Goal: Task Accomplishment & Management: Manage account settings

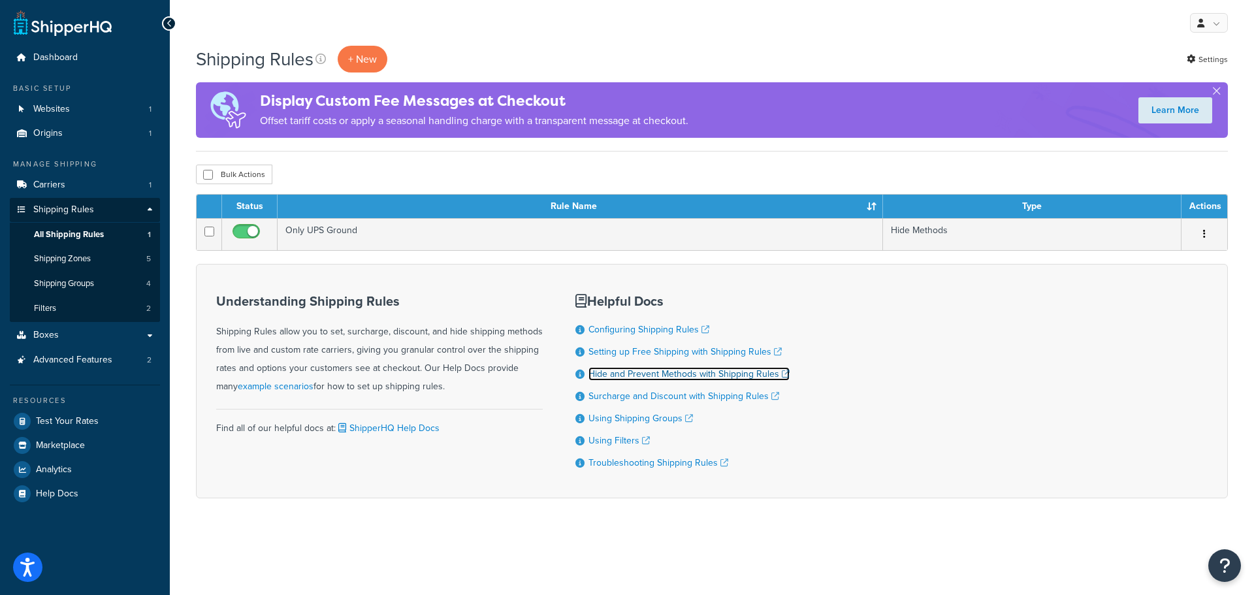
click at [657, 374] on link "Hide and Prevent Methods with Shipping Rules" at bounding box center [688, 374] width 201 height 14
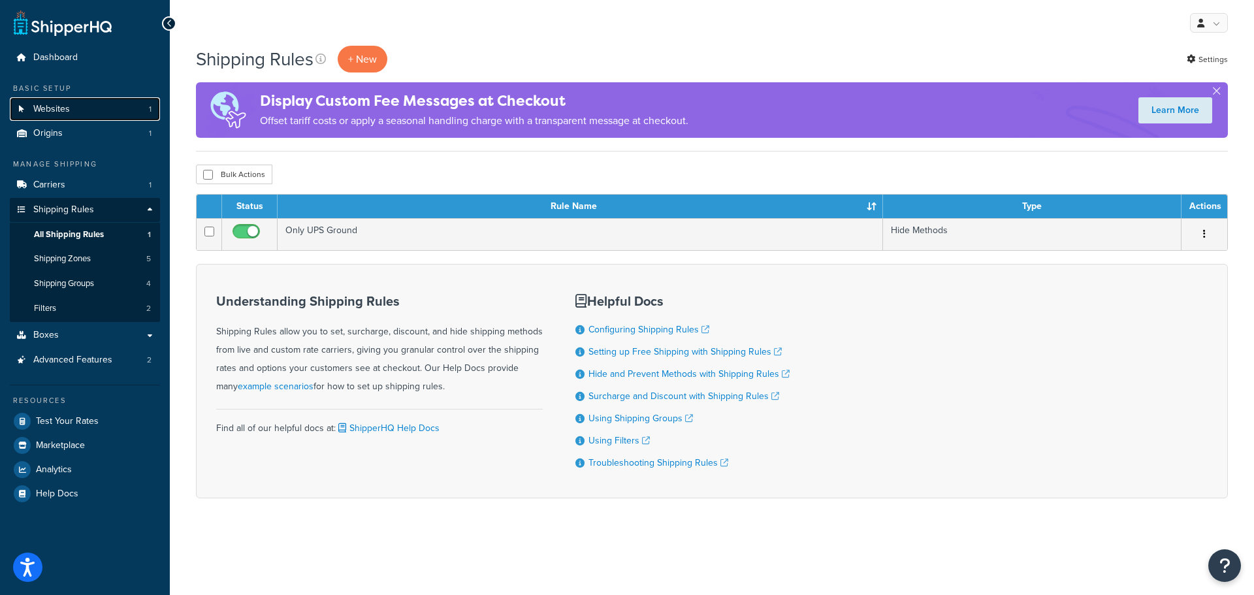
click at [82, 108] on link "Websites 1" at bounding box center [85, 109] width 150 height 24
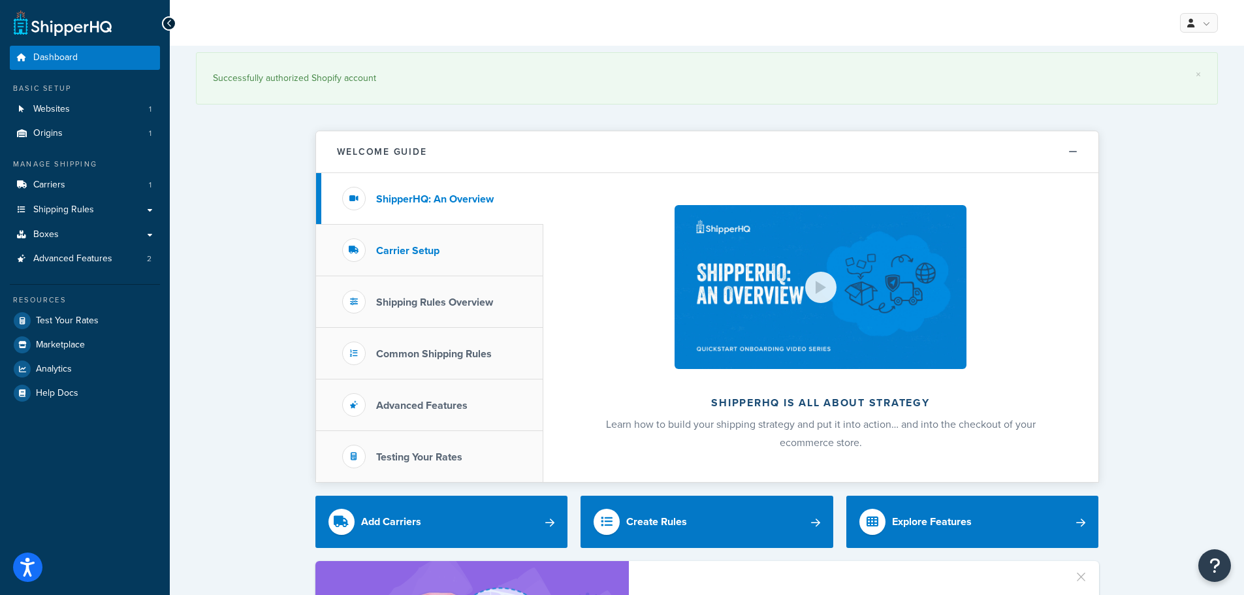
click at [431, 249] on h3 "Carrier Setup" at bounding box center [407, 251] width 63 height 12
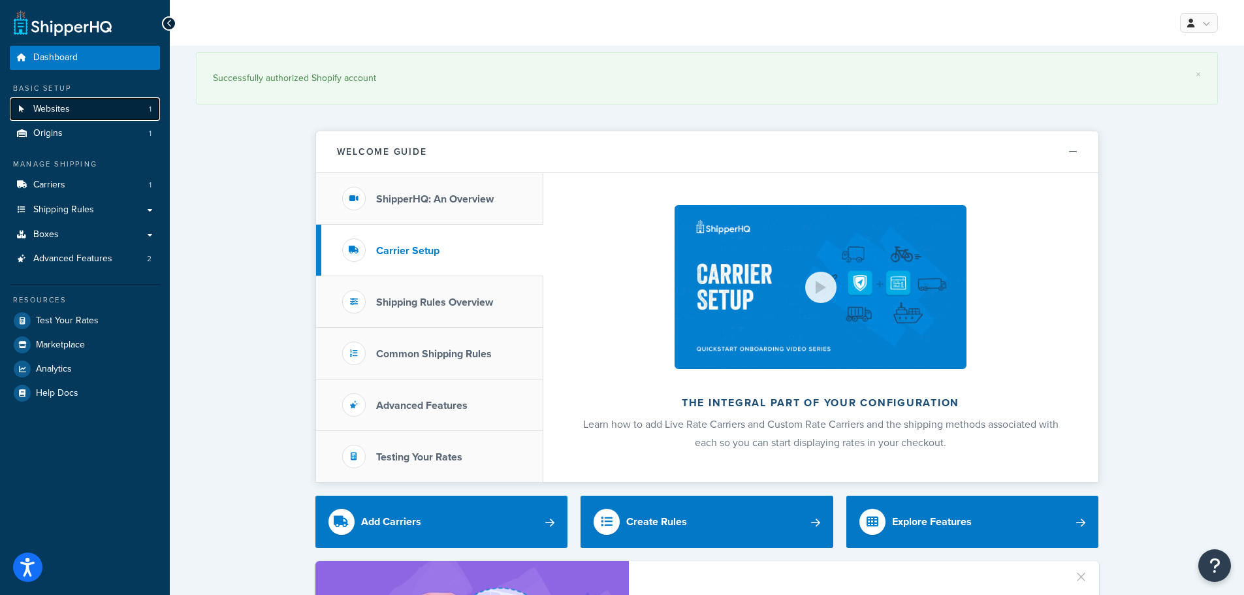
click at [44, 104] on span "Websites" at bounding box center [51, 109] width 37 height 11
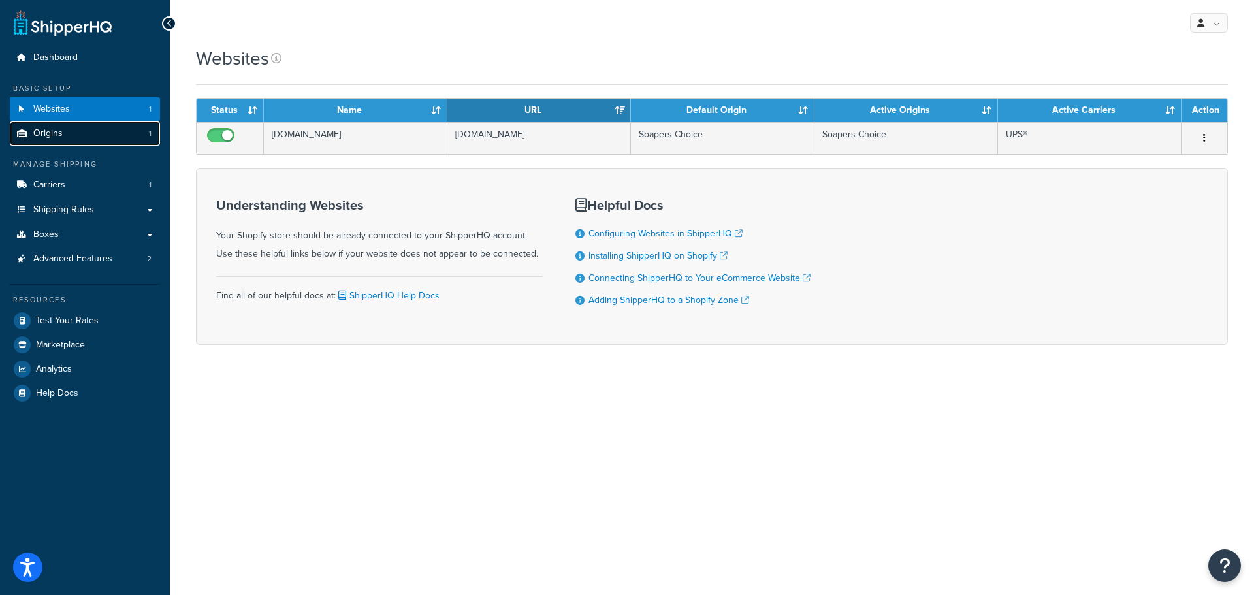
click at [31, 125] on link "Origins 1" at bounding box center [85, 133] width 150 height 24
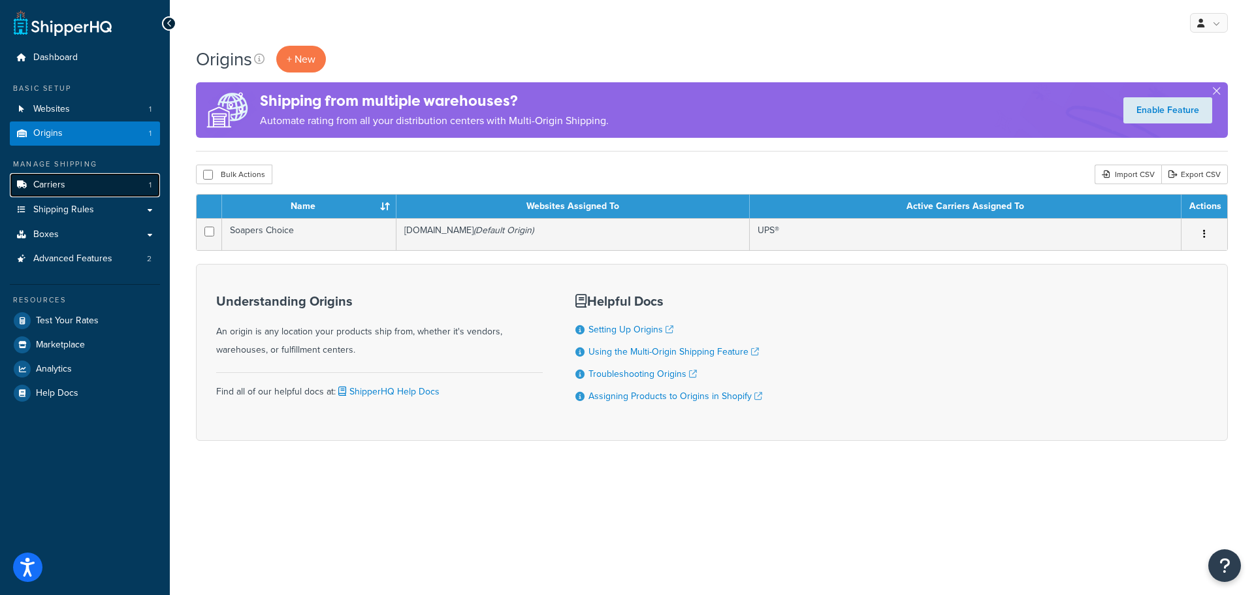
click at [56, 180] on span "Carriers" at bounding box center [49, 185] width 32 height 11
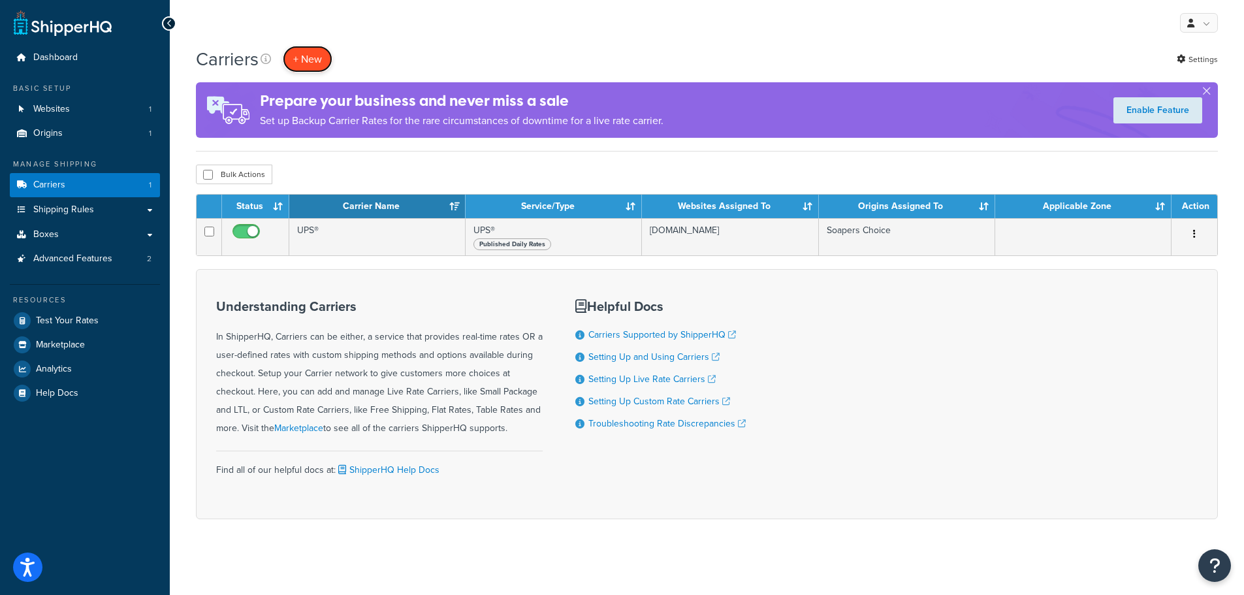
click at [309, 57] on button "+ New" at bounding box center [308, 59] width 50 height 27
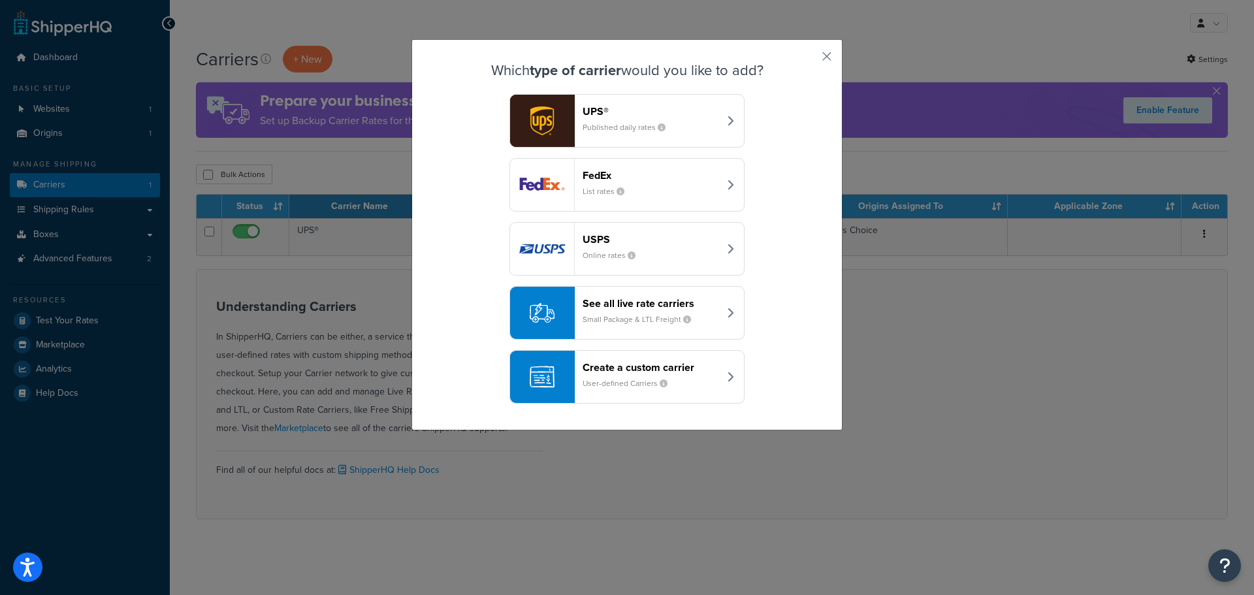
click at [618, 379] on small "User-defined Carriers" at bounding box center [629, 383] width 95 height 12
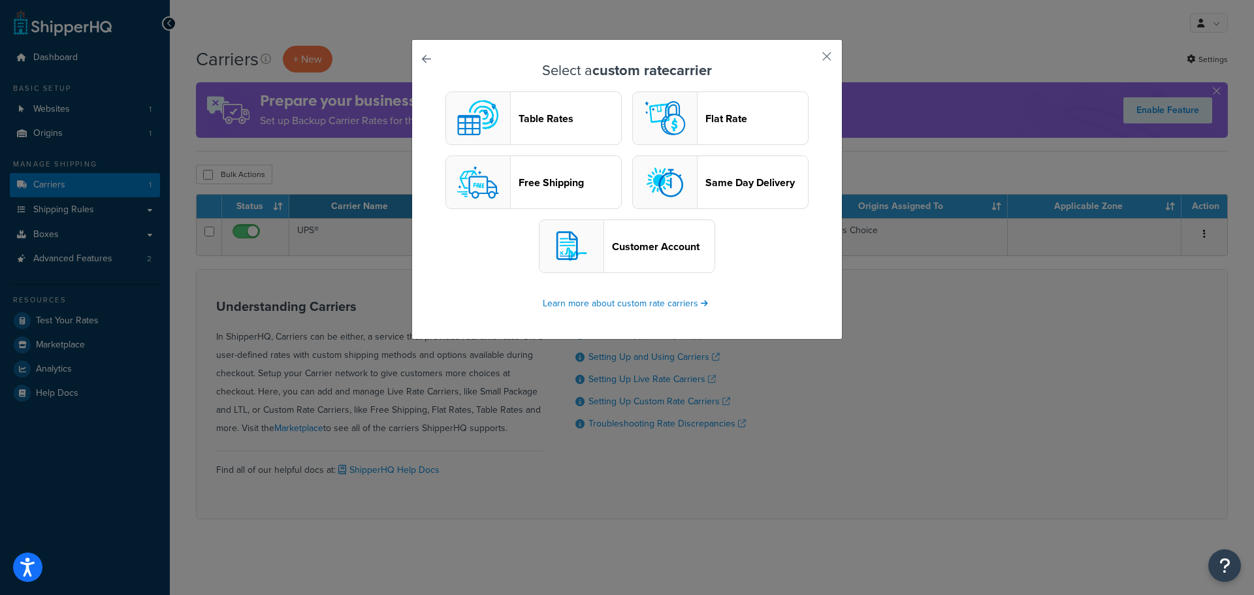
click at [535, 119] on header "Table Rates" at bounding box center [569, 118] width 103 height 12
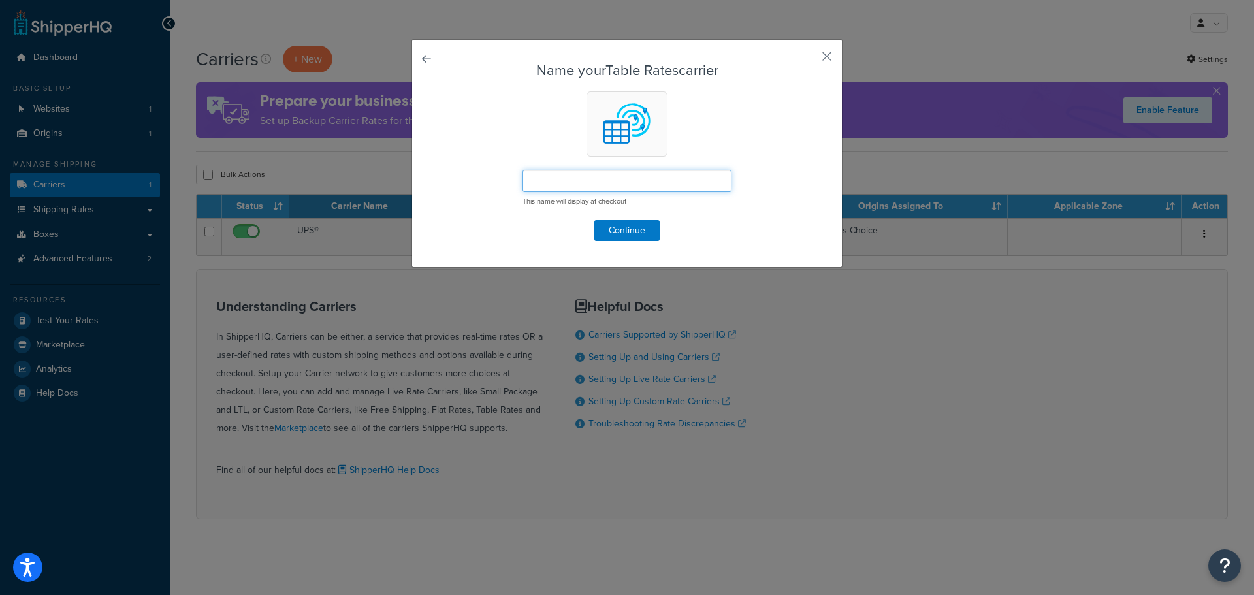
click at [536, 183] on input "text" at bounding box center [626, 181] width 209 height 22
type input "LTL"
click at [631, 230] on button "Continue" at bounding box center [626, 230] width 65 height 21
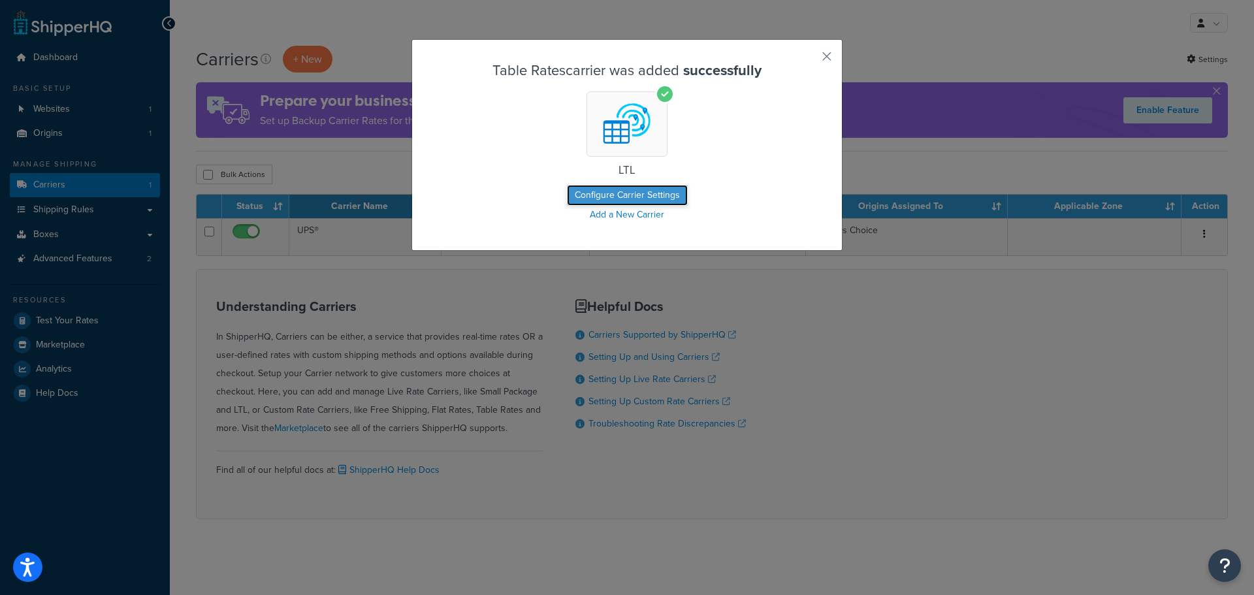
click at [621, 199] on button "Configure Carrier Settings" at bounding box center [627, 195] width 121 height 21
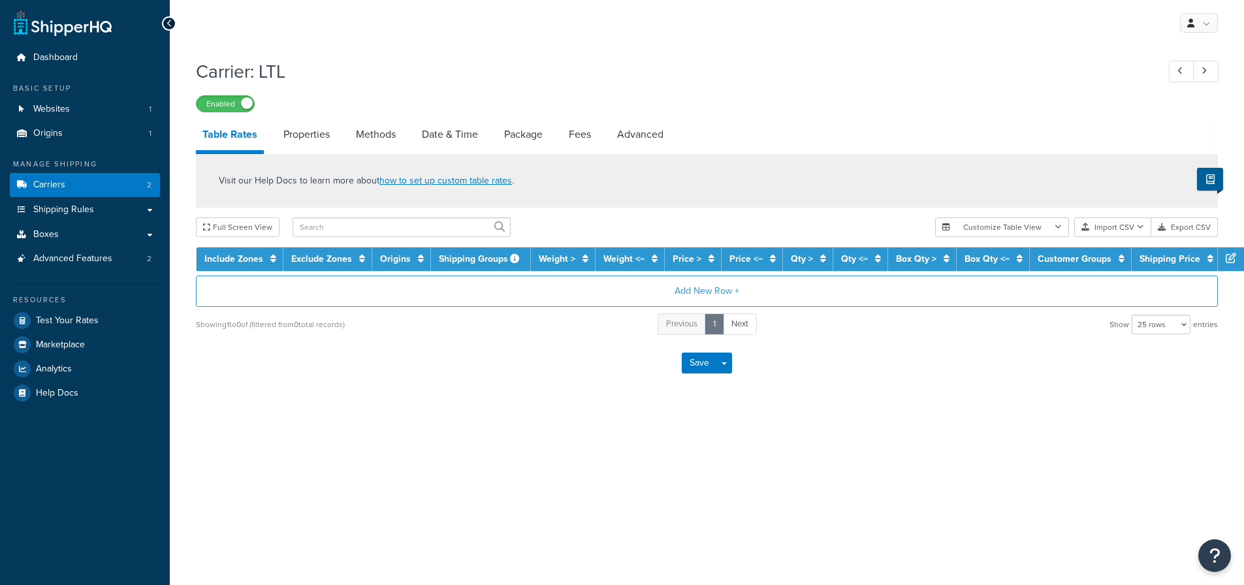
select select "25"
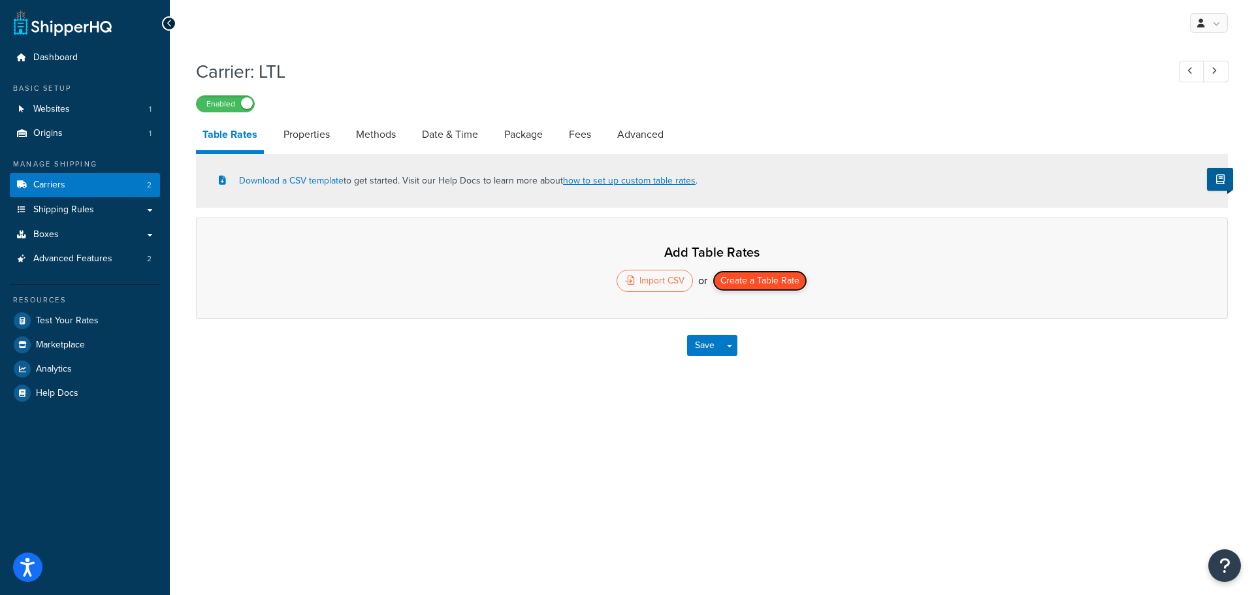
click at [723, 281] on button "Create a Table Rate" at bounding box center [759, 280] width 95 height 21
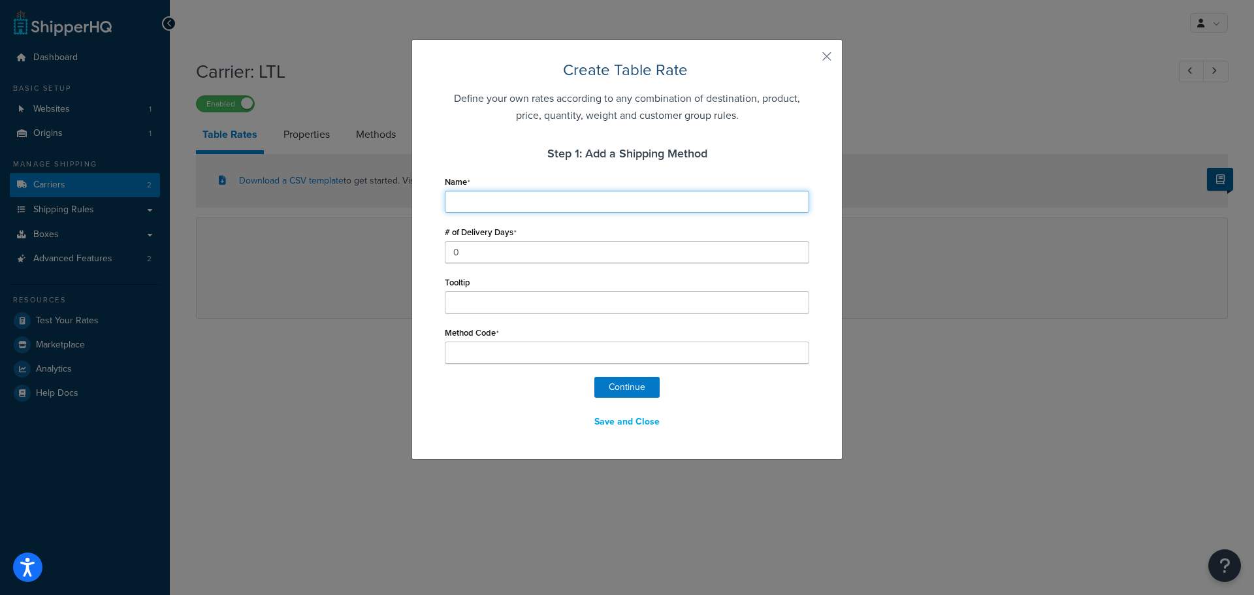
click at [486, 204] on input "Name" at bounding box center [627, 202] width 364 height 22
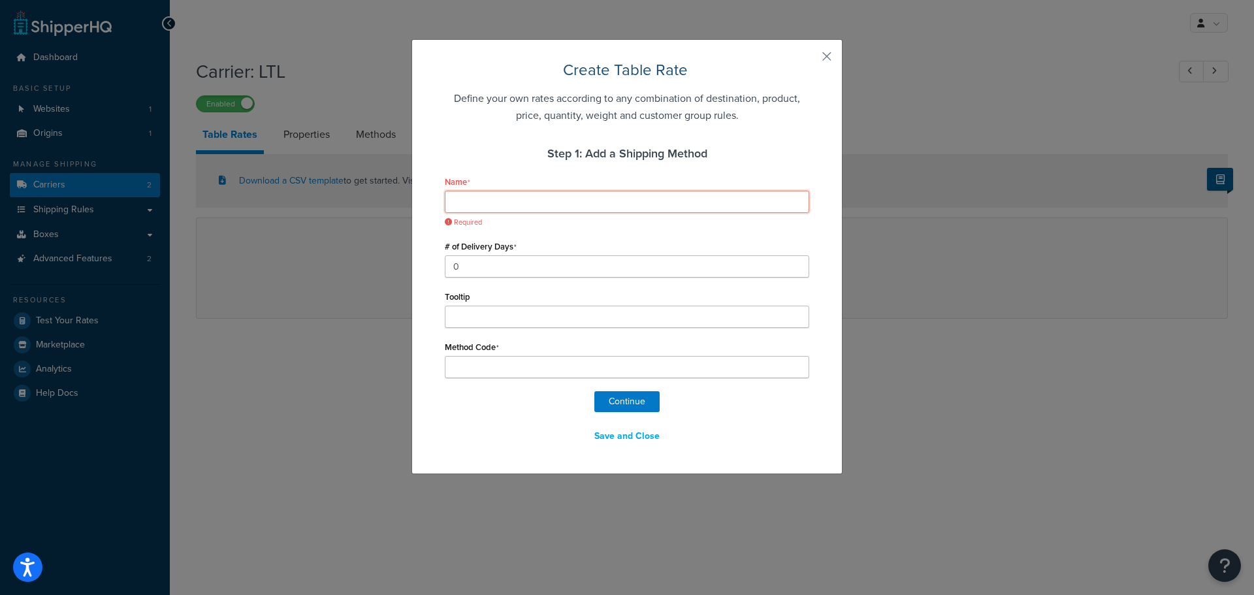
type input "L"
type input "LT"
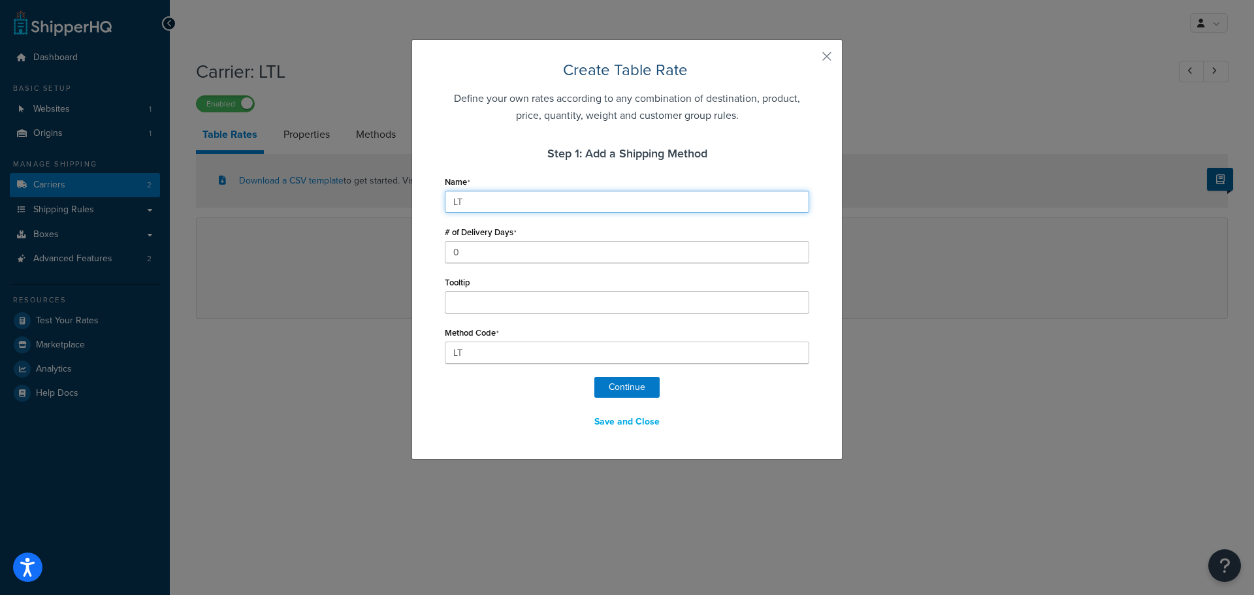
type input "LTL"
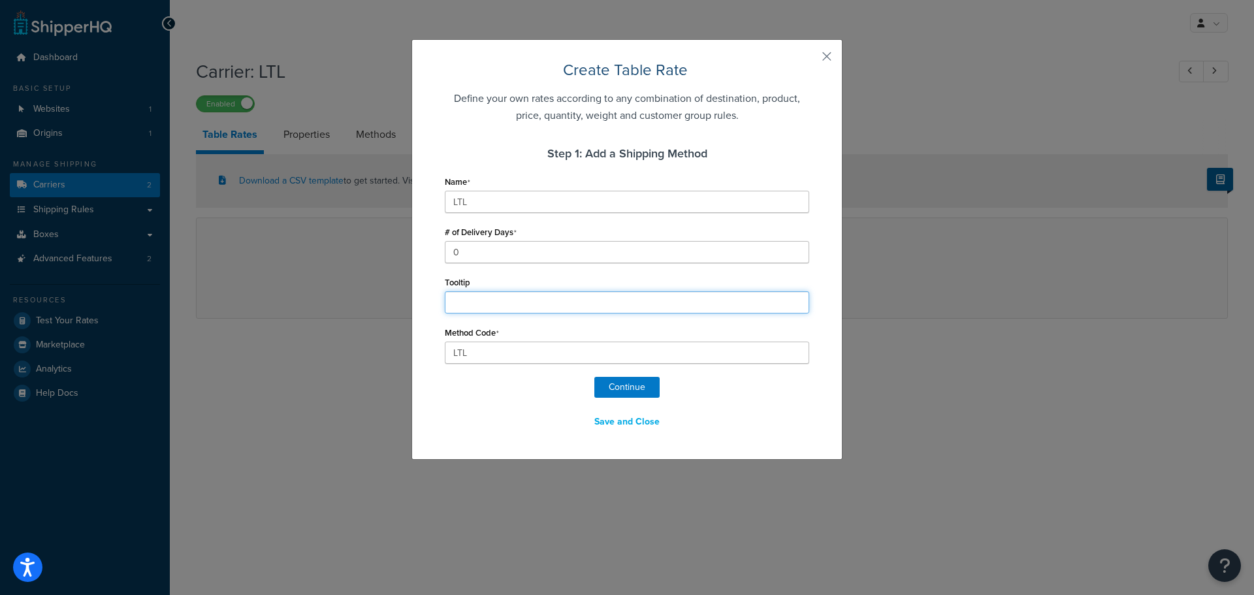
click at [462, 305] on input "Tooltip" at bounding box center [627, 302] width 364 height 22
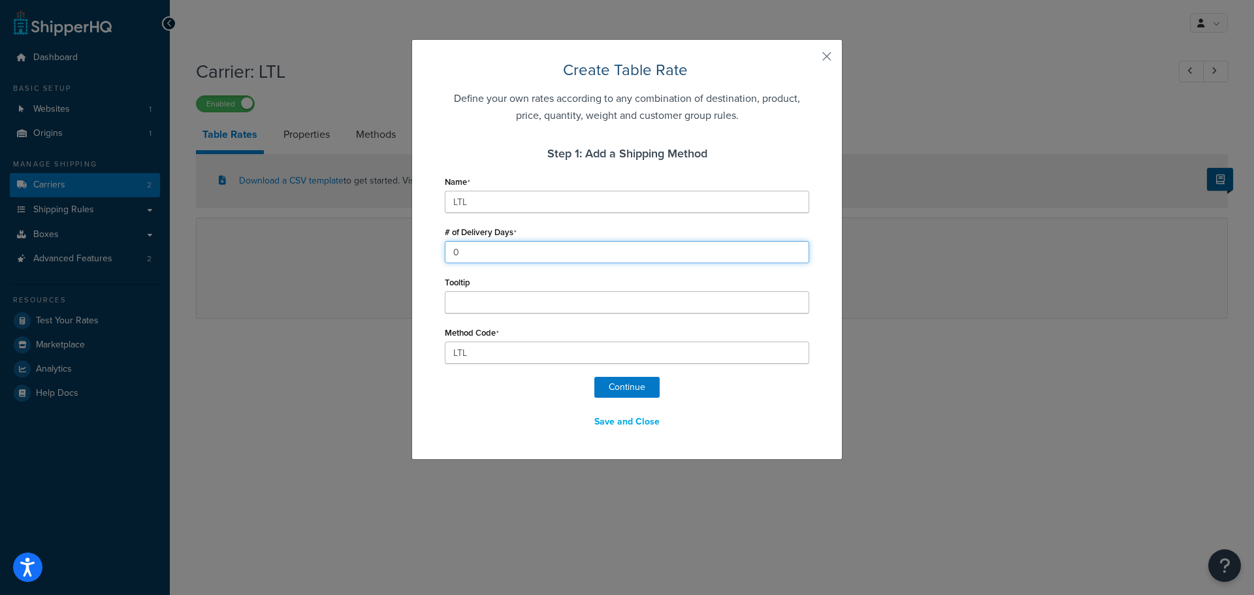
drag, startPoint x: 480, startPoint y: 255, endPoint x: 420, endPoint y: 253, distance: 59.5
click at [420, 253] on div "Create Table Rate Define your own rates according to any combination of destina…" at bounding box center [626, 249] width 431 height 420
type input "3"
type input "4"
click at [618, 387] on button "Continue" at bounding box center [626, 387] width 65 height 21
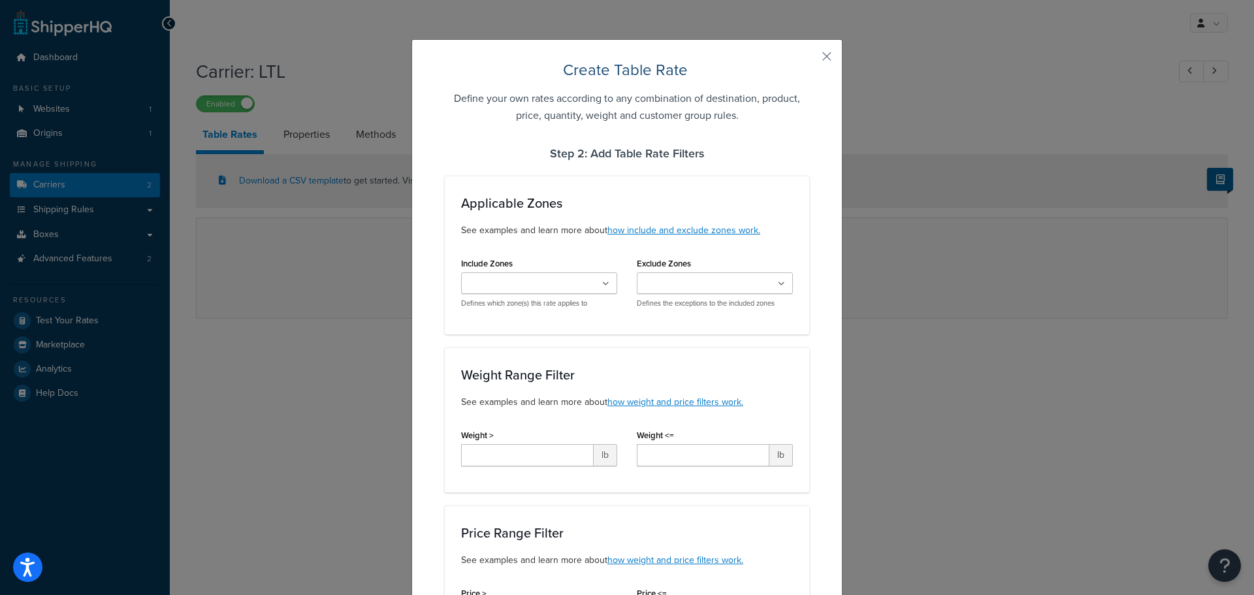
select select "182111"
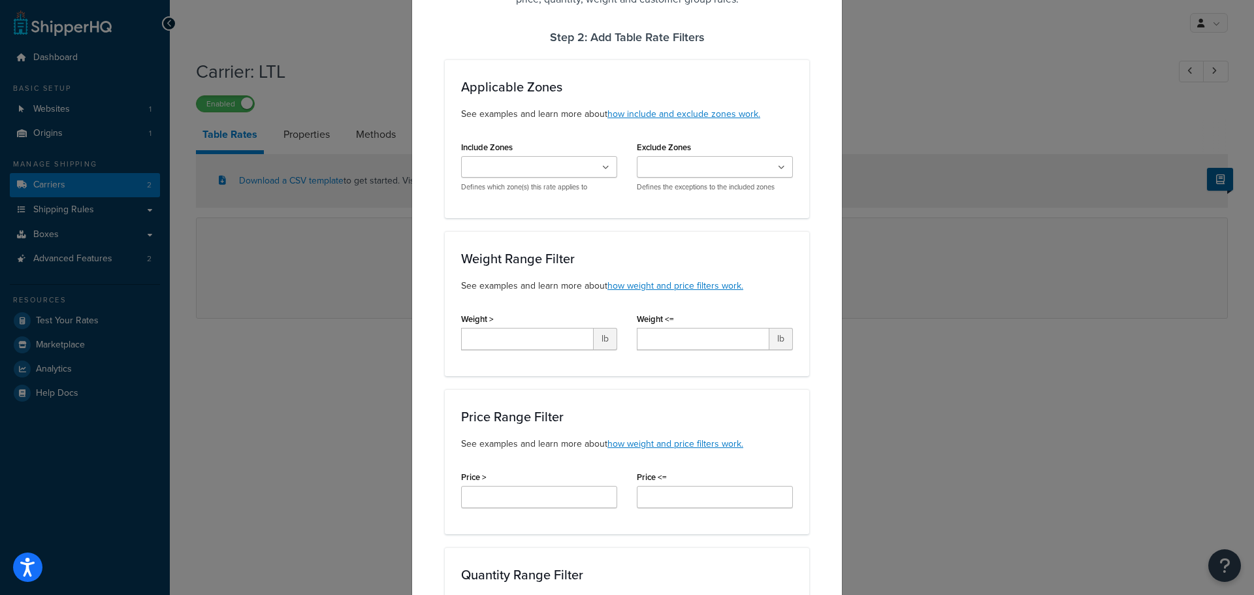
scroll to position [131, 0]
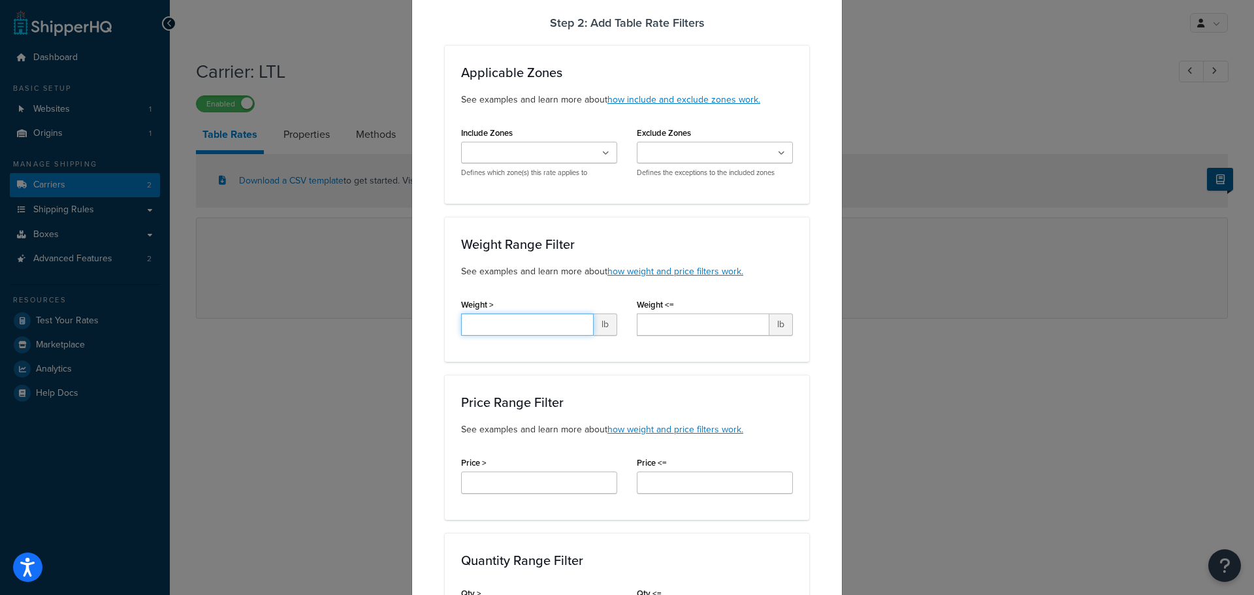
click at [561, 326] on input "Weight >" at bounding box center [527, 324] width 133 height 22
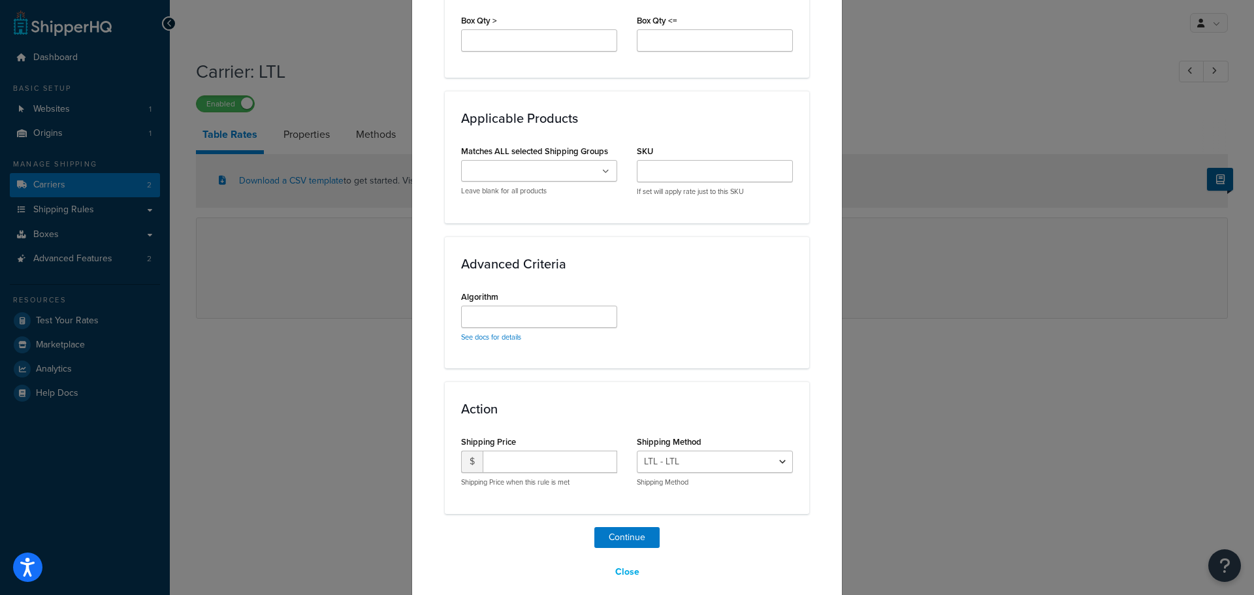
scroll to position [849, 0]
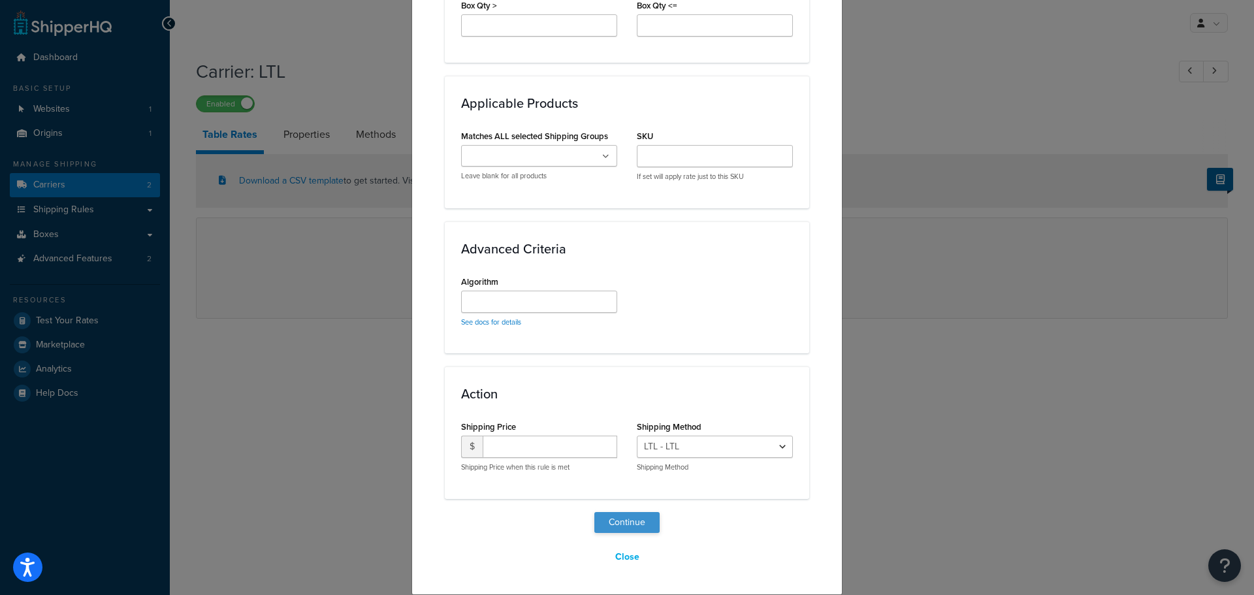
type input "500.0"
click at [617, 520] on button "Continue" at bounding box center [626, 522] width 65 height 21
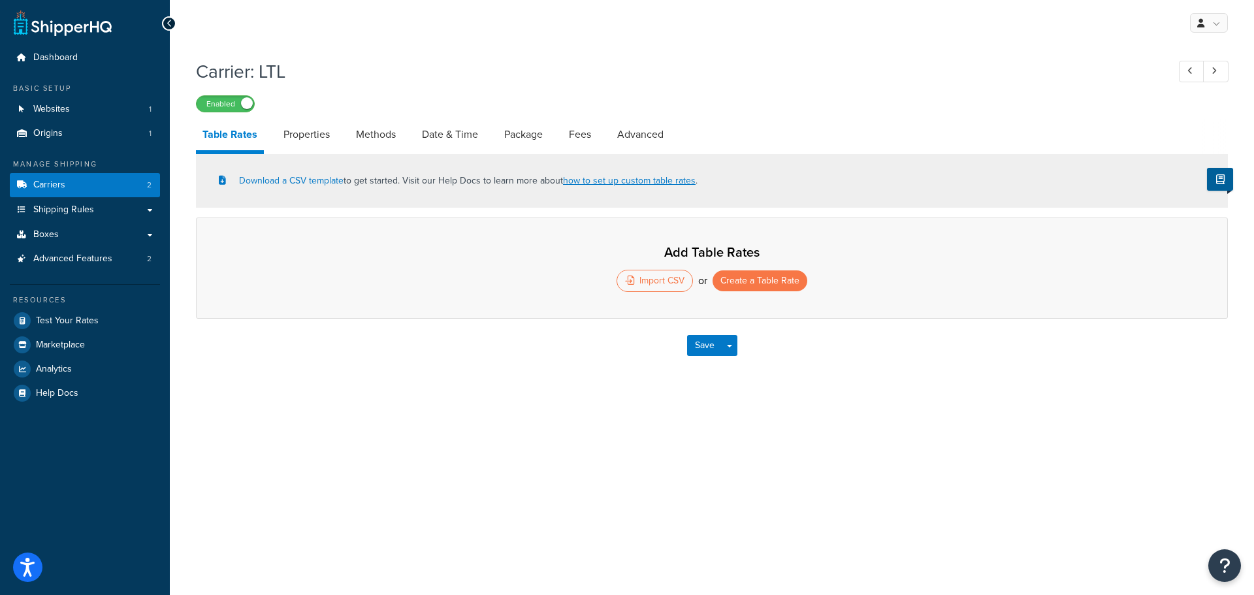
select select "25"
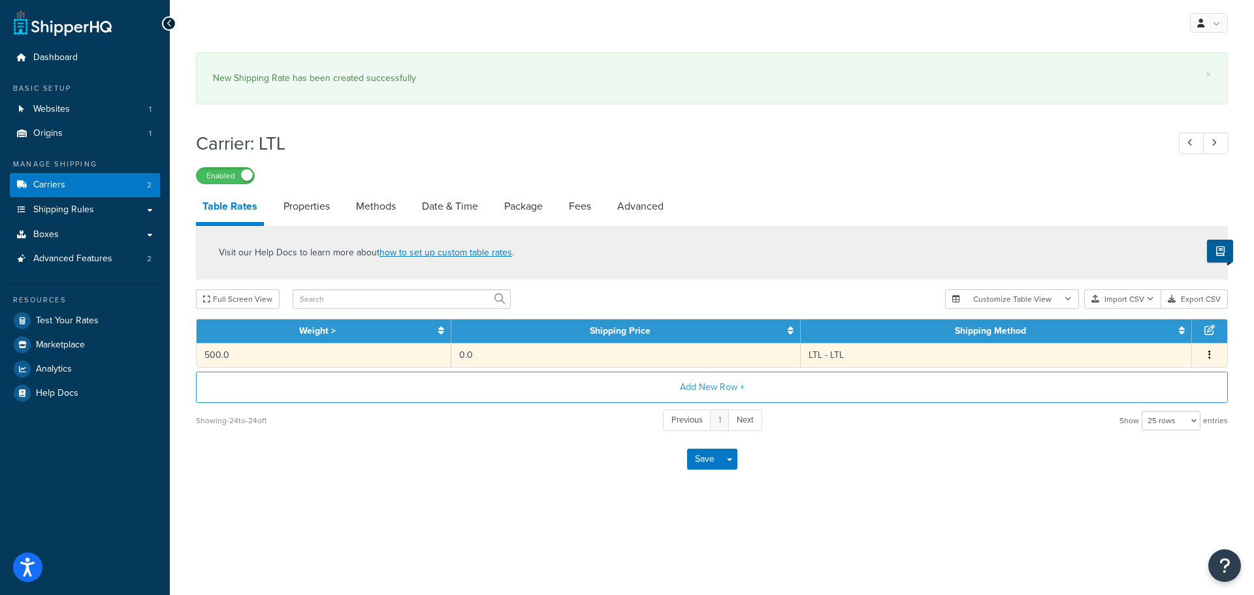
click at [1208, 347] on td "Edit Duplicate Delete" at bounding box center [1209, 355] width 35 height 24
click at [1208, 353] on icon "button" at bounding box center [1209, 354] width 3 height 9
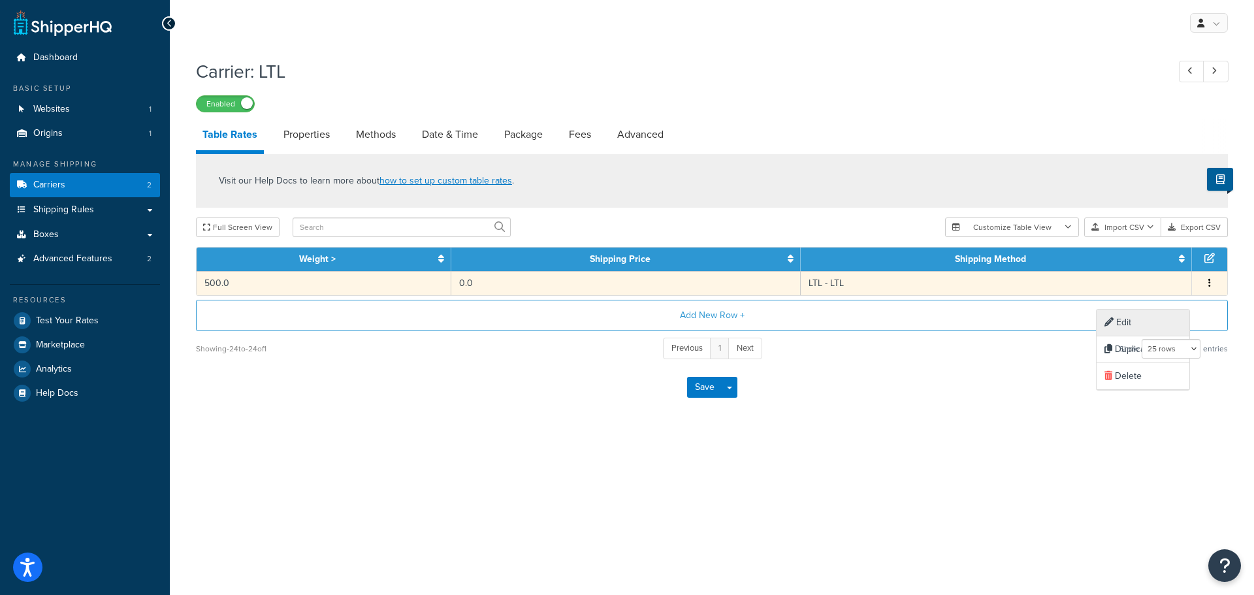
click at [1124, 328] on div "Edit" at bounding box center [1142, 322] width 93 height 27
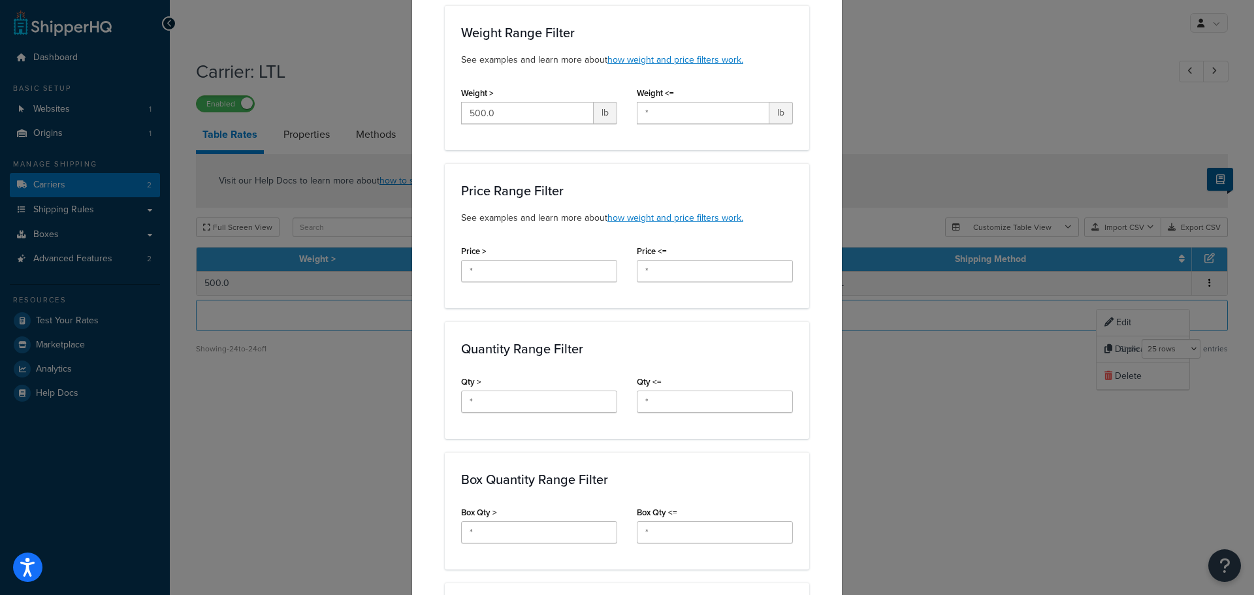
scroll to position [261, 0]
click at [531, 272] on input "*" at bounding box center [539, 270] width 156 height 22
drag, startPoint x: 563, startPoint y: 274, endPoint x: 438, endPoint y: 272, distance: 125.4
click at [438, 272] on div "Update Table Rate Applicable Zones See examples and learn more about how includ…" at bounding box center [626, 439] width 431 height 1322
click at [657, 267] on input "*" at bounding box center [715, 270] width 156 height 22
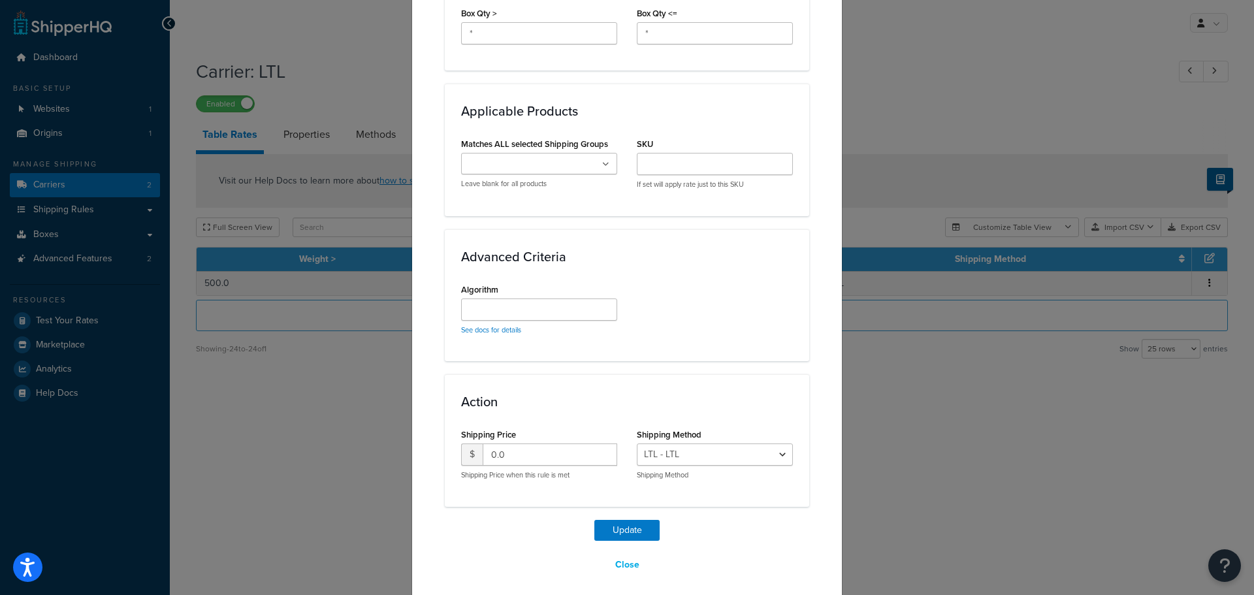
scroll to position [766, 0]
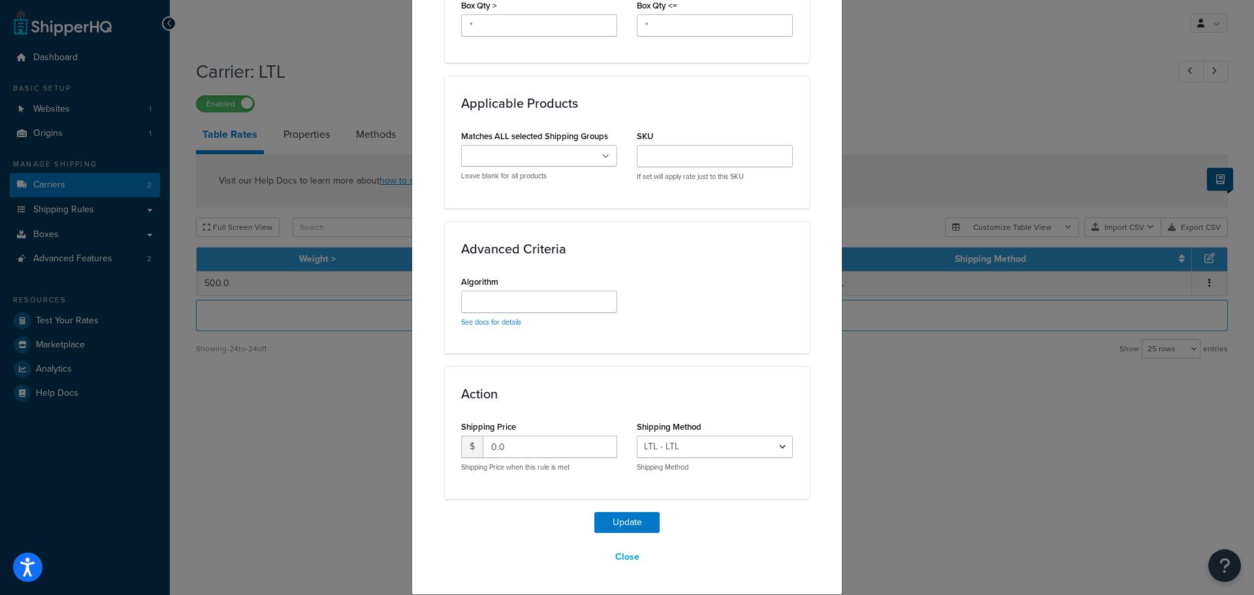
click at [672, 433] on div "Shipping Method LTL - LTL Shipping Method" at bounding box center [715, 444] width 156 height 55
click at [675, 449] on select "LTL - LTL" at bounding box center [715, 446] width 156 height 22
click at [676, 449] on select "LTL - LTL" at bounding box center [715, 446] width 156 height 22
click at [588, 455] on input "0.0" at bounding box center [549, 446] width 134 height 22
drag, startPoint x: 572, startPoint y: 447, endPoint x: 413, endPoint y: 446, distance: 158.7
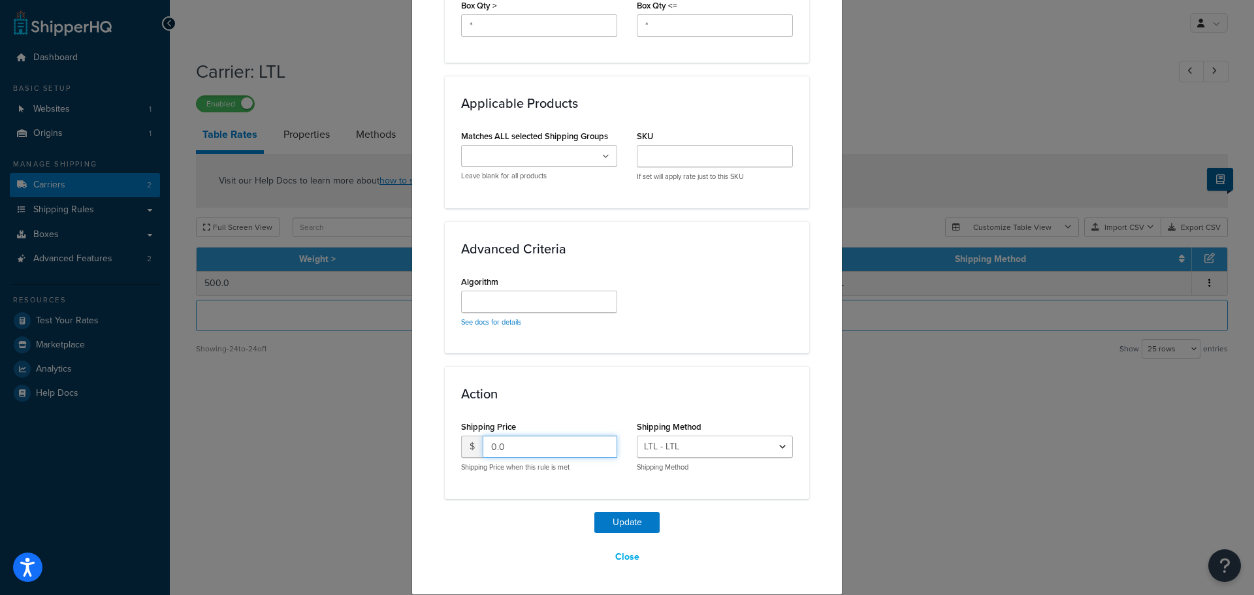
click at [576, 445] on input "0.0" at bounding box center [549, 446] width 134 height 22
click at [596, 452] on input "0.0" at bounding box center [549, 446] width 134 height 22
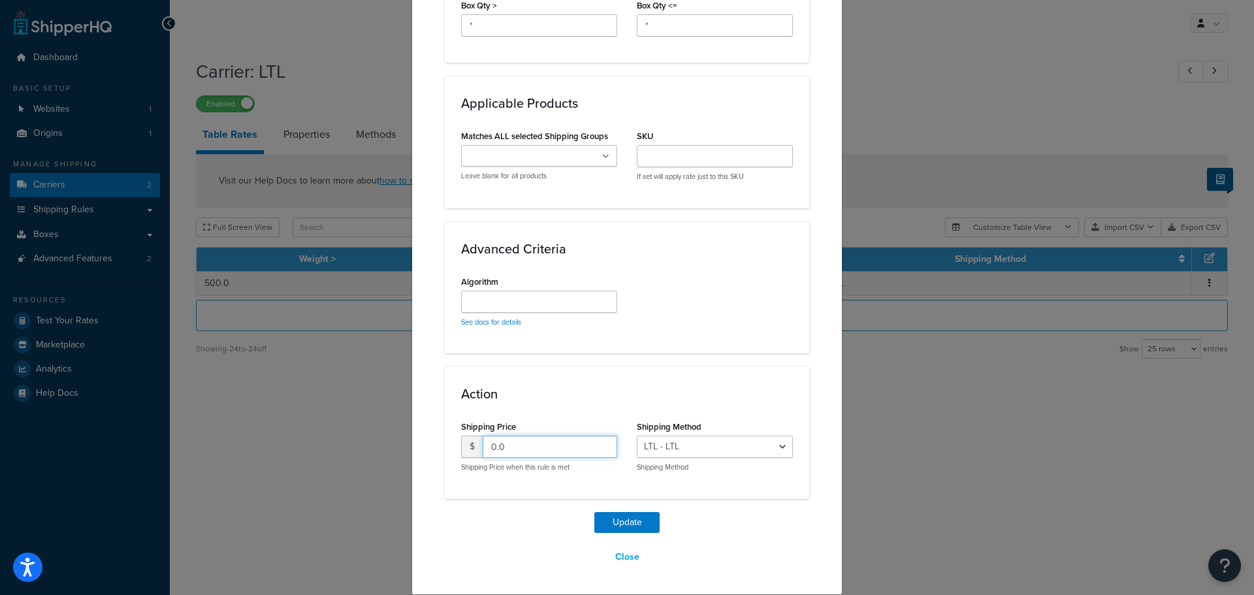
click at [596, 452] on input "0.0" at bounding box center [549, 446] width 134 height 22
click at [591, 437] on input "0.0" at bounding box center [549, 446] width 134 height 22
click at [592, 450] on input "0.0" at bounding box center [549, 446] width 134 height 22
click at [594, 446] on input "1" at bounding box center [549, 446] width 134 height 22
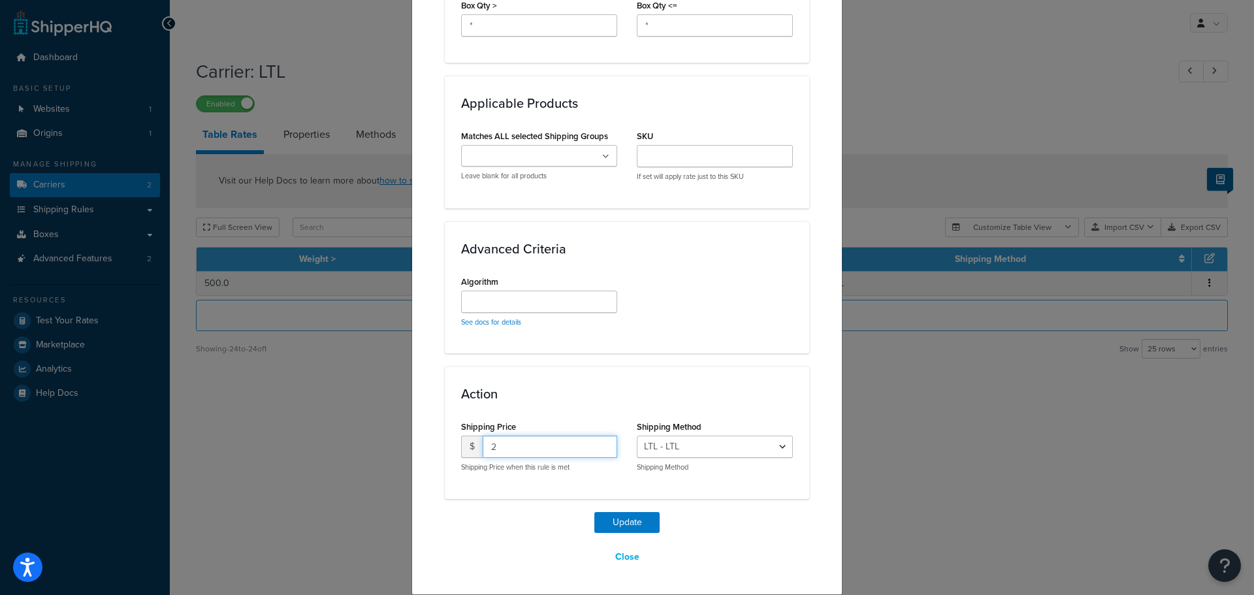
click at [594, 442] on input "2" at bounding box center [549, 446] width 134 height 22
click at [594, 442] on input "3" at bounding box center [549, 446] width 134 height 22
click at [595, 441] on input "4" at bounding box center [549, 446] width 134 height 22
click at [595, 441] on input "5" at bounding box center [549, 446] width 134 height 22
type input "27"
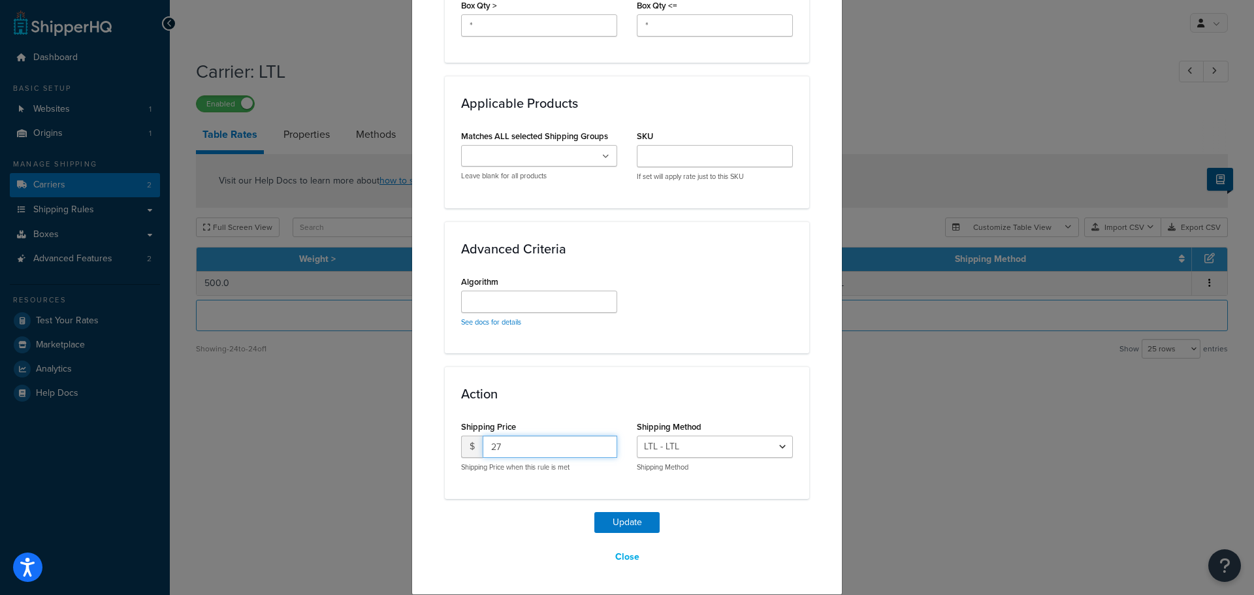
click at [595, 441] on input "27" at bounding box center [549, 446] width 134 height 22
drag, startPoint x: 519, startPoint y: 443, endPoint x: 381, endPoint y: 447, distance: 137.8
click at [381, 447] on div "Update Table Rate Applicable Zones See examples and learn more about how includ…" at bounding box center [627, 297] width 1254 height 595
click at [616, 552] on button "Close" at bounding box center [627, 557] width 41 height 22
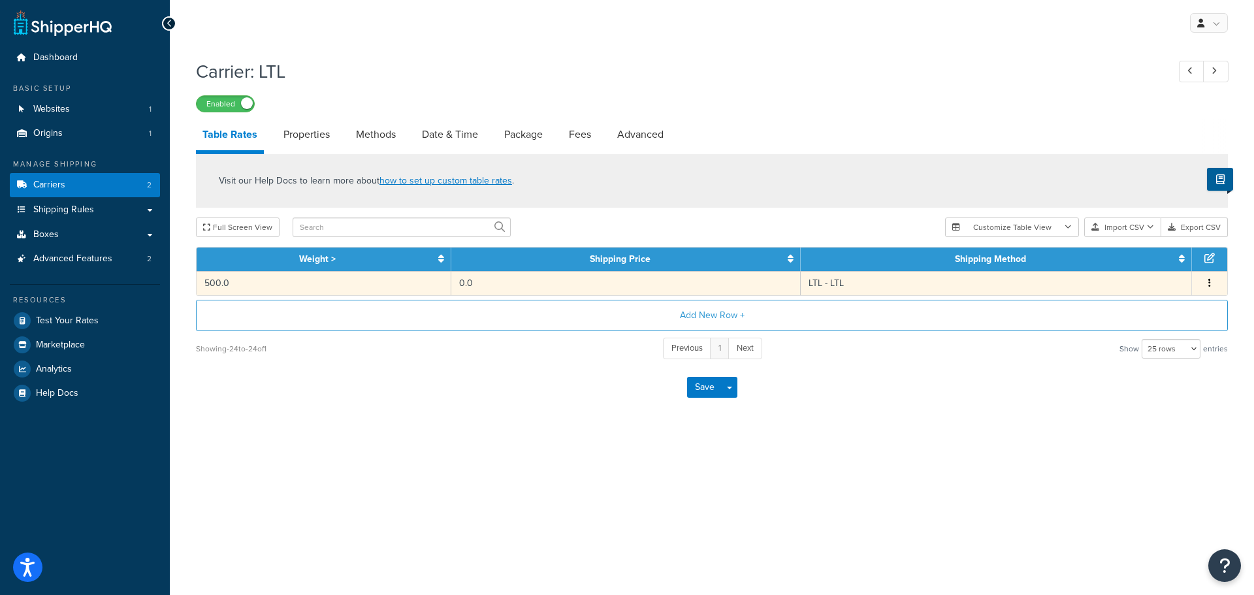
click at [1169, 272] on td "LTL - LTL" at bounding box center [995, 283] width 391 height 24
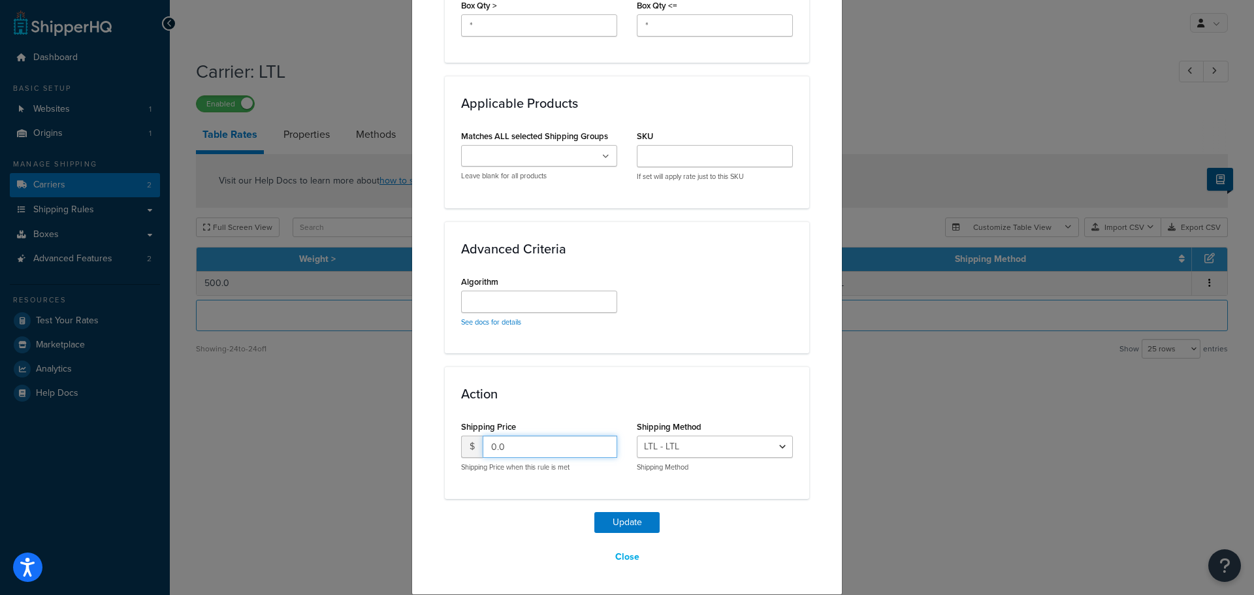
drag, startPoint x: 502, startPoint y: 450, endPoint x: 420, endPoint y: 439, distance: 83.0
click at [616, 561] on button "Close" at bounding box center [627, 557] width 41 height 22
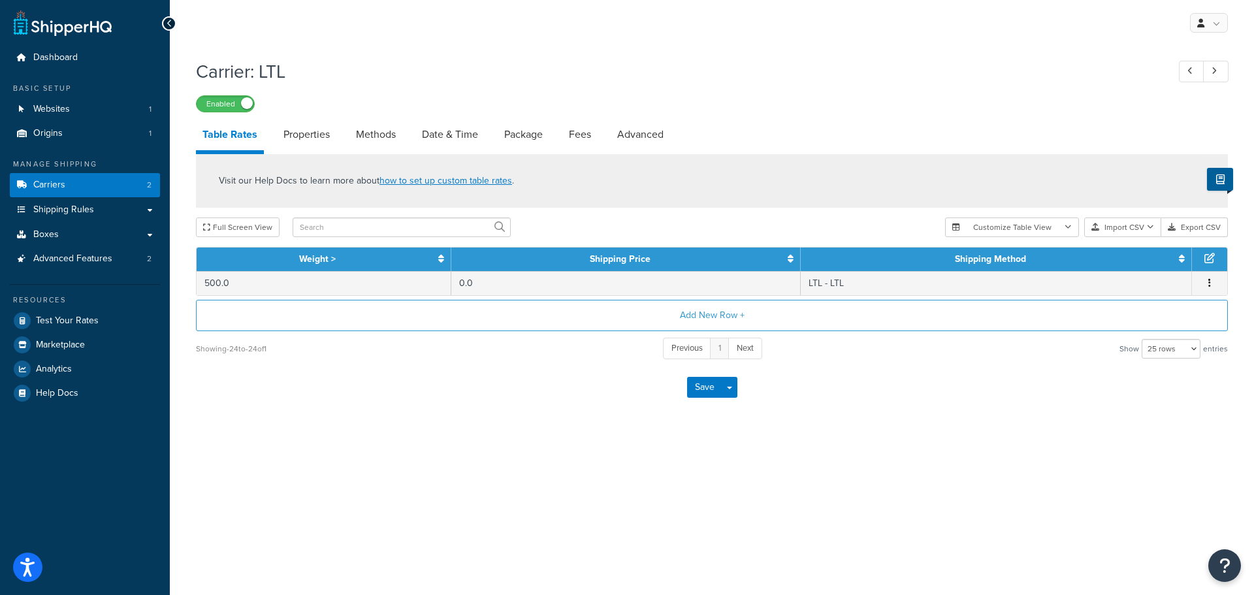
click at [616, 552] on div "My Profile Billing Global Settings Contact Us Logout Carrier: LTL Enabled Table…" at bounding box center [712, 297] width 1084 height 595
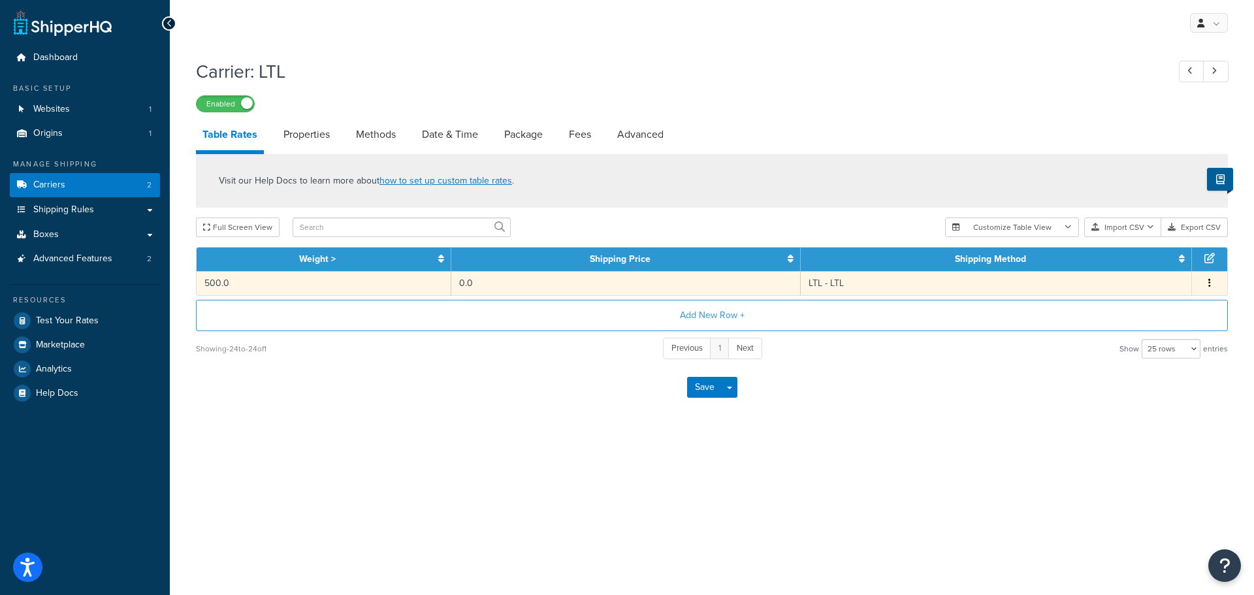
click at [1212, 282] on button "button" at bounding box center [1209, 283] width 10 height 14
click at [1113, 303] on div "Delete" at bounding box center [1142, 310] width 93 height 27
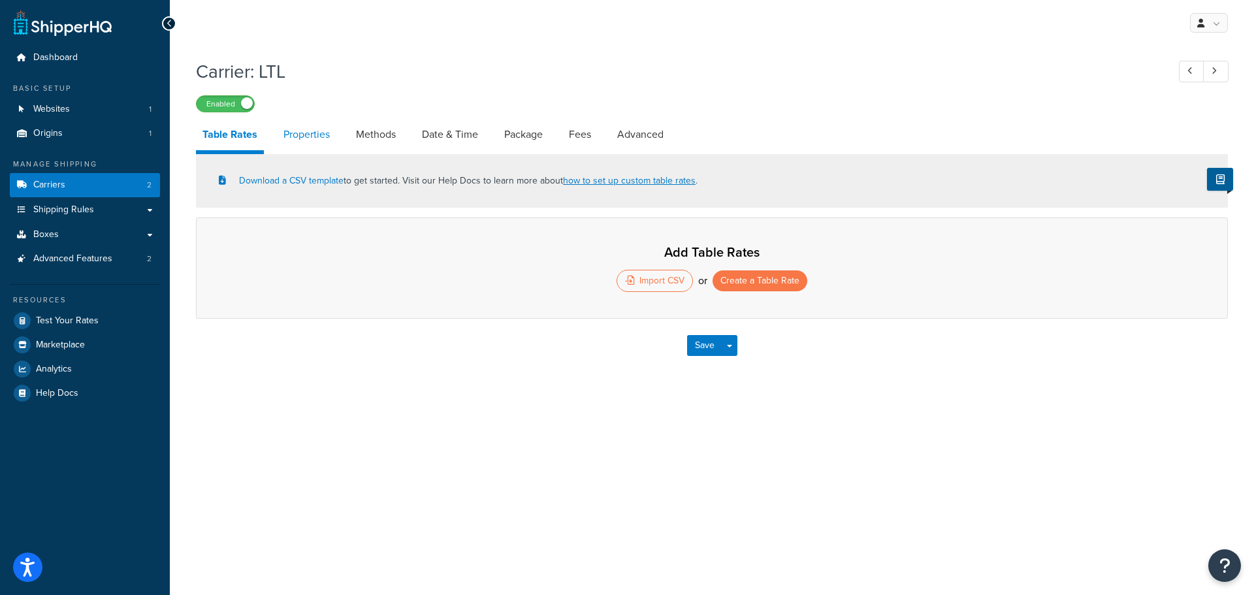
click at [312, 136] on link "Properties" at bounding box center [306, 134] width 59 height 31
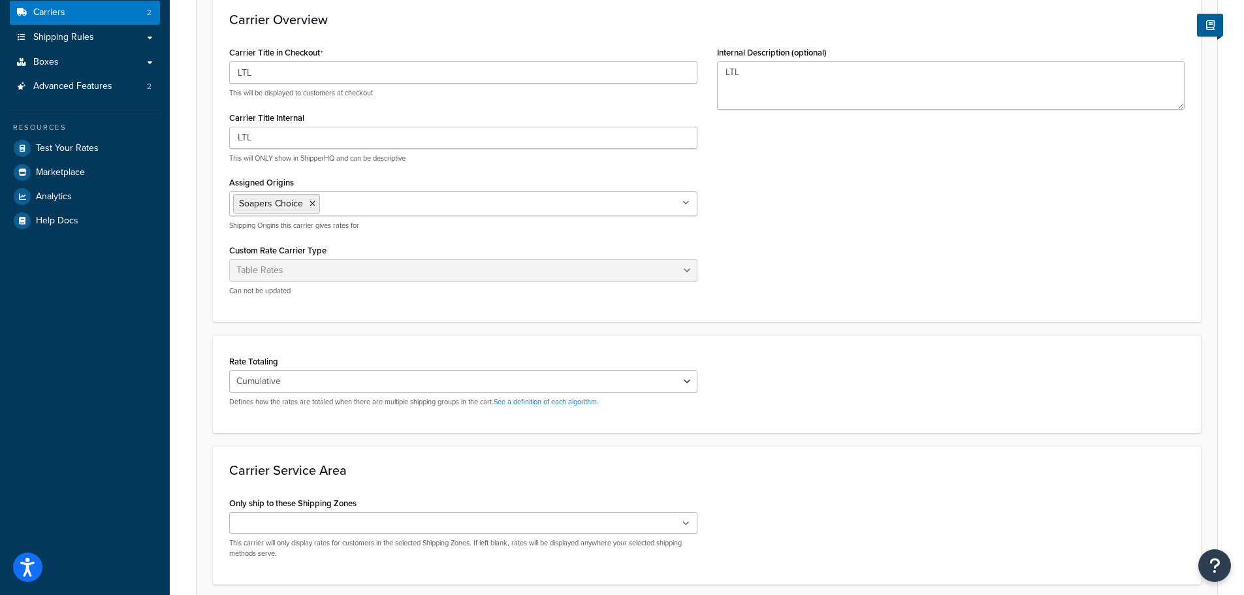
scroll to position [196, 0]
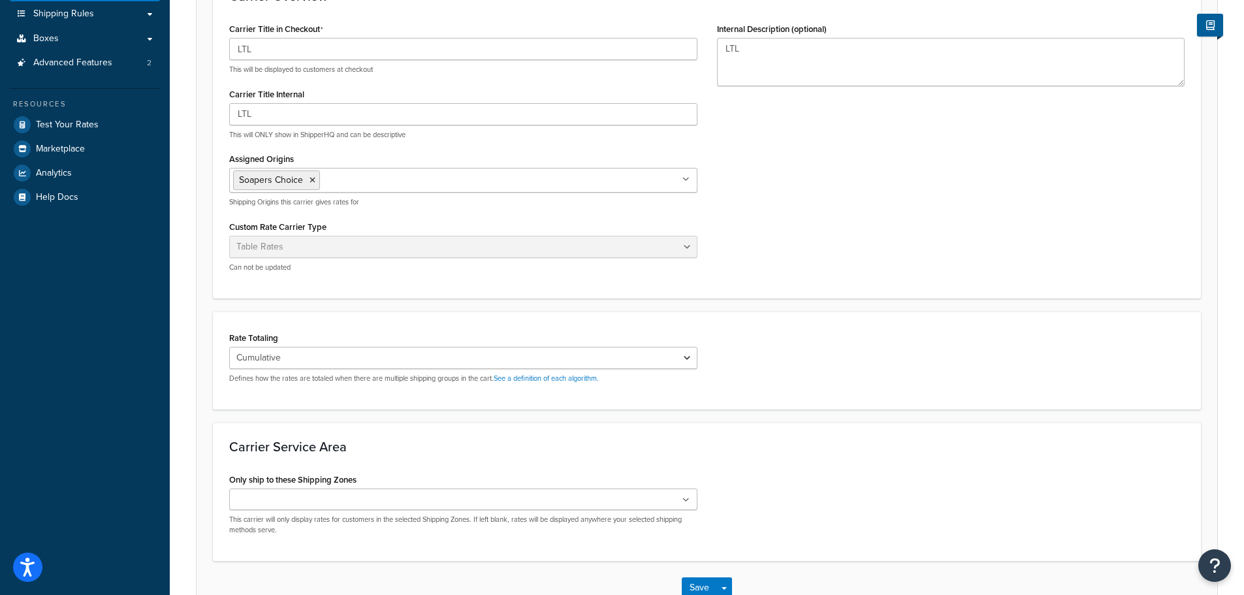
click at [697, 359] on div "Rate Totaling Cumulative Highest Per Item Per SKU Defines how the rates are tot…" at bounding box center [463, 360] width 488 height 65
click at [687, 358] on select "Cumulative Highest Per Item Per SKU" at bounding box center [463, 358] width 468 height 22
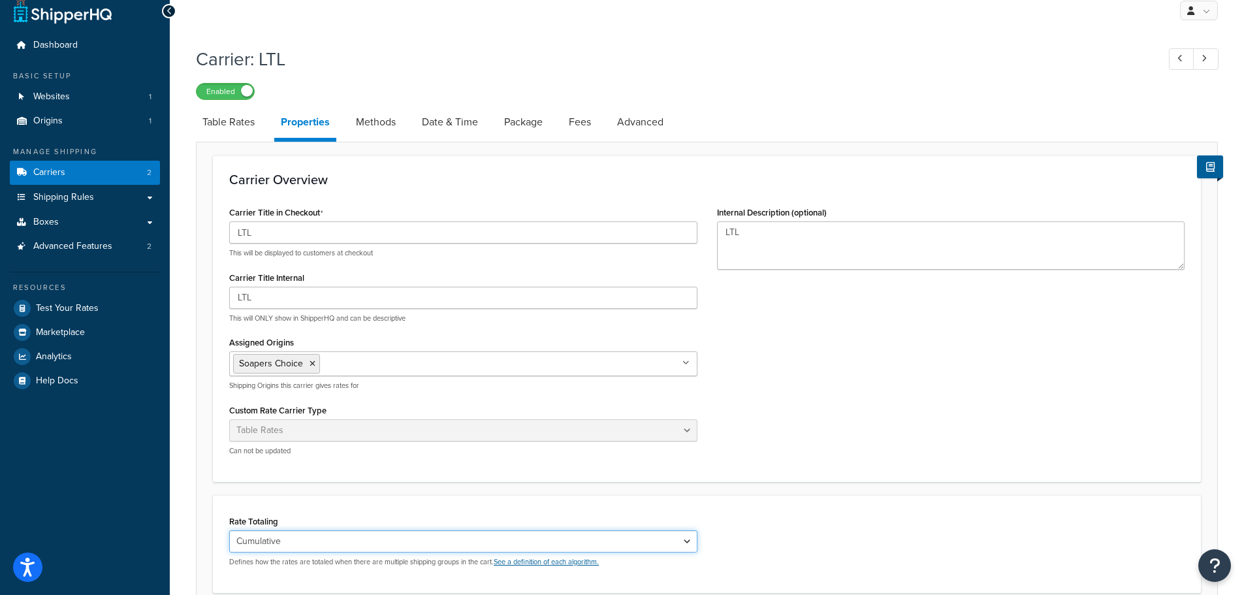
scroll to position [0, 0]
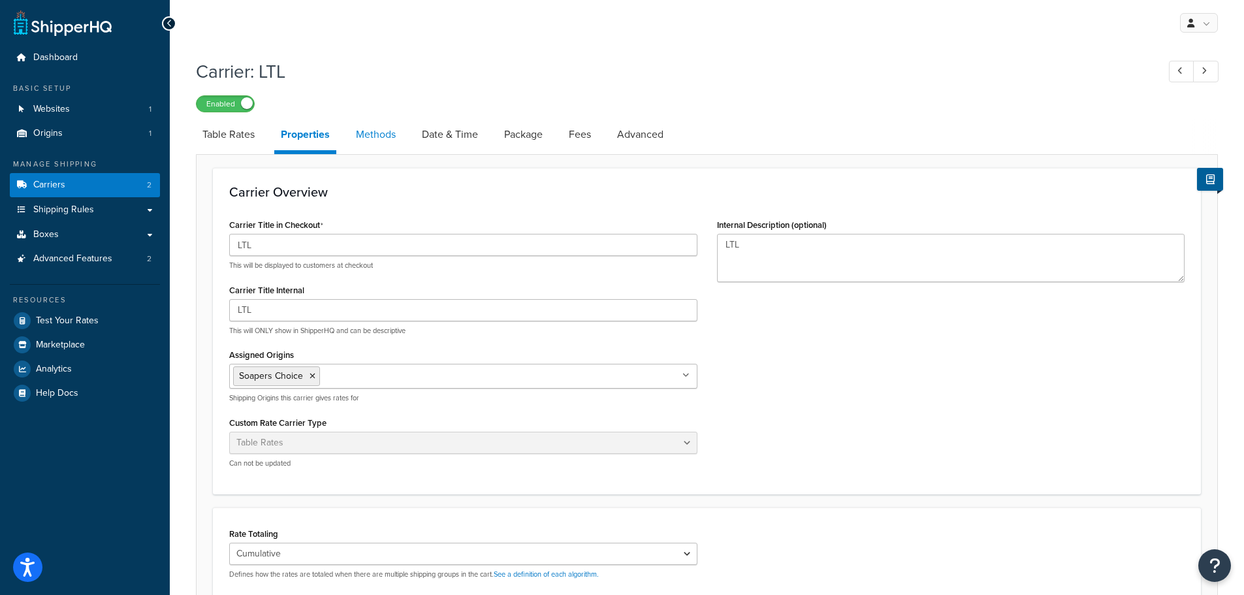
click at [371, 131] on link "Methods" at bounding box center [375, 134] width 53 height 31
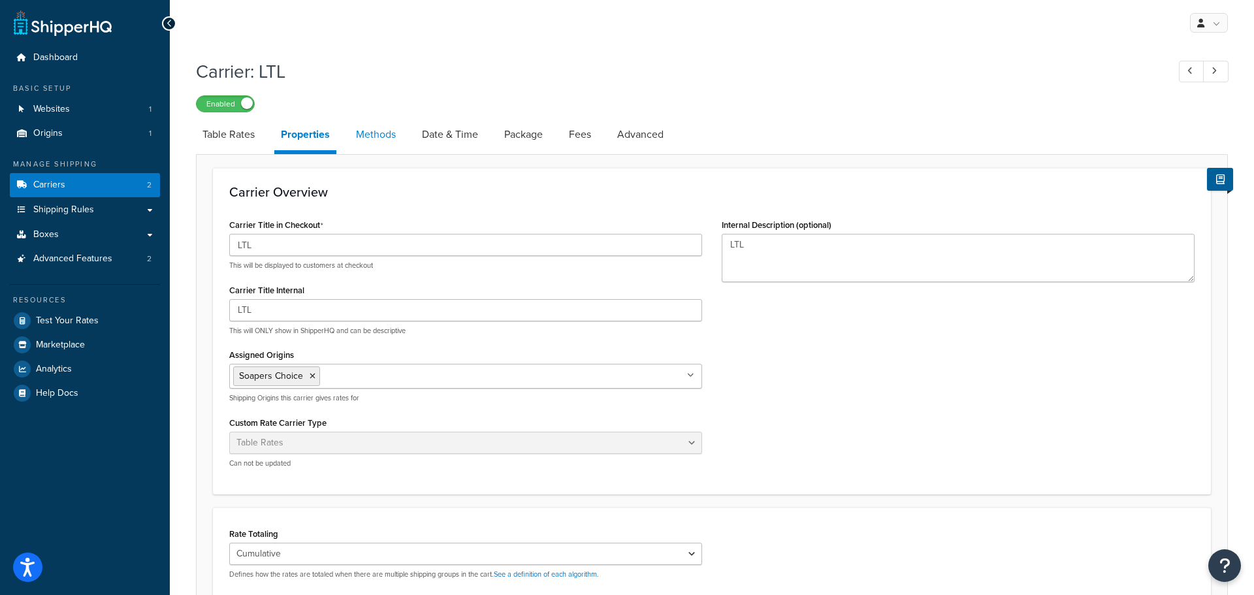
select select "25"
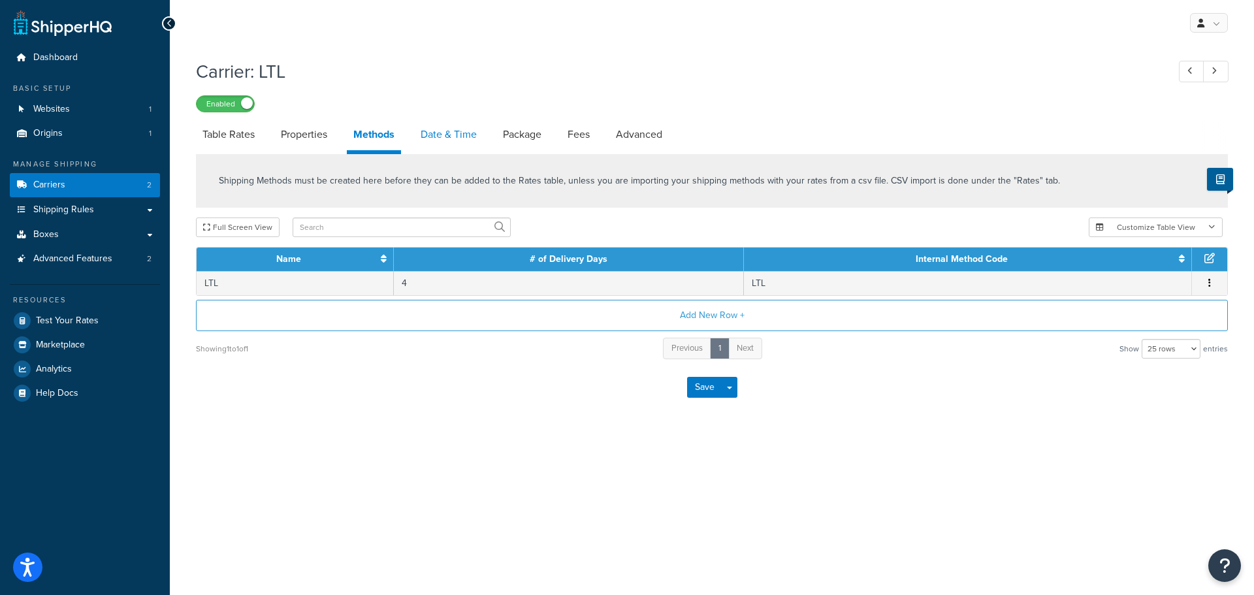
click at [448, 132] on link "Date & Time" at bounding box center [448, 134] width 69 height 31
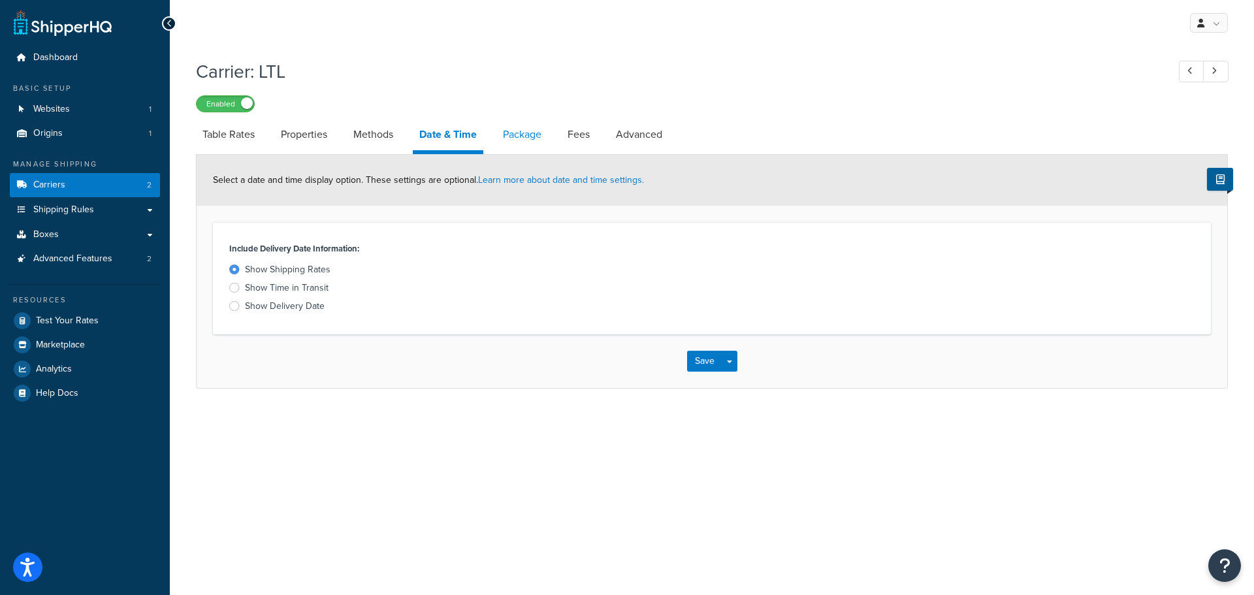
click at [514, 136] on link "Package" at bounding box center [522, 134] width 52 height 31
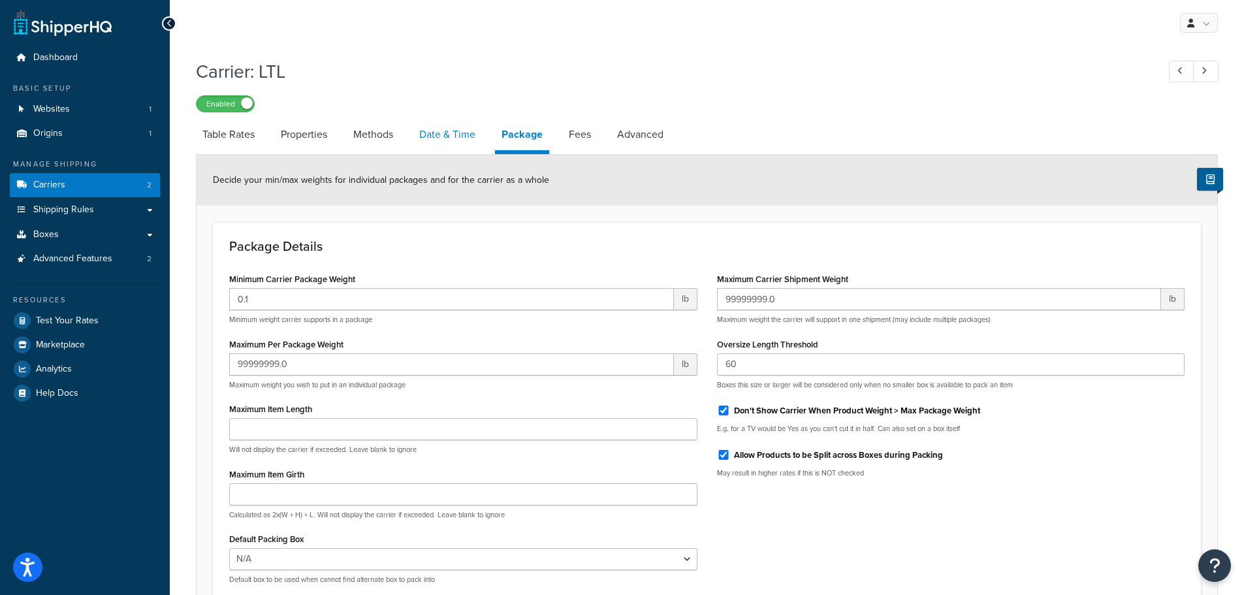
click at [438, 131] on link "Date & Time" at bounding box center [447, 134] width 69 height 31
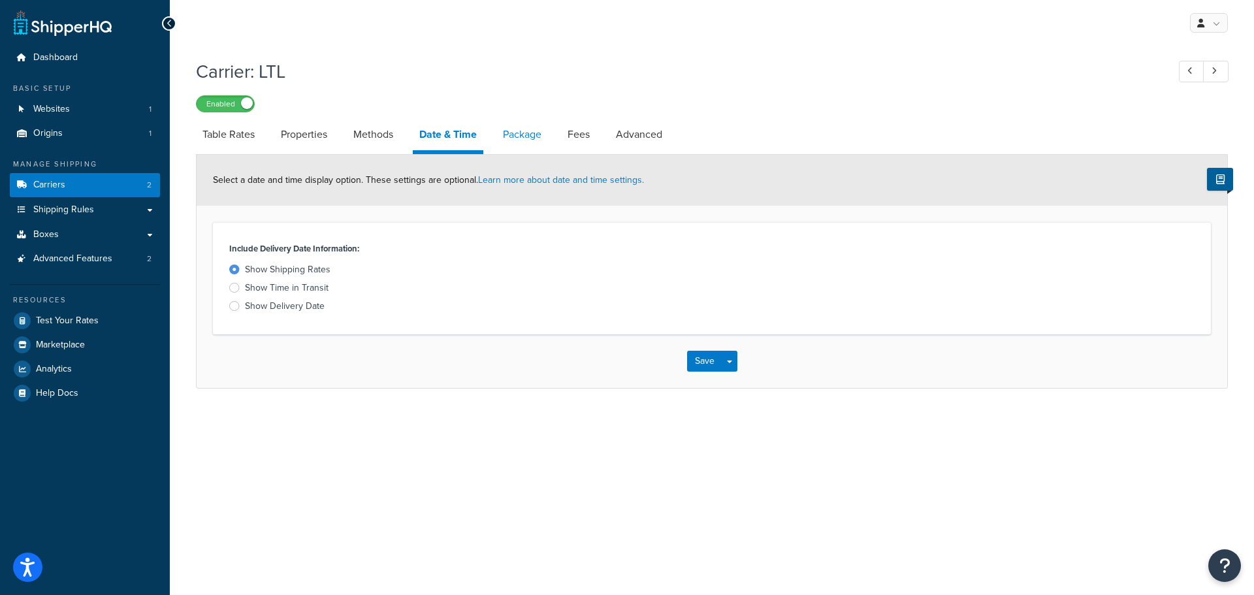
click at [505, 137] on link "Package" at bounding box center [522, 134] width 52 height 31
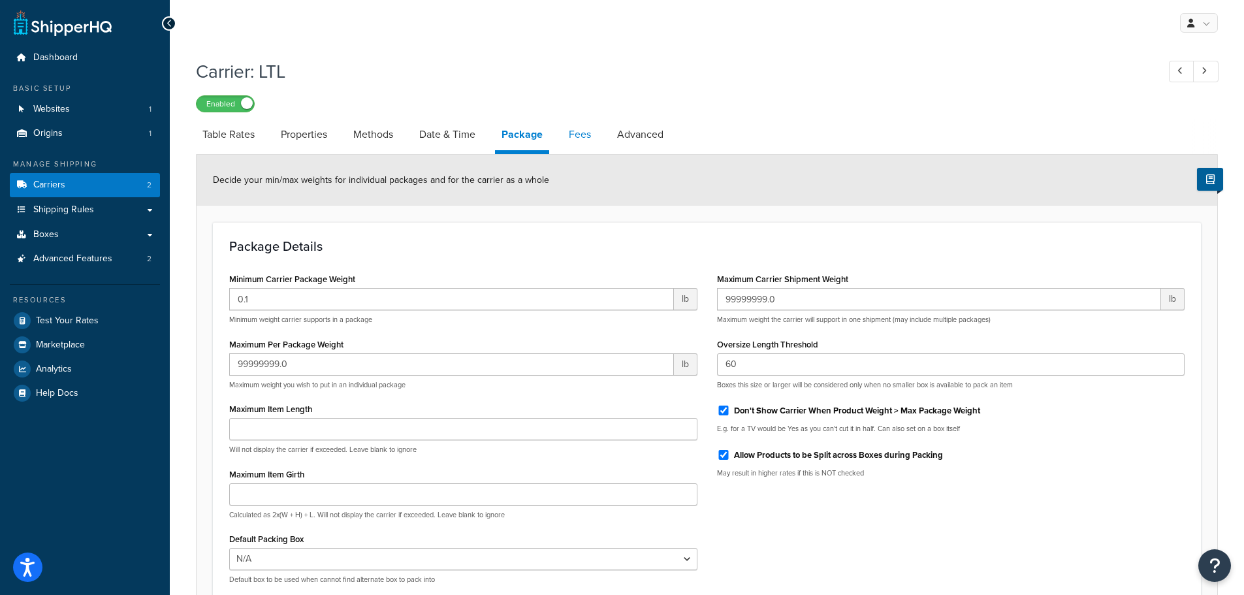
click at [590, 127] on link "Fees" at bounding box center [579, 134] width 35 height 31
select select "AFTER"
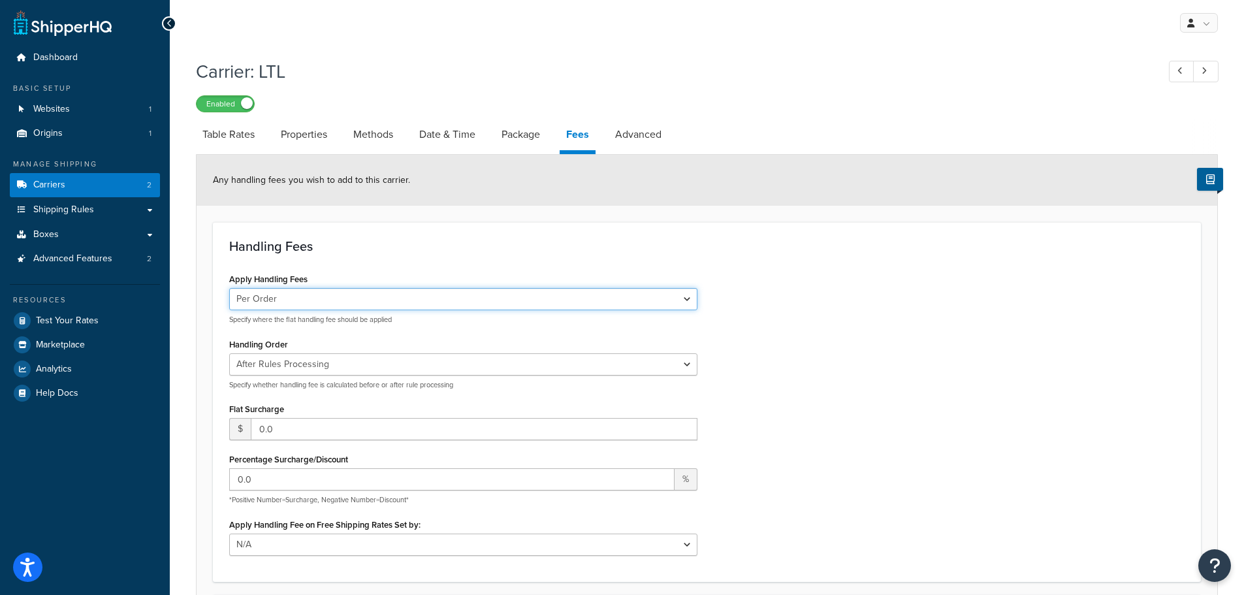
click at [335, 301] on select "Per Order Per Item Per Package" at bounding box center [463, 299] width 468 height 22
click at [336, 301] on select "Per Order Per Item Per Package" at bounding box center [463, 299] width 468 height 22
click at [646, 137] on link "Advanced" at bounding box center [637, 134] width 59 height 31
select select "false"
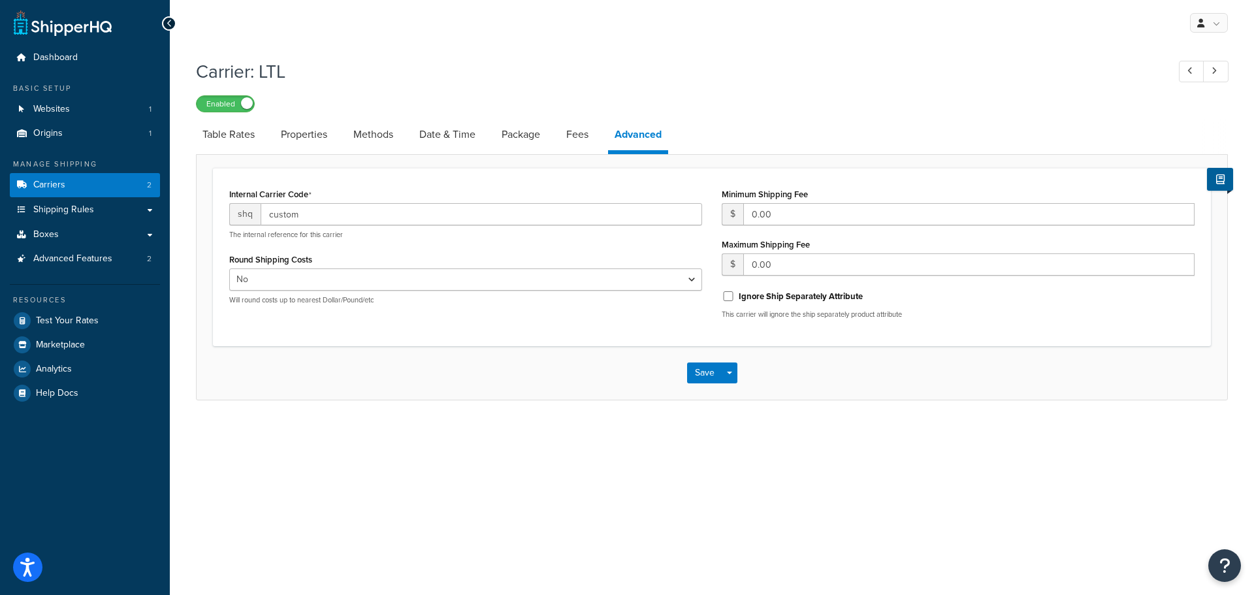
click at [718, 319] on div "Minimum Shipping Fee $ 0.00 Maximum Shipping Fee $ 0.00 Ignore Ship Separately …" at bounding box center [958, 257] width 492 height 144
click at [667, 319] on div "Internal Carrier Code shq custom The internal reference for this carrier Round …" at bounding box center [711, 257] width 985 height 144
click at [714, 368] on button "Save" at bounding box center [704, 372] width 35 height 21
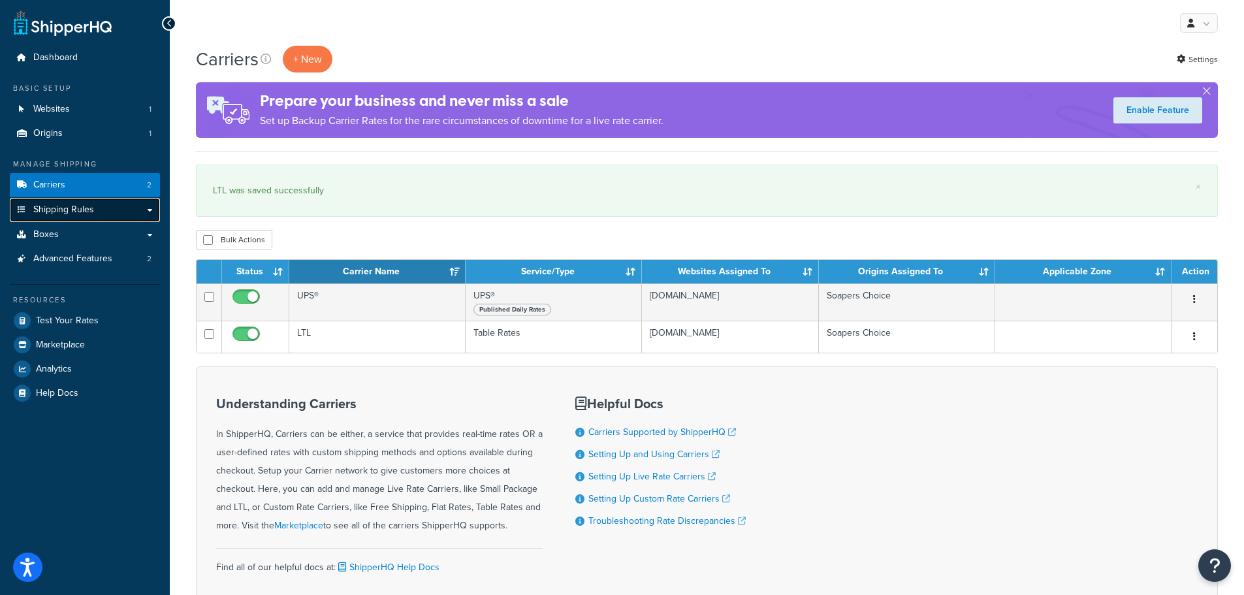
click at [66, 207] on span "Shipping Rules" at bounding box center [63, 209] width 61 height 11
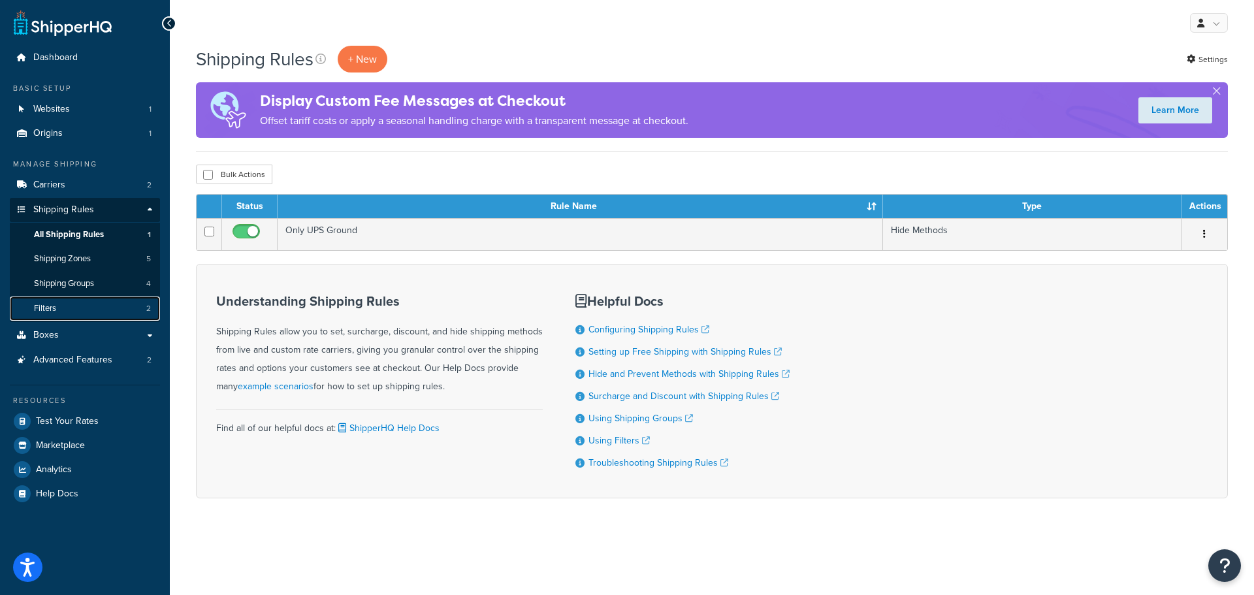
click at [49, 311] on span "Filters" at bounding box center [45, 308] width 22 height 11
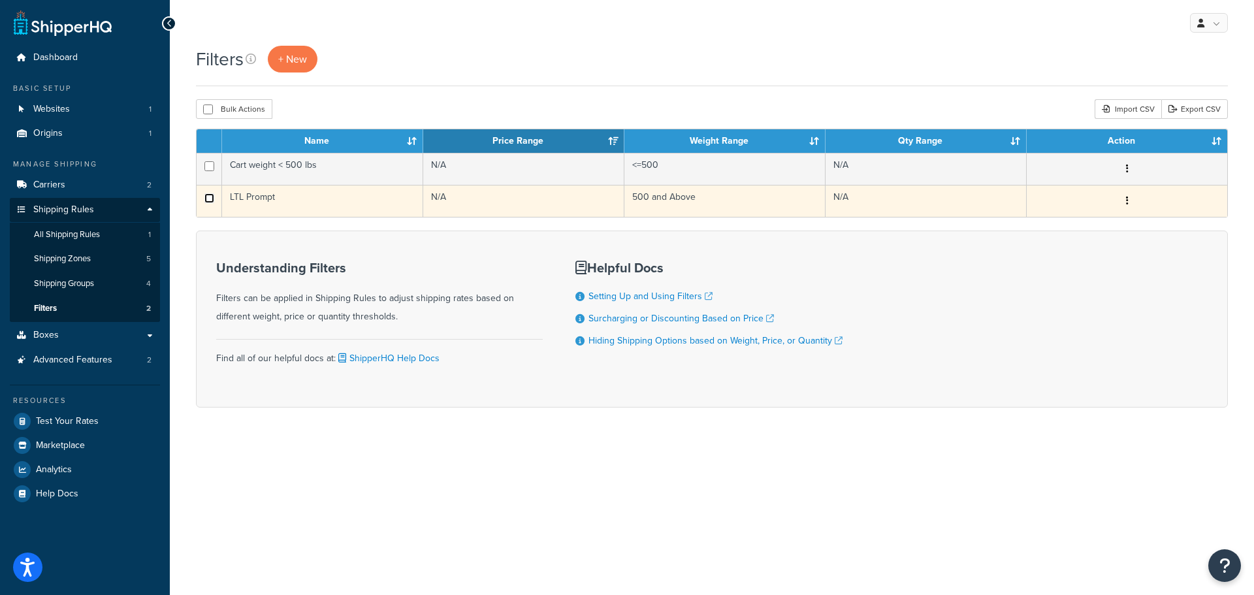
click at [207, 199] on input "checkbox" at bounding box center [209, 198] width 10 height 10
checkbox input "true"
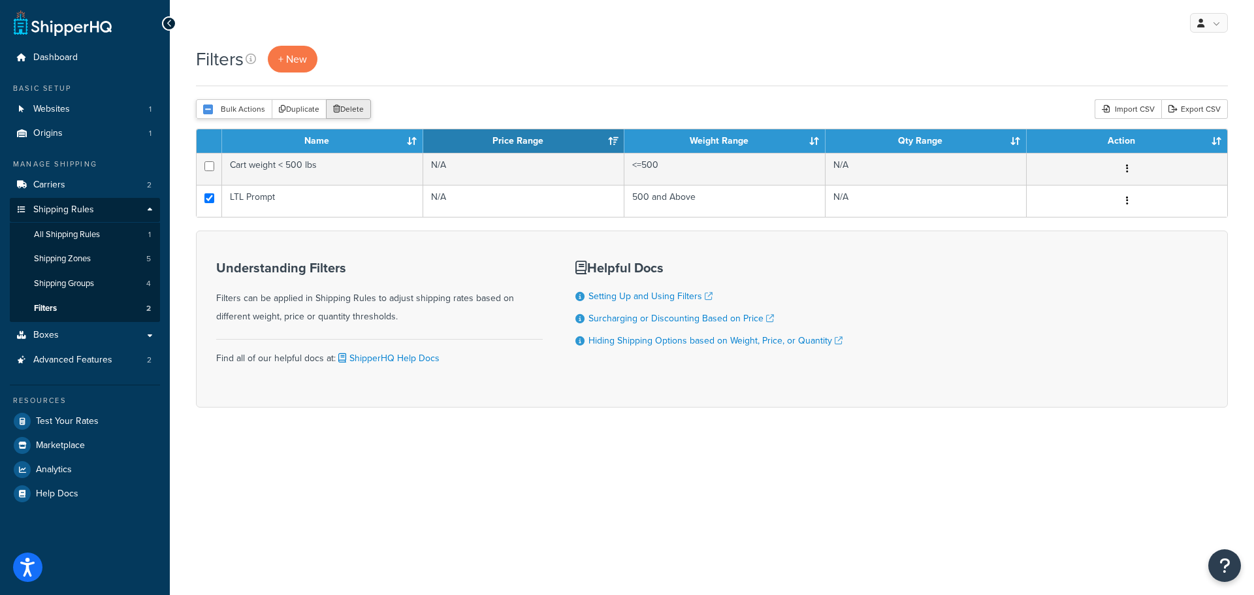
click at [343, 114] on button "Delete" at bounding box center [348, 109] width 45 height 20
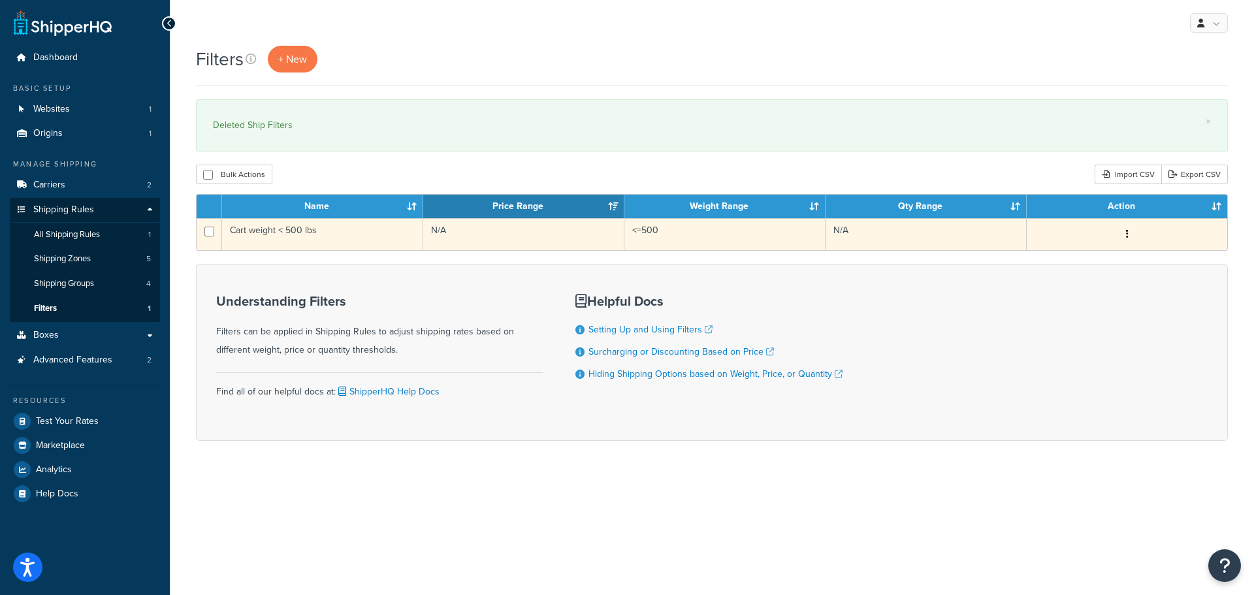
click at [1127, 230] on icon "button" at bounding box center [1127, 233] width 3 height 9
click at [921, 258] on link "Edit" at bounding box center [927, 260] width 103 height 27
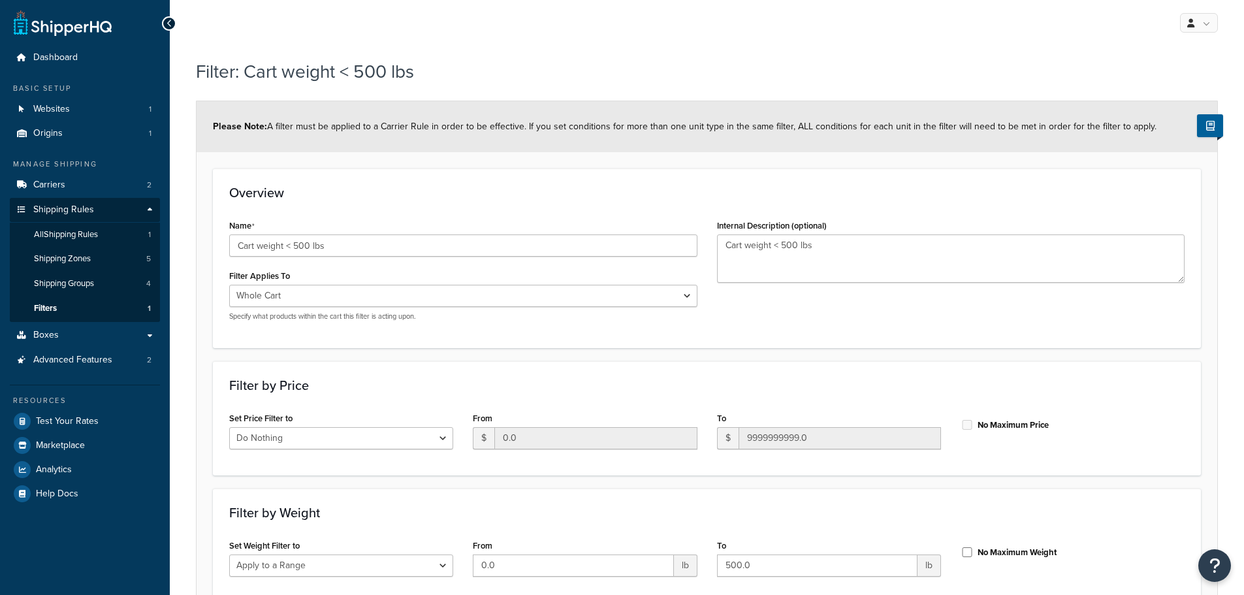
select select "range"
click at [165, 28] on div at bounding box center [169, 23] width 14 height 14
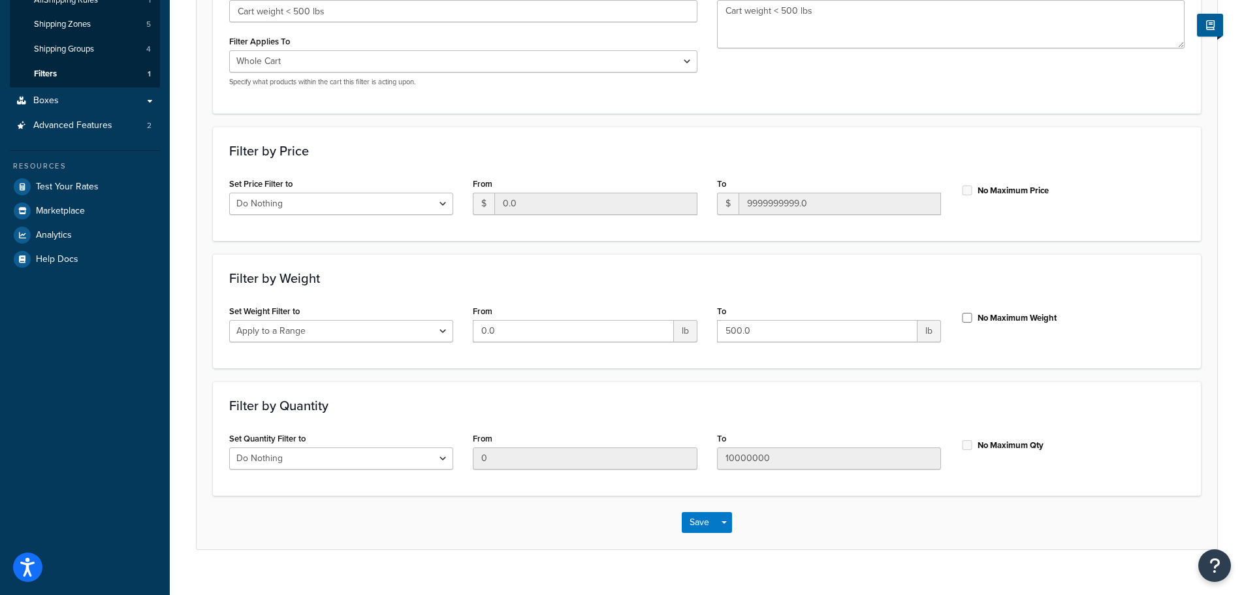
scroll to position [255, 0]
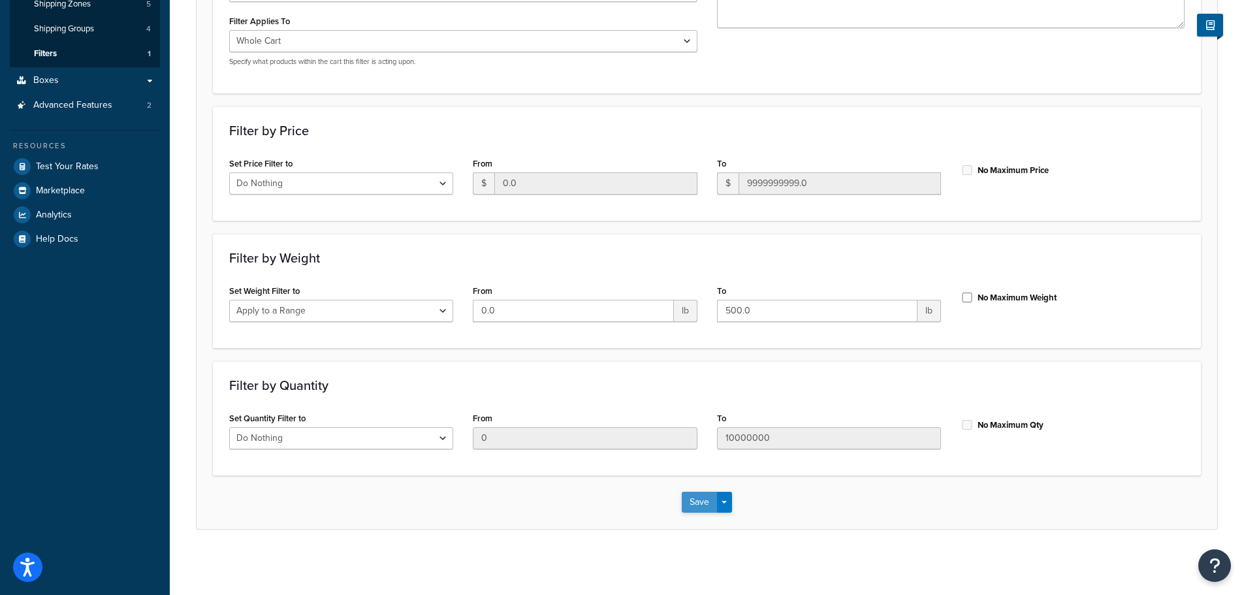
click at [691, 507] on button "Save" at bounding box center [699, 502] width 35 height 21
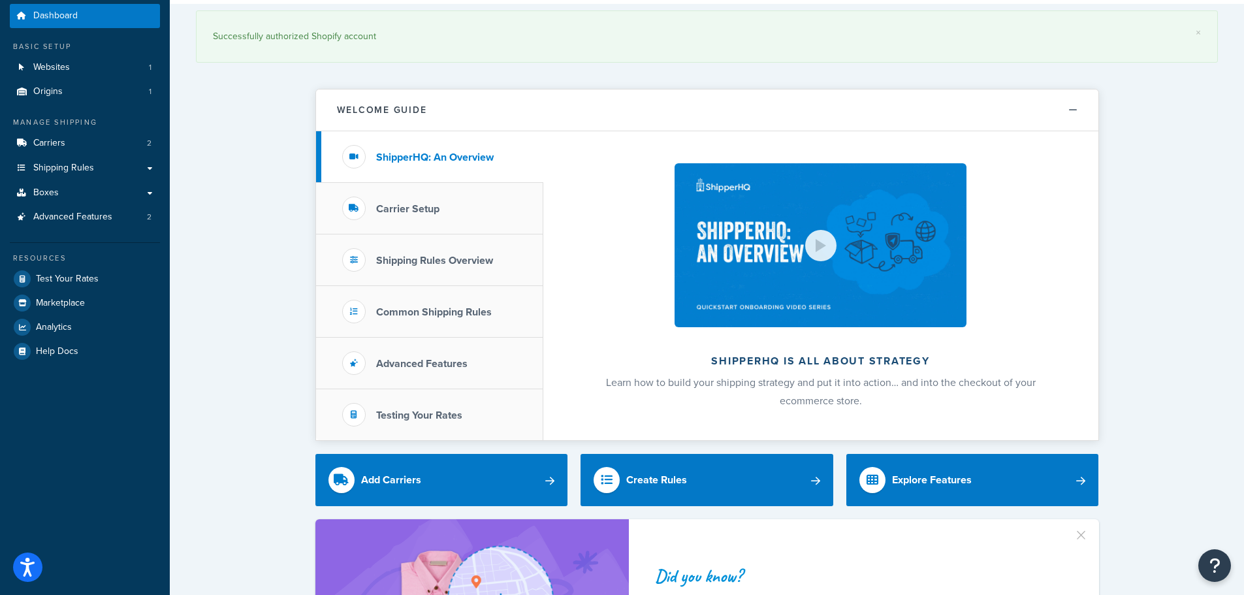
scroll to position [65, 0]
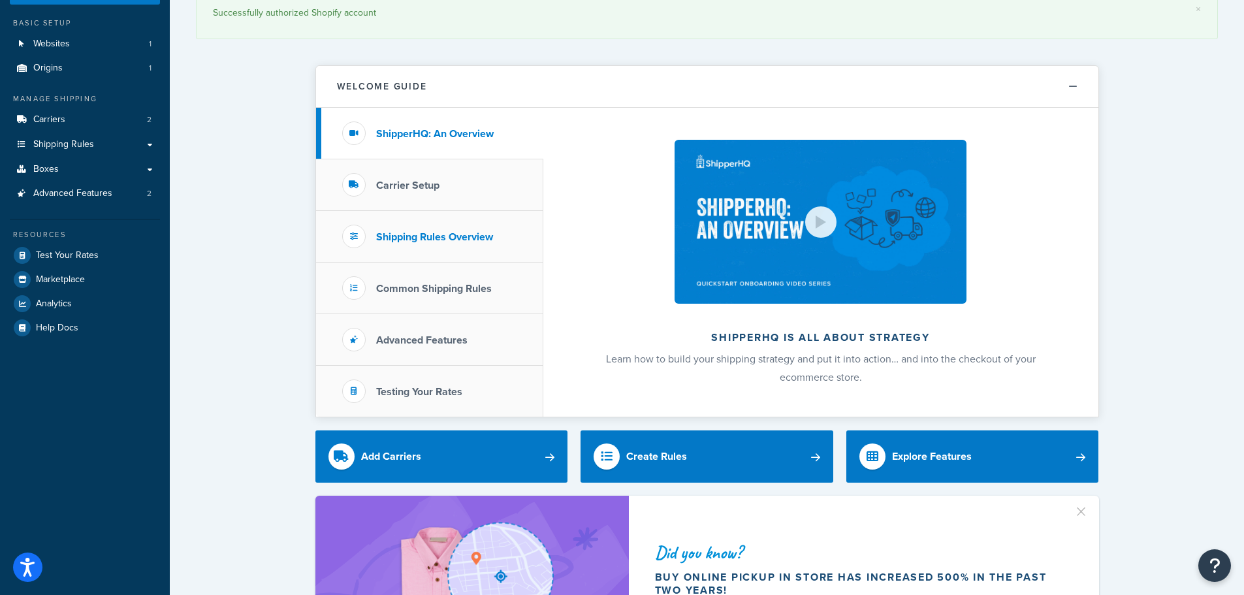
click at [392, 241] on h3 "Shipping Rules Overview" at bounding box center [434, 237] width 117 height 12
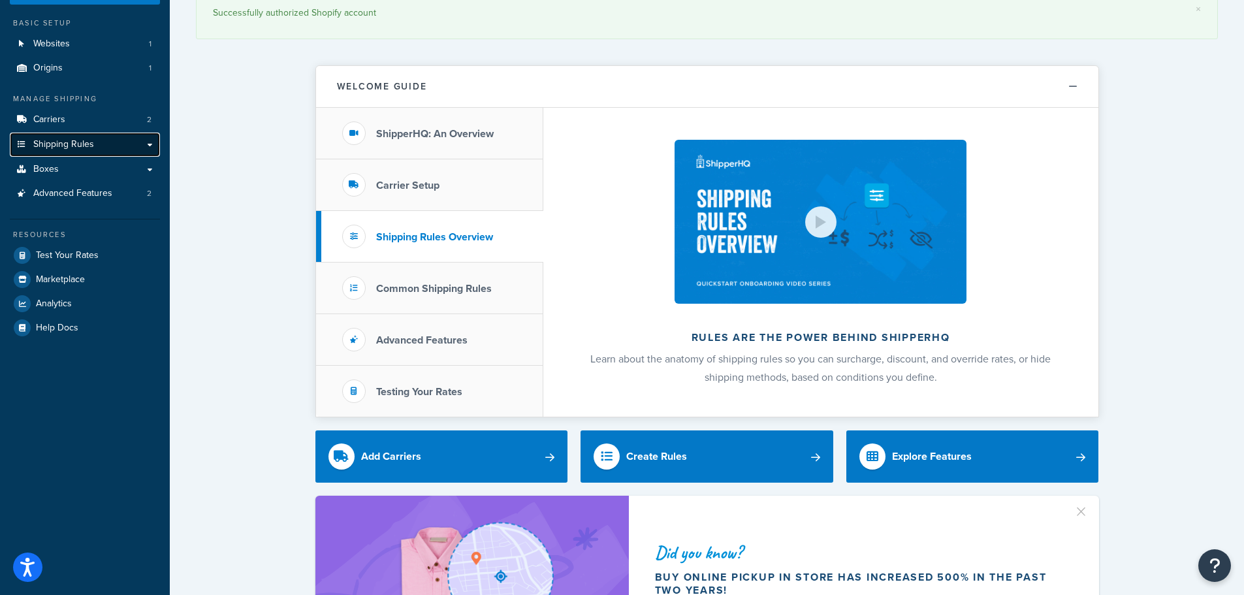
click at [59, 139] on span "Shipping Rules" at bounding box center [63, 144] width 61 height 11
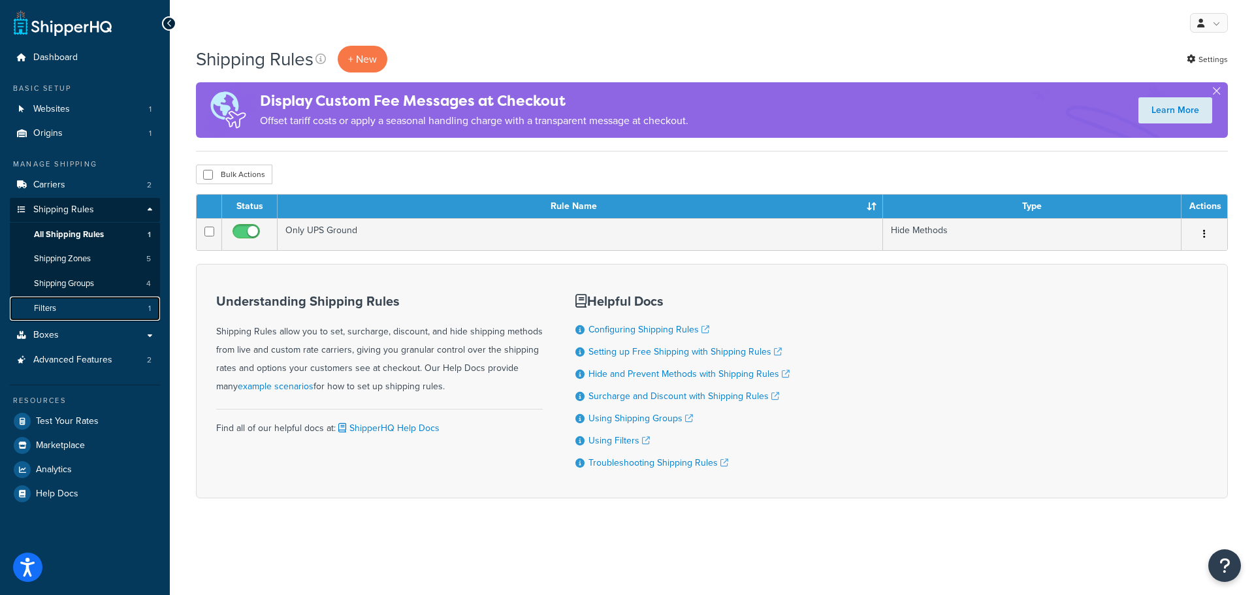
click at [54, 305] on span "Filters" at bounding box center [45, 308] width 22 height 11
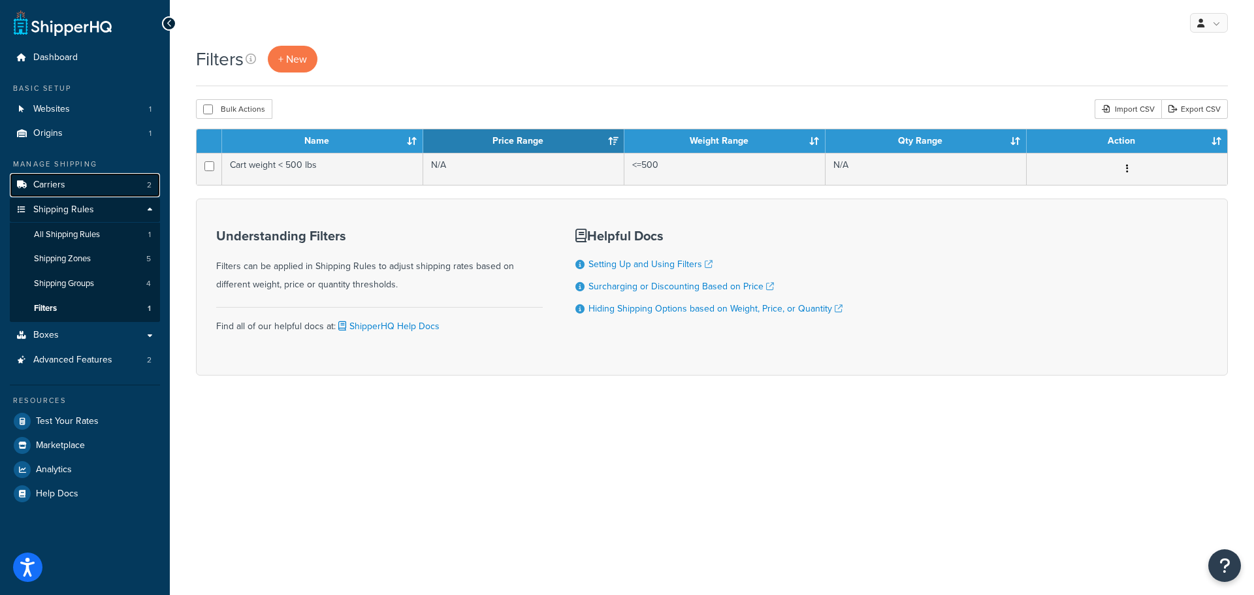
click at [51, 183] on span "Carriers" at bounding box center [49, 185] width 32 height 11
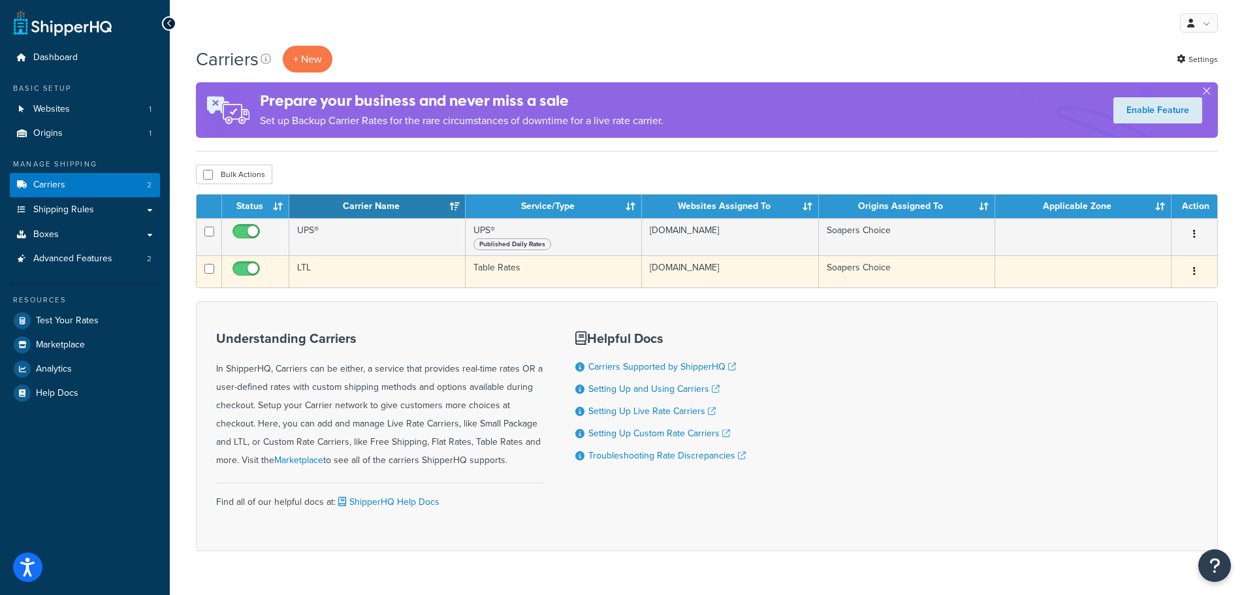
drag, startPoint x: 1200, startPoint y: 272, endPoint x: 1193, endPoint y: 272, distance: 6.6
click at [1200, 272] on button "button" at bounding box center [1194, 271] width 18 height 21
click at [1147, 298] on link "Edit" at bounding box center [1141, 297] width 103 height 27
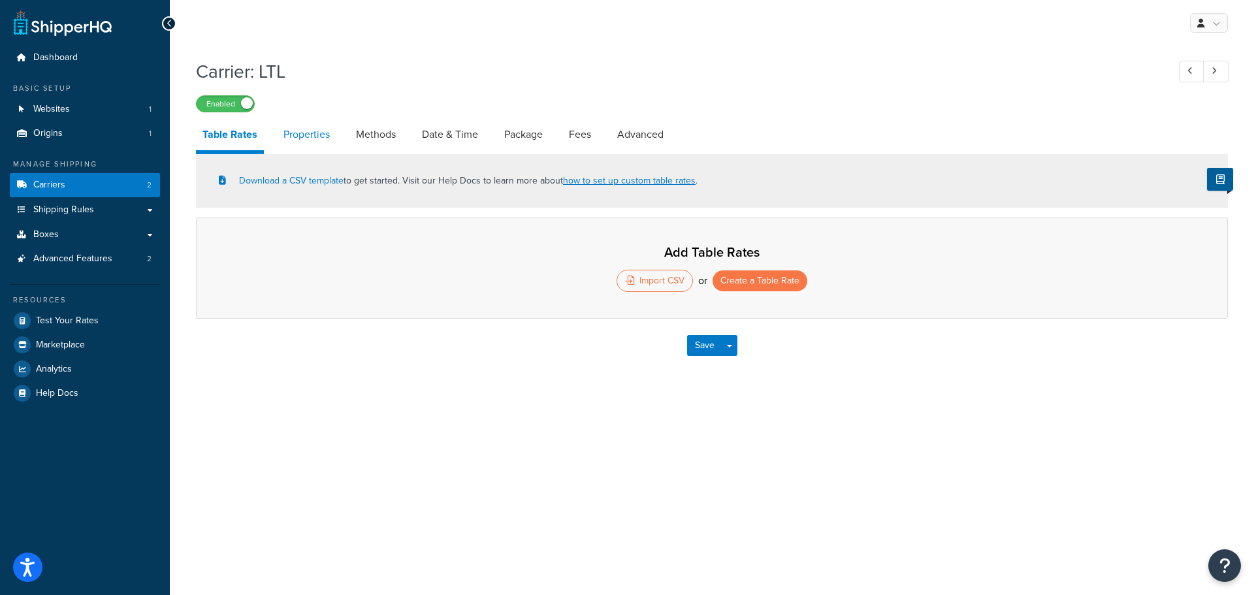
click at [309, 134] on link "Properties" at bounding box center [306, 134] width 59 height 31
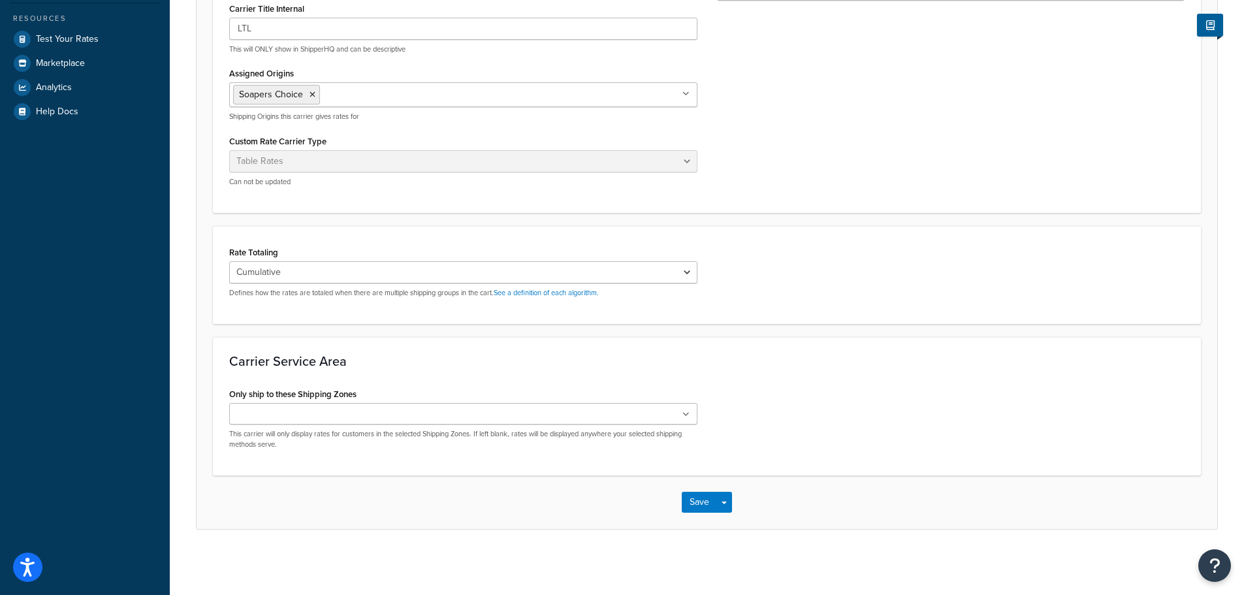
scroll to position [20, 0]
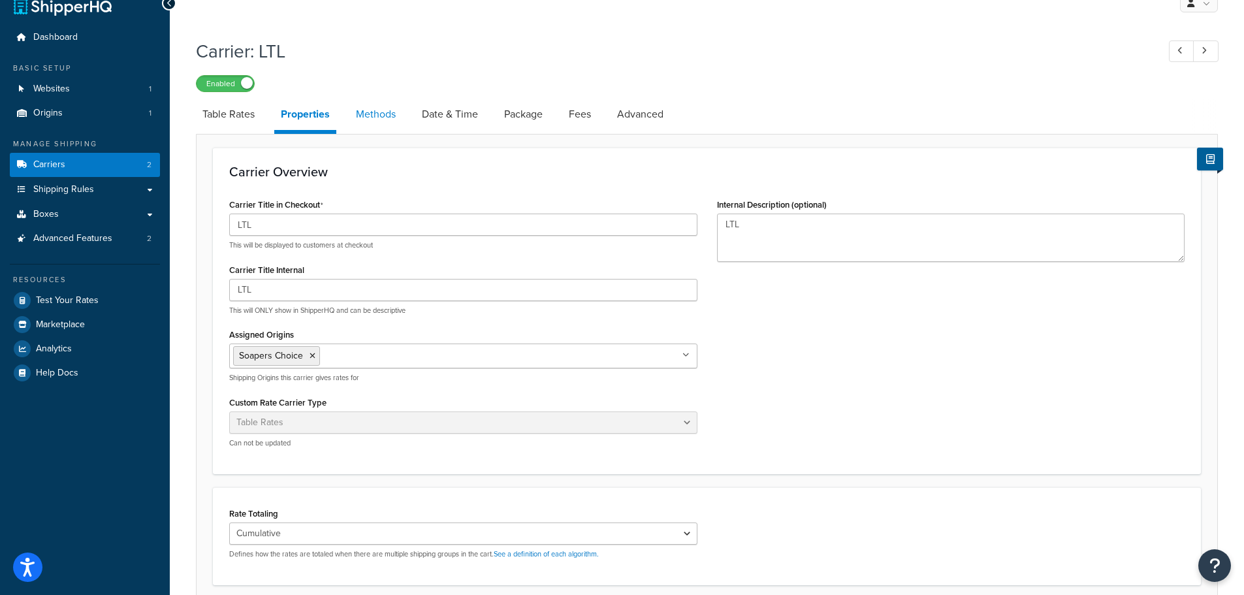
click at [358, 111] on link "Methods" at bounding box center [375, 114] width 53 height 31
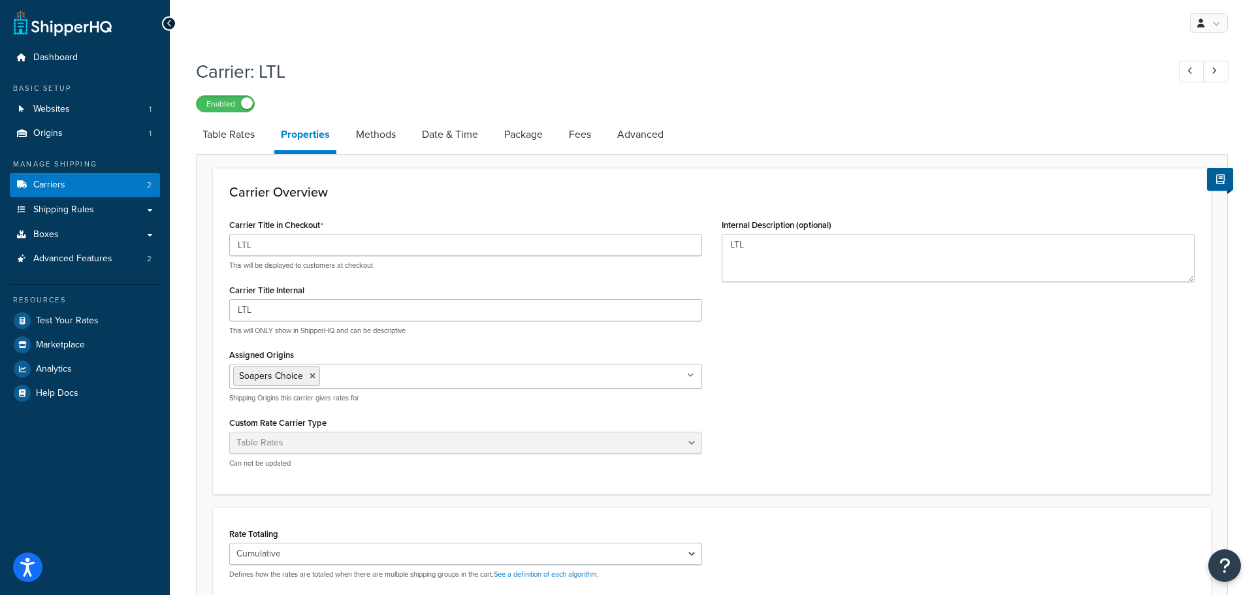
select select "25"
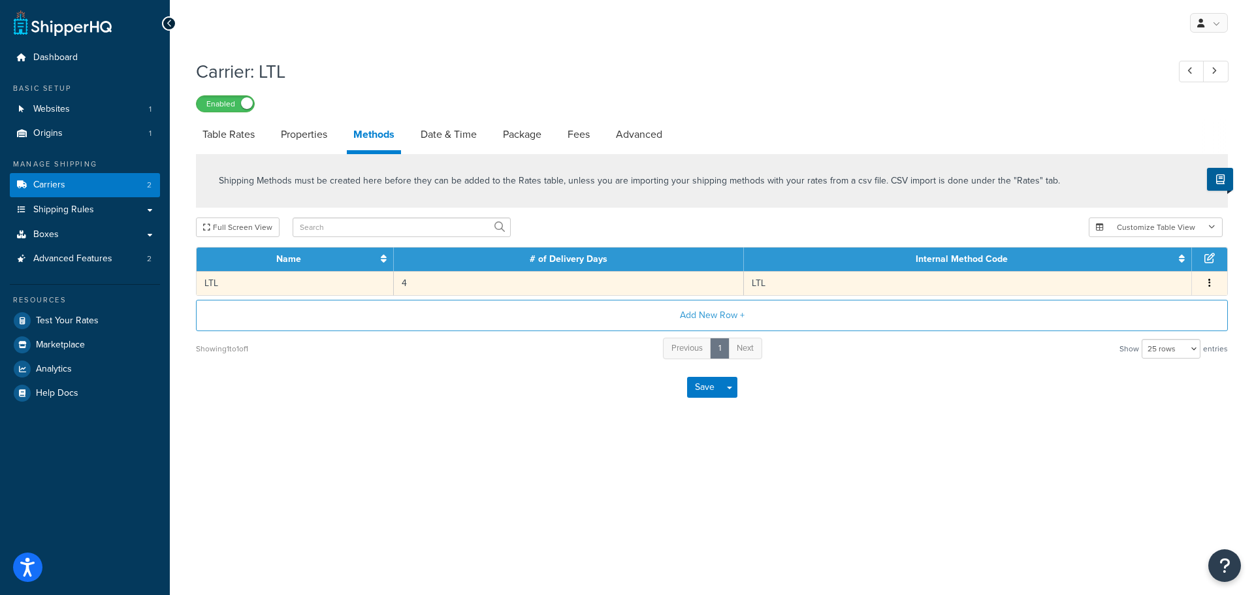
click at [1208, 283] on icon "button" at bounding box center [1209, 282] width 3 height 9
click at [1109, 267] on icon at bounding box center [1108, 268] width 9 height 9
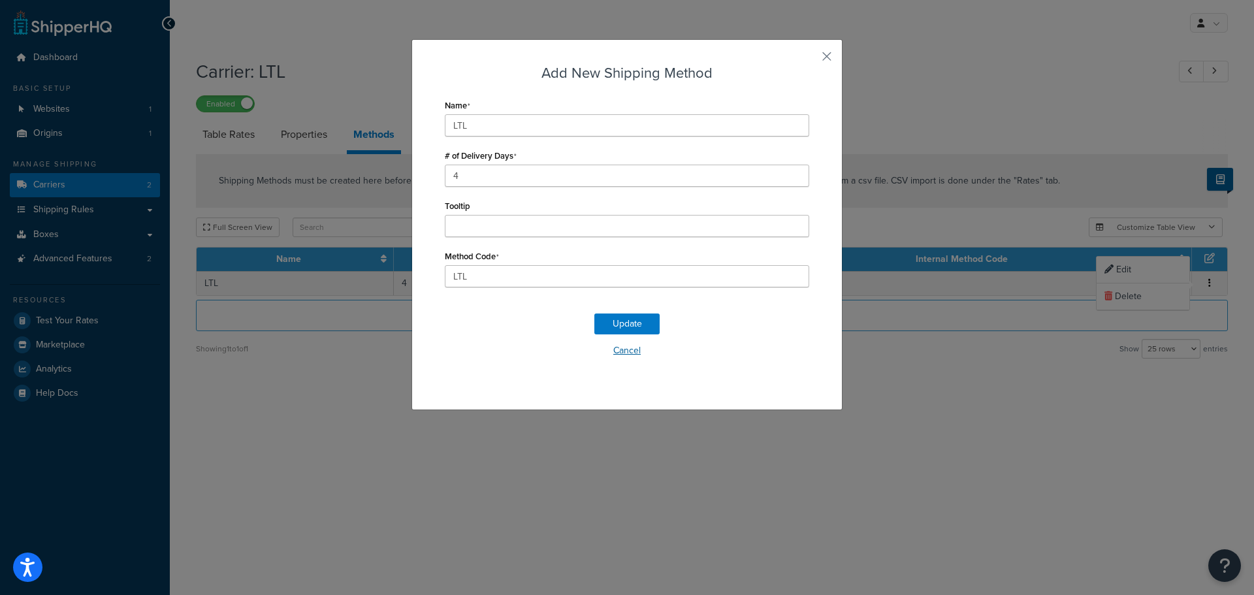
click at [624, 348] on button "Cancel" at bounding box center [627, 351] width 364 height 20
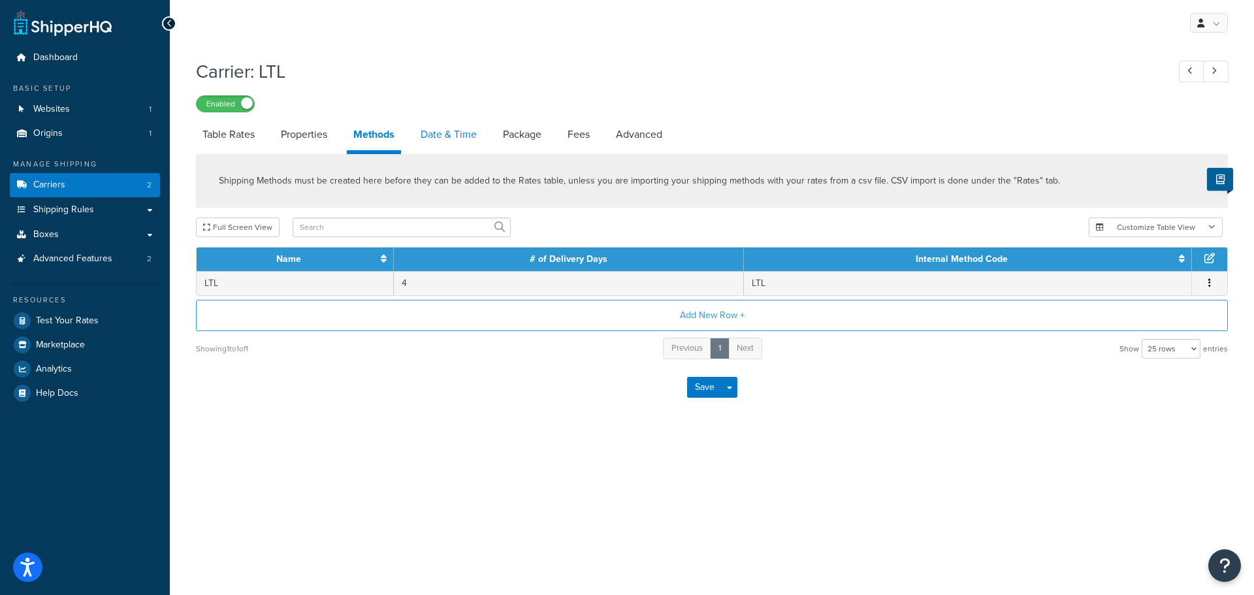
click at [449, 134] on link "Date & Time" at bounding box center [448, 134] width 69 height 31
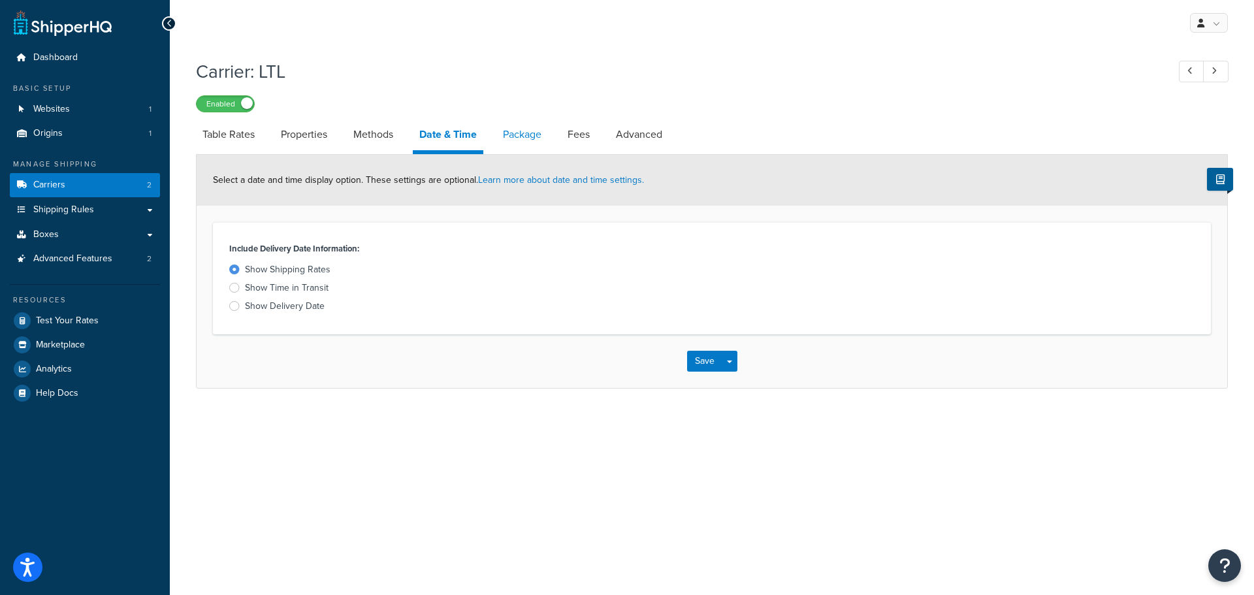
click at [531, 131] on link "Package" at bounding box center [522, 134] width 52 height 31
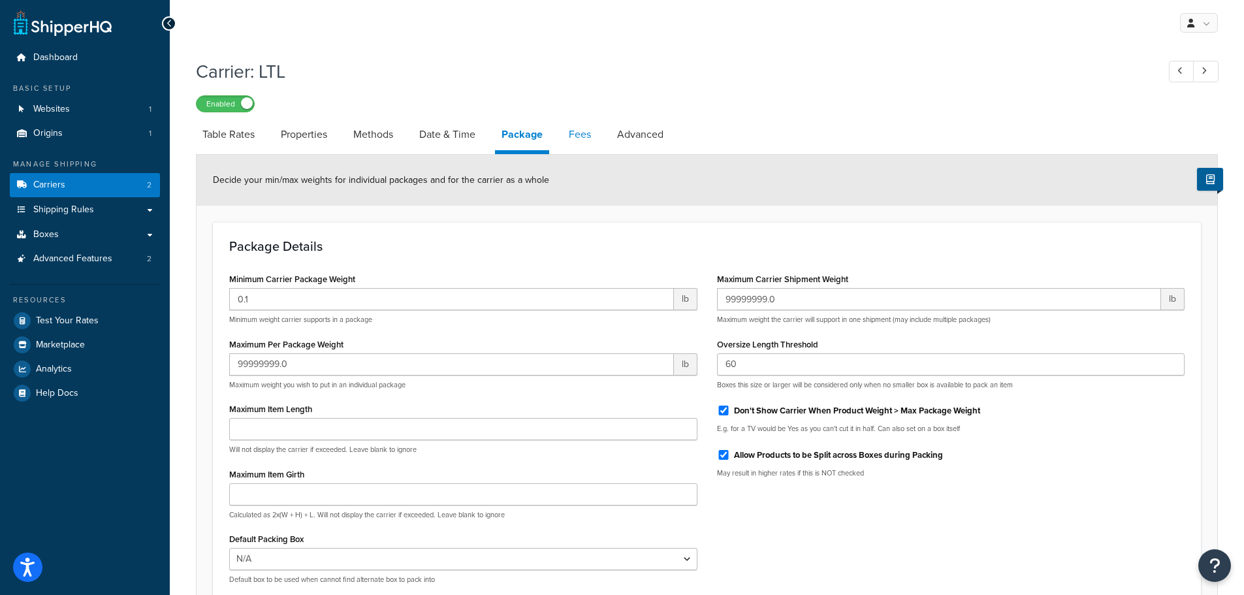
click at [593, 131] on link "Fees" at bounding box center [579, 134] width 35 height 31
select select "AFTER"
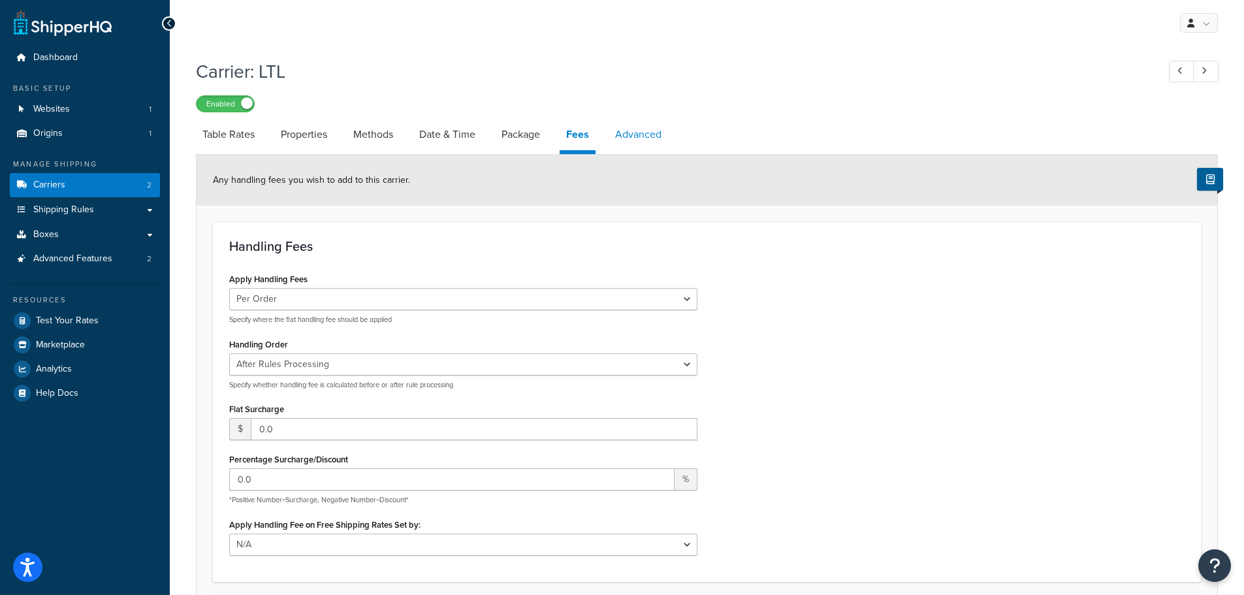
click at [647, 135] on link "Advanced" at bounding box center [637, 134] width 59 height 31
select select "false"
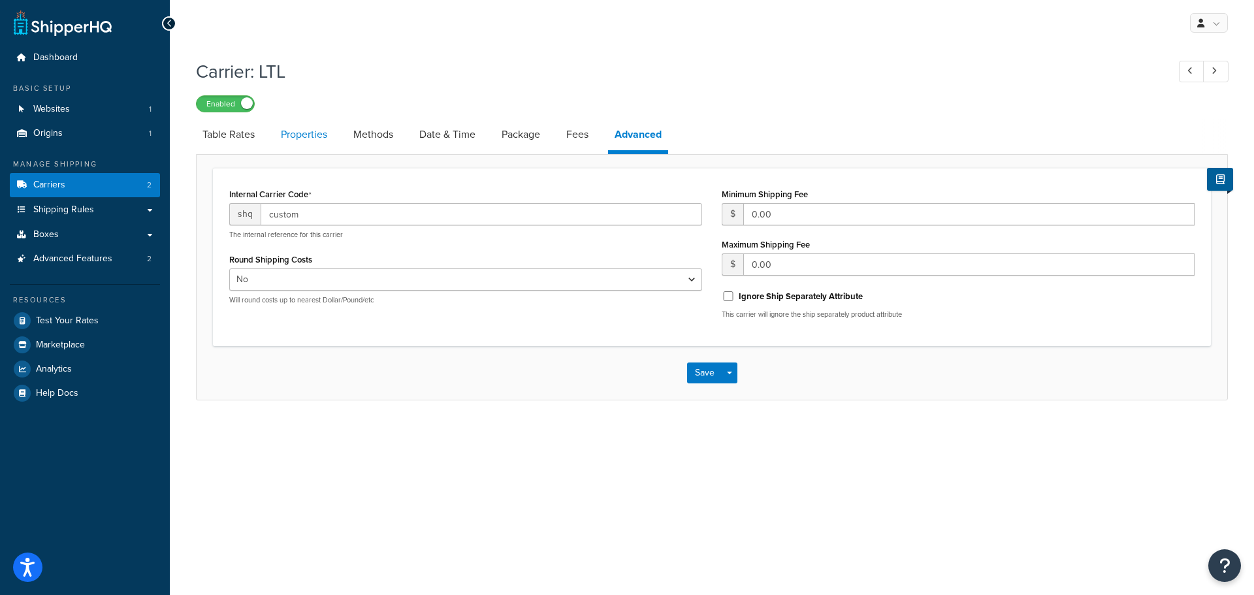
click at [304, 135] on link "Properties" at bounding box center [303, 134] width 59 height 31
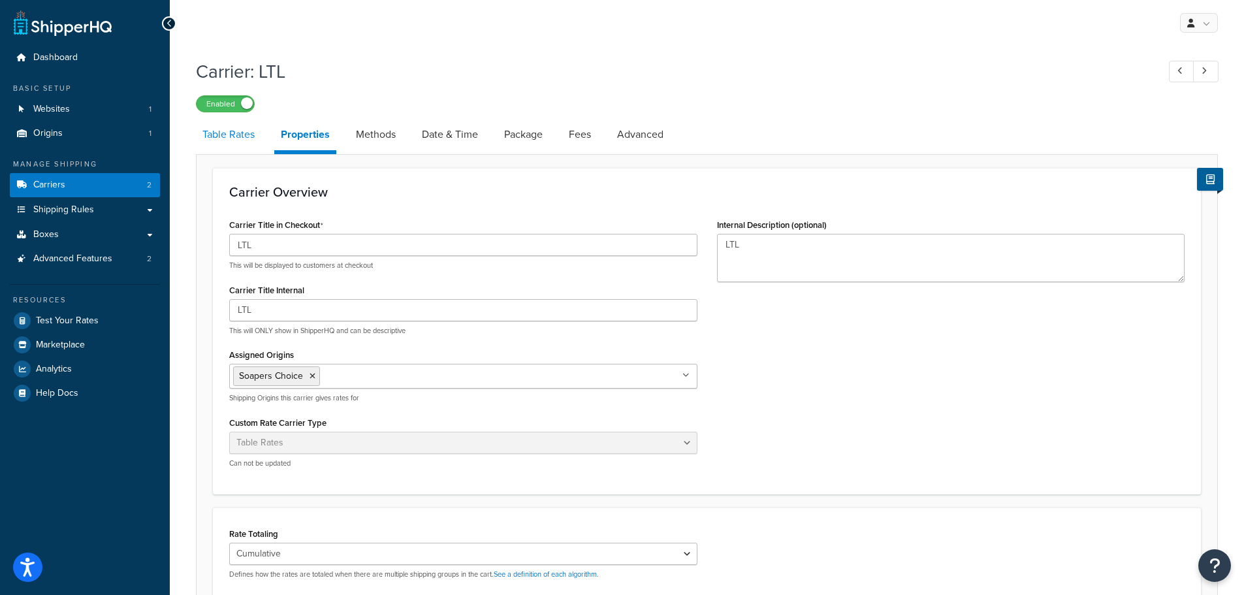
click at [242, 124] on link "Table Rates" at bounding box center [228, 134] width 65 height 31
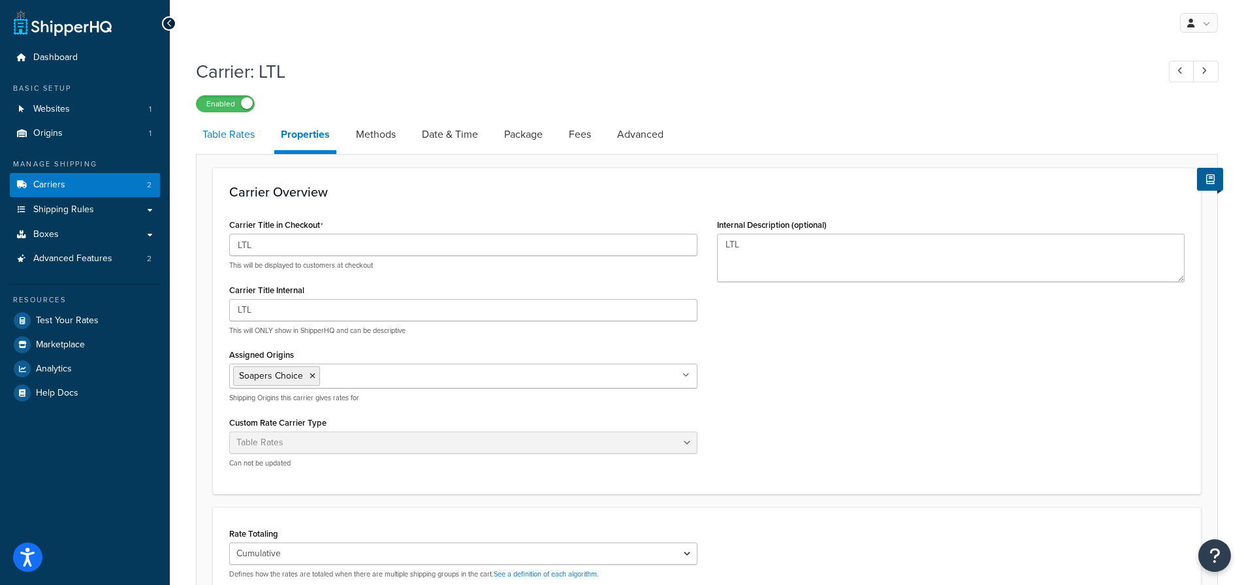
select select "25"
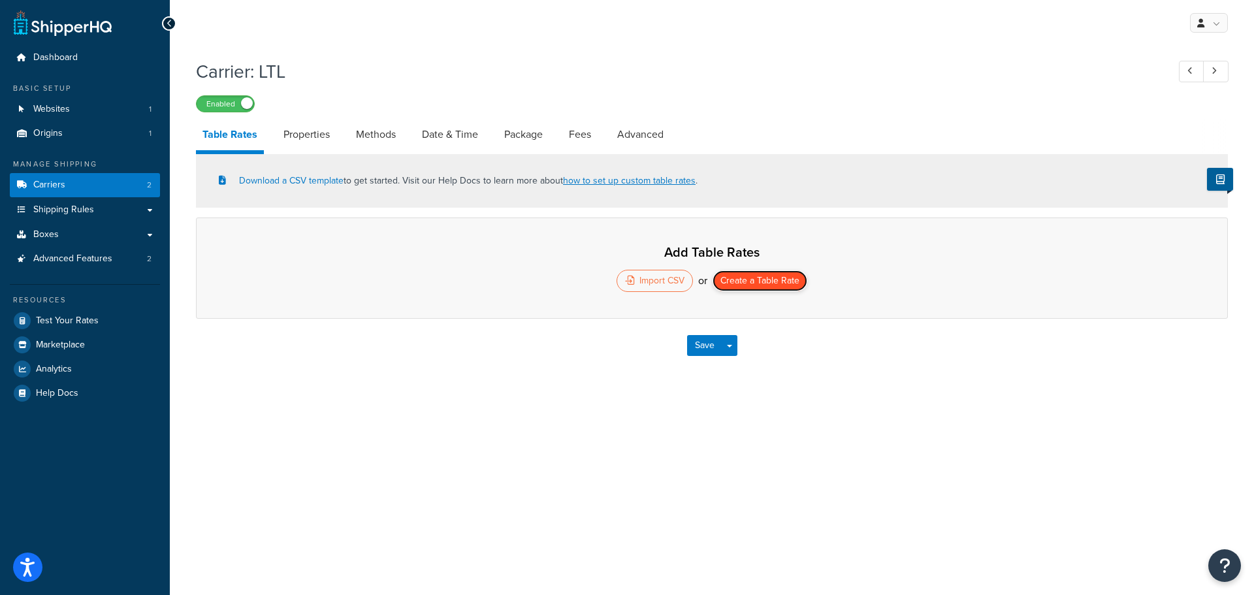
click at [747, 283] on button "Create a Table Rate" at bounding box center [759, 280] width 95 height 21
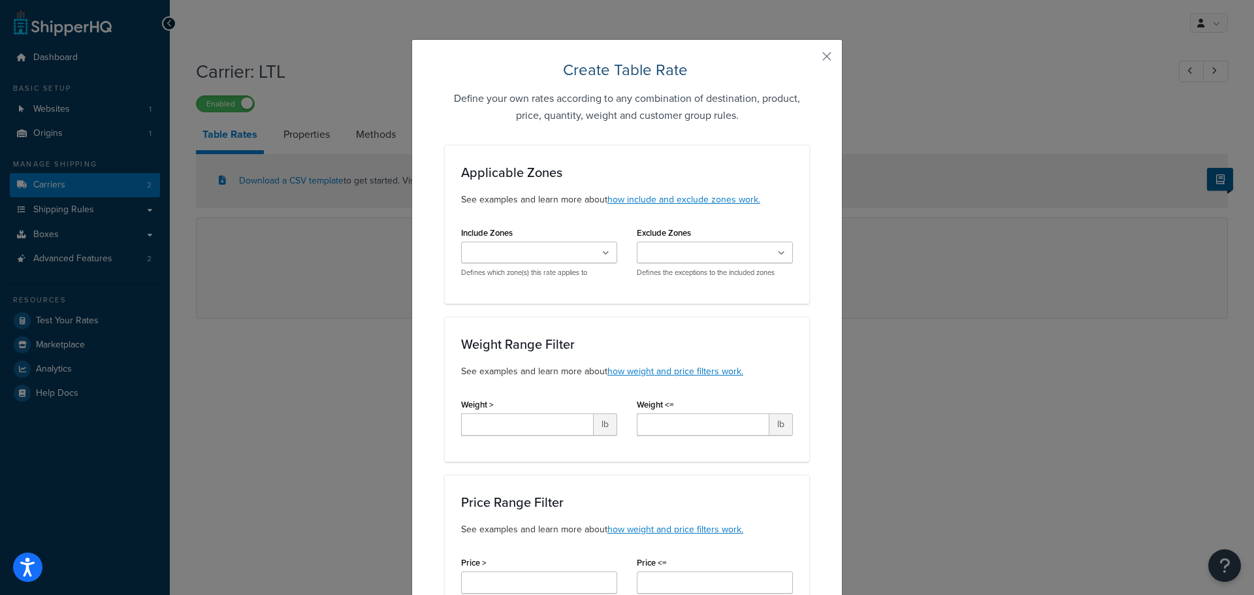
scroll to position [65, 0]
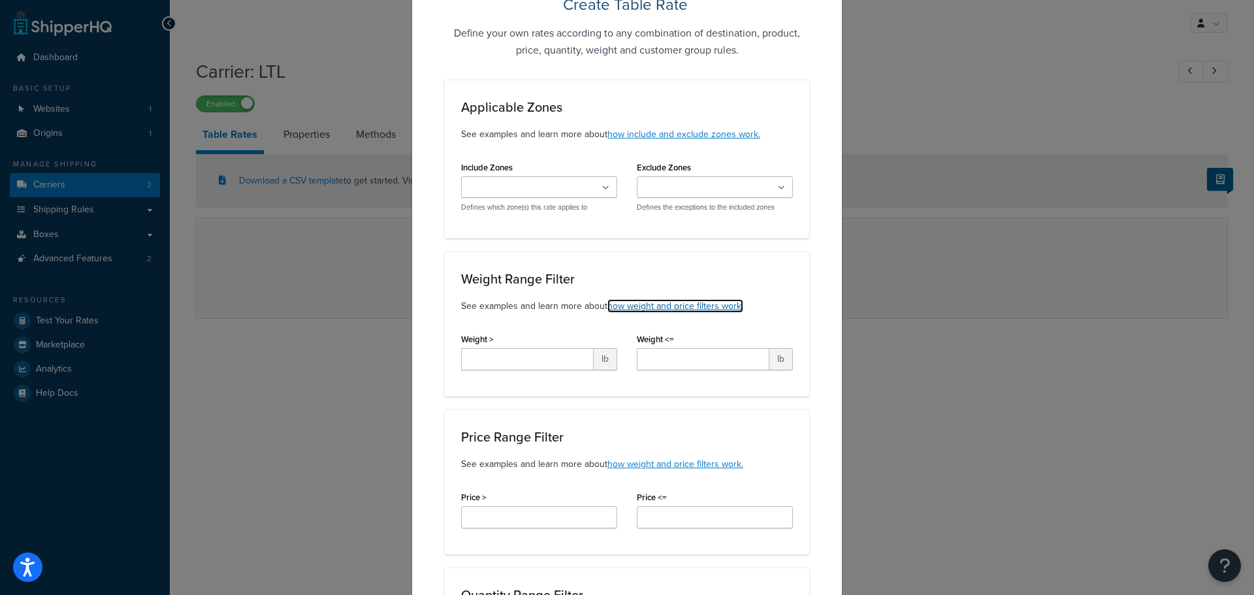
click at [644, 305] on link "how weight and price filters work." at bounding box center [675, 306] width 136 height 14
click at [574, 187] on ul at bounding box center [539, 187] width 156 height 22
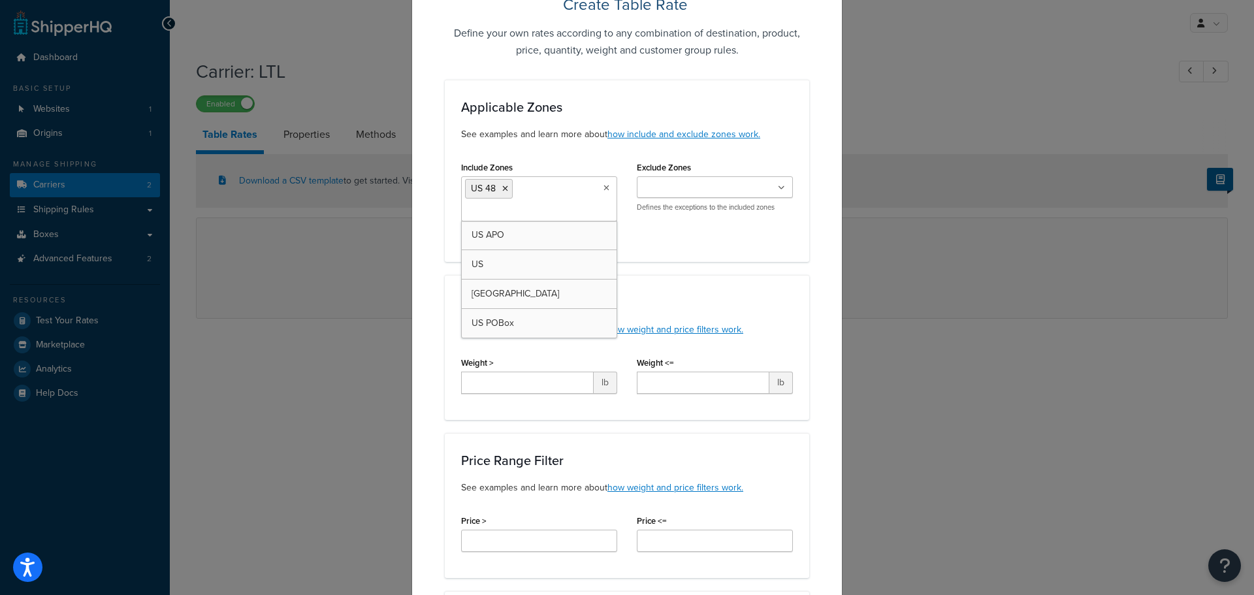
click at [679, 188] on input "Exclude Zones" at bounding box center [698, 188] width 116 height 14
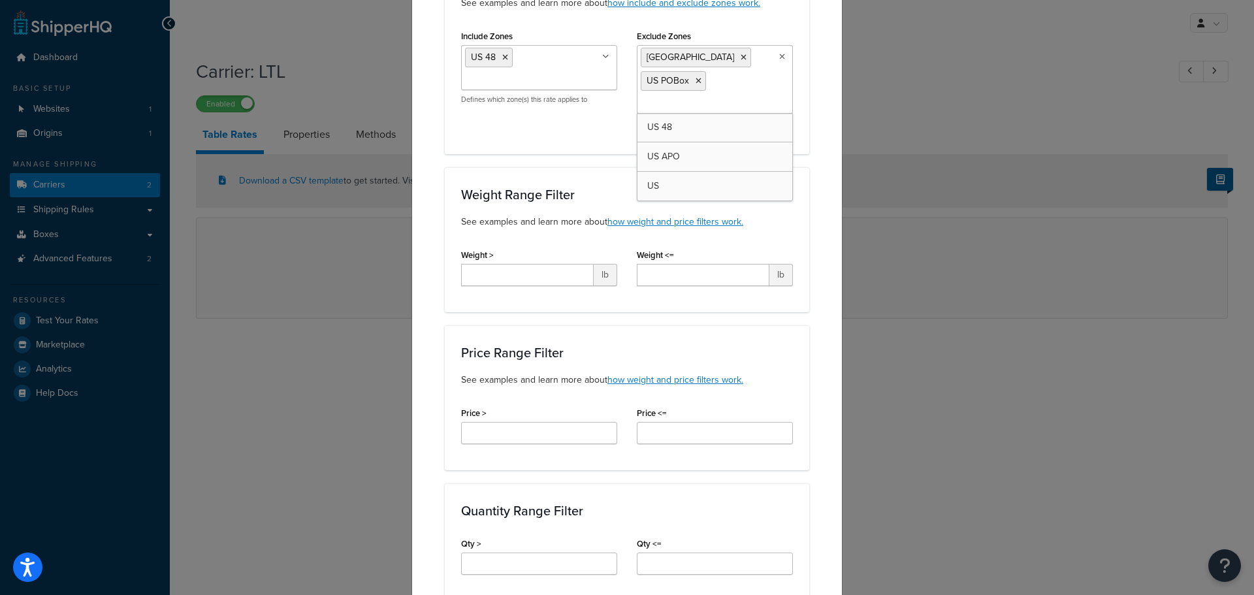
scroll to position [189, 0]
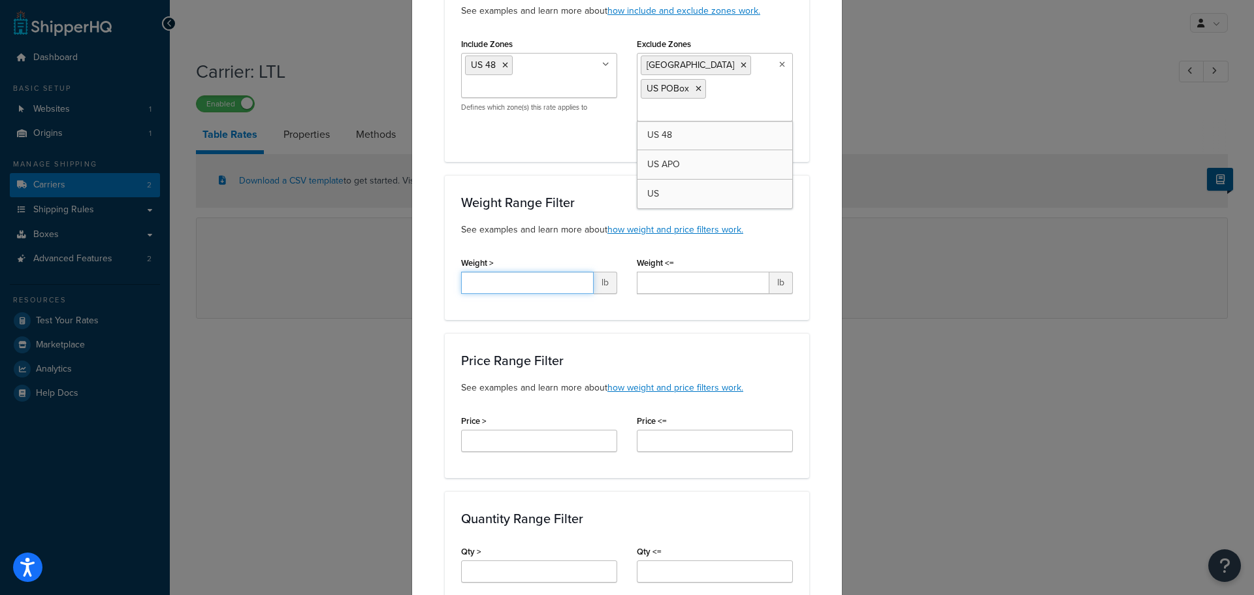
click at [527, 272] on input "Weight >" at bounding box center [527, 283] width 133 height 22
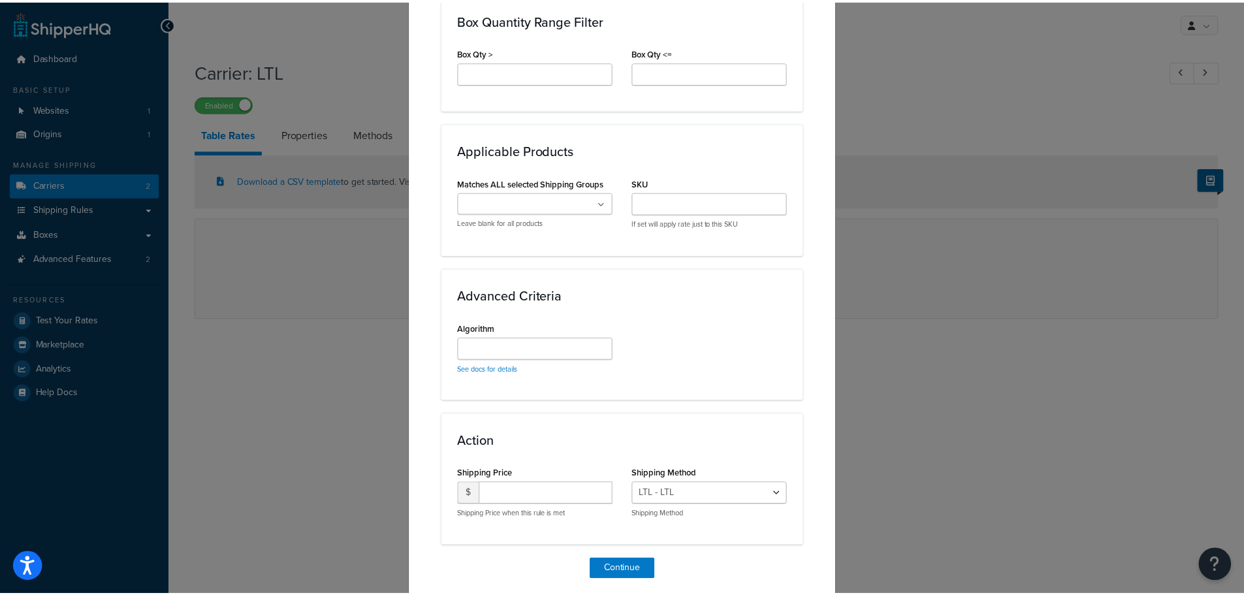
scroll to position [842, 0]
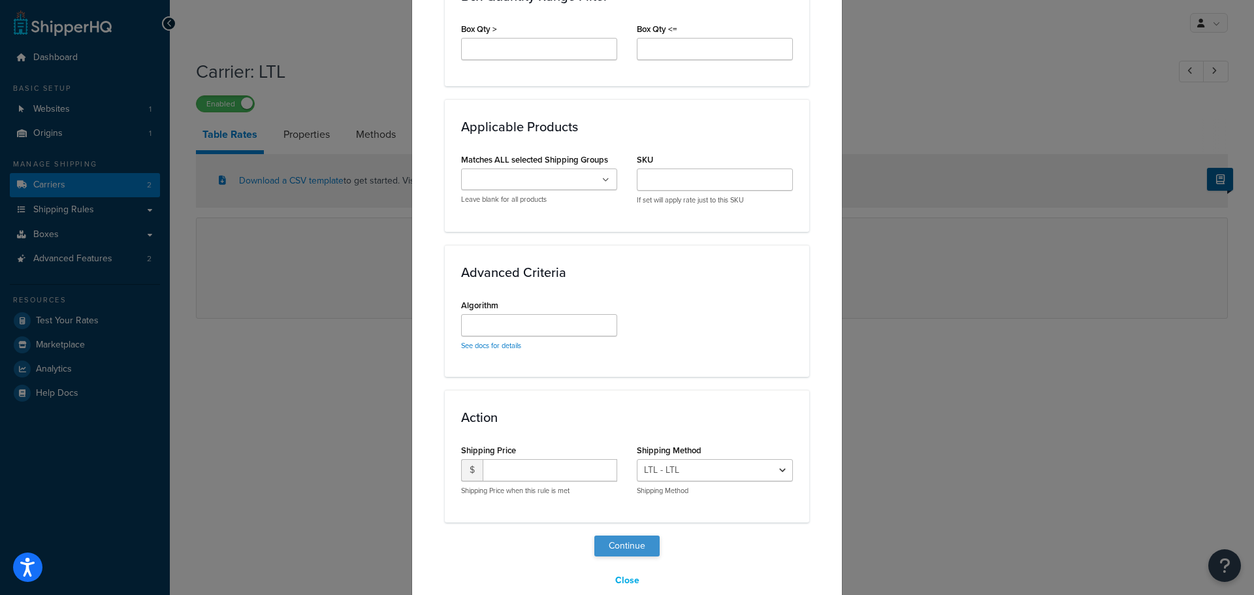
type input "500"
click at [619, 535] on button "Continue" at bounding box center [626, 545] width 65 height 21
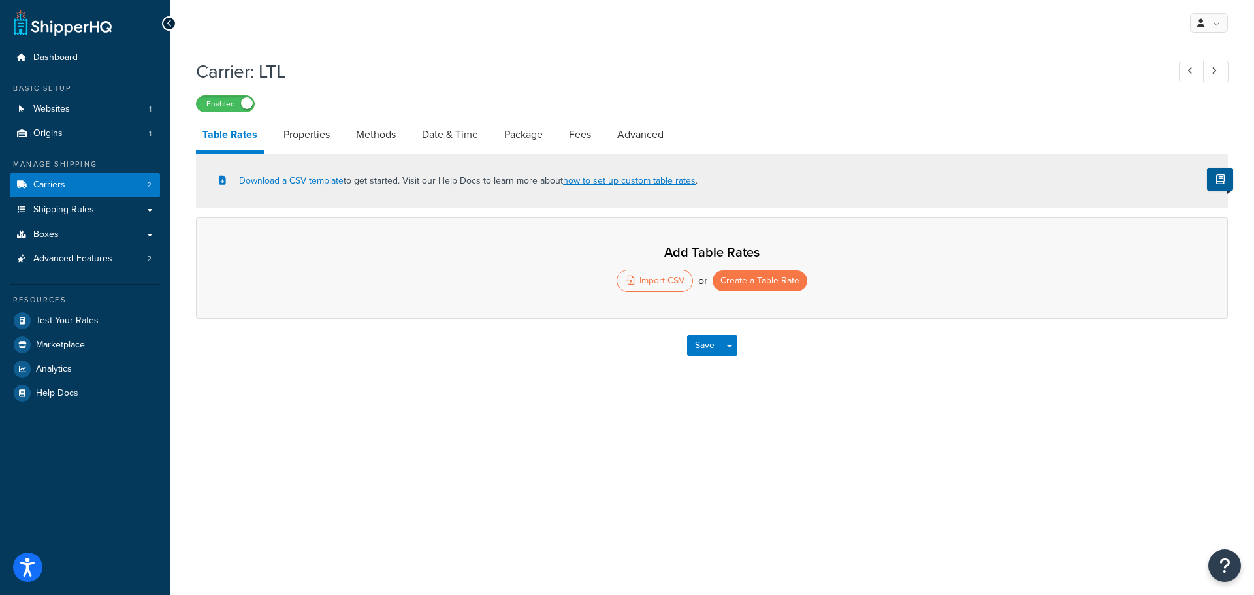
select select "25"
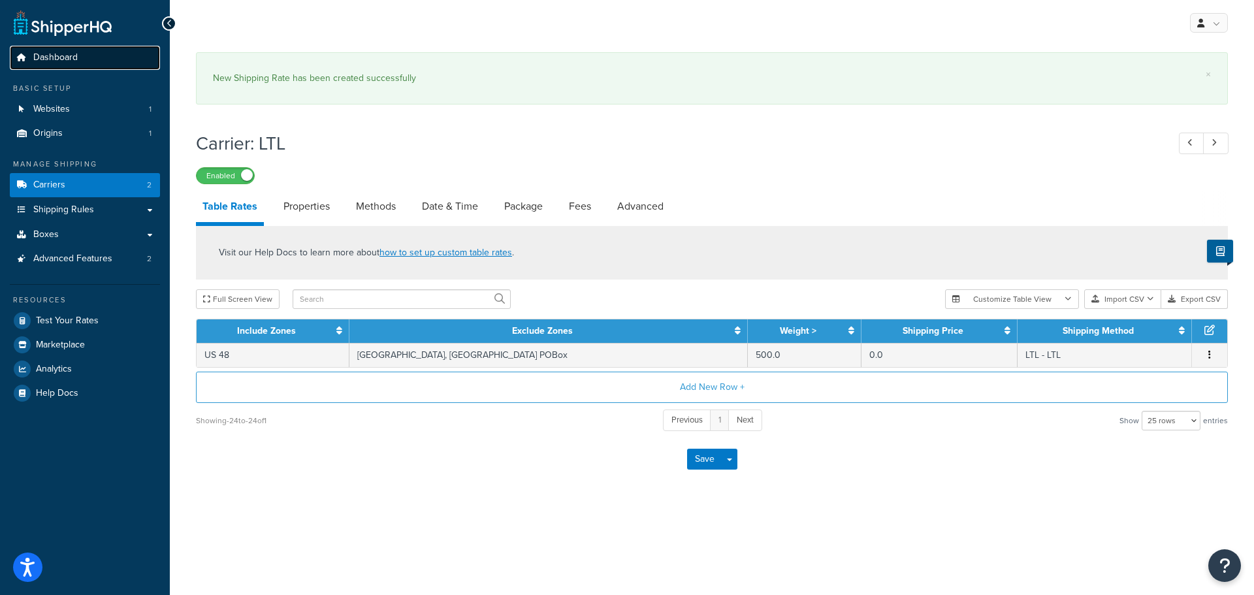
click at [54, 61] on span "Dashboard" at bounding box center [55, 57] width 44 height 11
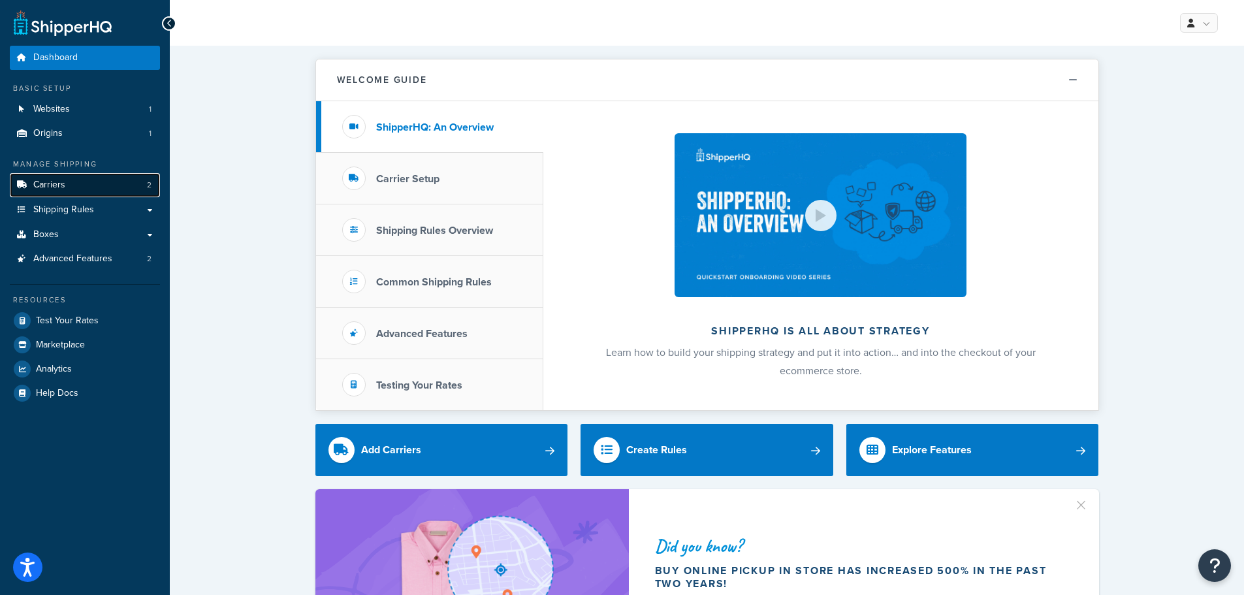
click at [46, 185] on span "Carriers" at bounding box center [49, 185] width 32 height 11
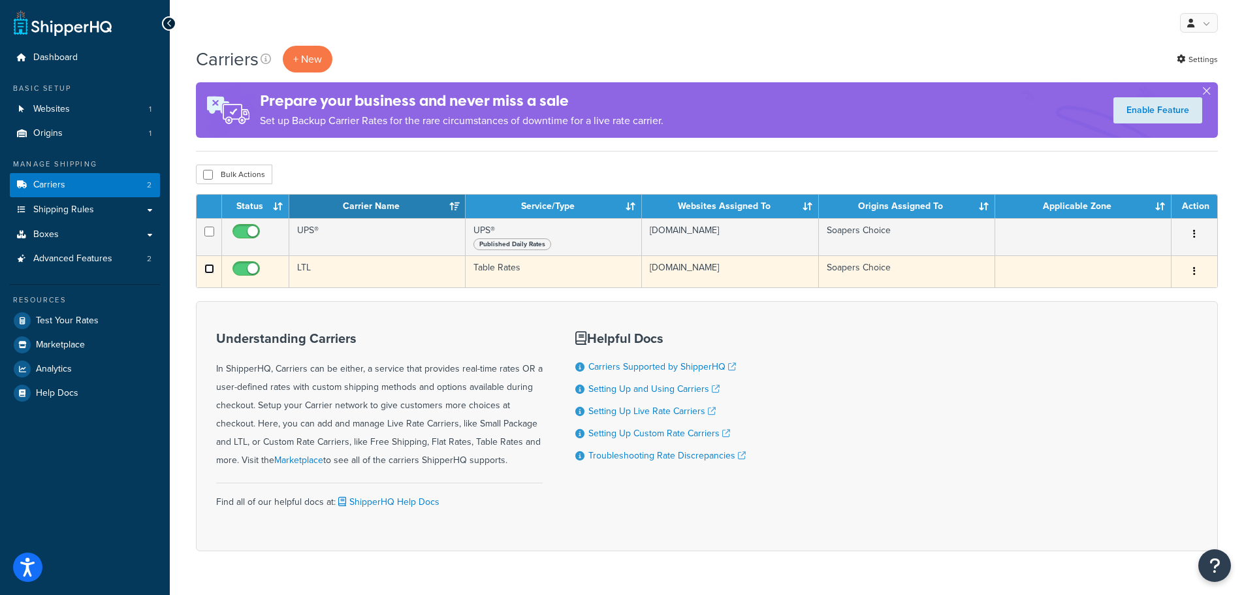
click at [210, 268] on input "checkbox" at bounding box center [209, 269] width 10 height 10
checkbox input "true"
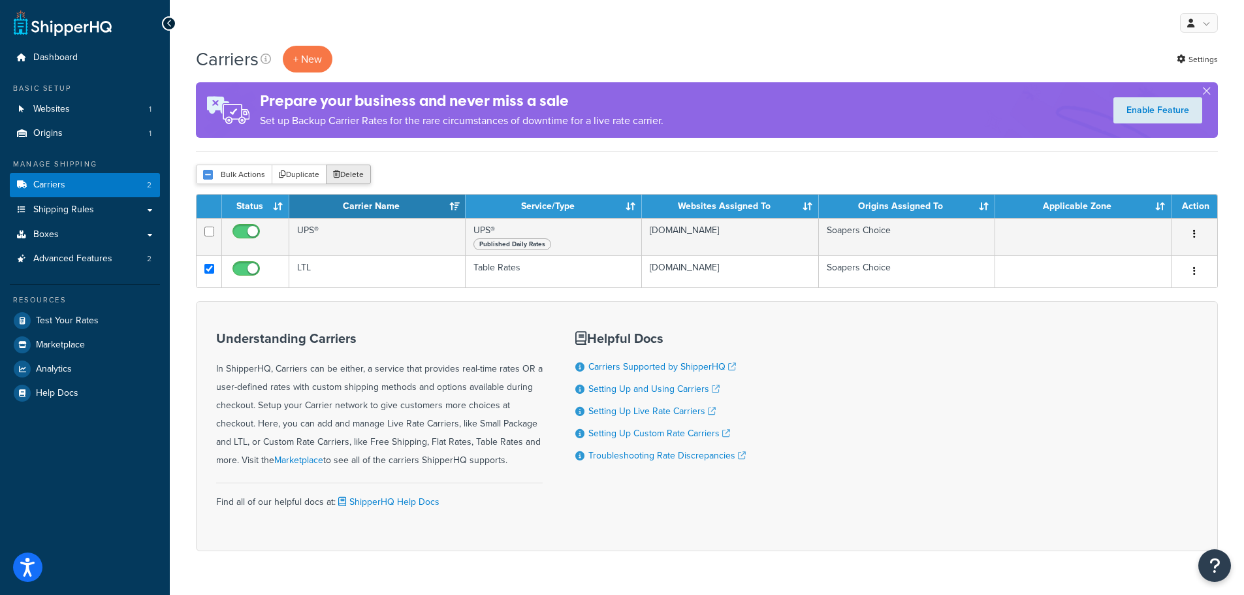
click at [345, 180] on button "Delete" at bounding box center [348, 175] width 45 height 20
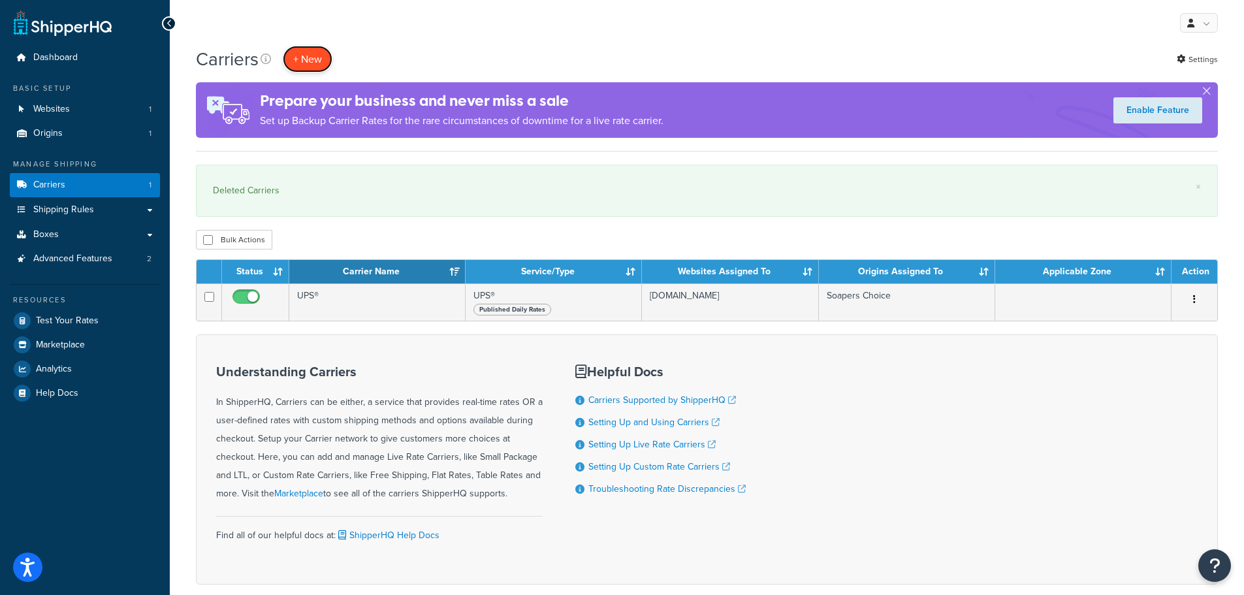
click at [296, 52] on button "+ New" at bounding box center [308, 59] width 50 height 27
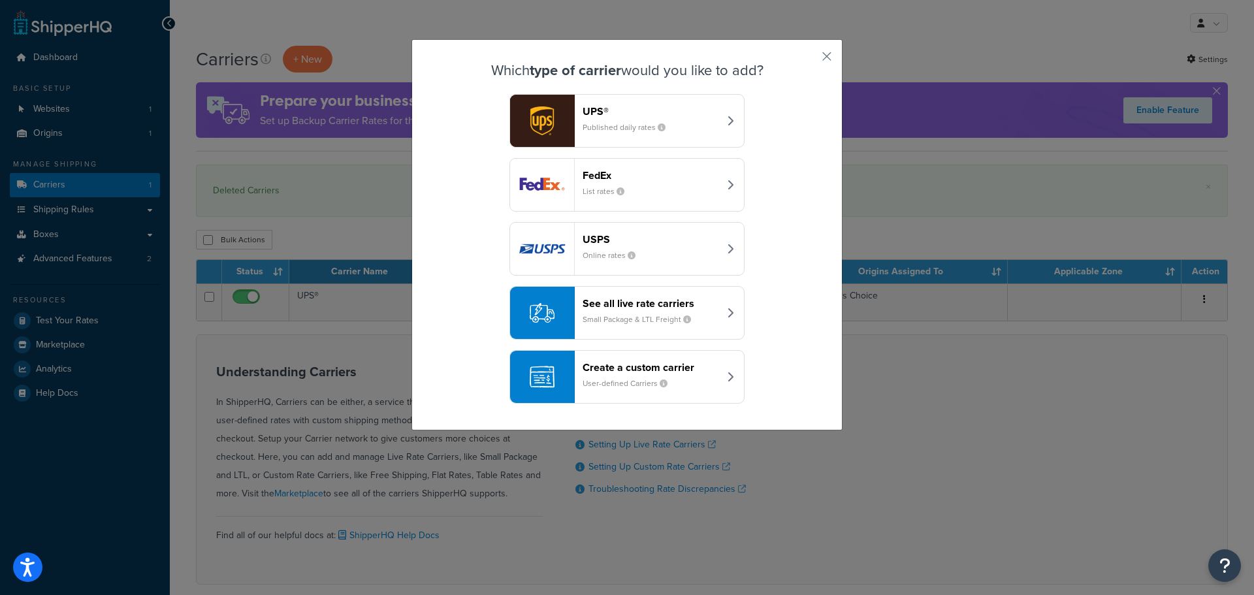
click at [671, 309] on div "See all live rate carriers Small Package & LTL Freight" at bounding box center [650, 312] width 136 height 31
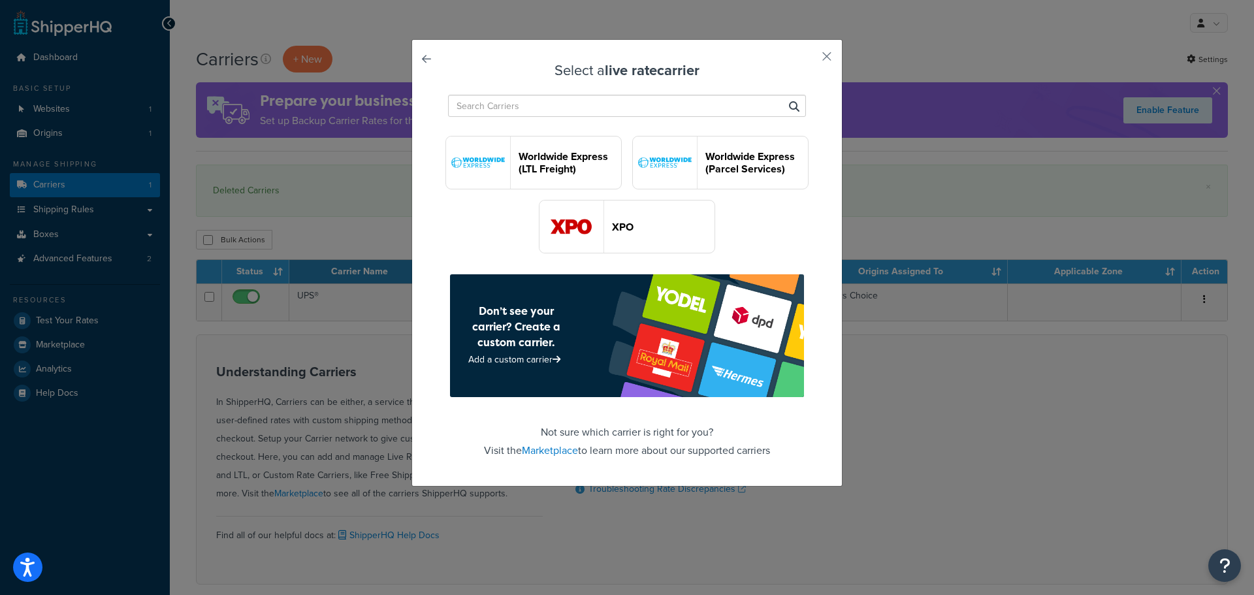
scroll to position [2546, 0]
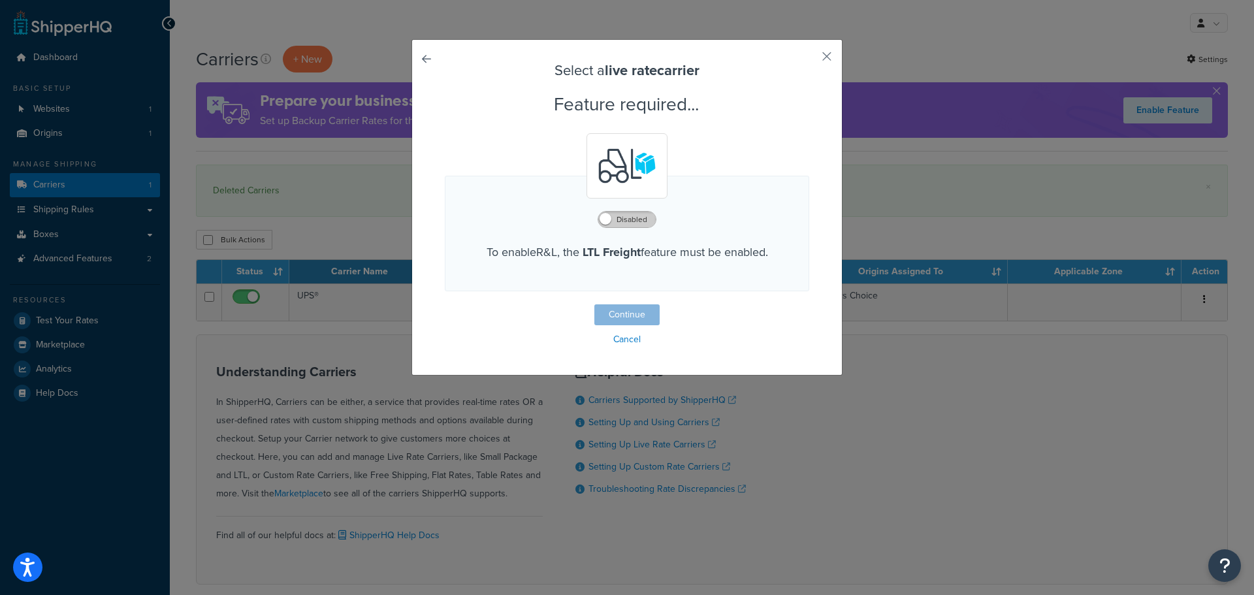
click at [626, 221] on label "Disabled" at bounding box center [626, 220] width 57 height 16
click at [618, 308] on button "Continue" at bounding box center [626, 314] width 65 height 21
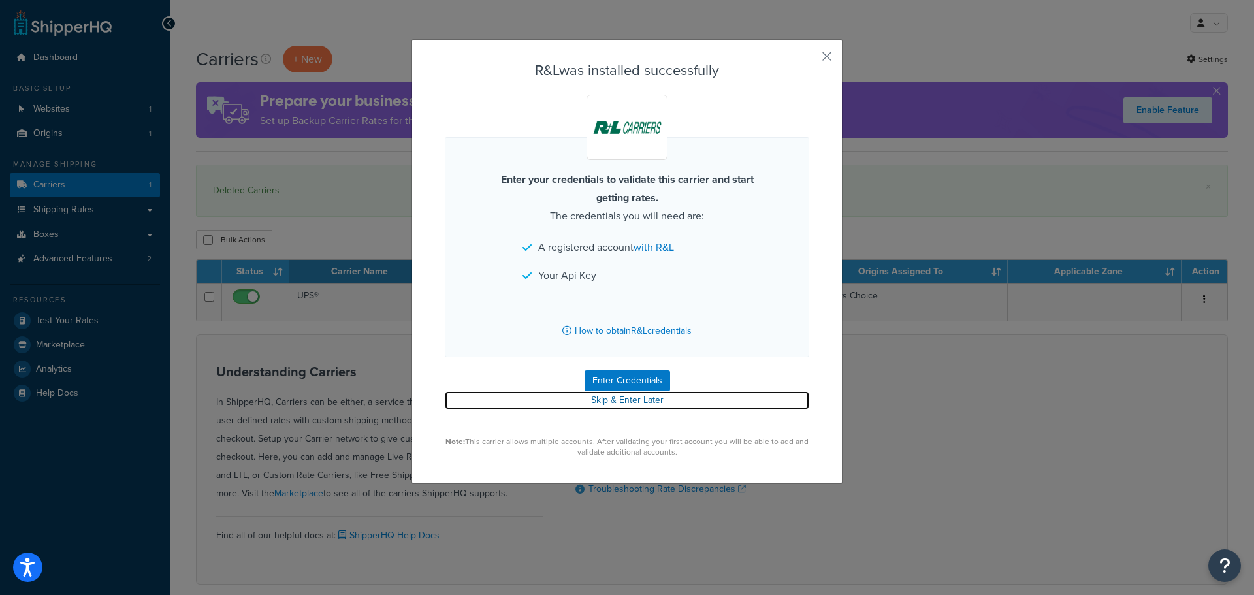
click at [624, 394] on link "Skip & Enter Later" at bounding box center [627, 400] width 364 height 18
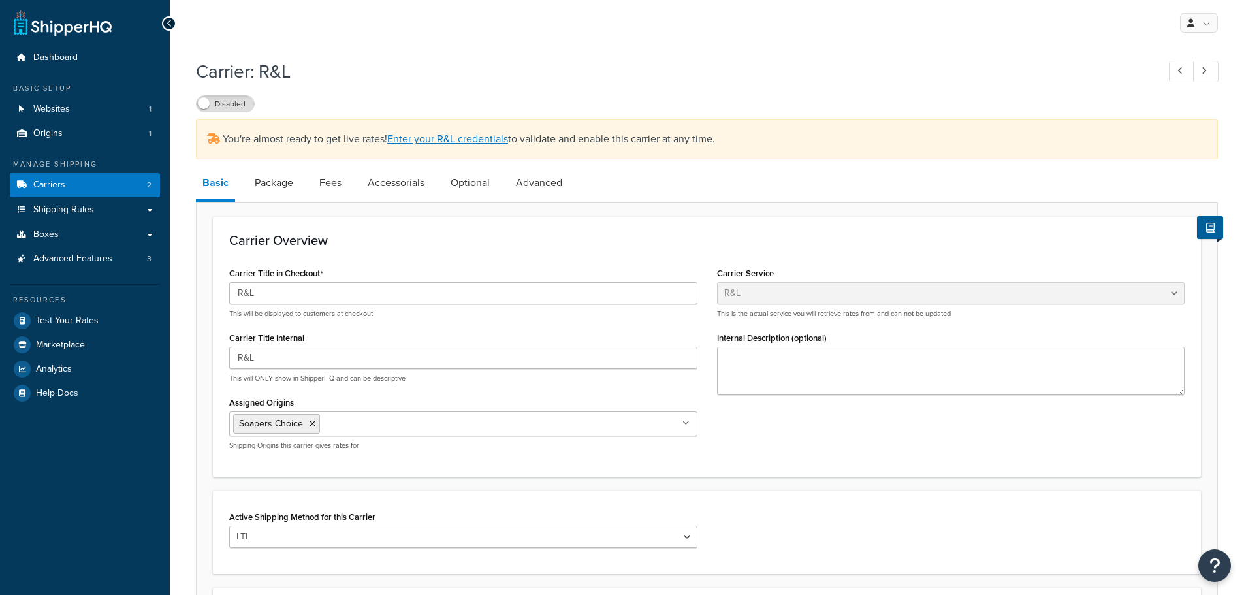
select select "rlFreight"
click at [405, 186] on link "Accessorials" at bounding box center [396, 182] width 70 height 31
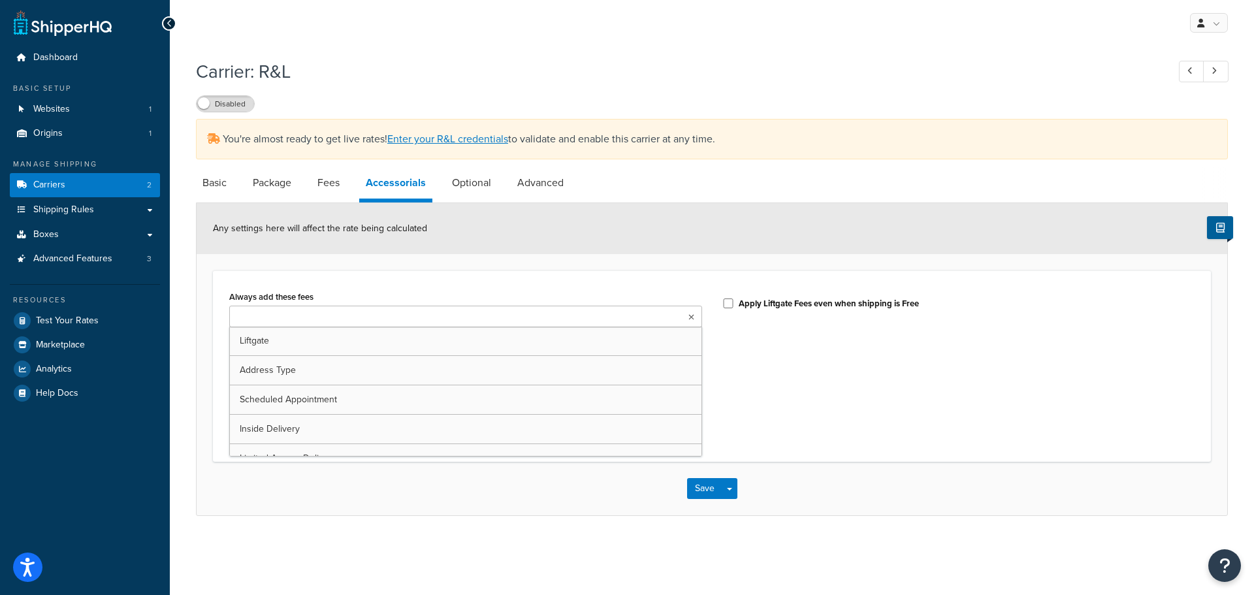
click at [646, 316] on ul at bounding box center [465, 317] width 473 height 22
click at [419, 303] on div "Always add these fees Liftgate Address Type Scheduled Appointment Inside Delive…" at bounding box center [465, 315] width 473 height 57
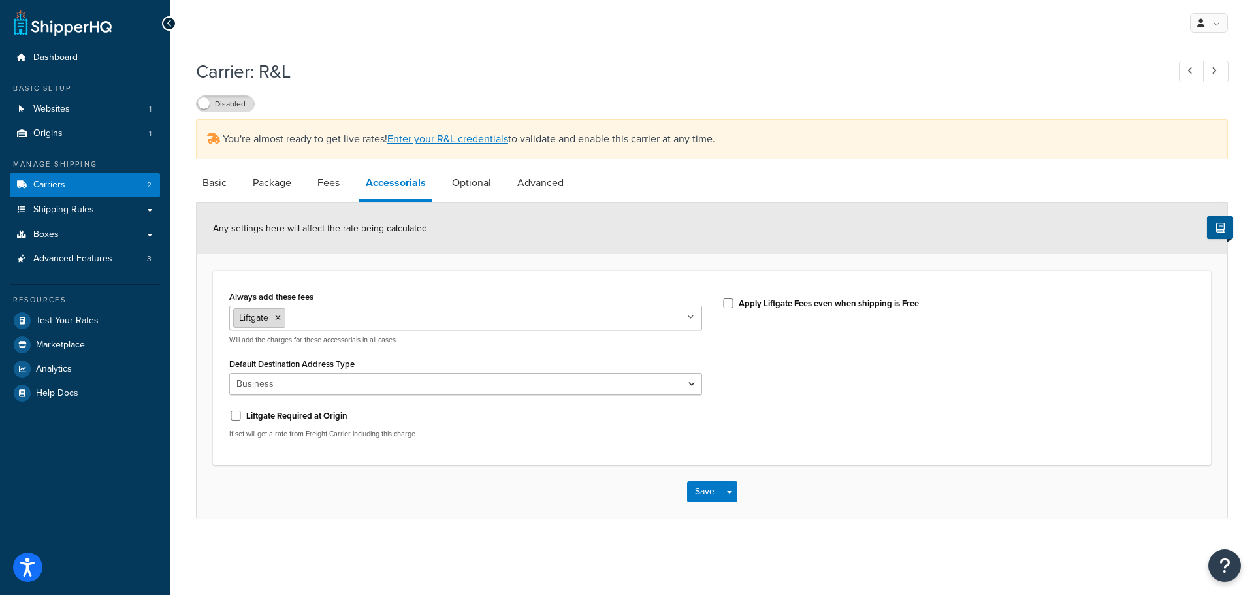
click at [276, 319] on icon at bounding box center [278, 318] width 6 height 8
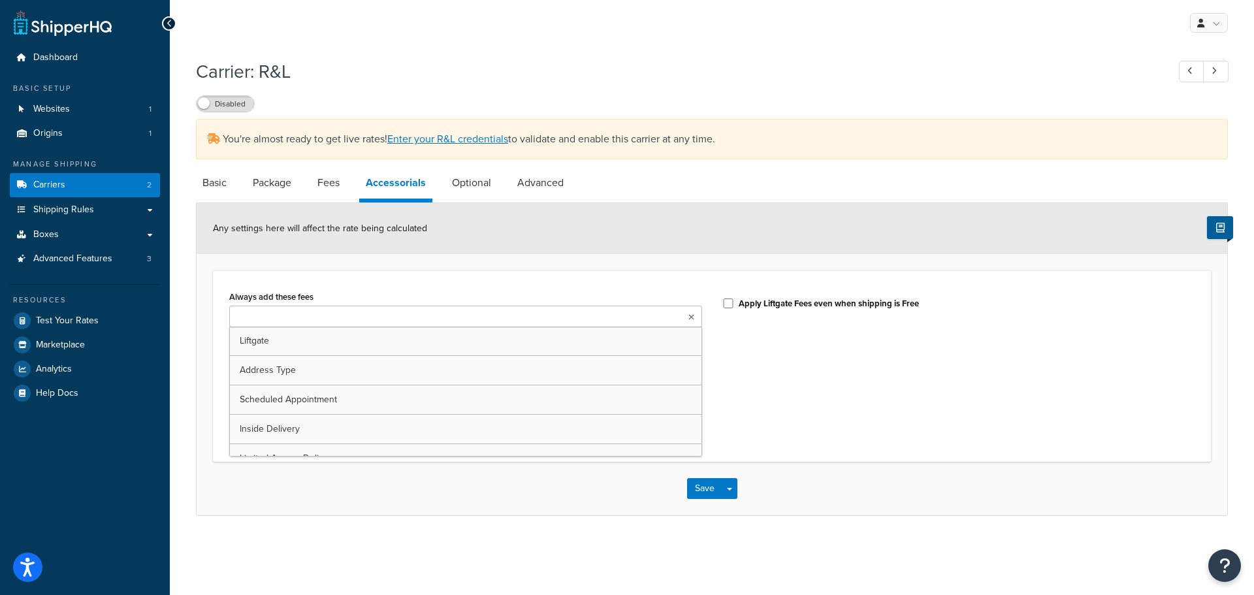
click at [689, 318] on ul at bounding box center [465, 317] width 473 height 22
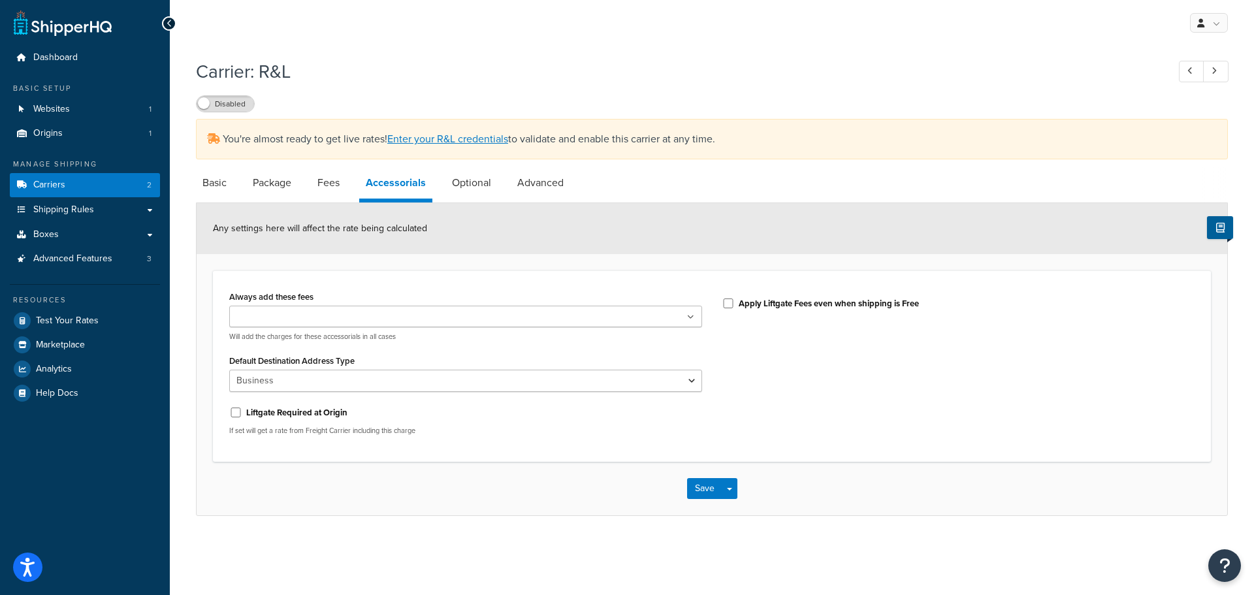
click at [690, 317] on icon at bounding box center [690, 317] width 7 height 8
click at [331, 386] on select "Business Residential" at bounding box center [465, 381] width 473 height 22
select select "residential"
click at [229, 370] on select "Business Residential" at bounding box center [465, 381] width 473 height 22
click at [317, 384] on select "Business Residential" at bounding box center [465, 381] width 473 height 22
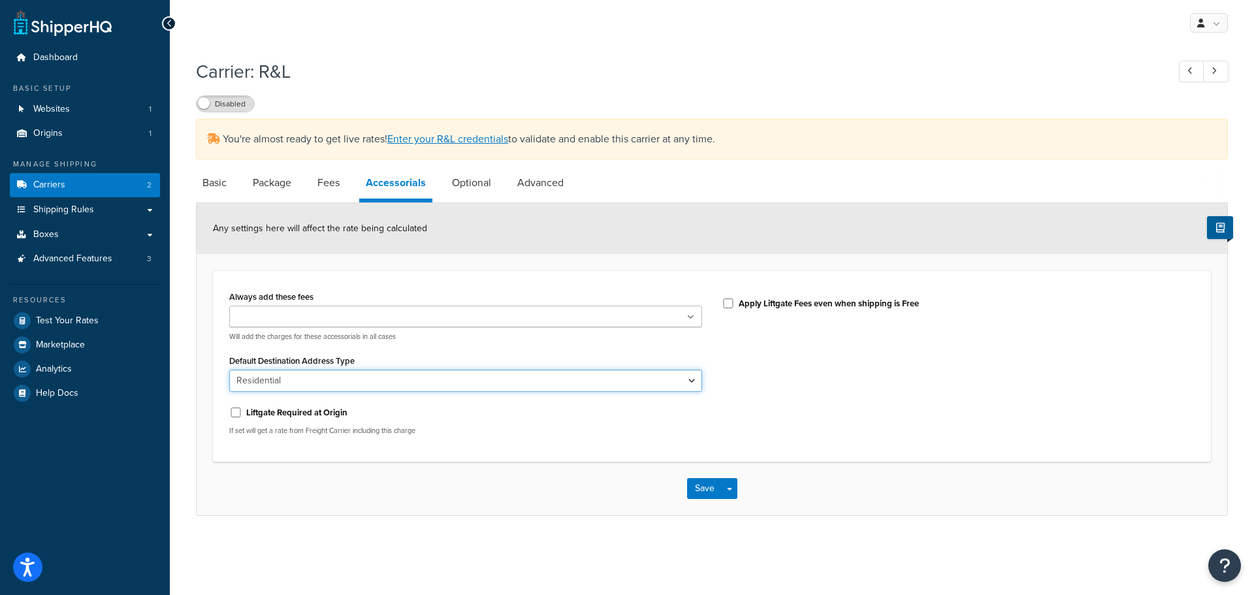
click at [335, 383] on select "Business Residential" at bounding box center [465, 381] width 473 height 22
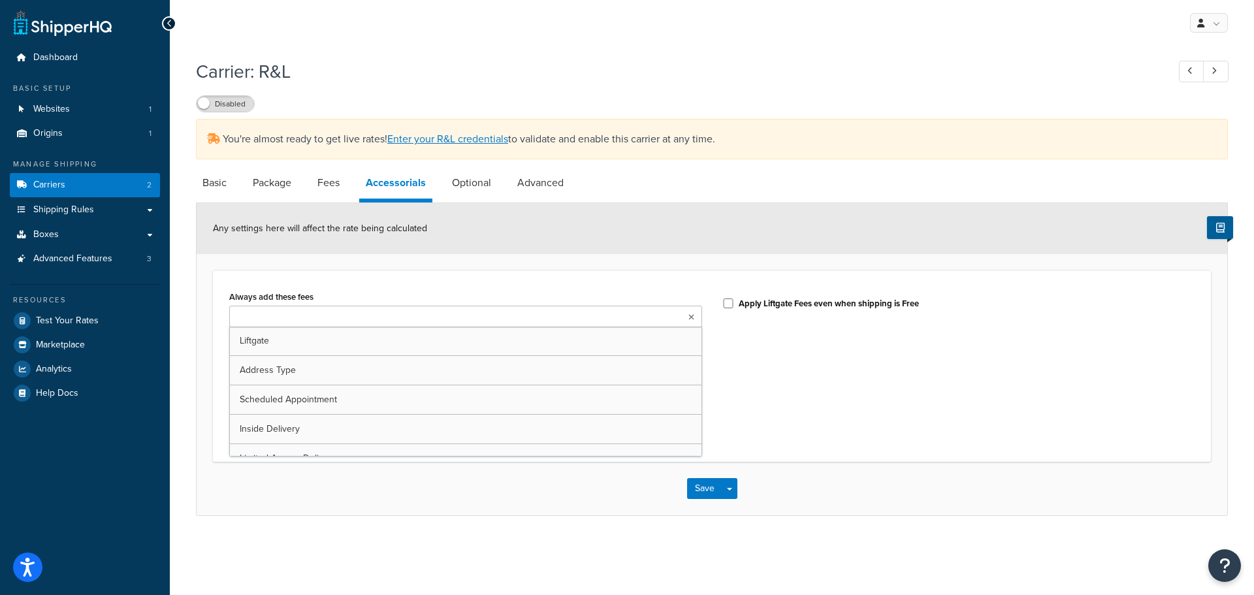
click at [355, 315] on ul at bounding box center [465, 317] width 473 height 22
click at [352, 315] on ul at bounding box center [465, 317] width 473 height 22
click at [393, 280] on div "Always add these fees Liftgate Address Type Scheduled Appointment Inside Delive…" at bounding box center [712, 366] width 998 height 192
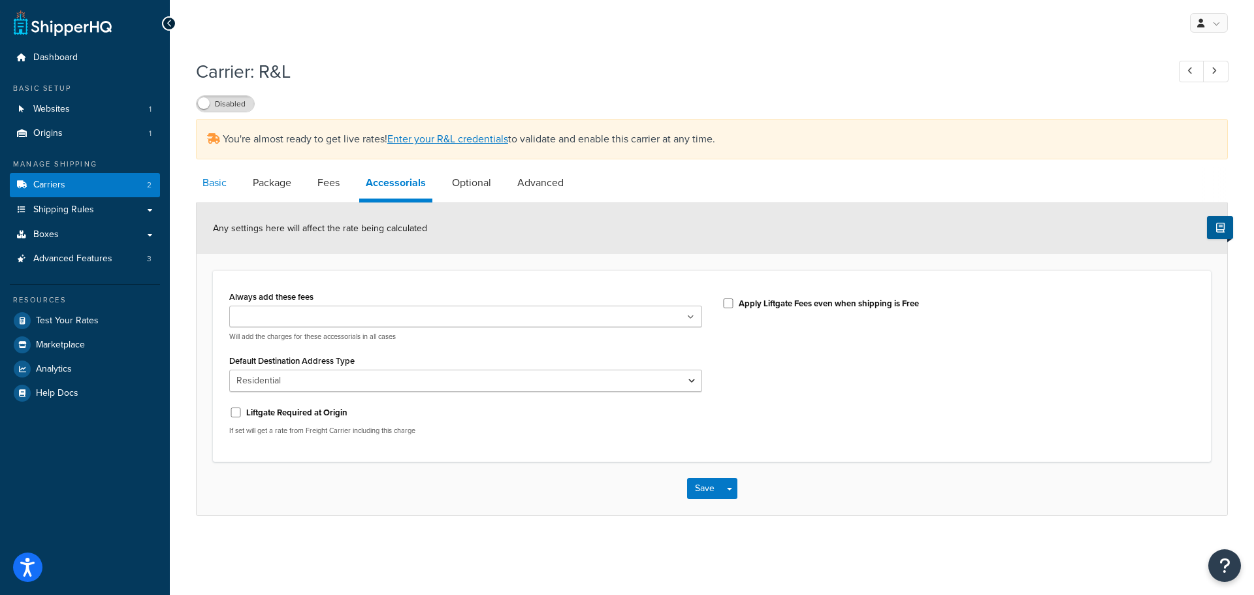
click at [208, 187] on link "Basic" at bounding box center [214, 182] width 37 height 31
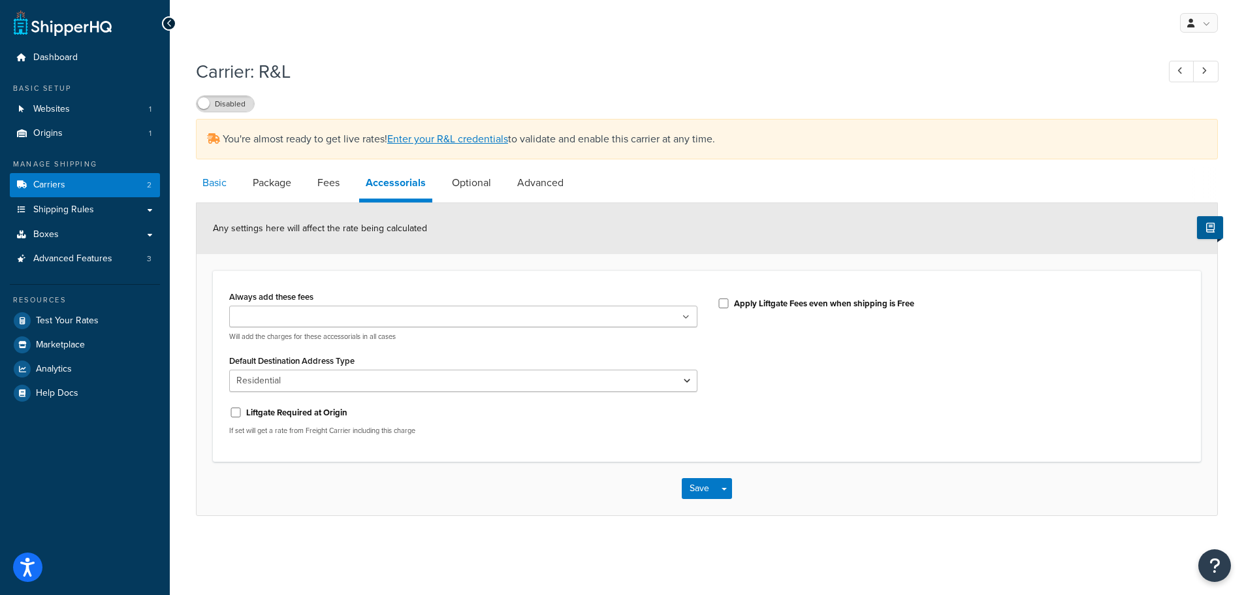
select select "rlFreight"
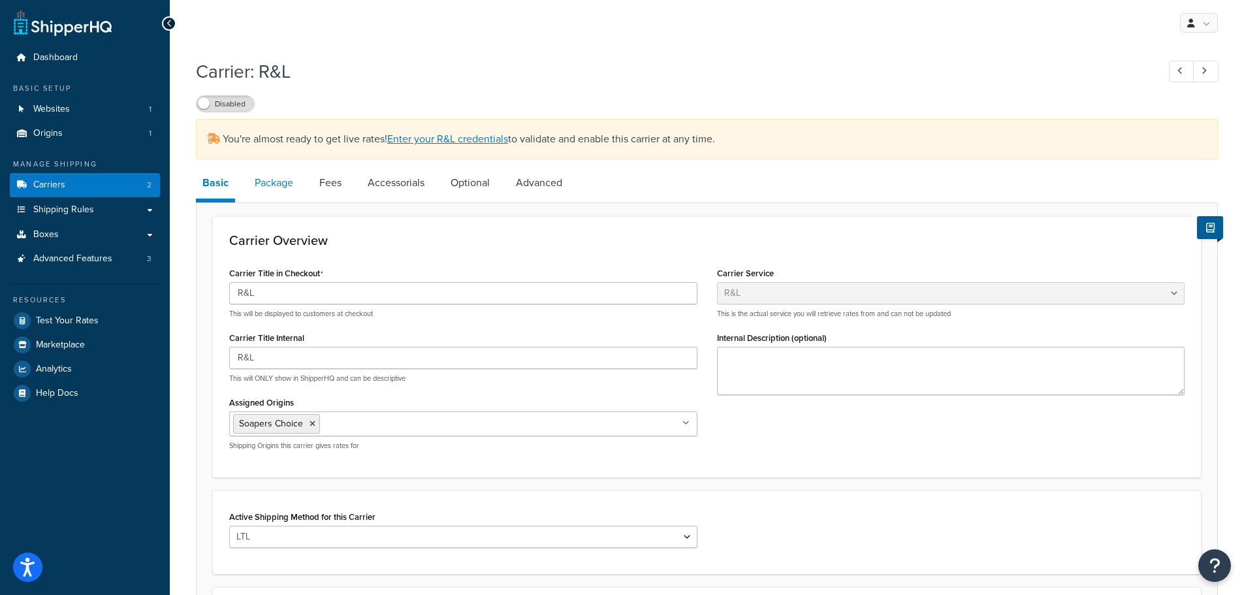
drag, startPoint x: 270, startPoint y: 192, endPoint x: 270, endPoint y: 185, distance: 6.6
click at [270, 191] on link "Package" at bounding box center [274, 182] width 52 height 31
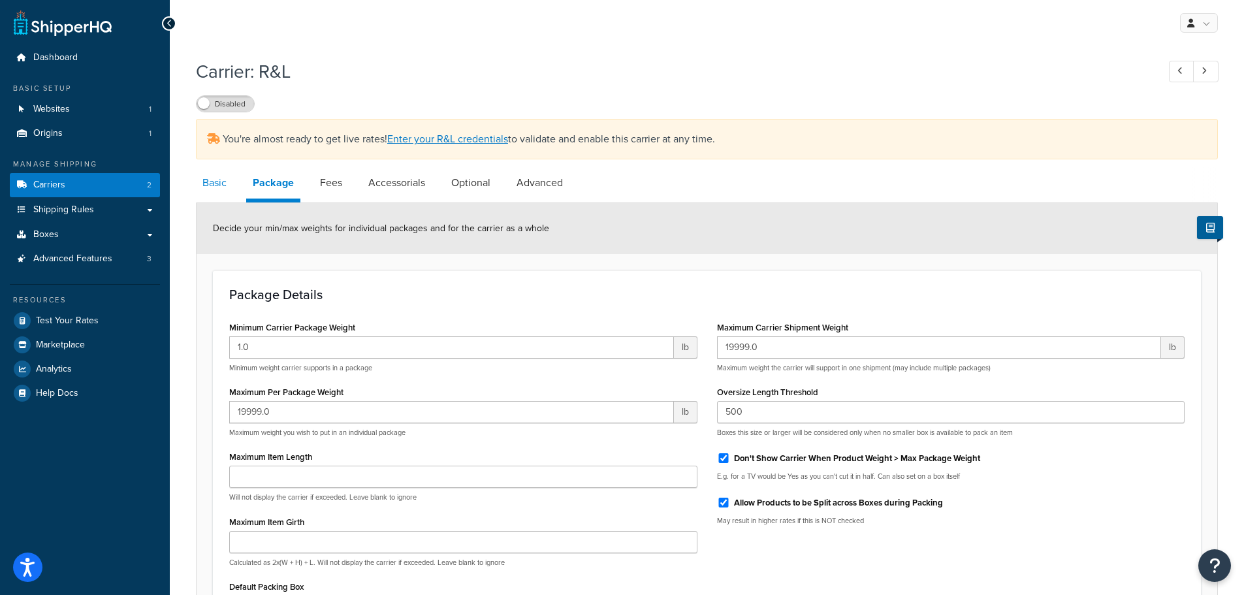
click at [206, 182] on link "Basic" at bounding box center [214, 182] width 37 height 31
select select "rlFreight"
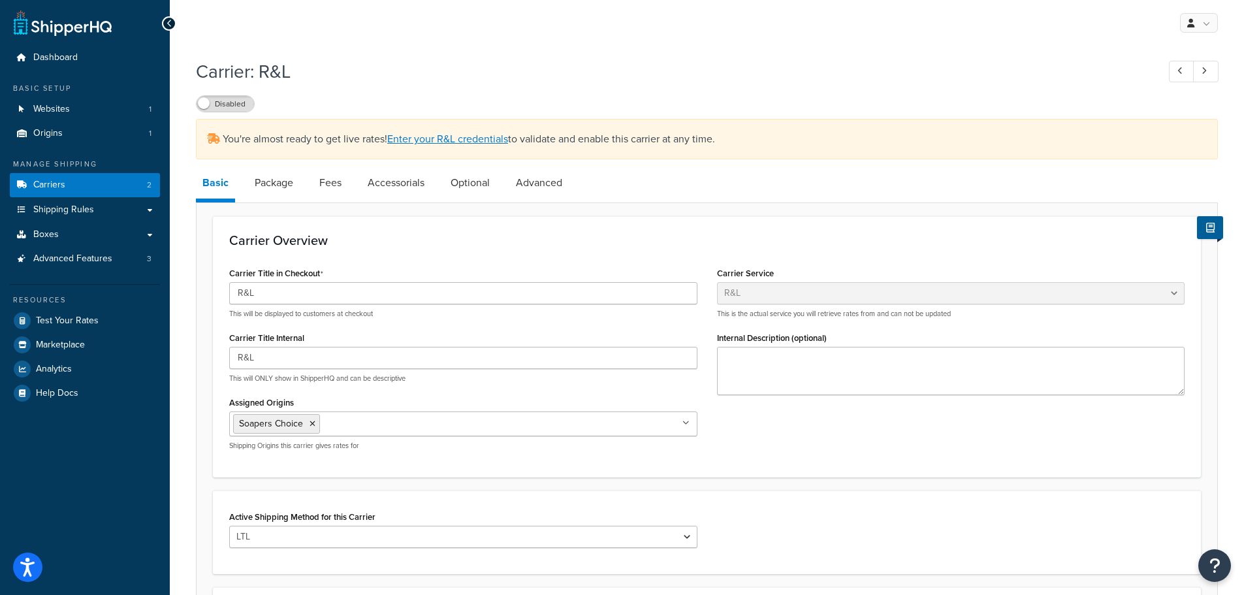
click at [350, 183] on li "Fees" at bounding box center [337, 182] width 48 height 31
click at [343, 183] on link "Fees" at bounding box center [330, 182] width 35 height 31
select select "AFTER"
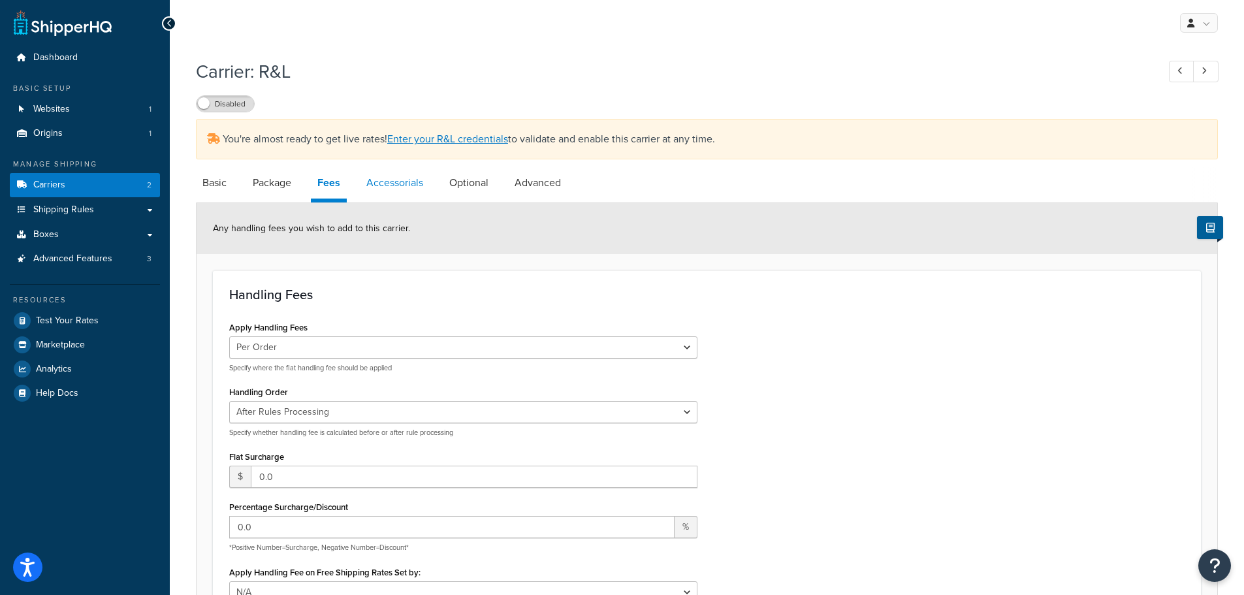
click at [392, 191] on link "Accessorials" at bounding box center [395, 182] width 70 height 31
select select "residential"
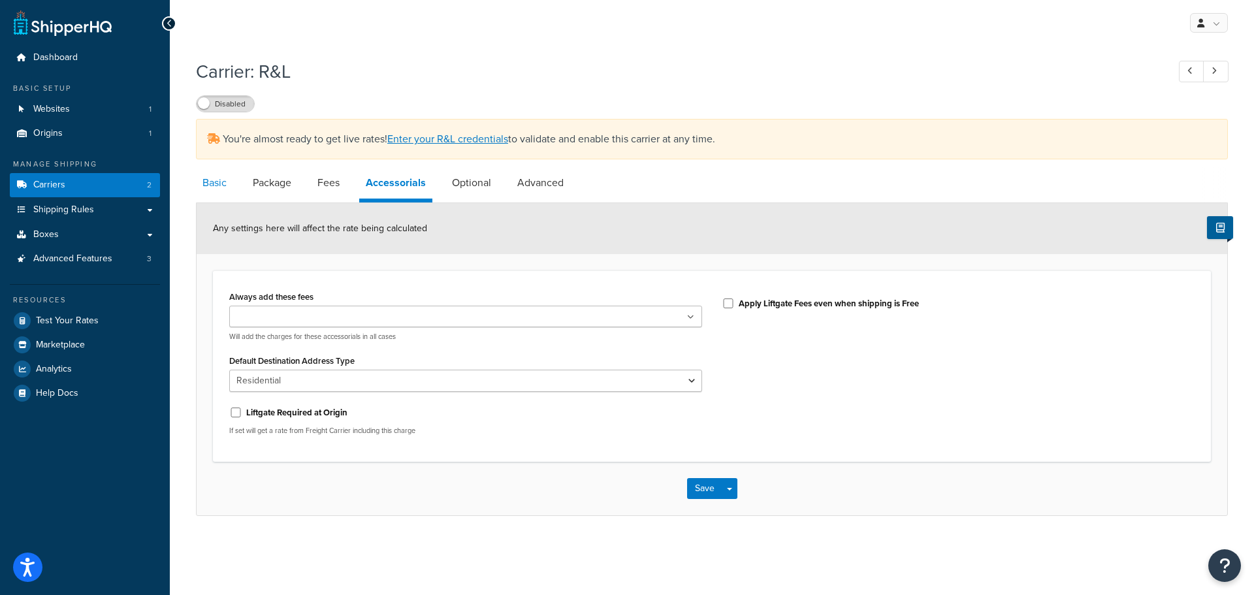
click at [221, 197] on link "Basic" at bounding box center [214, 182] width 37 height 31
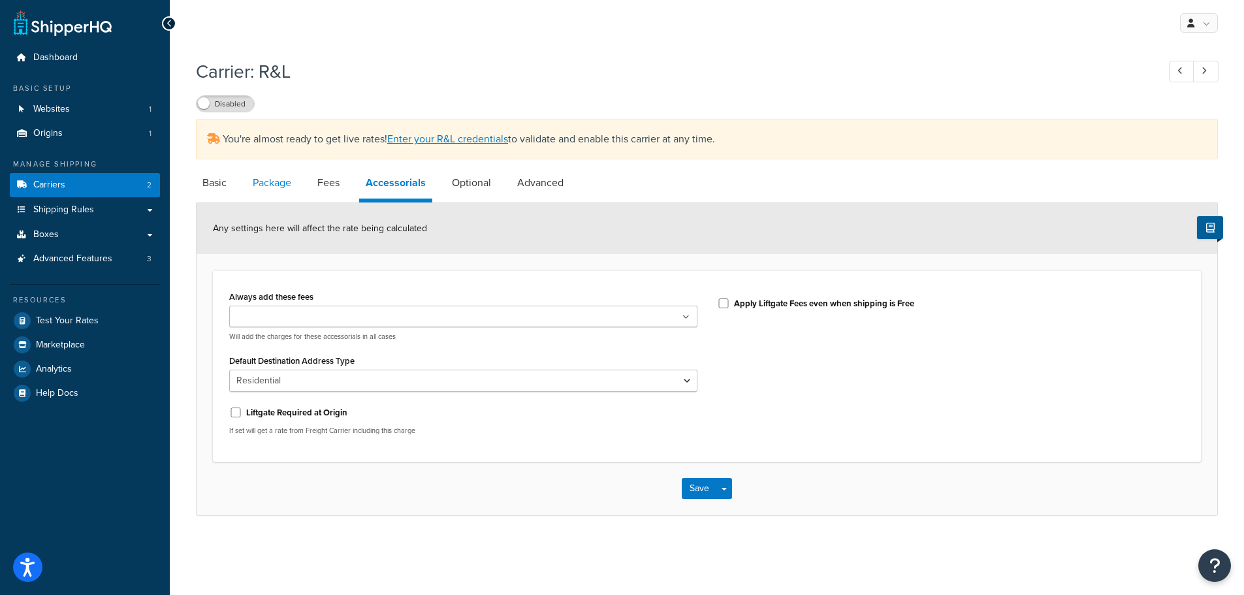
select select "rlFreight"
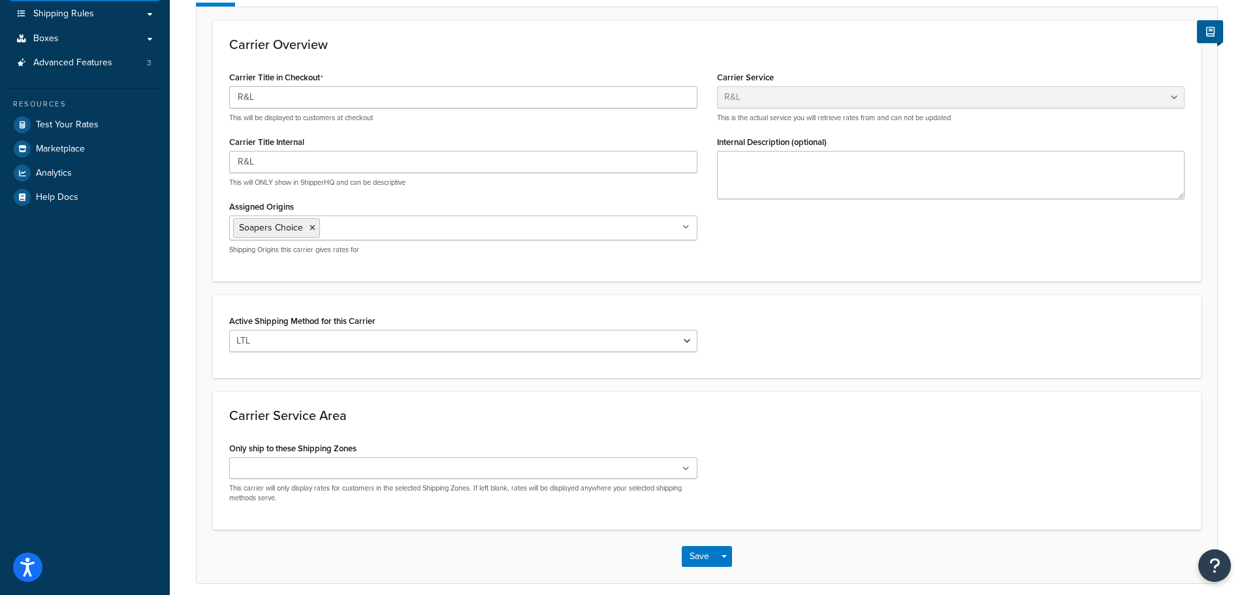
scroll to position [250, 0]
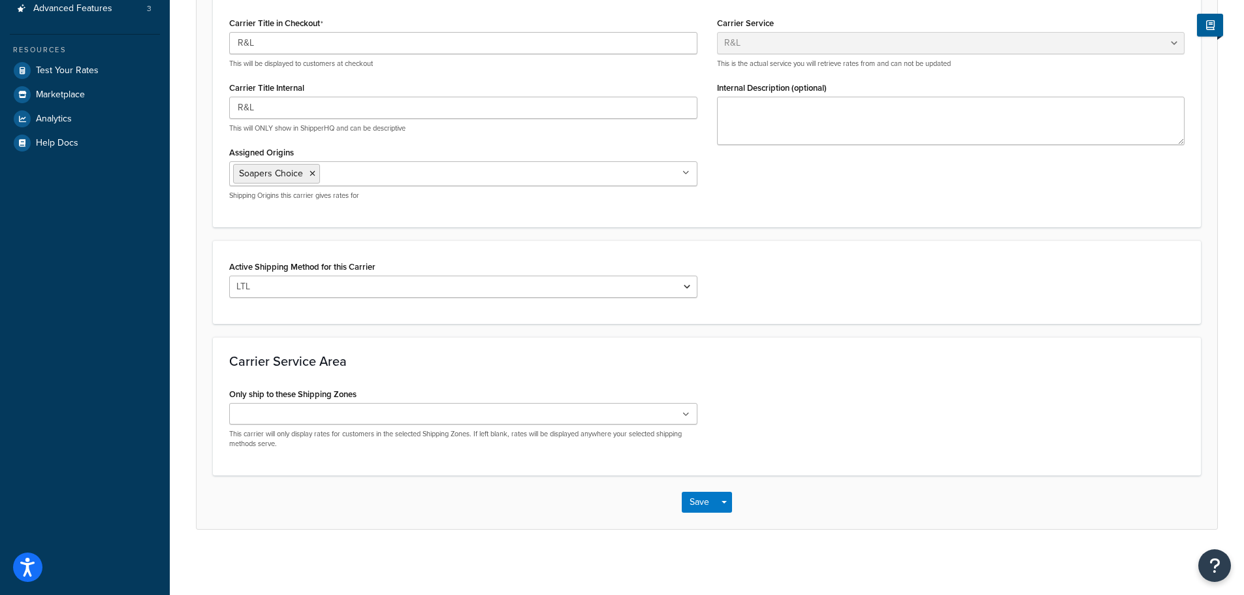
click at [431, 421] on ul at bounding box center [463, 414] width 468 height 22
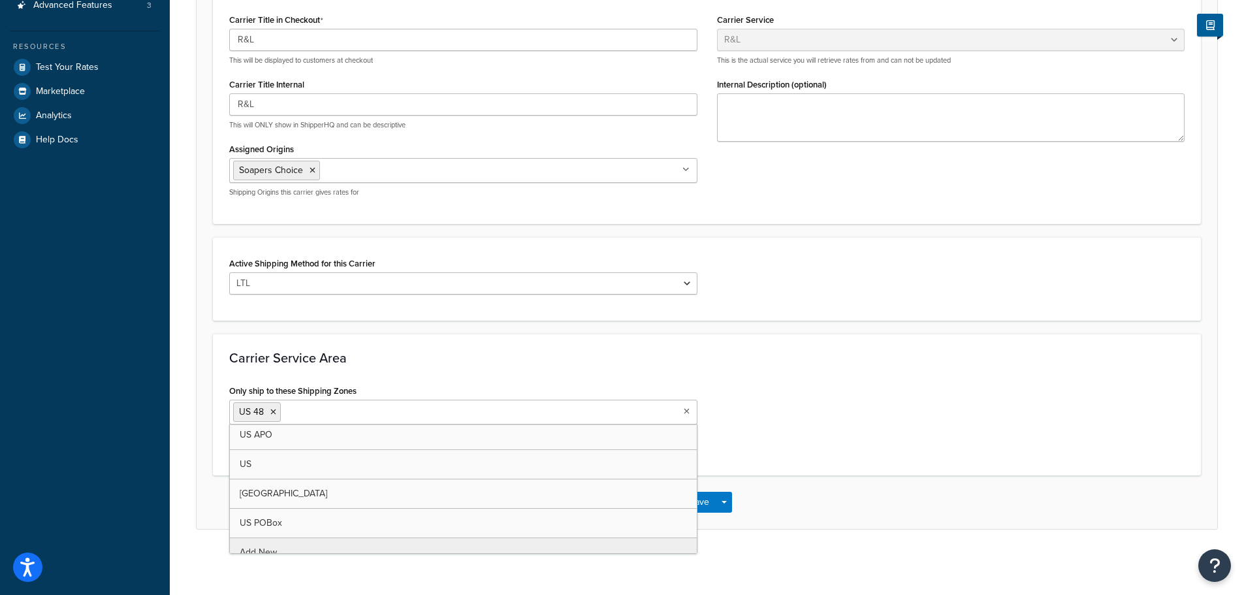
scroll to position [0, 0]
click at [417, 373] on div "Carrier Service Area Only ship to these Shipping Zones US 48 US APO US CANADA U…" at bounding box center [707, 405] width 988 height 142
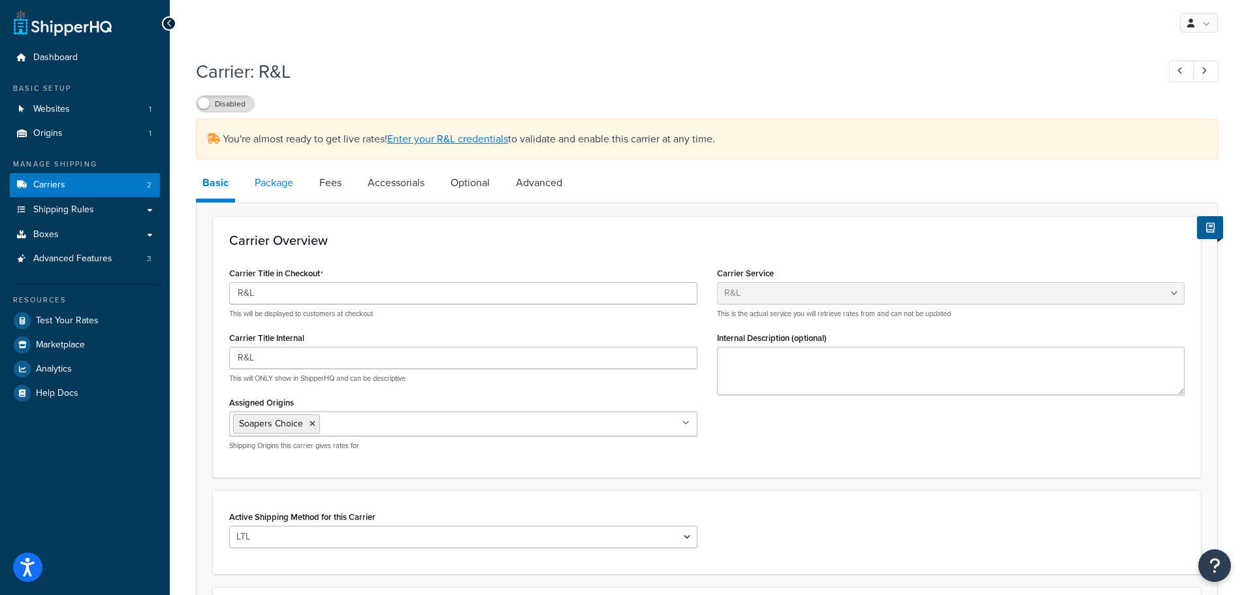
click at [274, 177] on link "Package" at bounding box center [274, 182] width 52 height 31
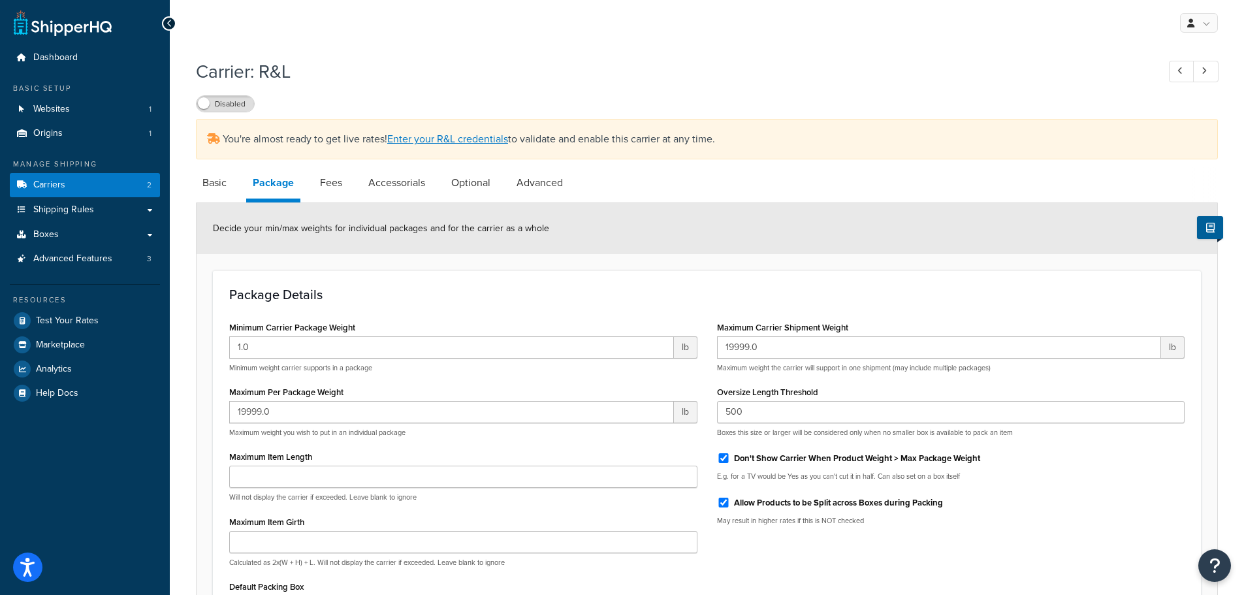
click at [323, 166] on div "Carrier: R&L Disabled You're almost ready to get live rates! Enter your R&L cre…" at bounding box center [707, 382] width 1022 height 661
click at [331, 180] on link "Fees" at bounding box center [330, 182] width 35 height 31
select select "AFTER"
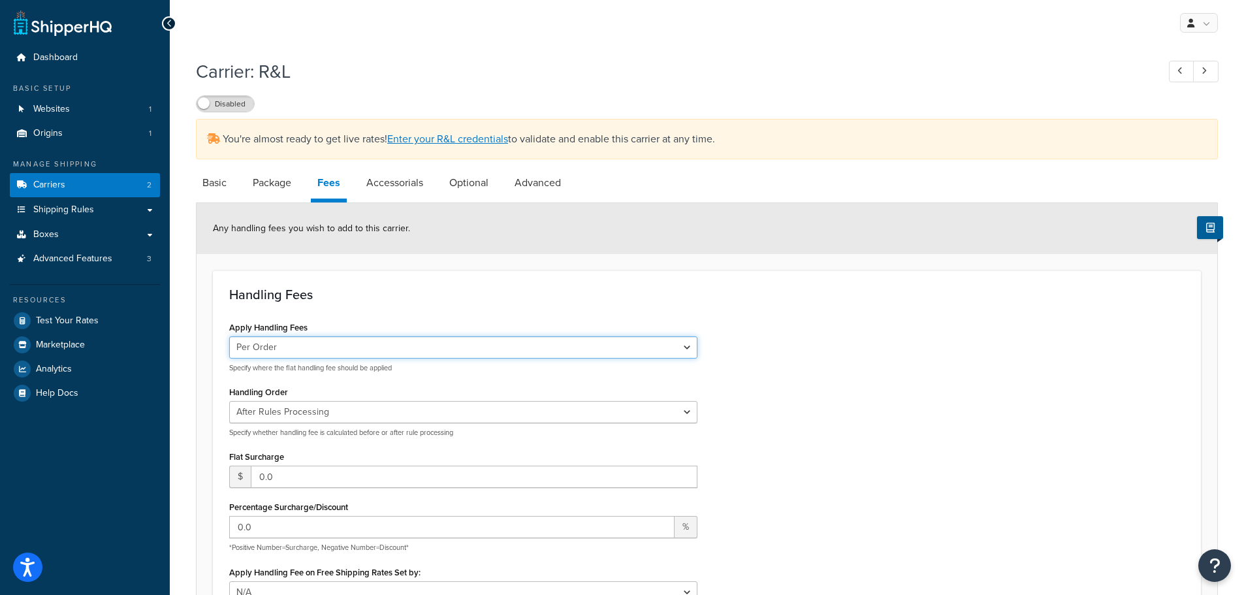
click at [288, 345] on select "Per Order Per Item Per Package" at bounding box center [463, 347] width 468 height 22
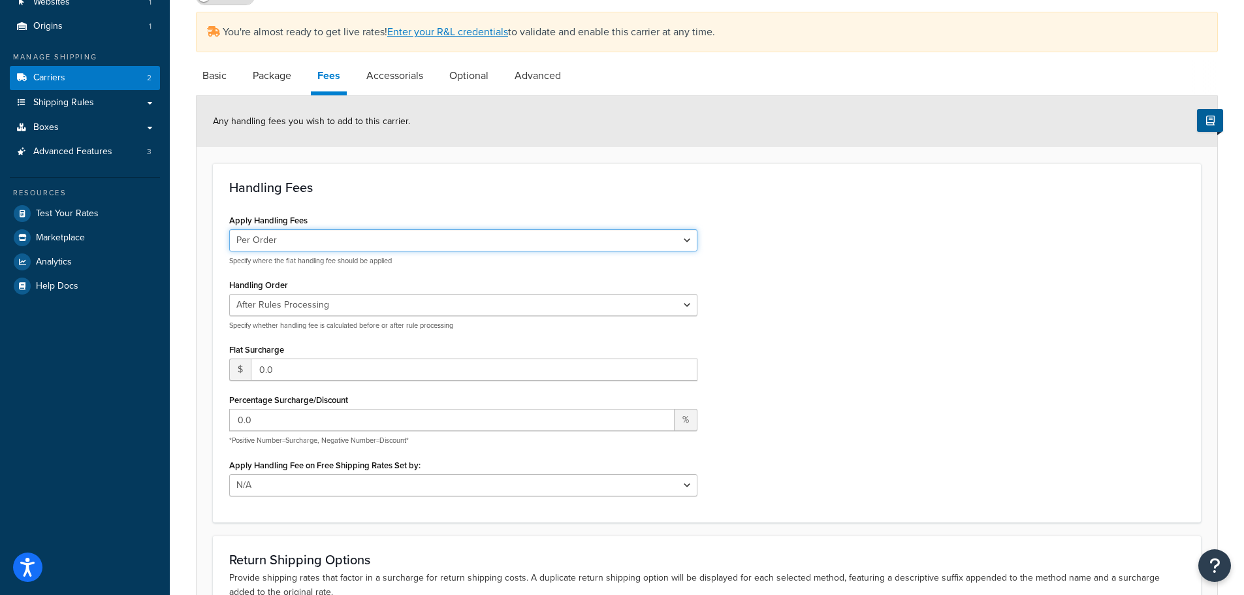
scroll to position [131, 0]
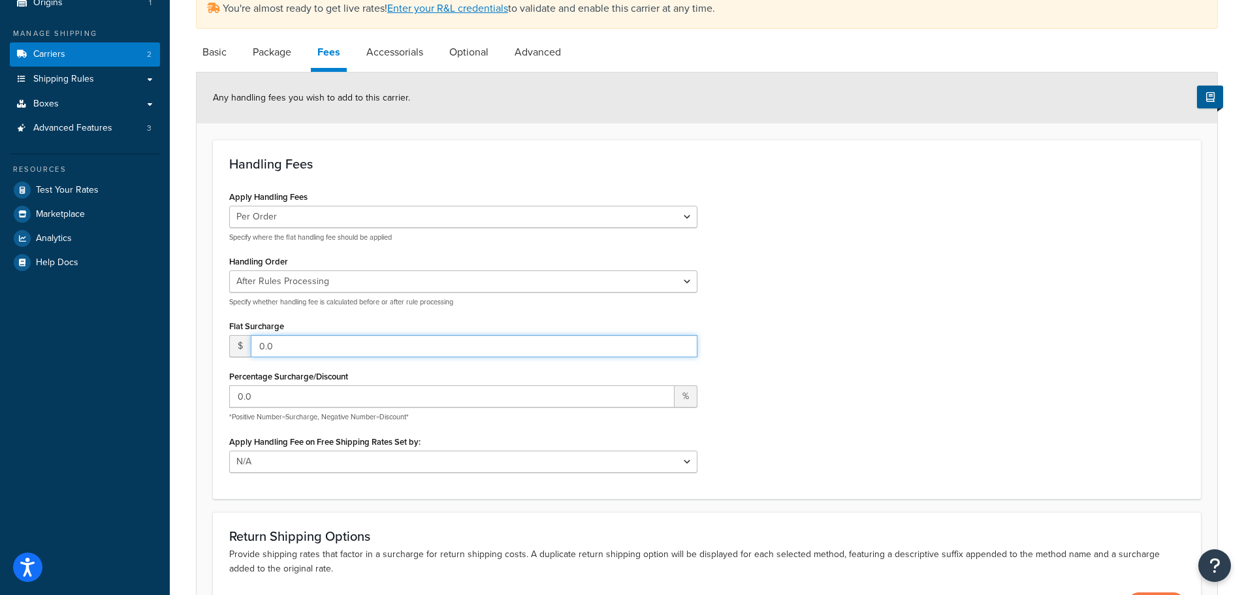
drag, startPoint x: 285, startPoint y: 344, endPoint x: 252, endPoint y: 344, distance: 33.3
click at [252, 344] on input "0.0" at bounding box center [474, 346] width 447 height 22
type input "2"
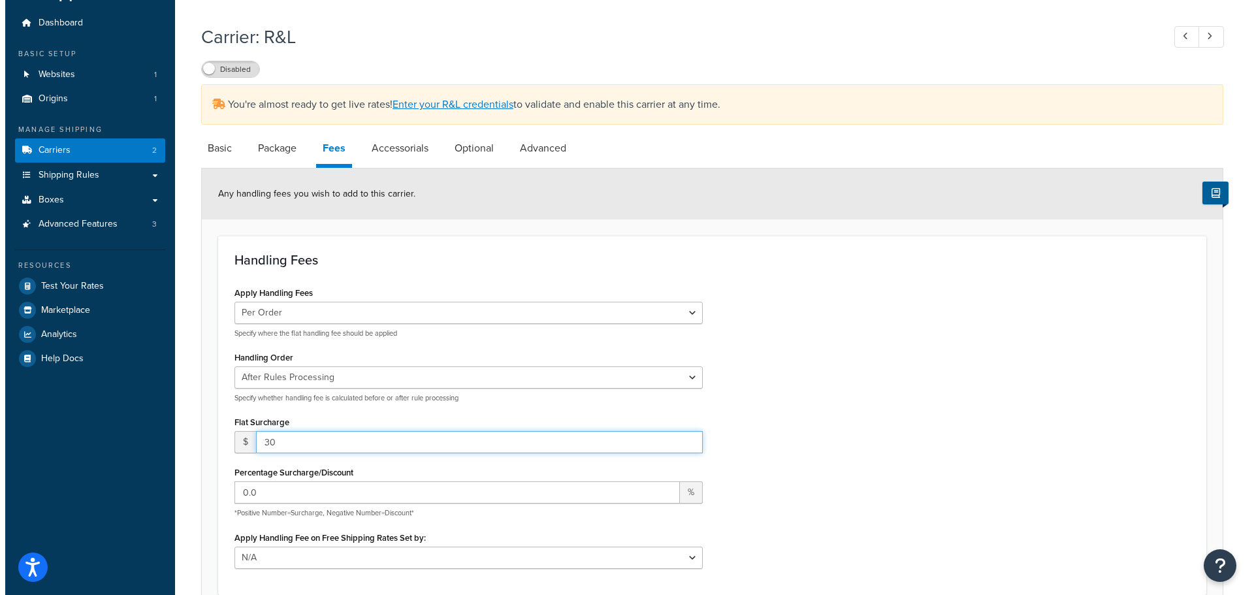
scroll to position [0, 0]
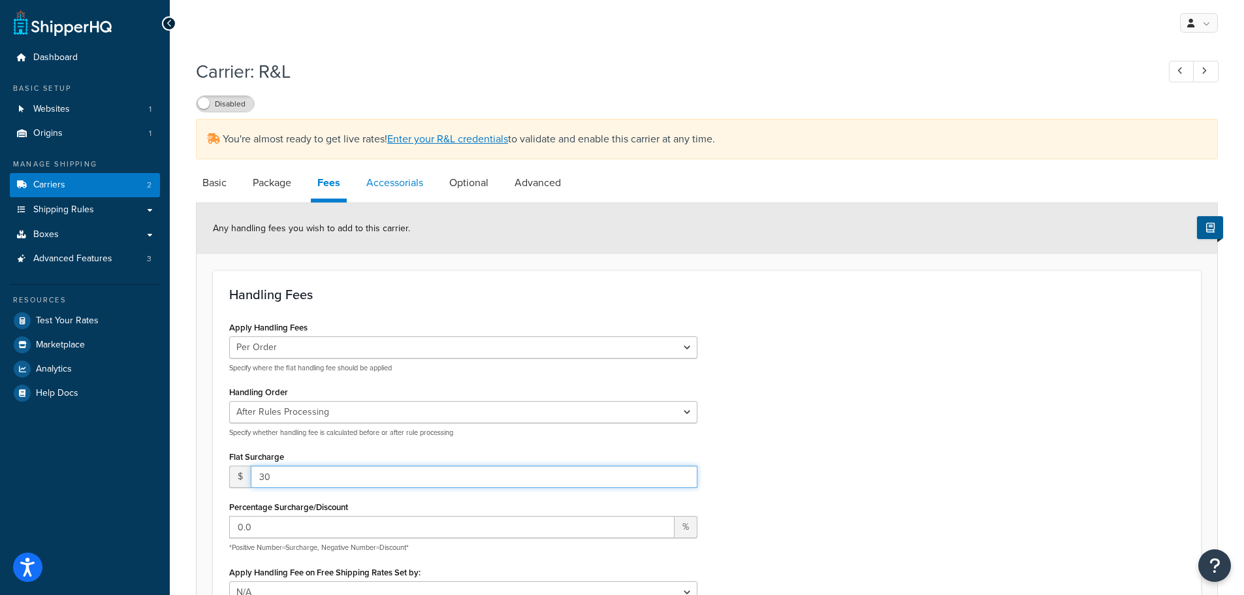
type input "30"
click at [385, 169] on link "Accessorials" at bounding box center [395, 182] width 70 height 31
select select "residential"
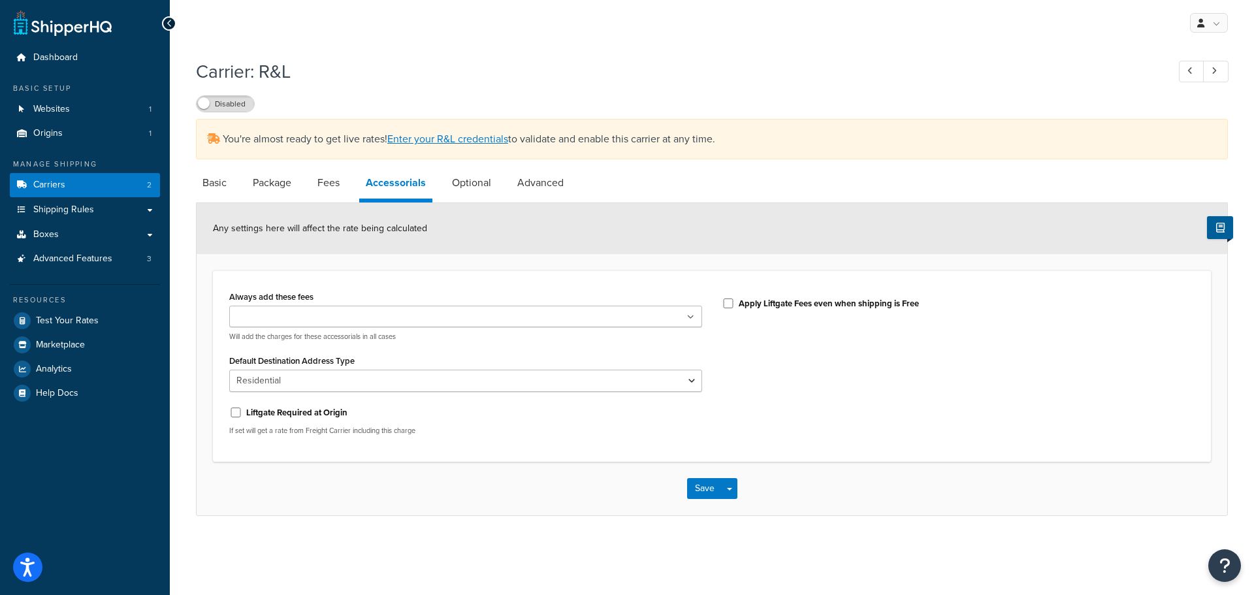
click at [368, 312] on ul at bounding box center [465, 317] width 473 height 22
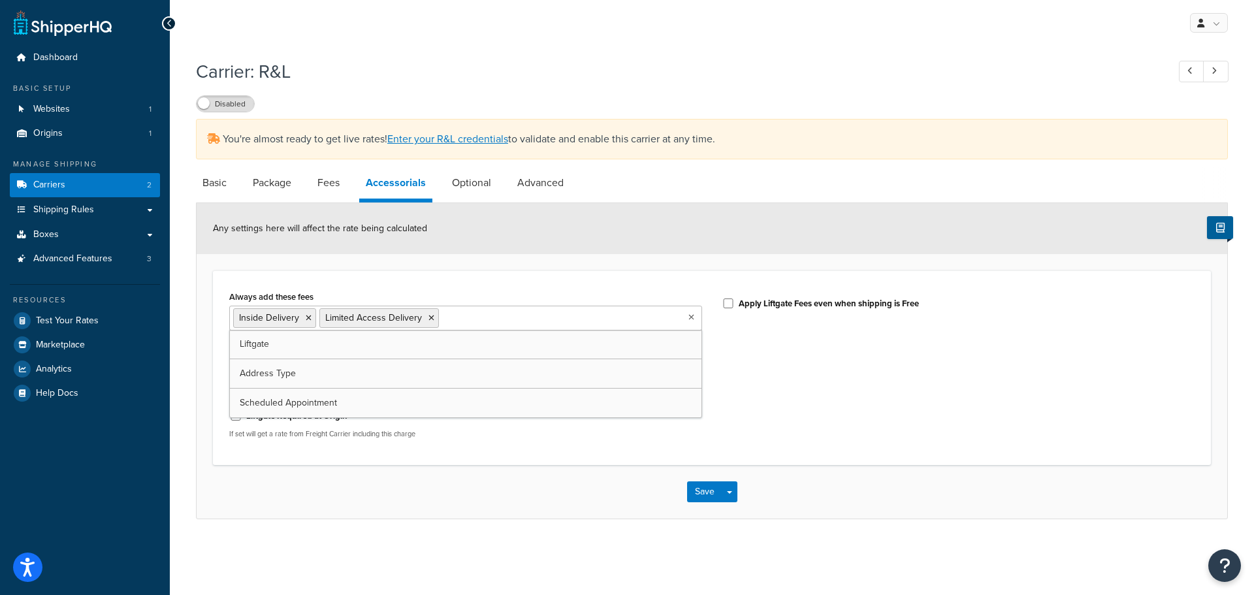
click at [763, 366] on div "Always add these fees Inside Delivery Limited Access Delivery Liftgate Address …" at bounding box center [711, 368] width 985 height 162
click at [477, 189] on link "Optional" at bounding box center [471, 182] width 52 height 31
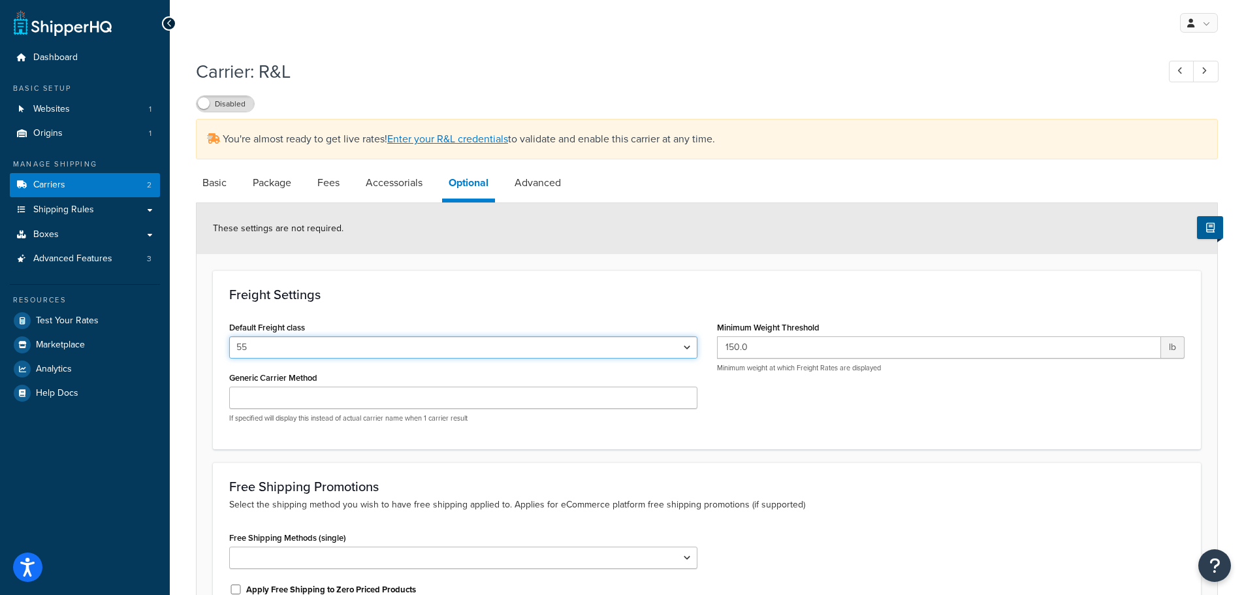
drag, startPoint x: 363, startPoint y: 351, endPoint x: 355, endPoint y: 354, distance: 8.3
click at [363, 351] on select "50 55 60 65 70 77.5 85 92.5 100 110 125 150 175 200 250 300 400 500" at bounding box center [463, 347] width 468 height 22
select select "65"
click at [229, 336] on select "50 55 60 65 70 77.5 85 92.5 100 110 125 150 175 200 250 300 400 500" at bounding box center [463, 347] width 468 height 22
click at [765, 351] on input "150.0" at bounding box center [939, 347] width 445 height 22
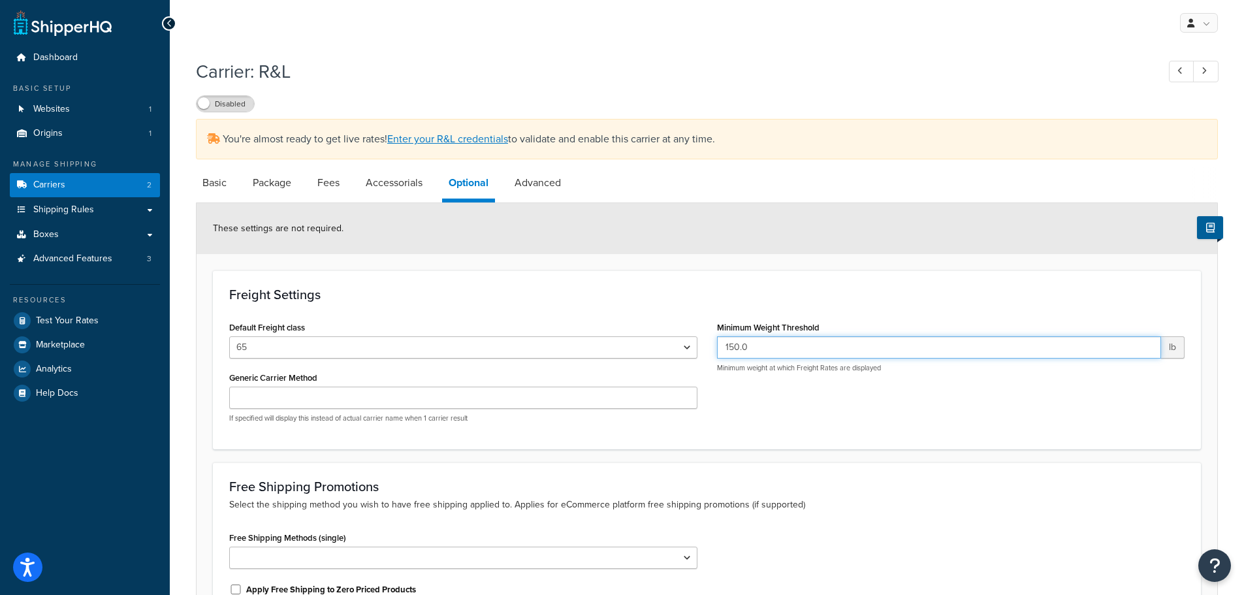
drag, startPoint x: 765, startPoint y: 351, endPoint x: 708, endPoint y: 352, distance: 57.5
click at [708, 352] on div "Minimum Weight Threshold 150.0 lb Minimum weight at which Freight Rates are dis…" at bounding box center [951, 350] width 488 height 65
type input "500"
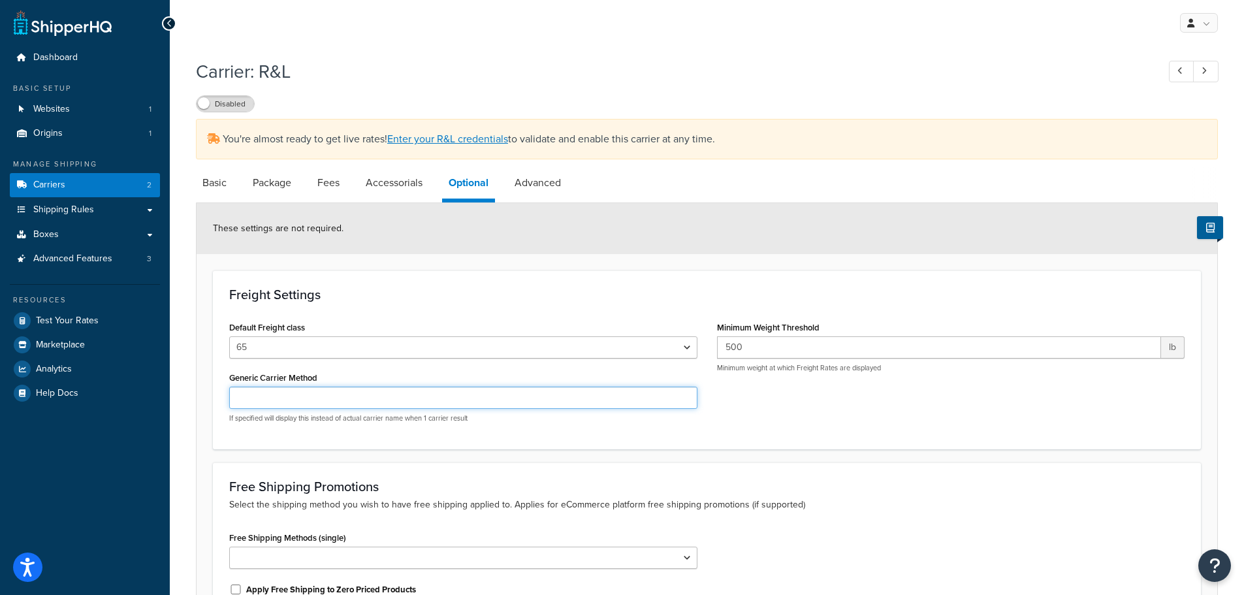
click at [367, 405] on input "Generic Carrier Method" at bounding box center [463, 398] width 468 height 22
type input "LTL"
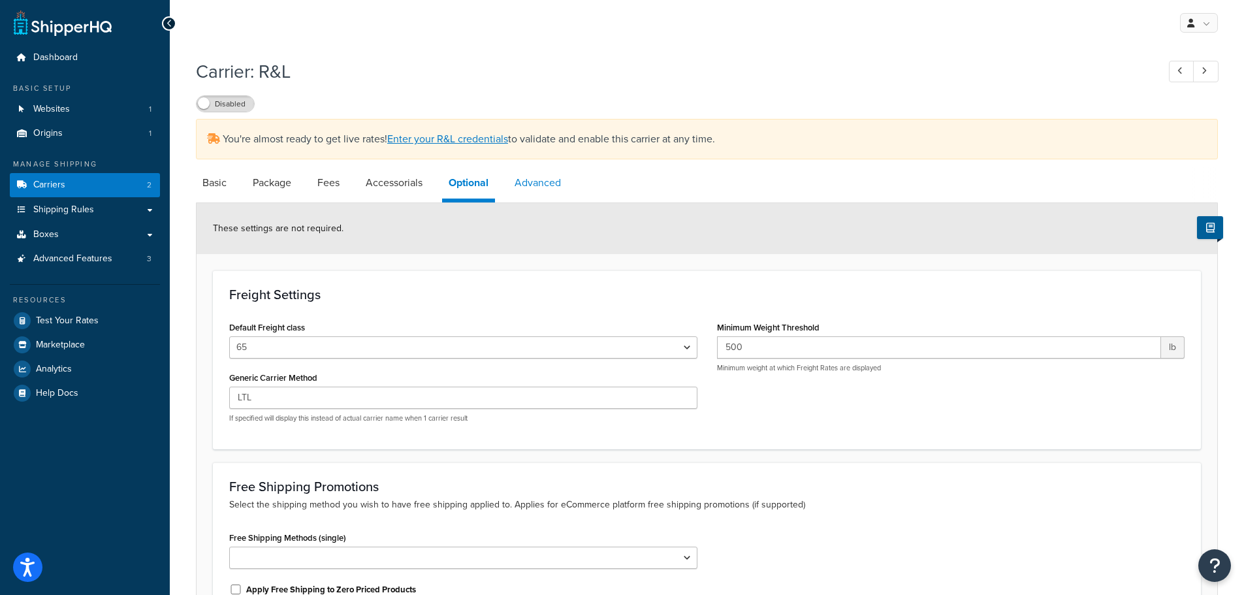
click at [545, 186] on link "Advanced" at bounding box center [537, 182] width 59 height 31
select select "false"
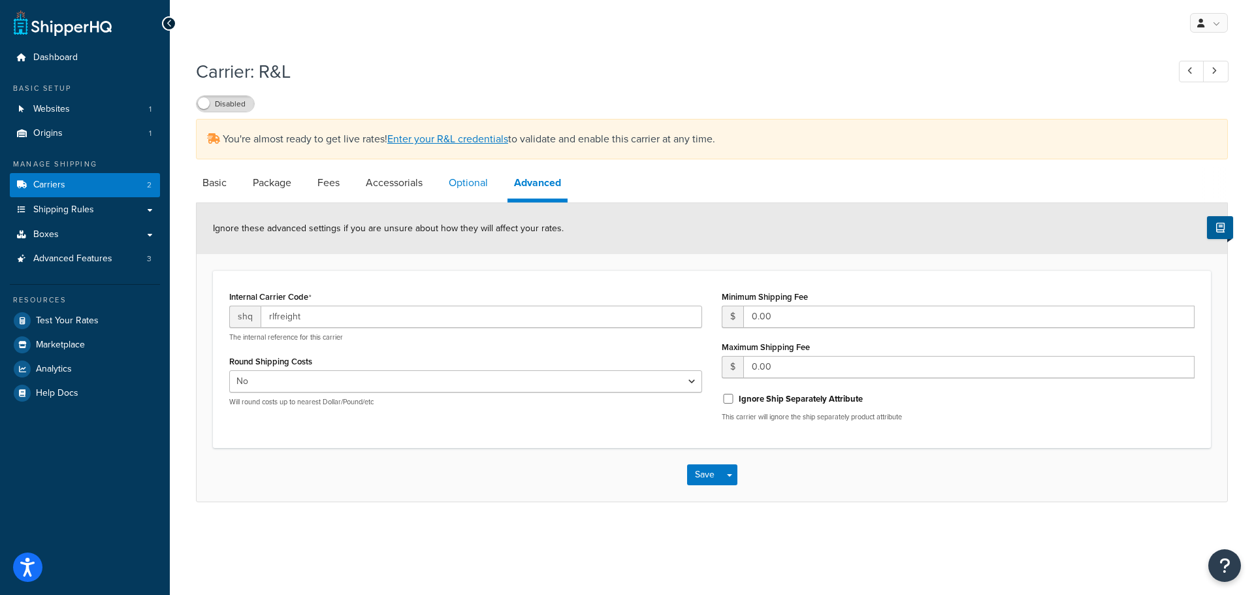
click at [486, 185] on link "Optional" at bounding box center [468, 182] width 52 height 31
select select "65"
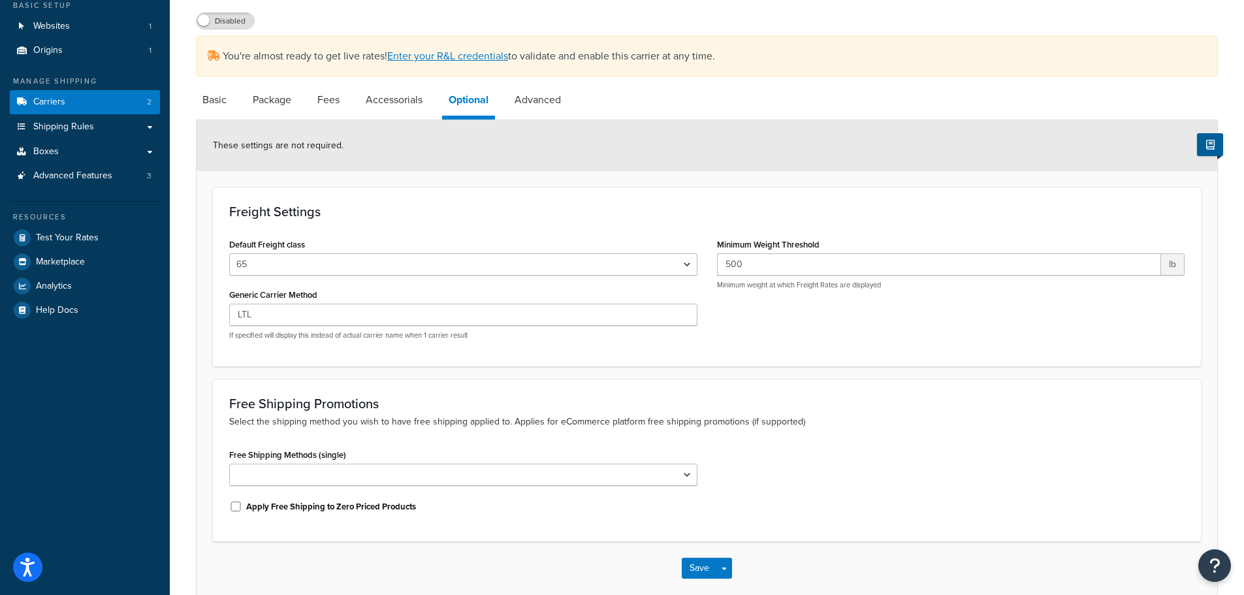
scroll to position [149, 0]
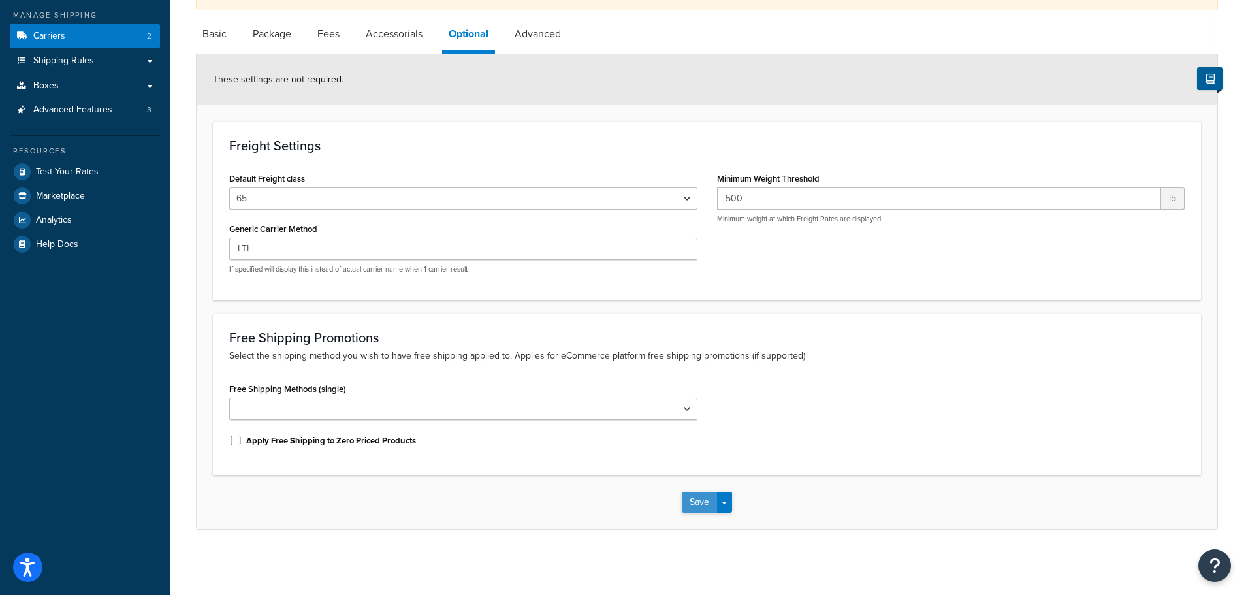
click at [716, 501] on button "Save" at bounding box center [699, 502] width 35 height 21
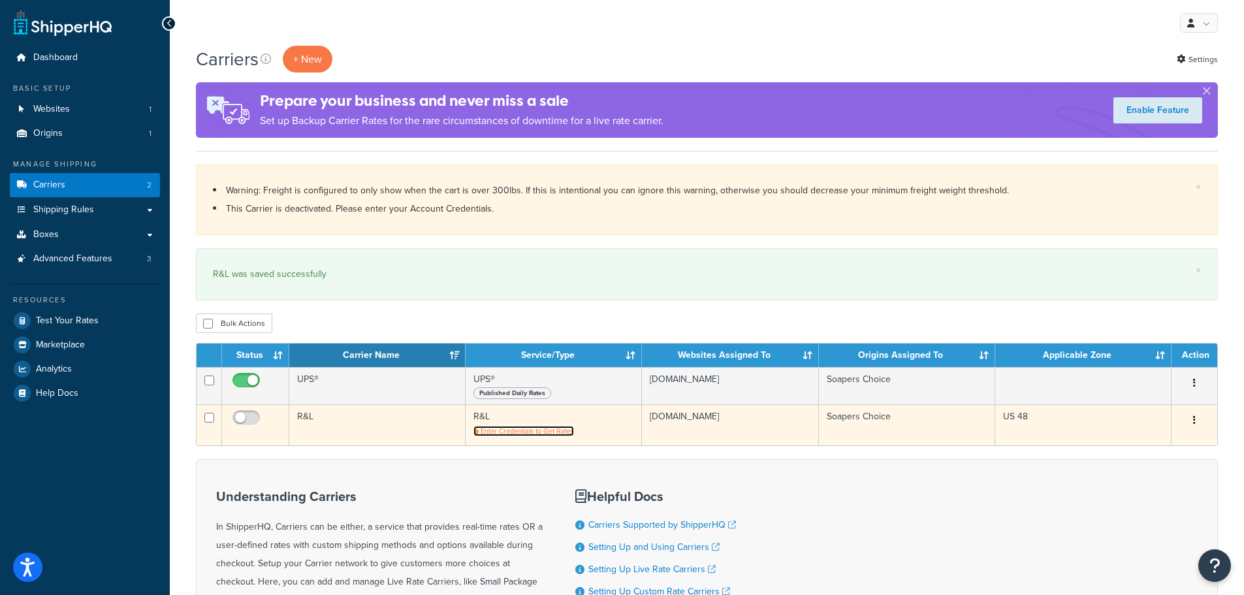
click at [509, 434] on span "Enter Credentials to Get Rates" at bounding box center [527, 431] width 93 height 10
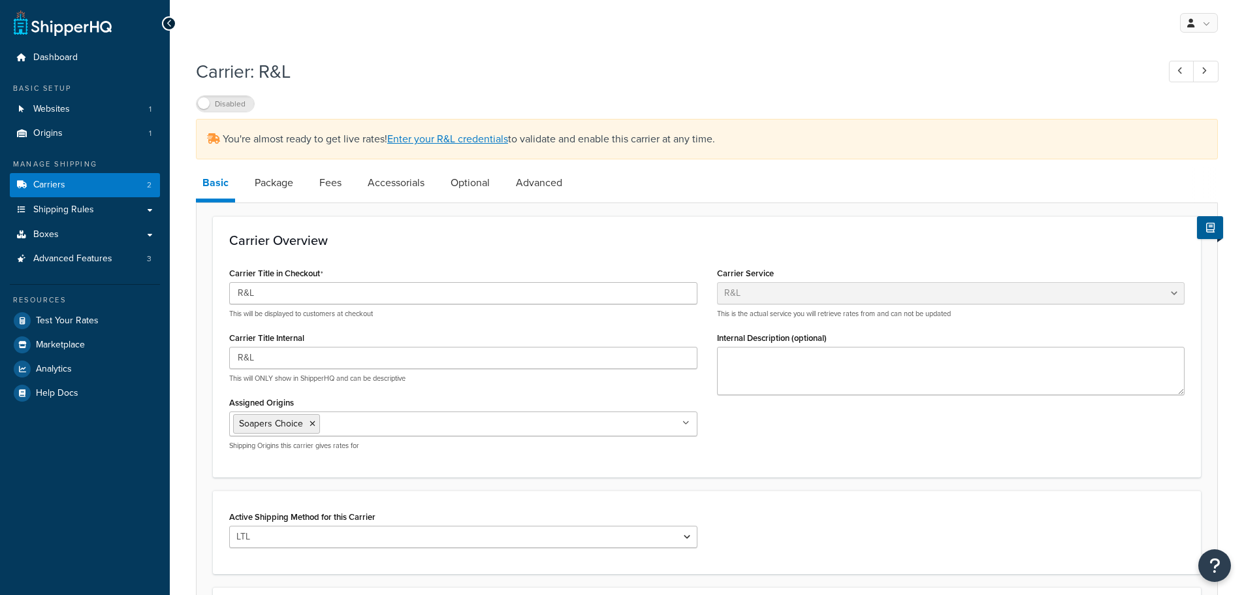
select select "rlFreight"
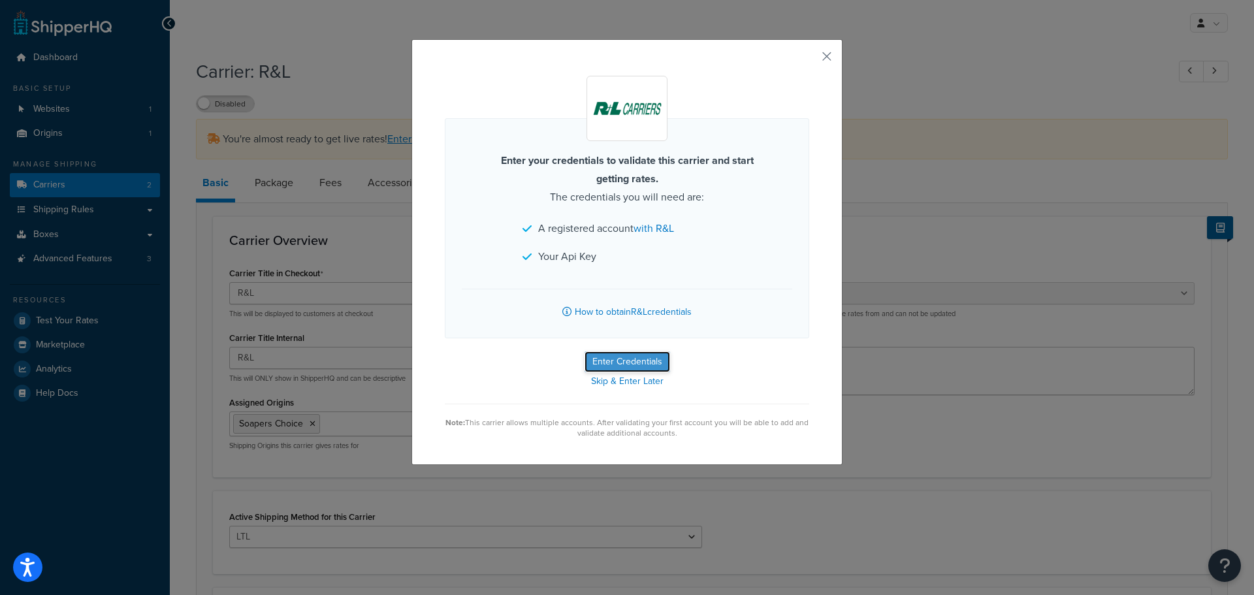
click at [608, 365] on button "Enter Credentials" at bounding box center [627, 361] width 86 height 21
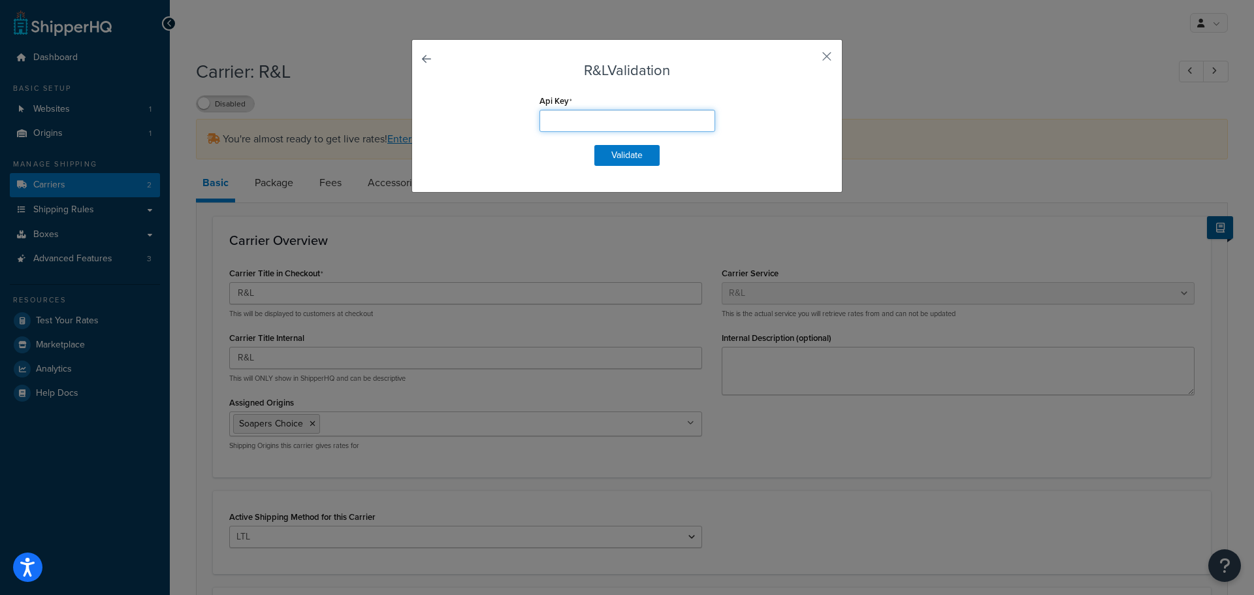
click at [546, 120] on input "Api Key" at bounding box center [627, 121] width 176 height 22
drag, startPoint x: 546, startPoint y: 120, endPoint x: 518, endPoint y: 118, distance: 28.1
click at [548, 125] on input "Api Key" at bounding box center [627, 121] width 176 height 22
paste input "ItNhNTYWY4MhU3YWEtM2U3Zi00MWIzLWJiNGMWRjJ3NjZzFzC"
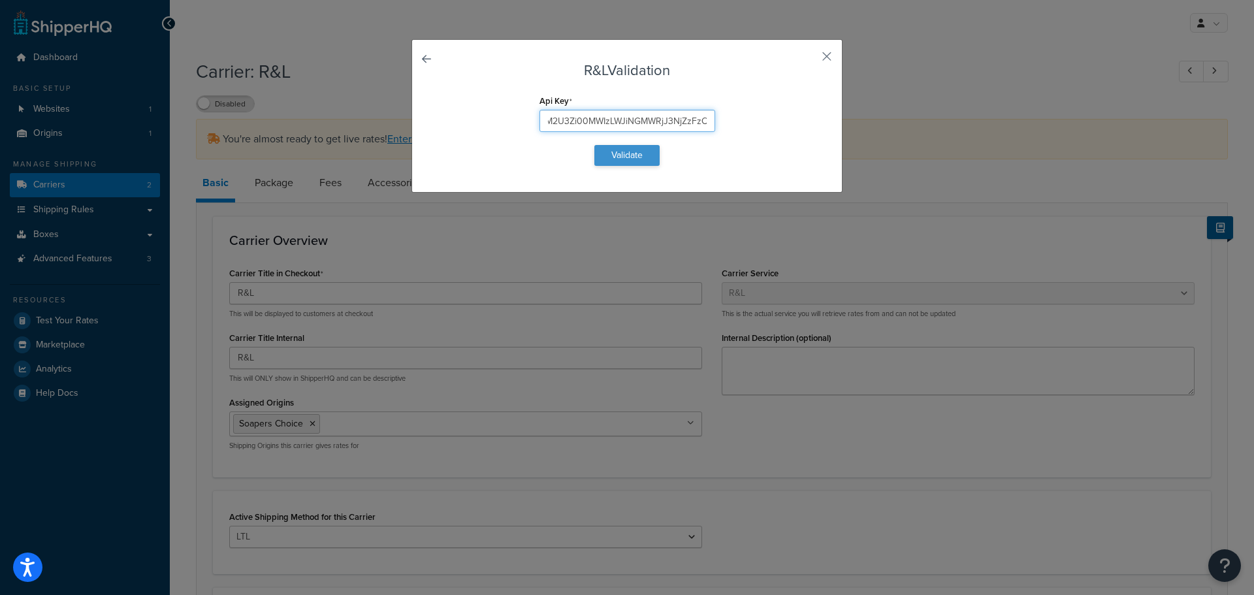
type input "ItNhNTYWY4MhU3YWEtM2U3Zi00MWIzLWJiNGMWRjJ3NjZzFzC"
click at [620, 152] on button "Validate" at bounding box center [626, 155] width 65 height 21
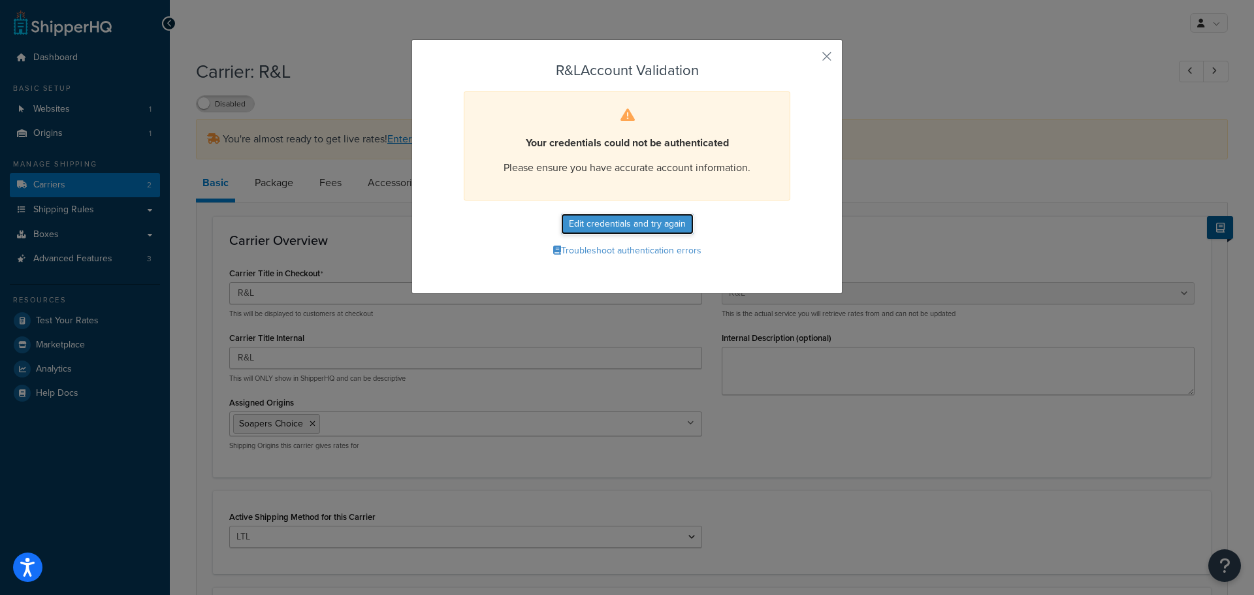
click at [631, 221] on button "Edit credentials and try again" at bounding box center [627, 223] width 133 height 21
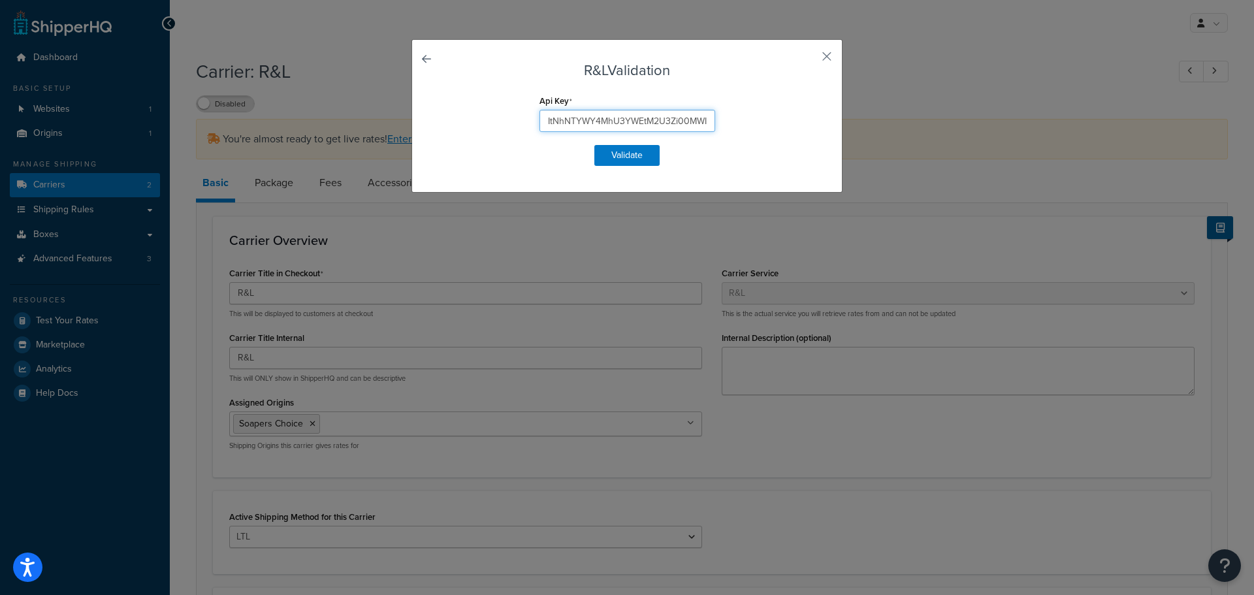
click at [639, 127] on input "ItNhNTYWY4MhU3YWEtM2U3Zi00MWIzLWJiNGMWRjJ3NjZzFzC" at bounding box center [627, 121] width 176 height 22
click at [567, 125] on input "Api Key" at bounding box center [627, 121] width 176 height 22
drag, startPoint x: 567, startPoint y: 125, endPoint x: 555, endPoint y: 126, distance: 11.8
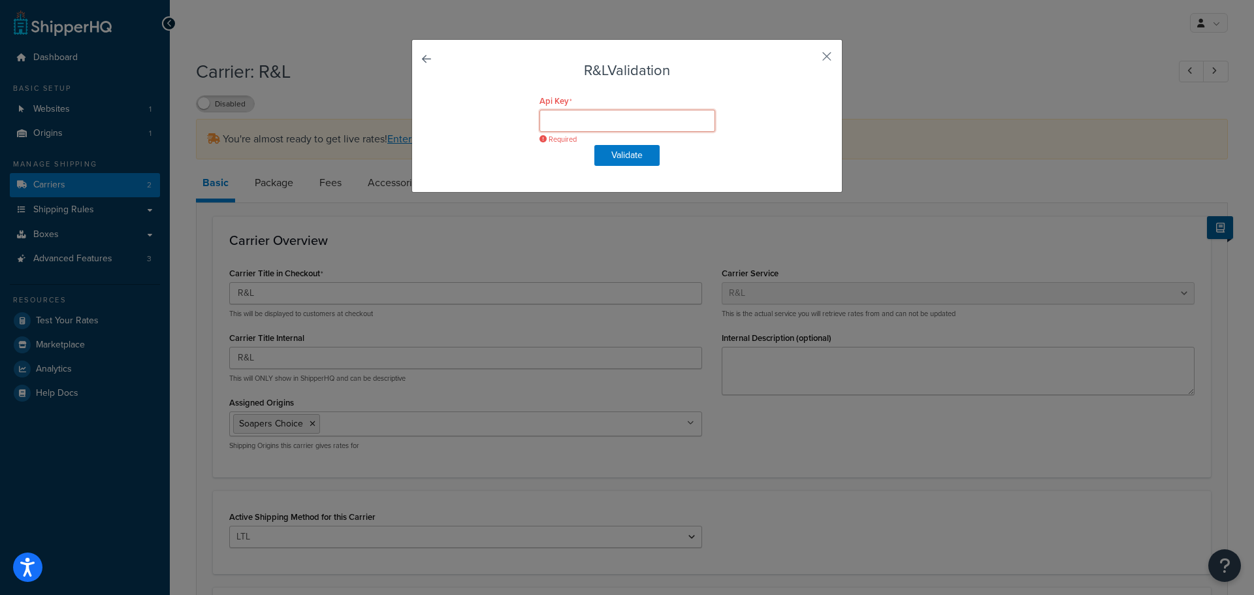
click at [554, 126] on input "Api Key" at bounding box center [627, 121] width 176 height 22
paste input "ItNhNTYWY4MhU3YWEtM2U3Zi00MWIzLWJiNGMWRjJ3NjZzFzC"
type input "ItNhNTYWY4MhU3YWEtM2U3Zi00MWIzLWJiNGMWRjJ3NjZzFzC"
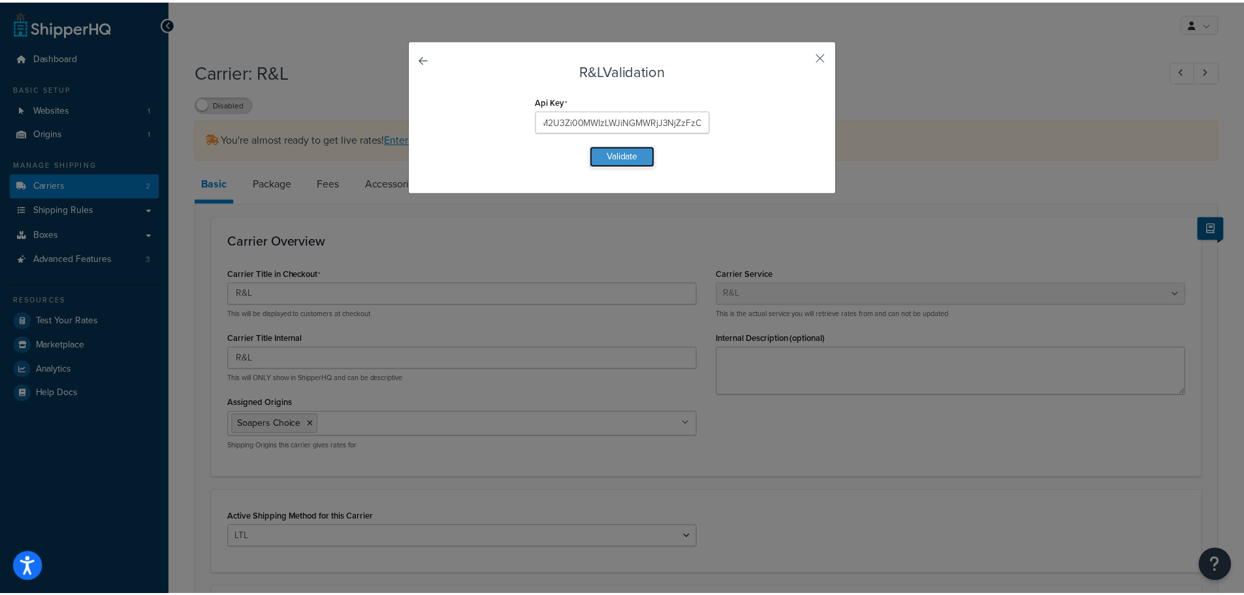
scroll to position [0, 0]
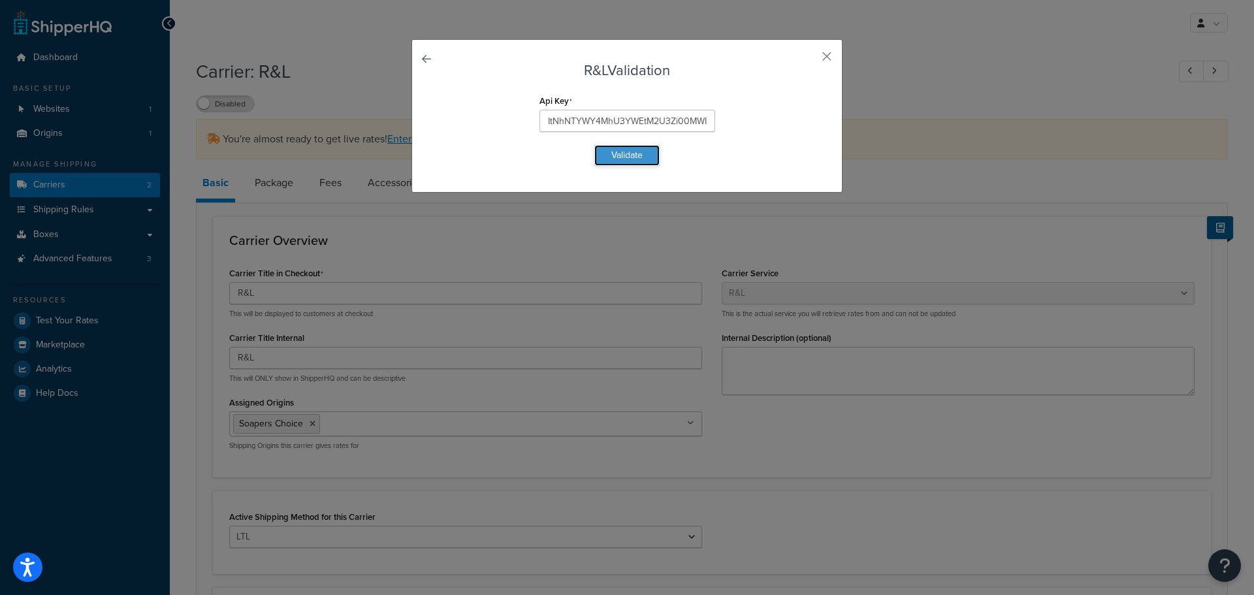
click at [626, 150] on button "Validate" at bounding box center [626, 155] width 65 height 21
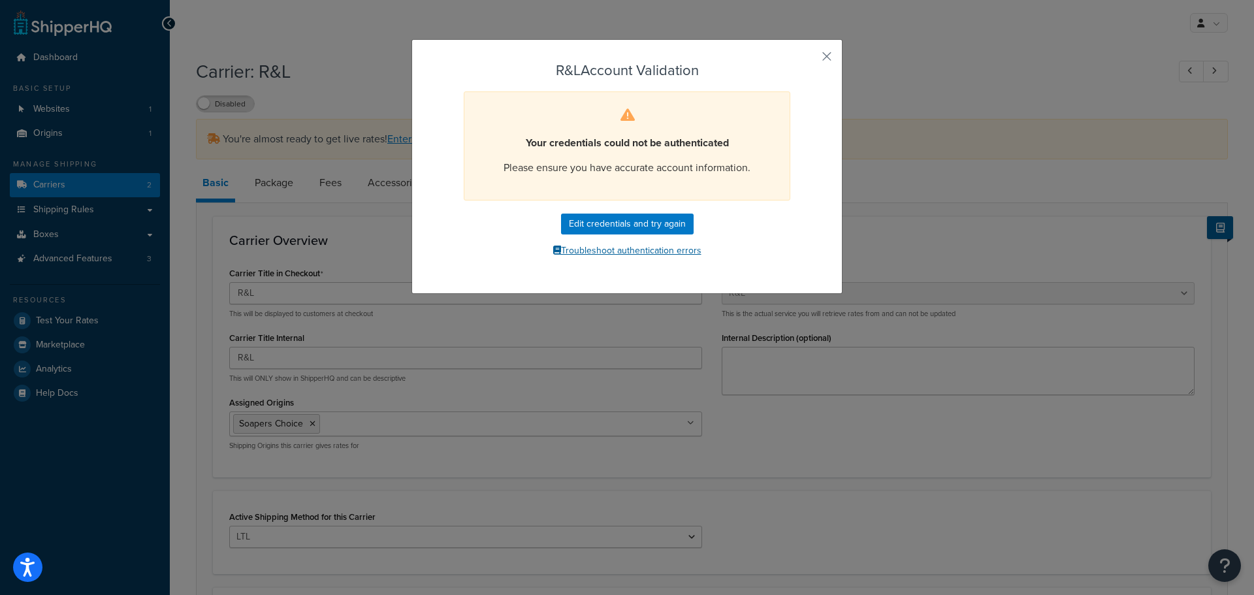
click at [588, 255] on button "Troubleshoot authentication errors" at bounding box center [627, 251] width 364 height 20
click at [607, 225] on button "Edit credentials and try again" at bounding box center [627, 223] width 133 height 21
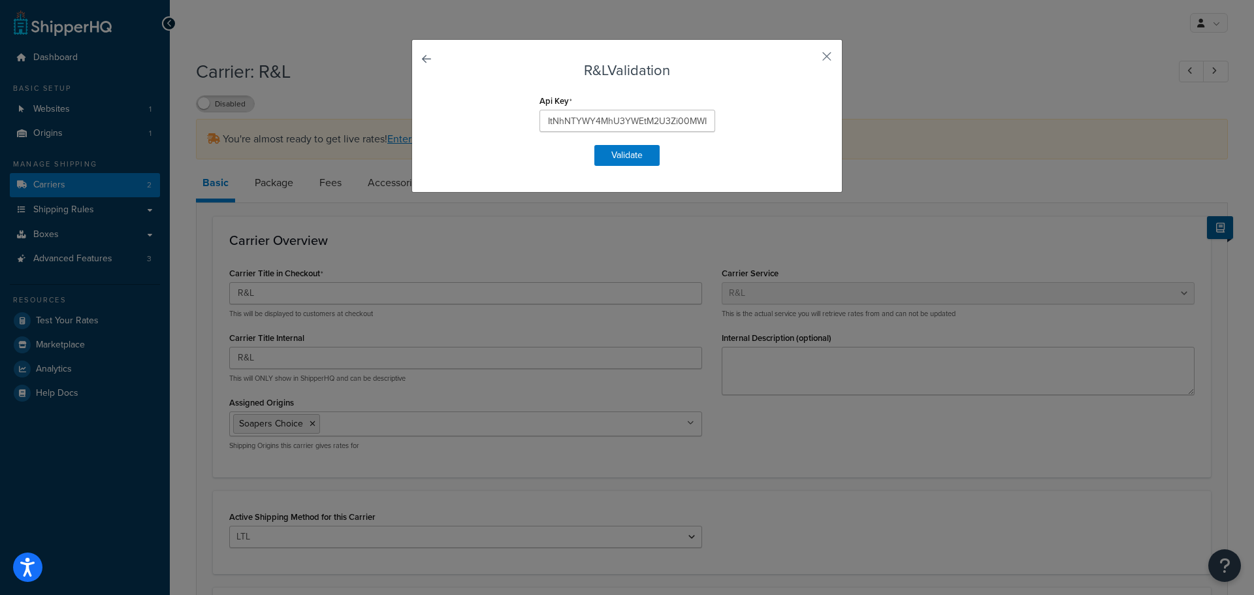
drag, startPoint x: 433, startPoint y: 57, endPoint x: 422, endPoint y: 56, distance: 11.2
click at [424, 56] on div "R&L Validation Api Key ItNhNTYWY4MhU3YWEtM2U3Zi00MWIzLWJiNGMWRjJ3NjZzFzC Valida…" at bounding box center [626, 115] width 431 height 153
click at [445, 63] on link at bounding box center [445, 63] width 0 height 0
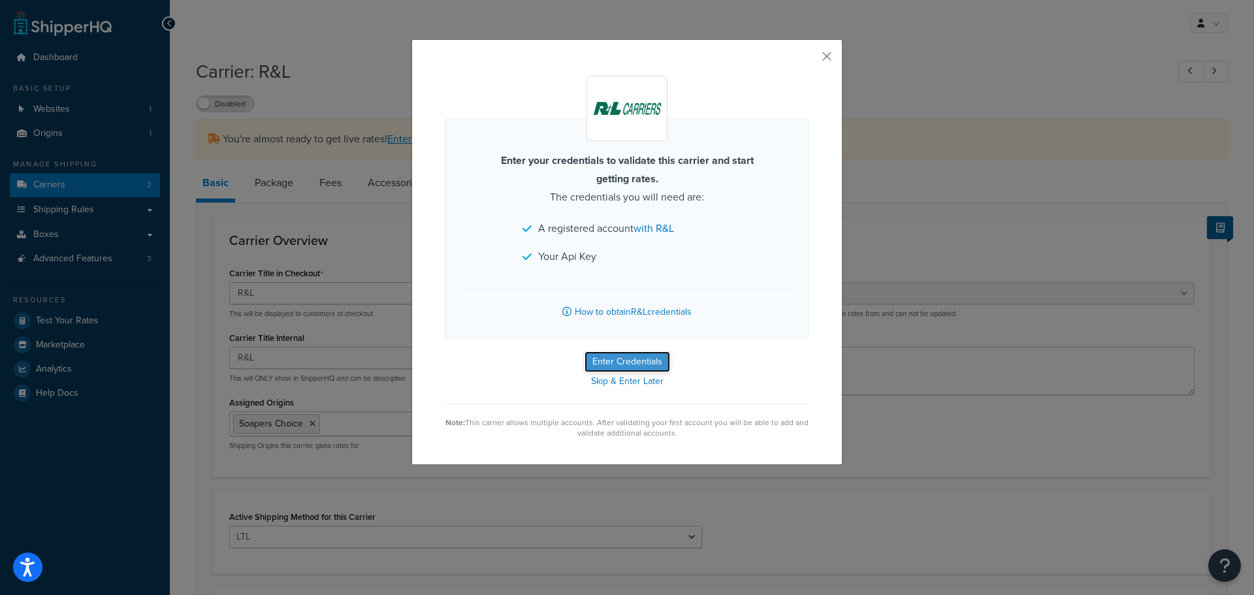
click at [619, 358] on button "Enter Credentials" at bounding box center [627, 361] width 86 height 21
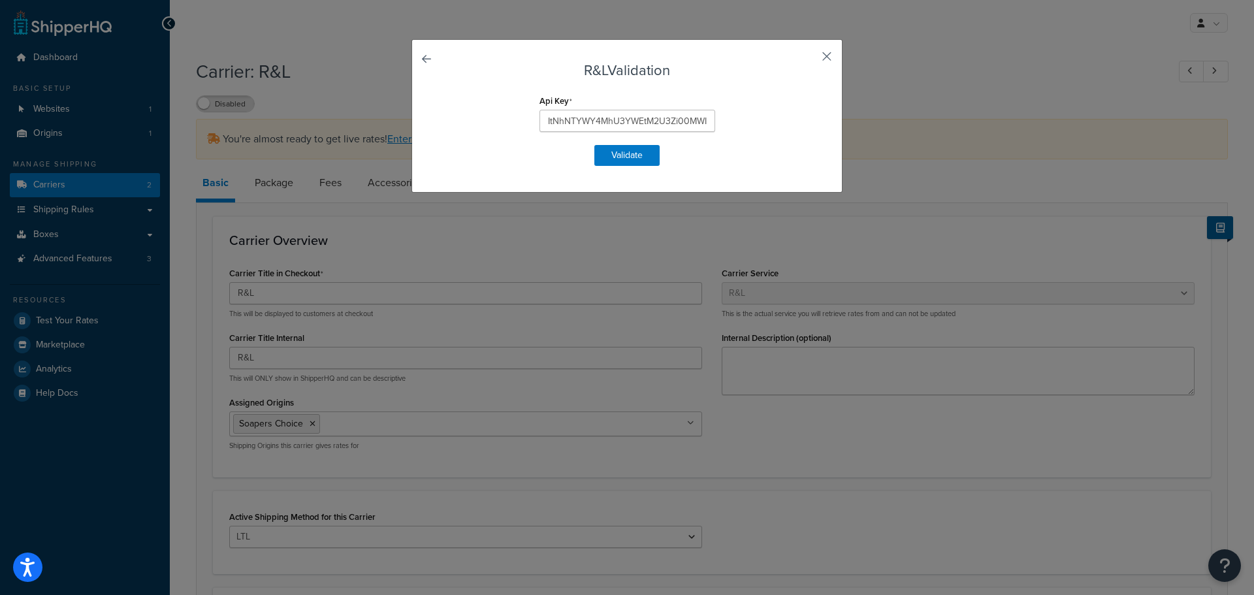
click at [809, 59] on button "button" at bounding box center [807, 60] width 3 height 3
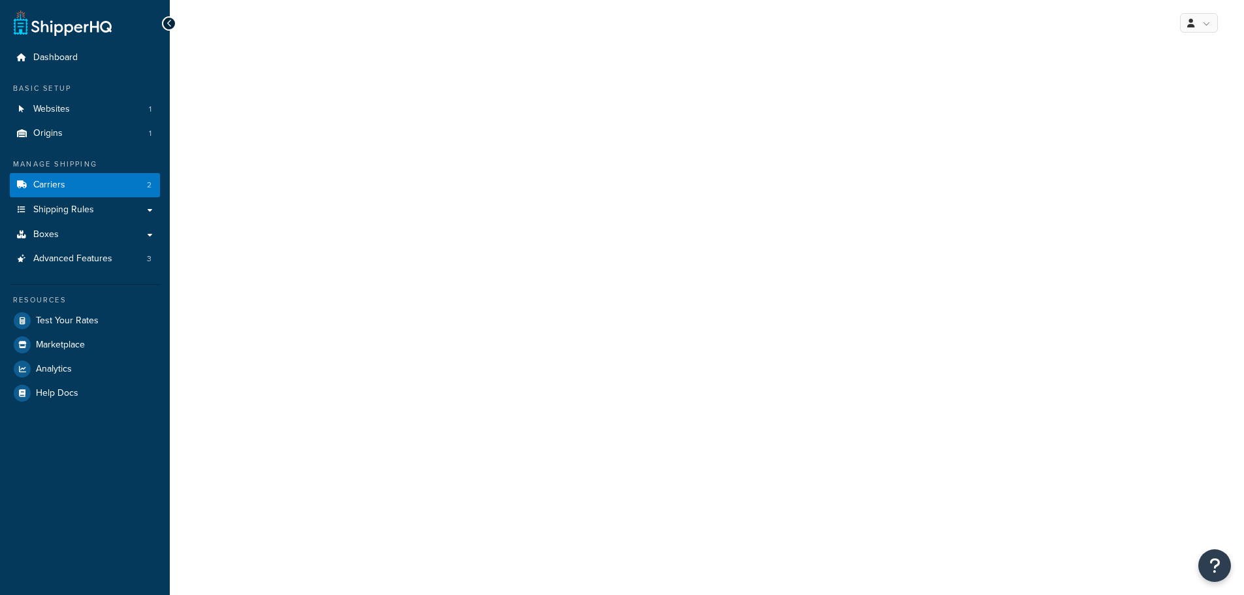
select select "rlFreight"
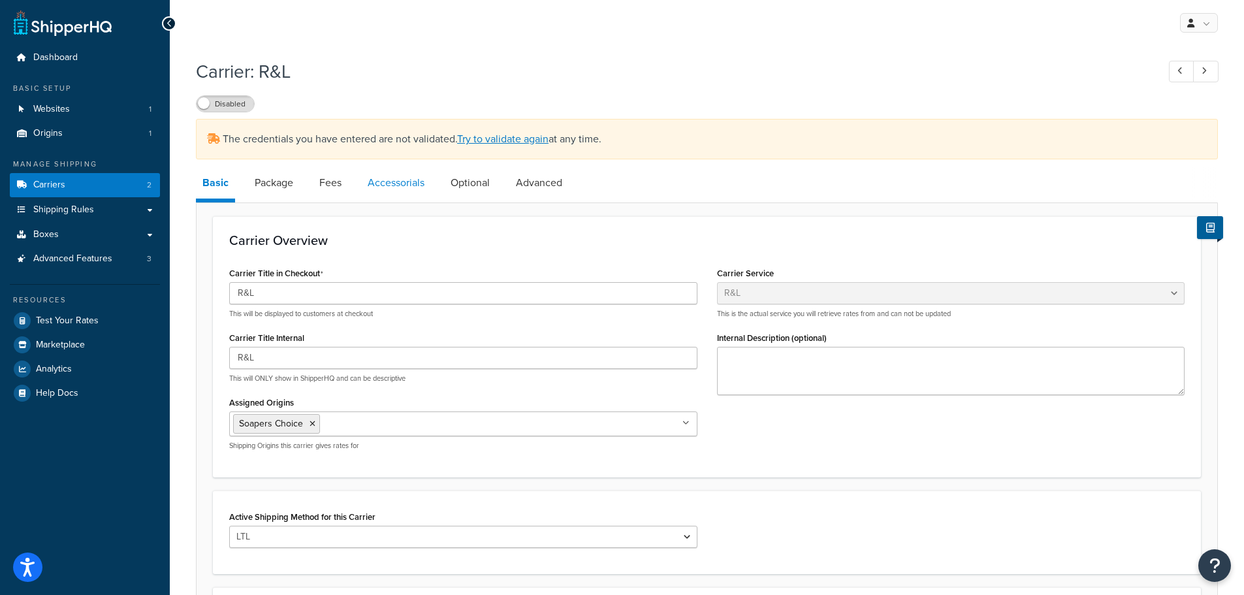
click at [376, 183] on link "Accessorials" at bounding box center [396, 182] width 70 height 31
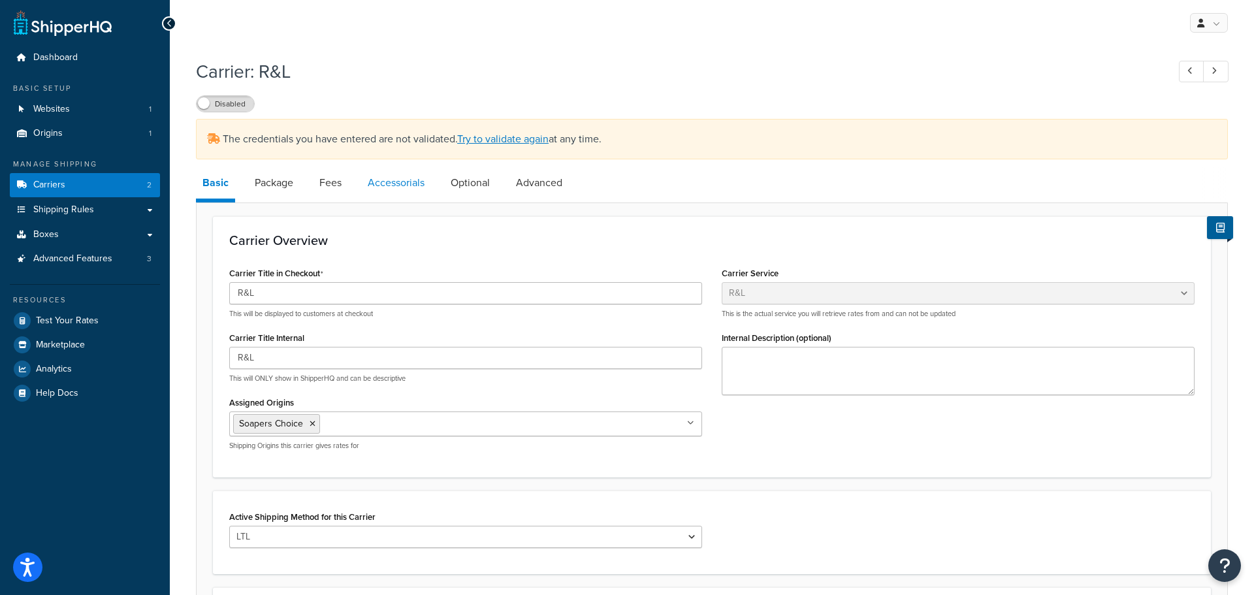
select select "residential"
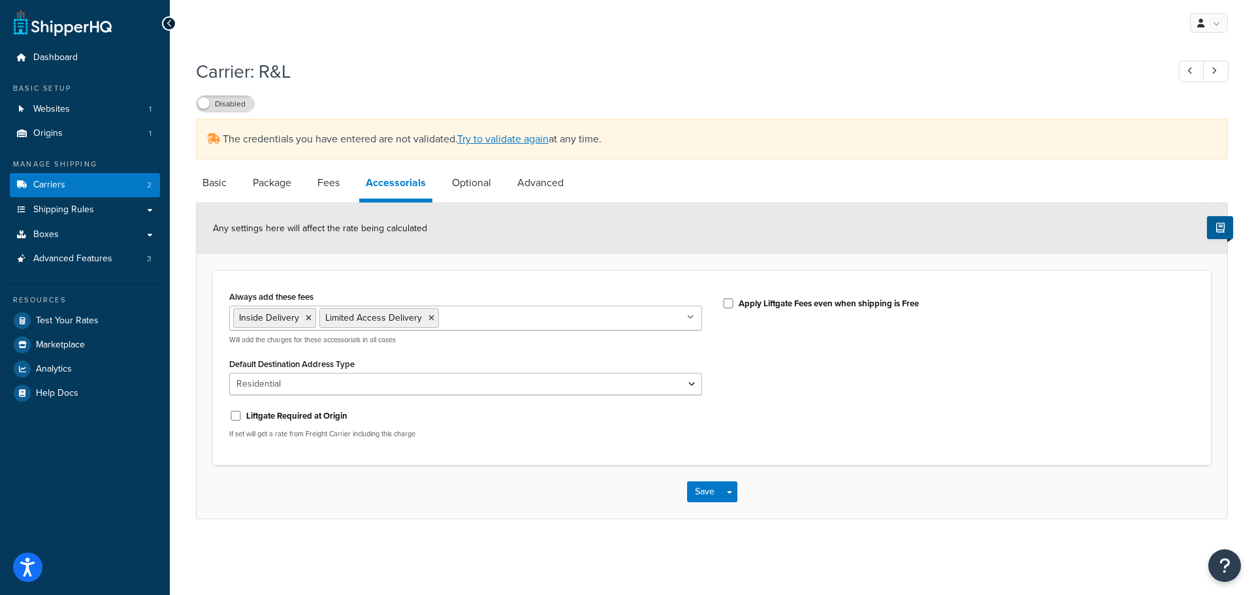
click at [689, 317] on icon at bounding box center [690, 317] width 7 height 8
click at [487, 261] on form "Any settings here will affect the rate being calculated Always add these fees A…" at bounding box center [712, 361] width 1030 height 316
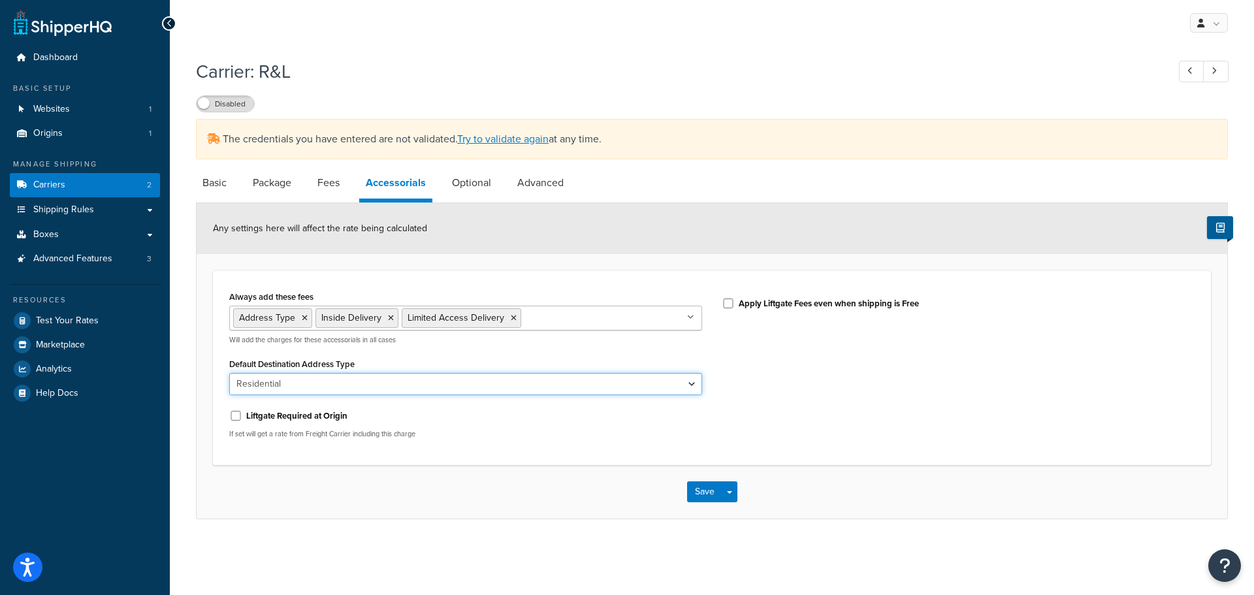
click at [310, 383] on select "Business Residential" at bounding box center [465, 384] width 473 height 22
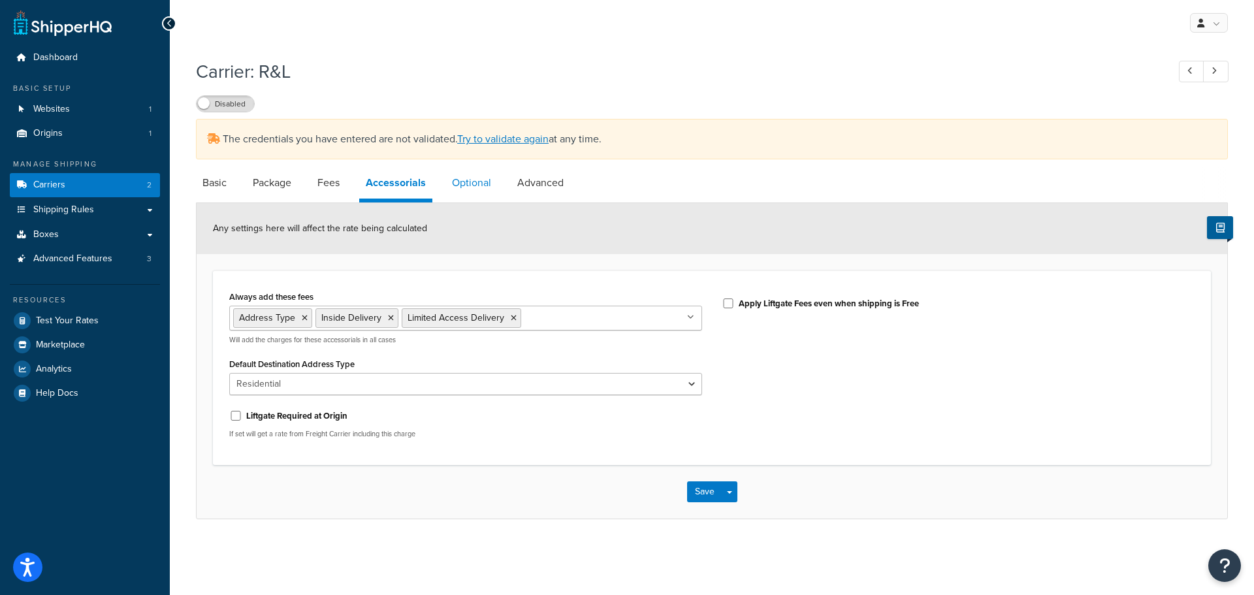
click at [456, 181] on link "Optional" at bounding box center [471, 182] width 52 height 31
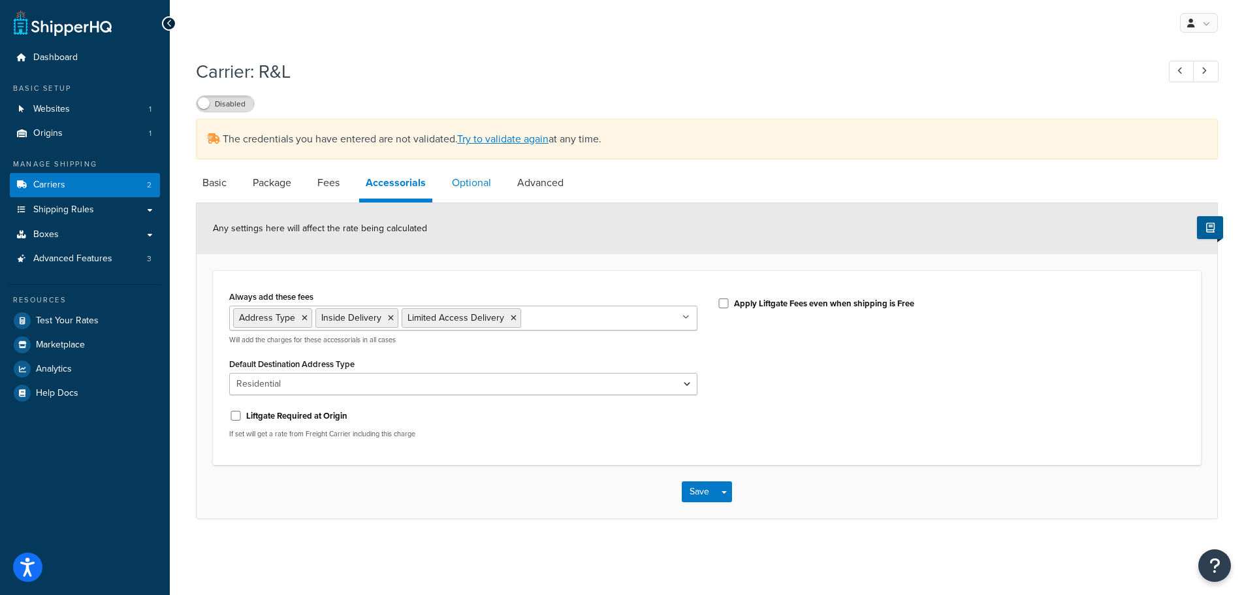
select select "65"
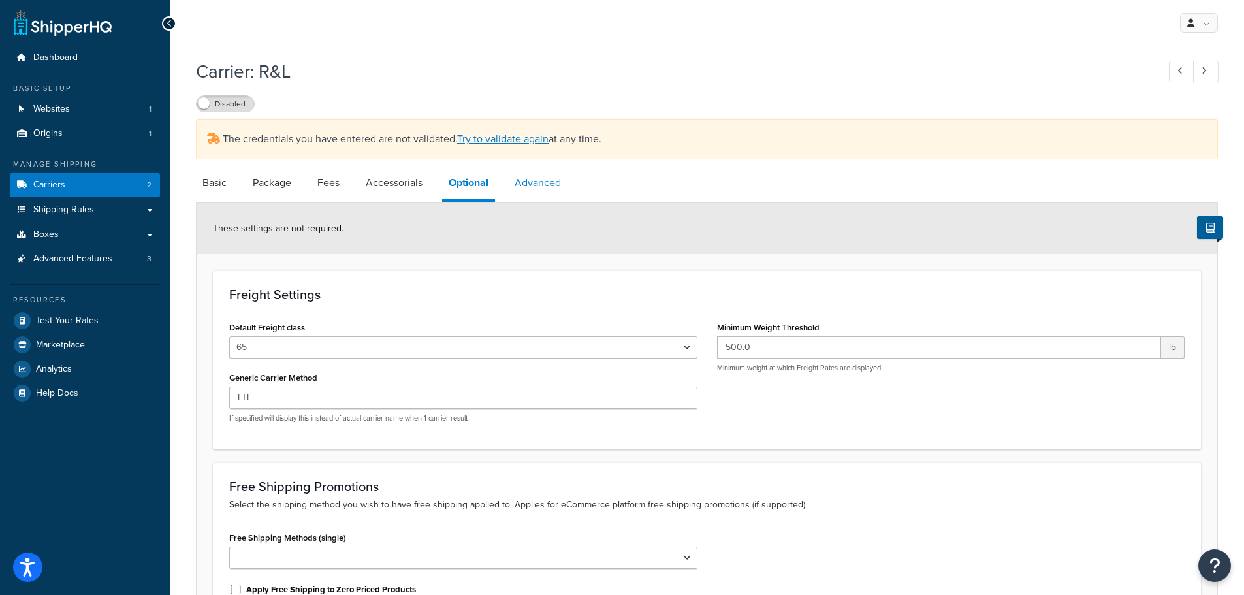
click at [548, 185] on link "Advanced" at bounding box center [537, 182] width 59 height 31
select select "false"
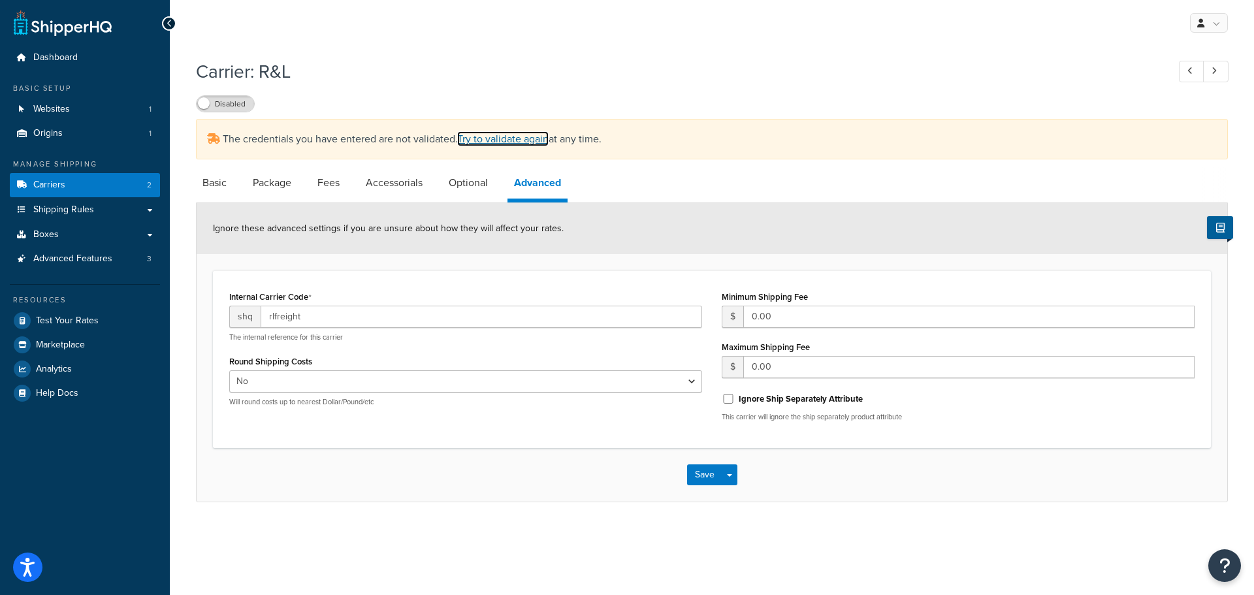
click at [501, 145] on link "Try to validate again" at bounding box center [502, 138] width 91 height 15
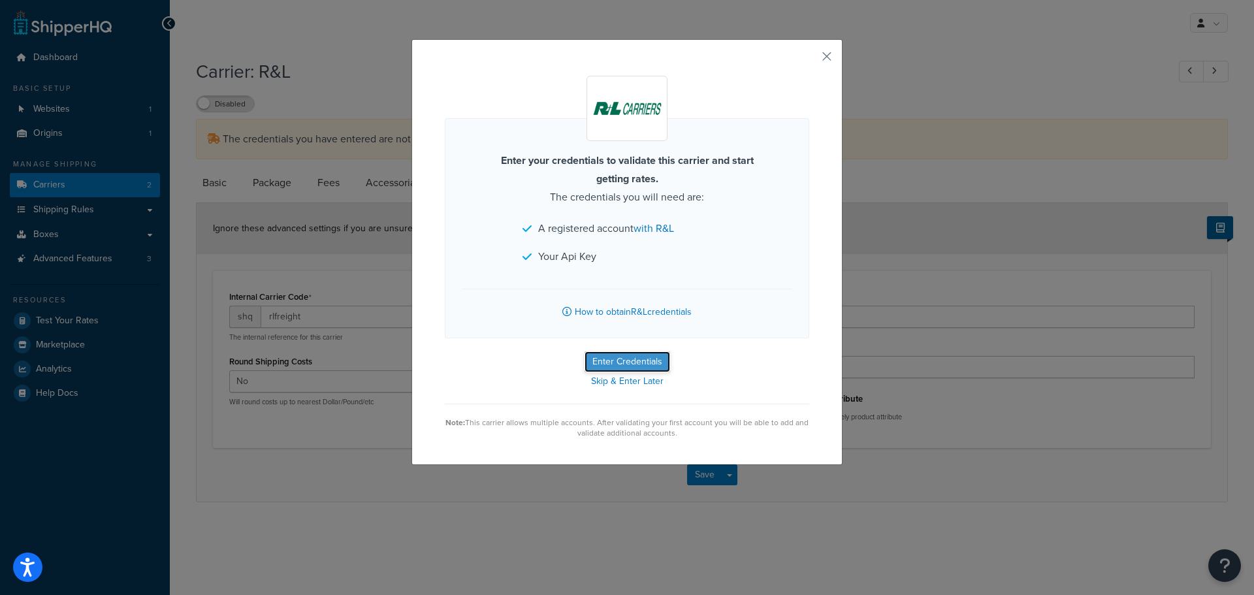
click at [608, 361] on button "Enter Credentials" at bounding box center [627, 361] width 86 height 21
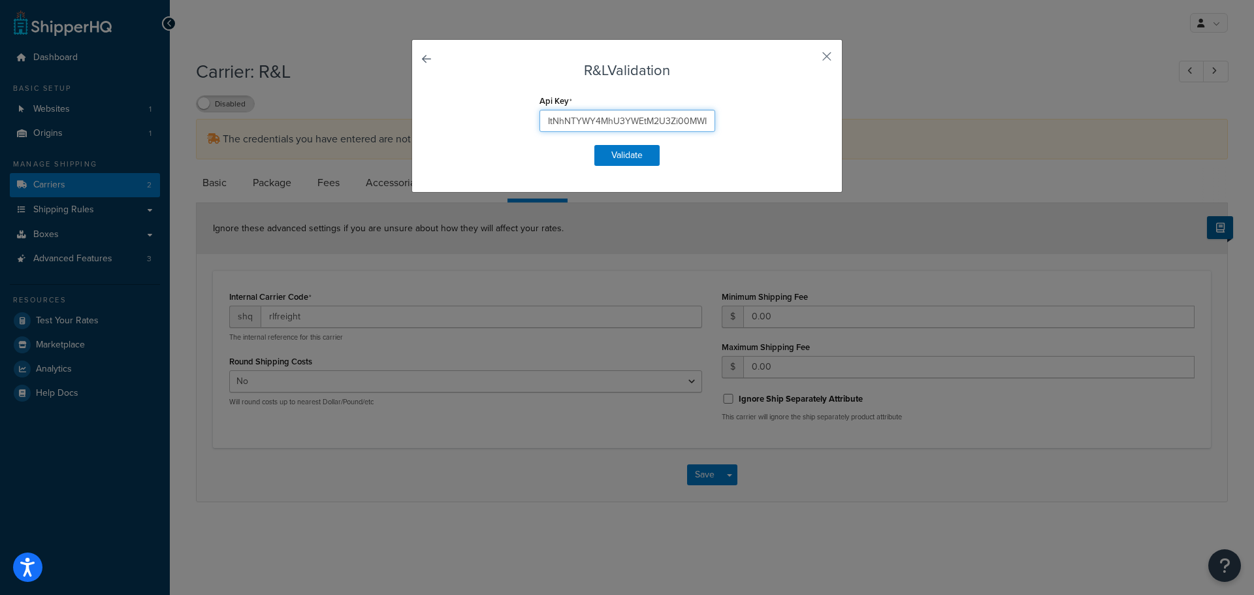
click at [622, 121] on input "ItNhNTYWY4MhU3YWEtM2U3Zi00MWIzLWJiNGMWRjJ3NjZzFzC" at bounding box center [627, 121] width 176 height 22
click at [558, 121] on input "ItNhNTYWY4MhU3YWEtM2U3Zi00MWIzLWJiNGMWRjJ3NjZzFzC" at bounding box center [627, 121] width 176 height 22
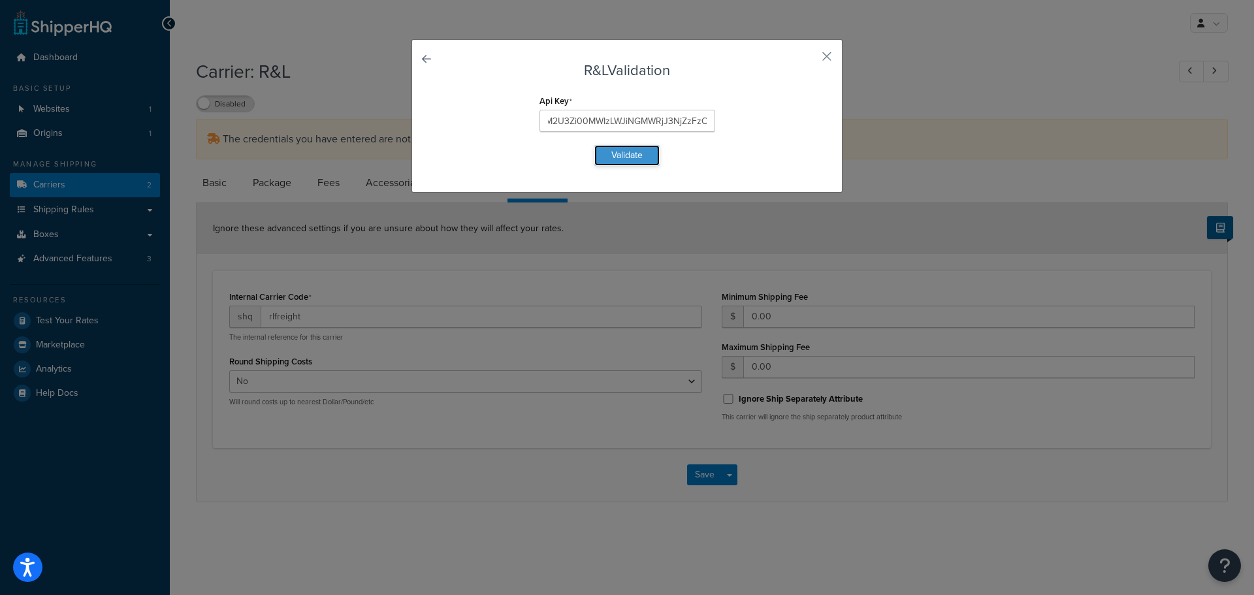
click at [628, 155] on button "Validate" at bounding box center [626, 155] width 65 height 21
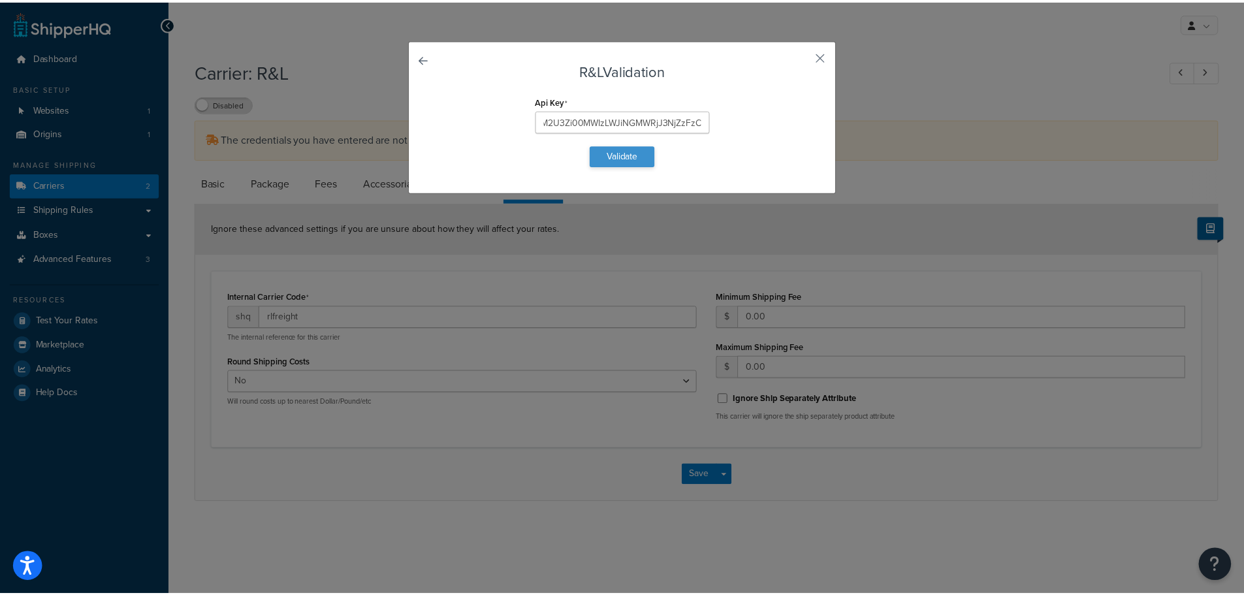
scroll to position [0, 0]
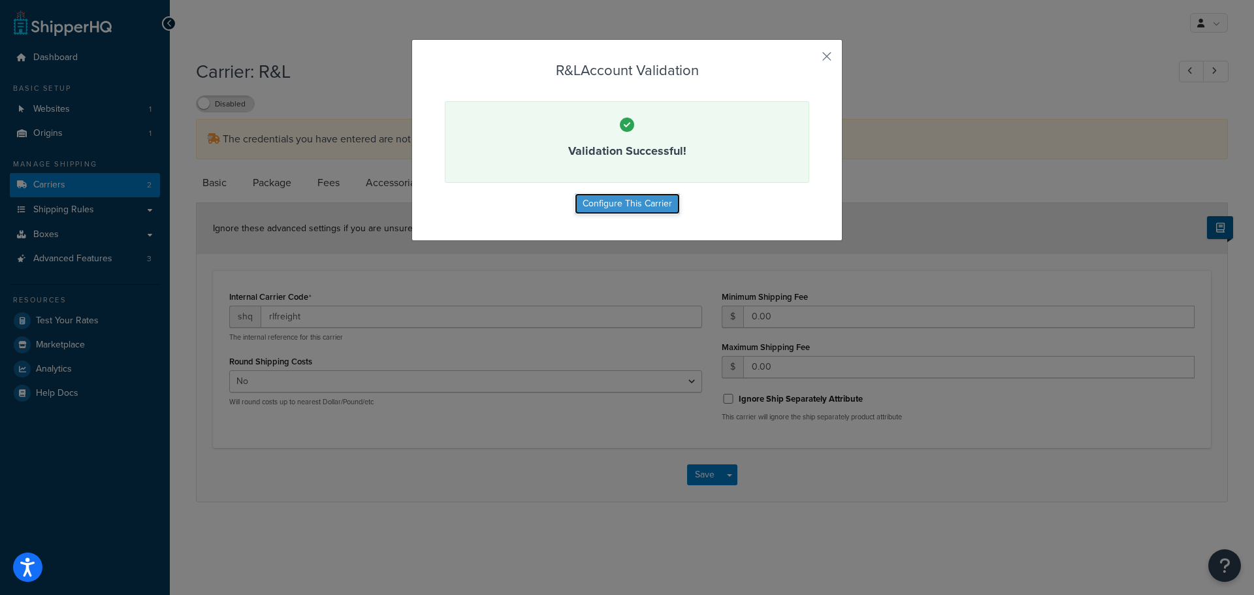
click at [614, 210] on button "Configure This Carrier" at bounding box center [627, 203] width 105 height 21
click at [809, 60] on button "button" at bounding box center [807, 60] width 3 height 3
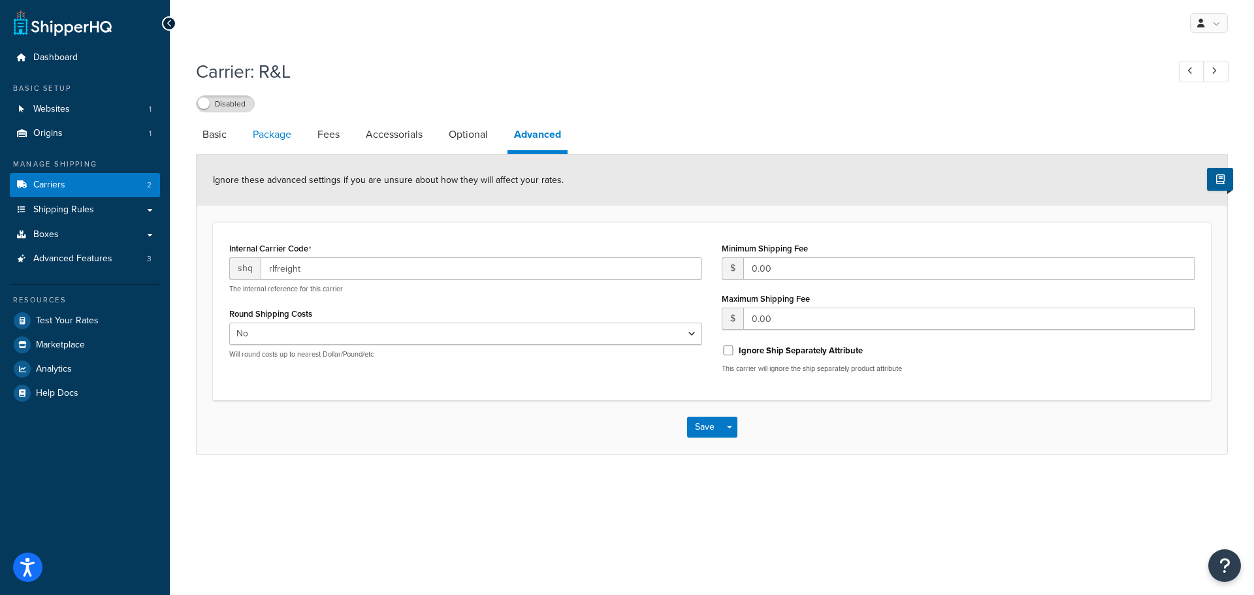
click at [275, 136] on link "Package" at bounding box center [272, 134] width 52 height 31
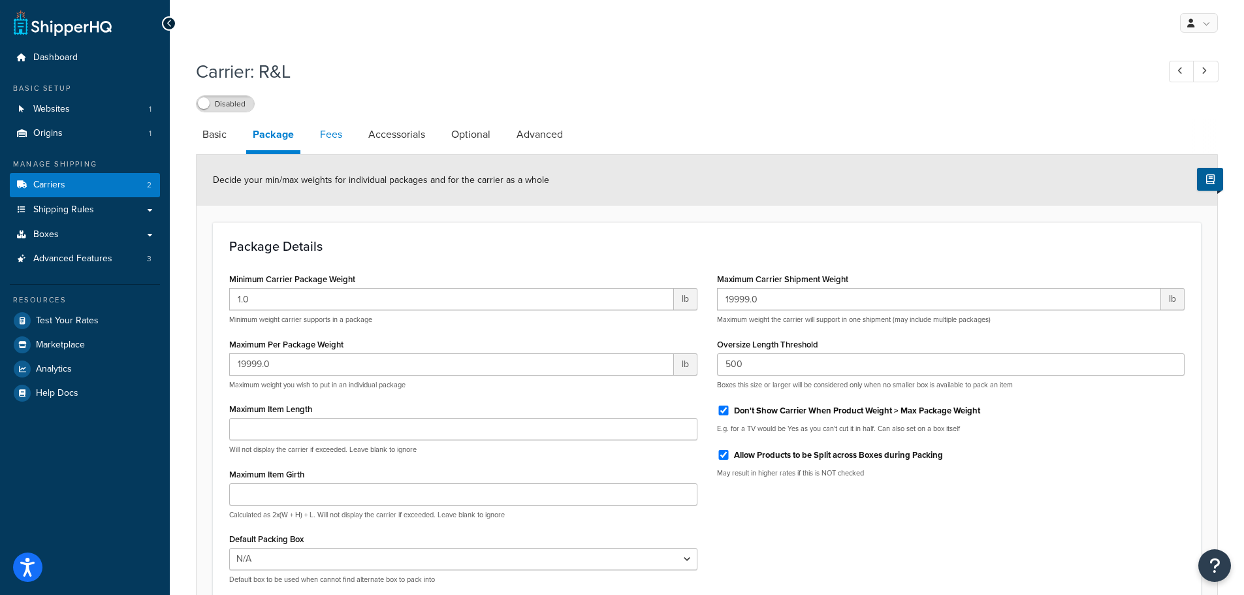
click at [342, 146] on link "Fees" at bounding box center [330, 134] width 35 height 31
select select "AFTER"
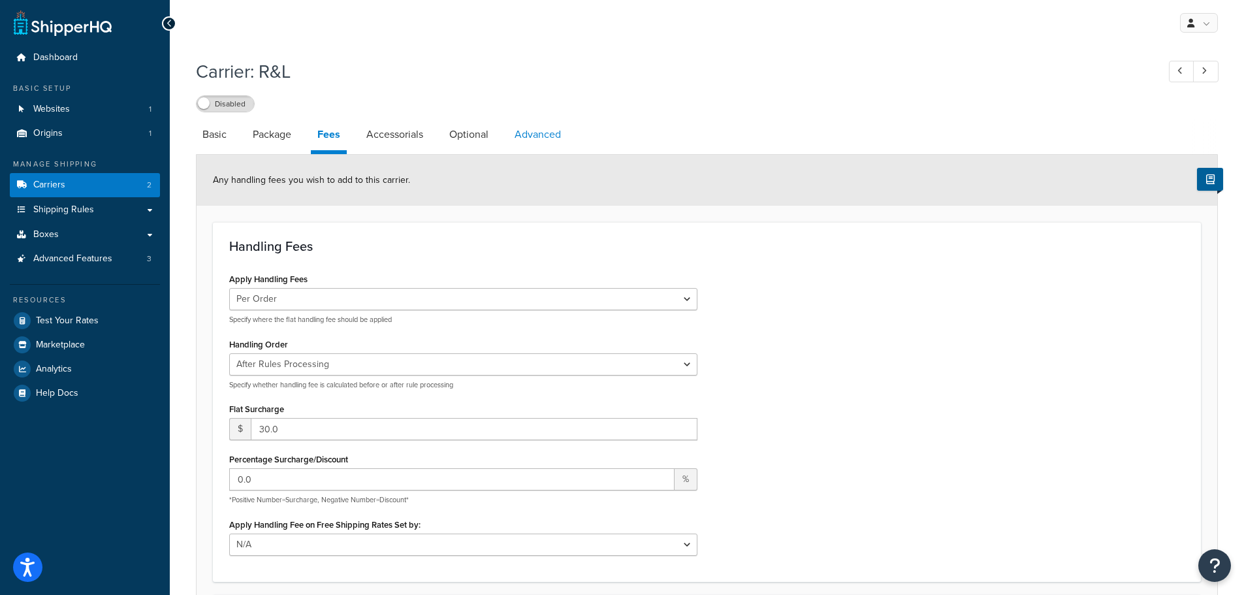
click at [511, 133] on link "Advanced" at bounding box center [537, 134] width 59 height 31
select select "false"
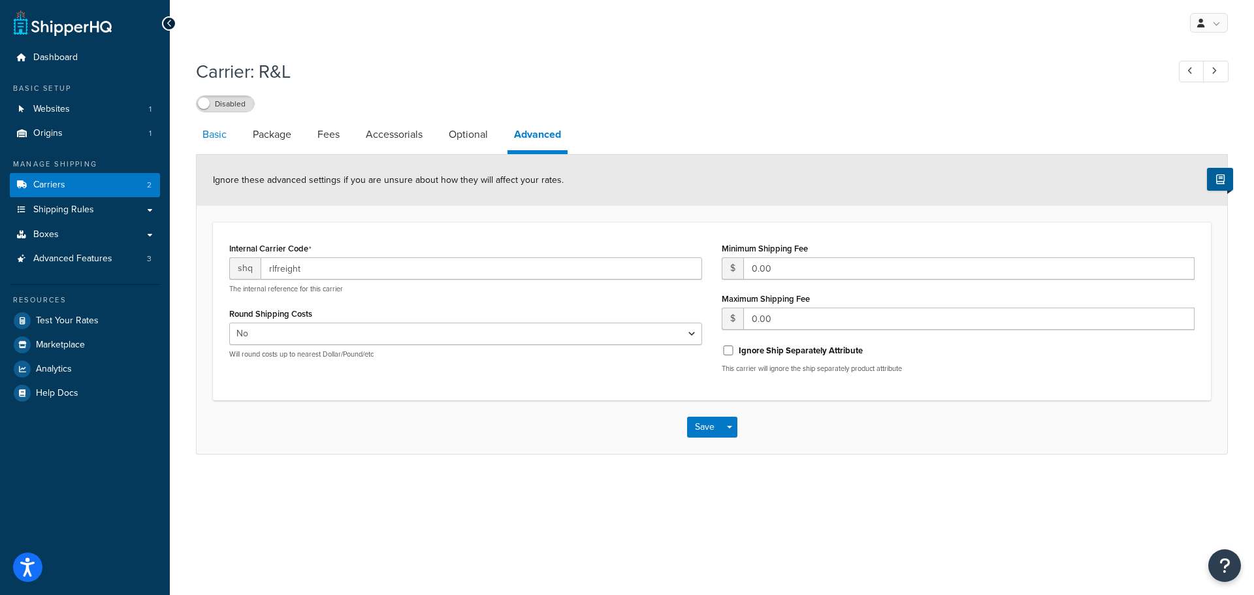
click at [217, 134] on link "Basic" at bounding box center [214, 134] width 37 height 31
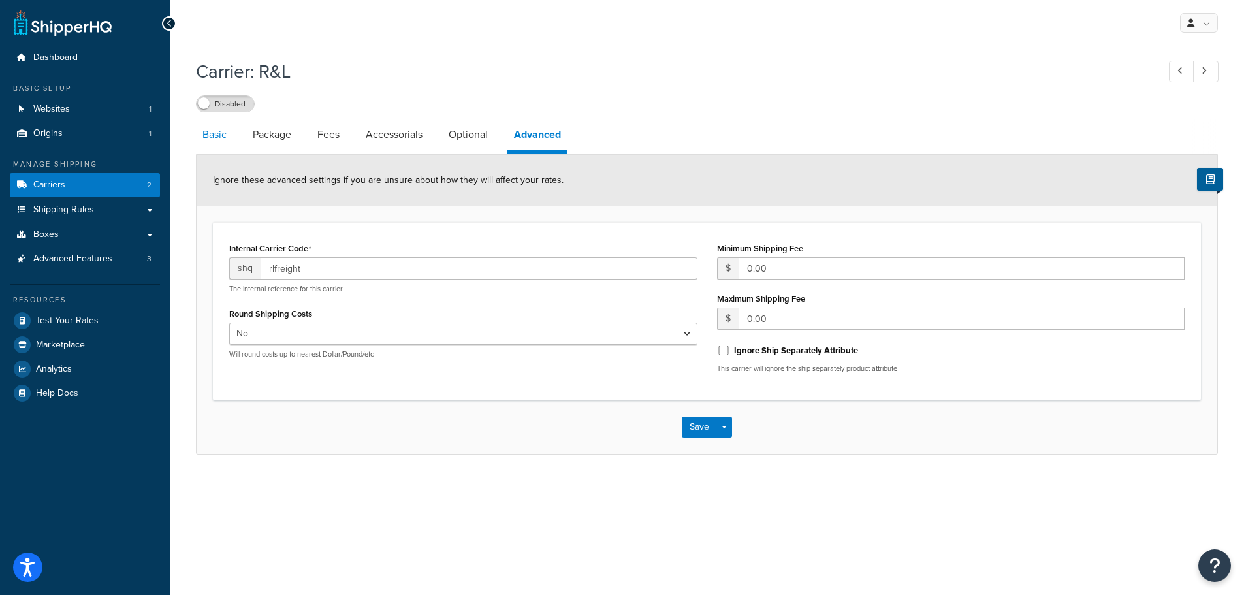
select select "rlFreight"
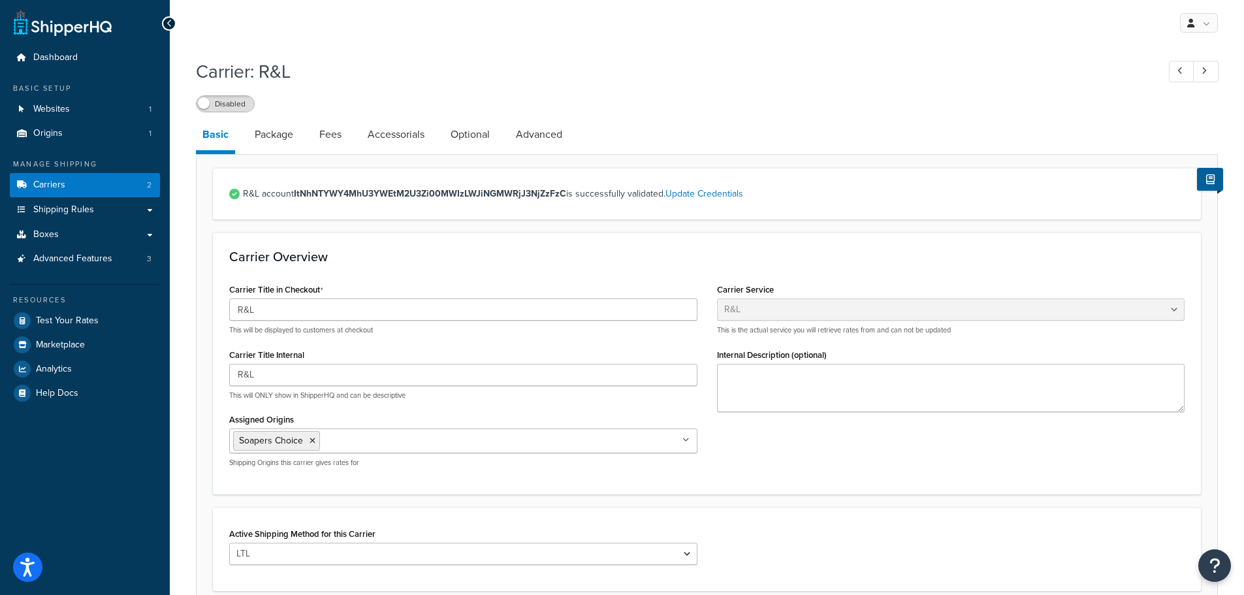
click at [208, 103] on span at bounding box center [204, 103] width 12 height 12
click at [63, 57] on span "Dashboard" at bounding box center [55, 57] width 44 height 11
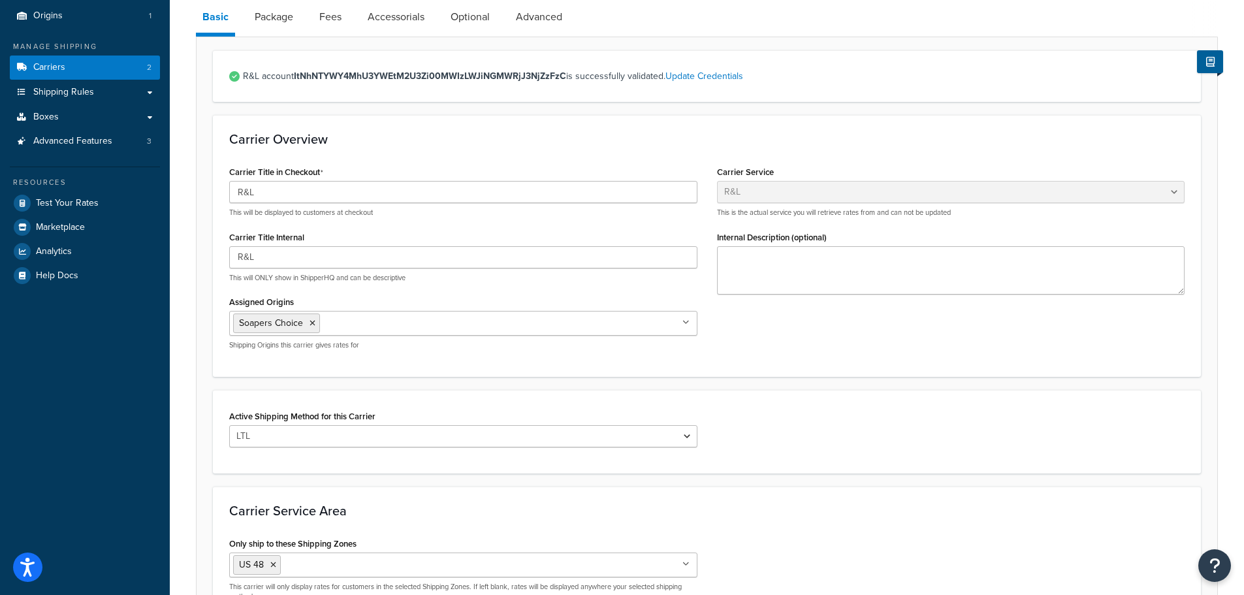
scroll to position [270, 0]
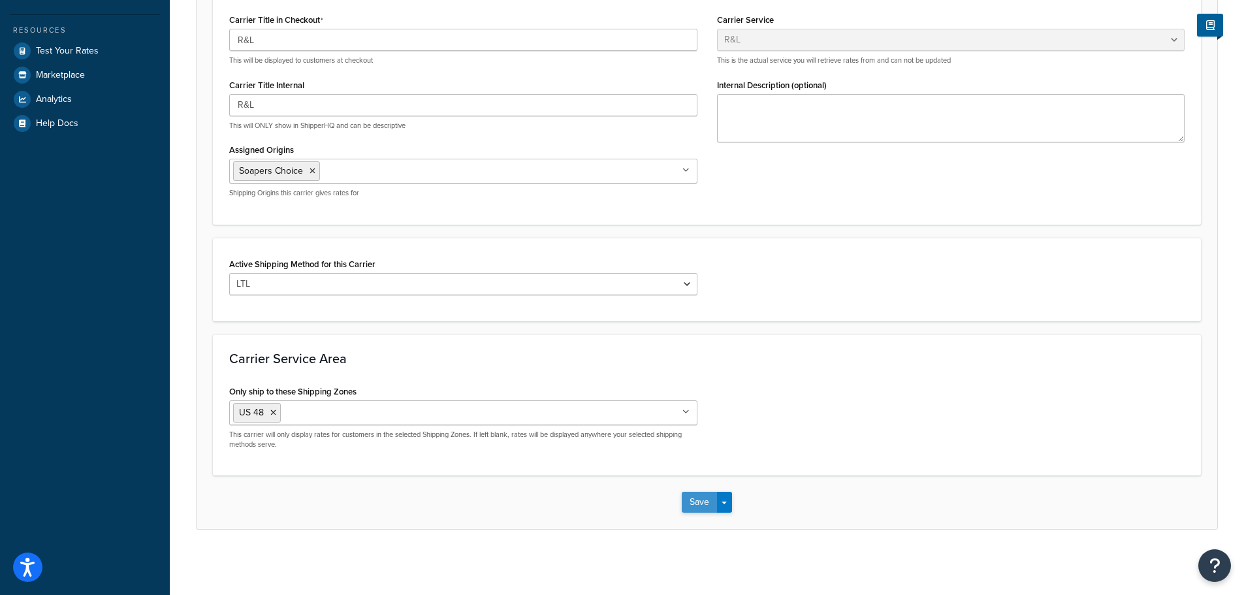
click at [707, 499] on button "Save" at bounding box center [699, 502] width 35 height 21
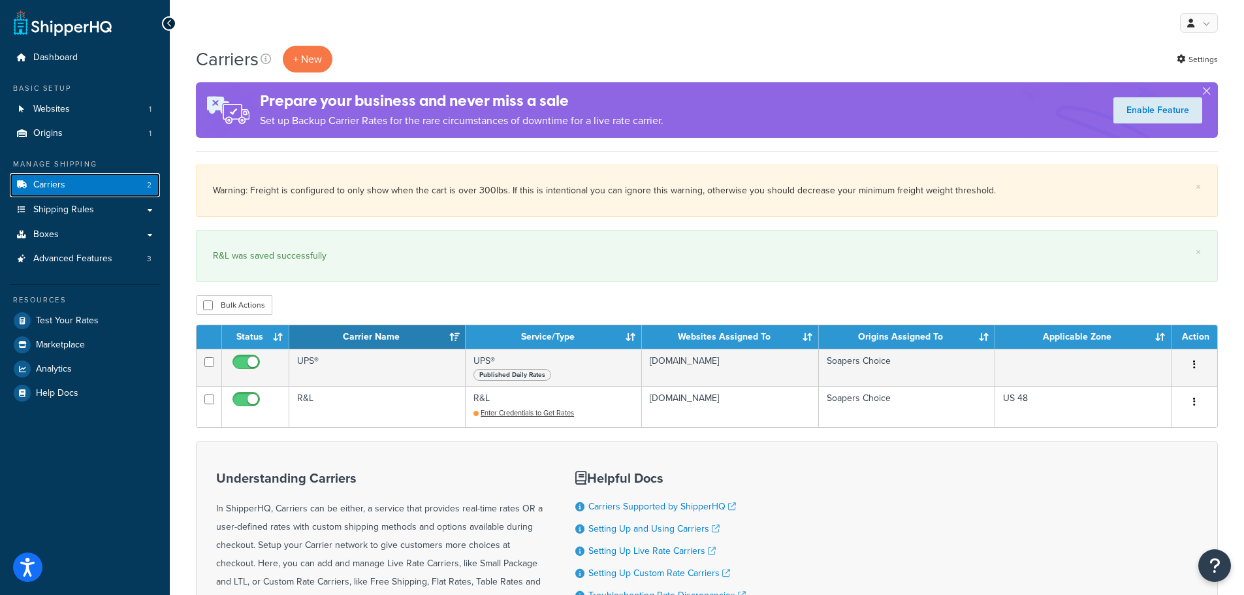
click at [61, 187] on span "Carriers" at bounding box center [49, 185] width 32 height 11
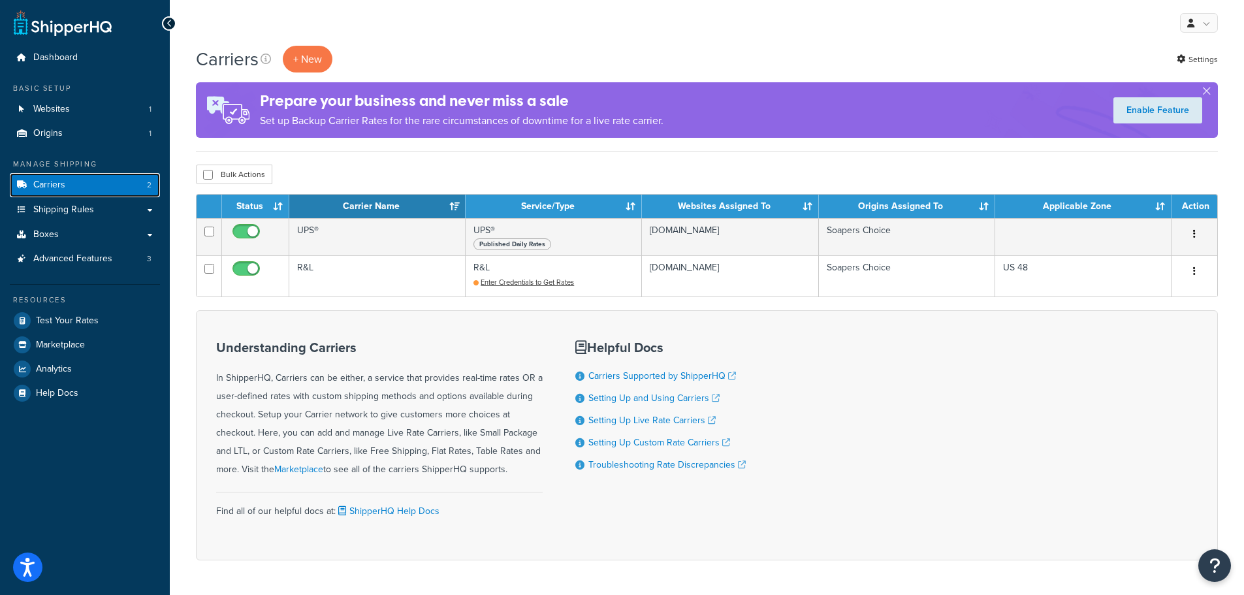
click at [55, 188] on span "Carriers" at bounding box center [49, 185] width 32 height 11
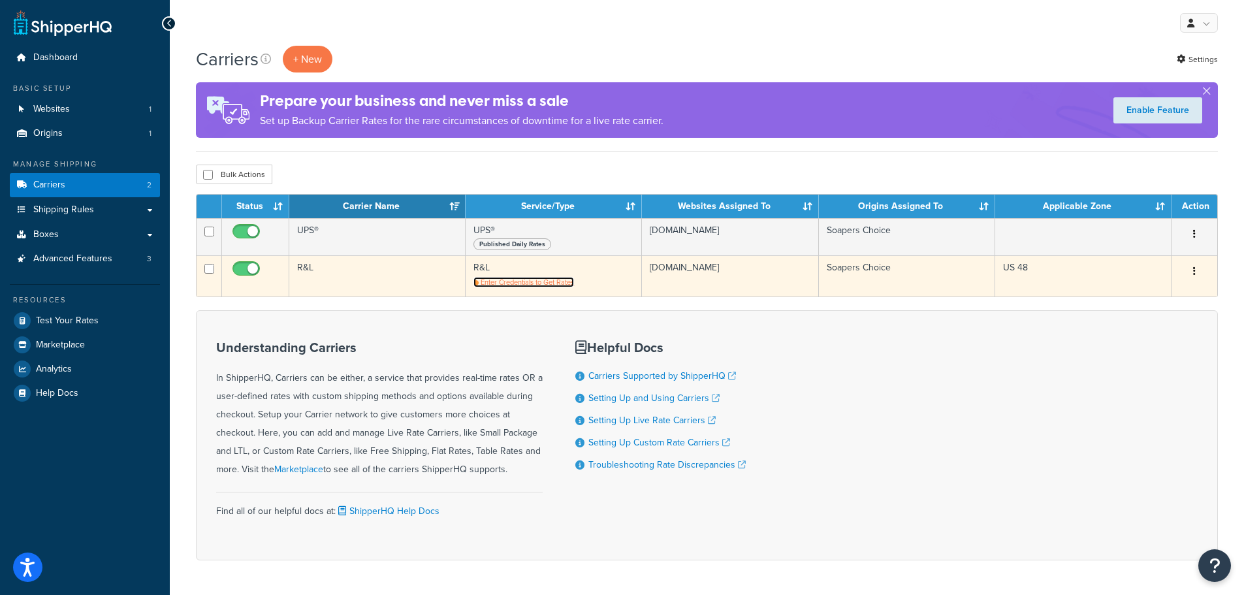
click at [554, 287] on span "Enter Credentials to Get Rates" at bounding box center [527, 282] width 93 height 10
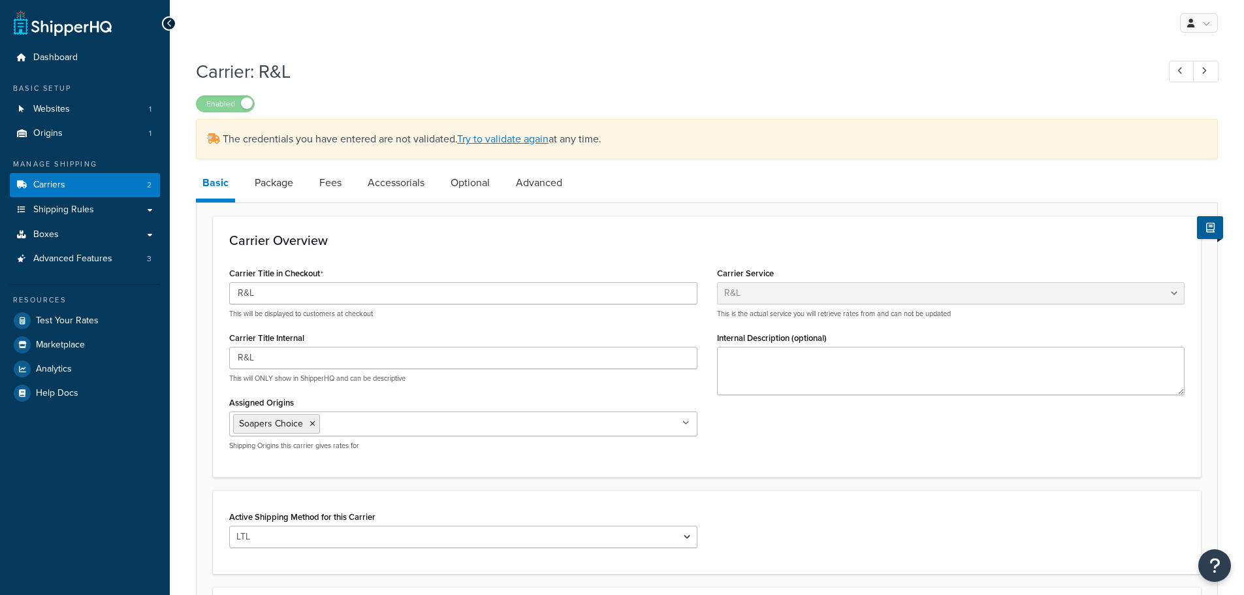
select select "rlFreight"
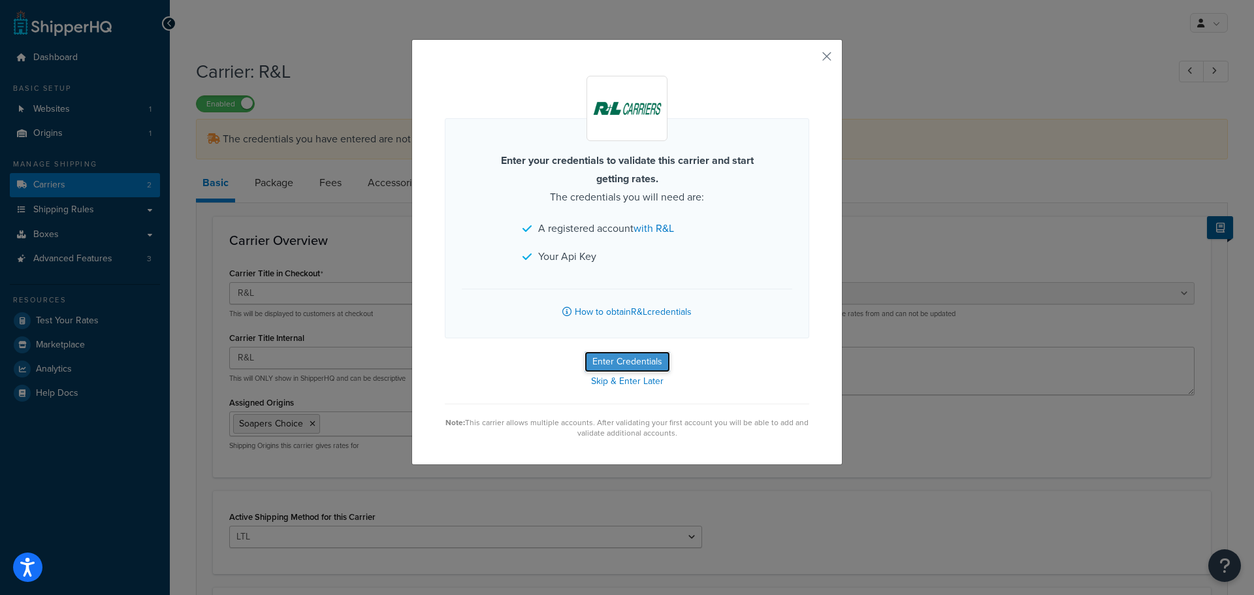
click at [608, 360] on button "Enter Credentials" at bounding box center [627, 361] width 86 height 21
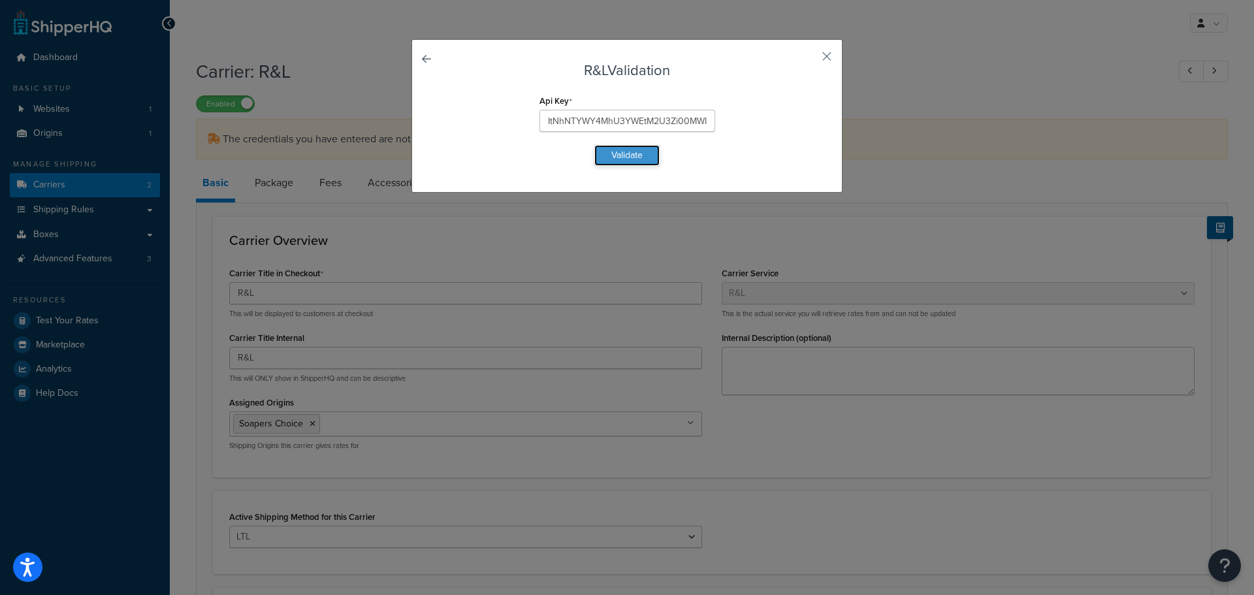
click at [623, 157] on button "Validate" at bounding box center [626, 155] width 65 height 21
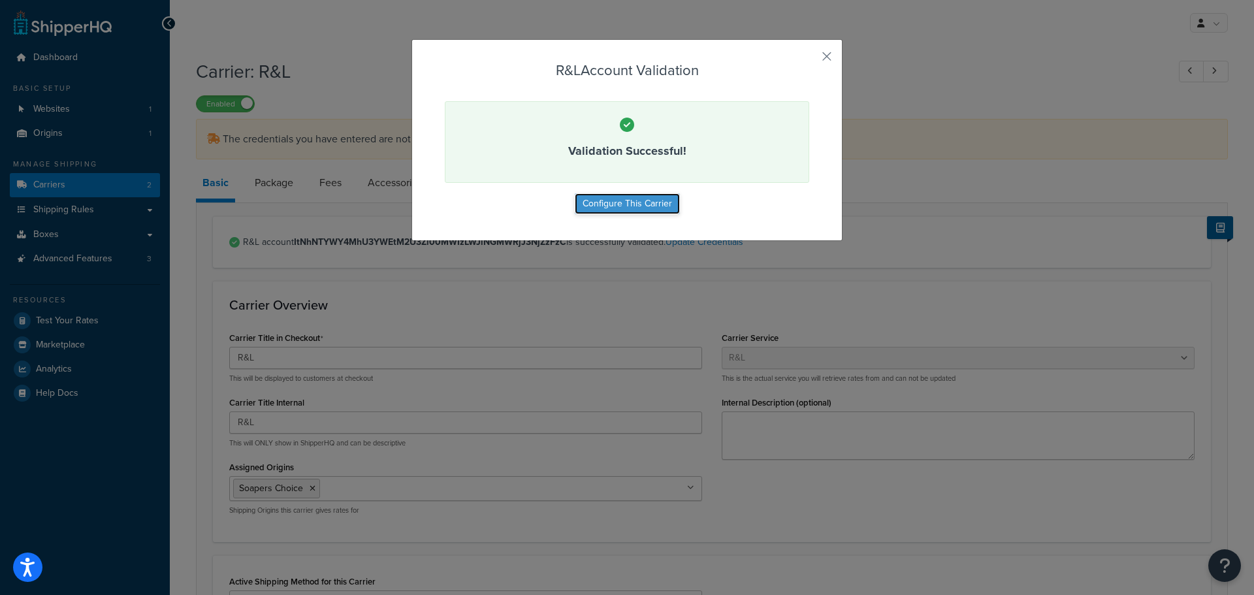
click at [627, 202] on button "Configure This Carrier" at bounding box center [627, 203] width 105 height 21
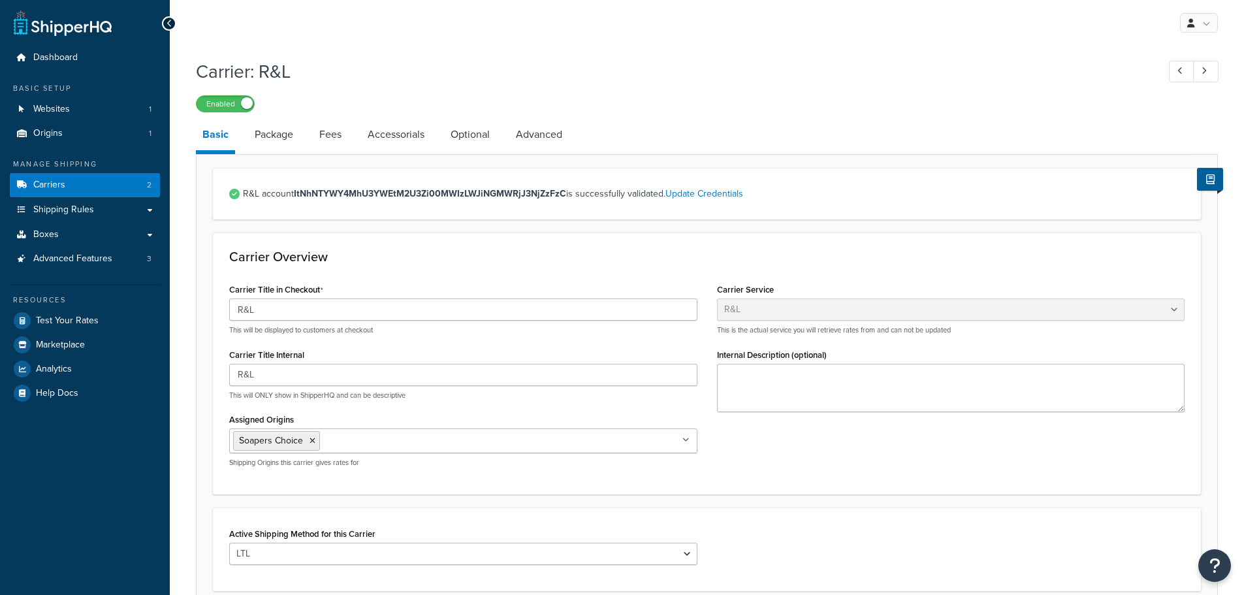
select select "rlFreight"
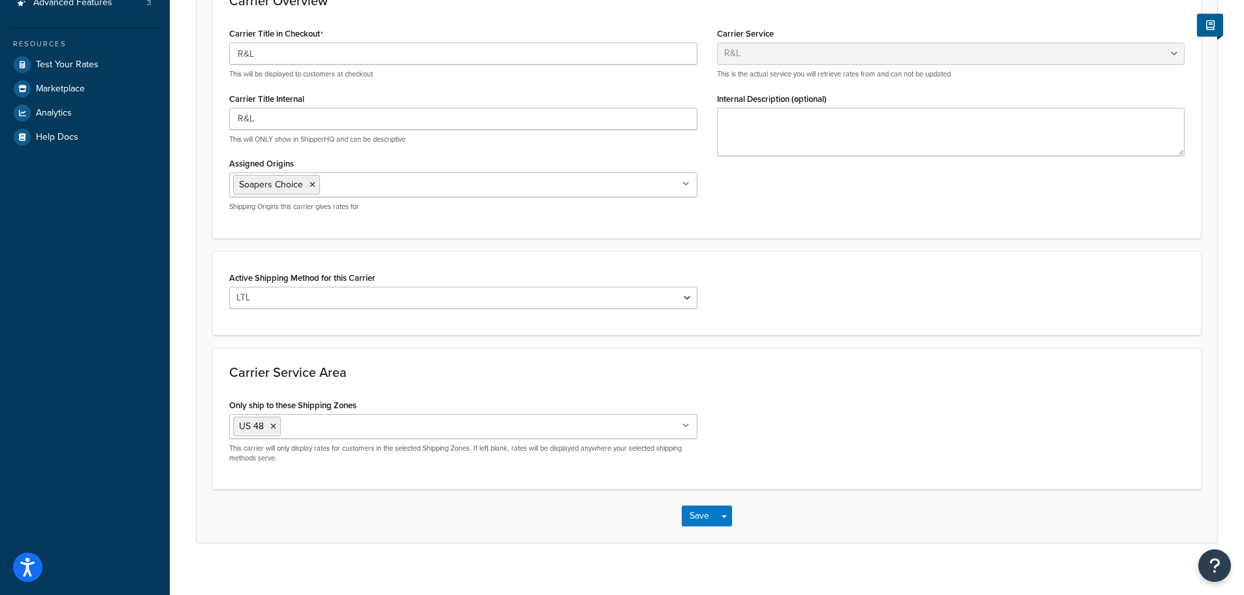
scroll to position [270, 0]
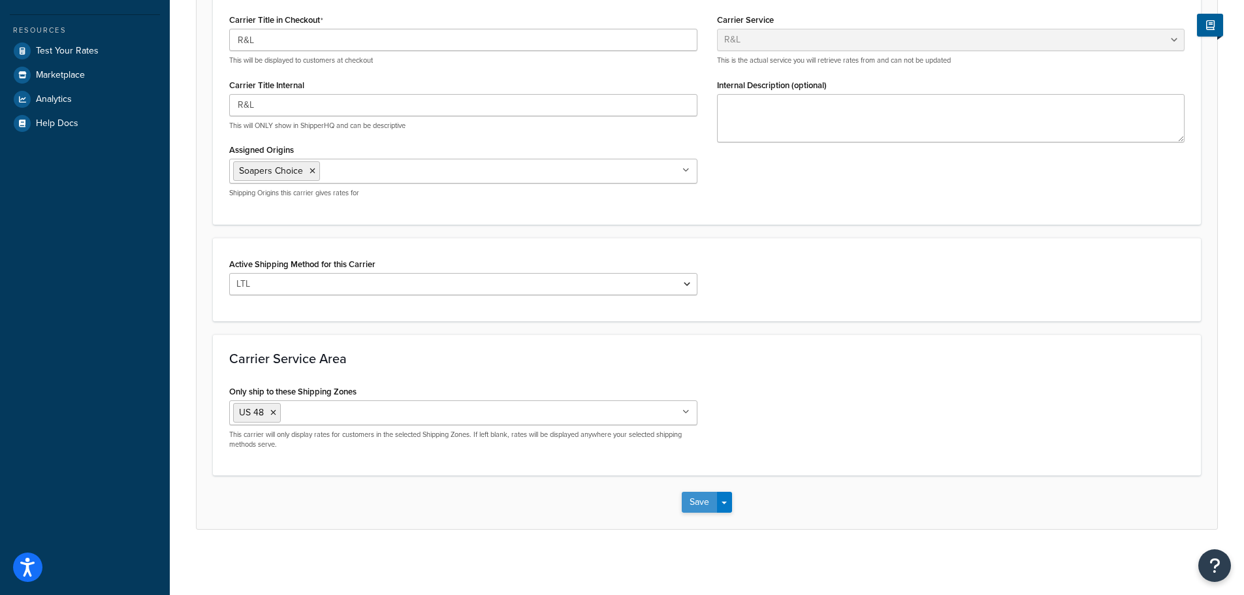
click at [704, 503] on button "Save" at bounding box center [699, 502] width 35 height 21
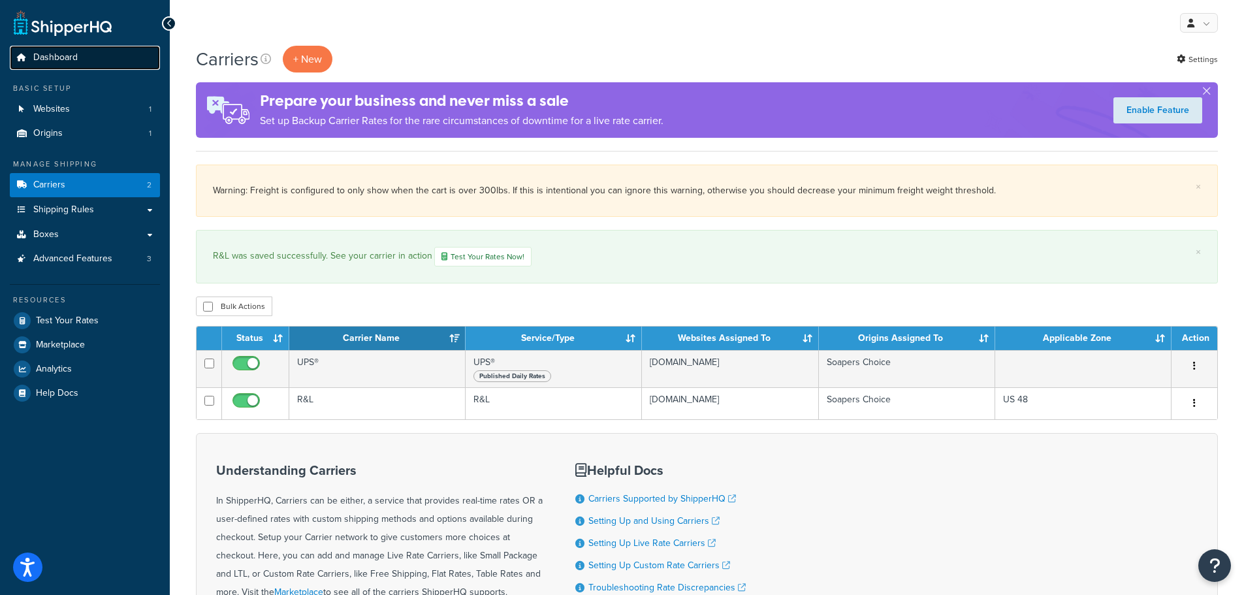
click at [41, 52] on span "Dashboard" at bounding box center [55, 57] width 44 height 11
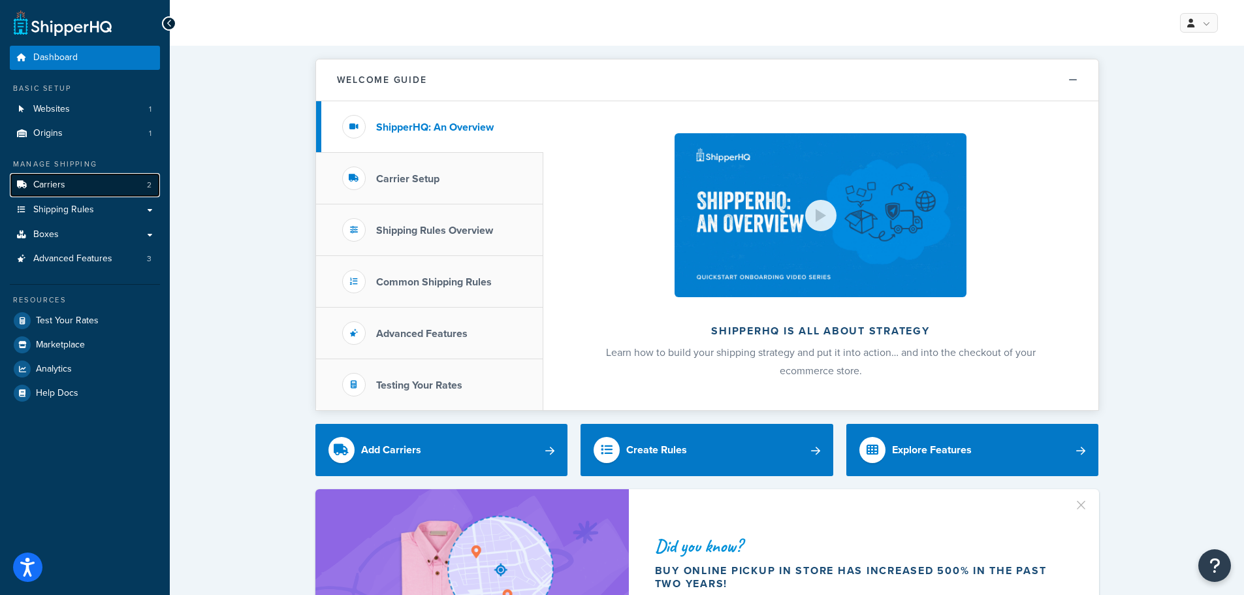
click at [40, 176] on link "Carriers 2" at bounding box center [85, 185] width 150 height 24
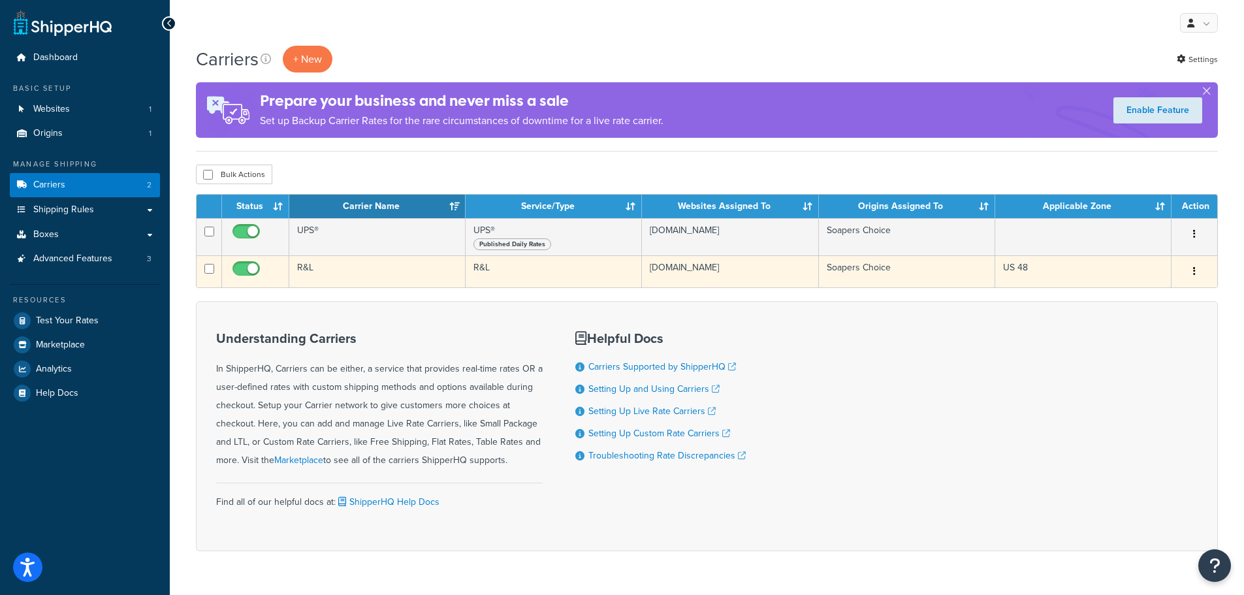
click at [1193, 265] on button "button" at bounding box center [1194, 271] width 18 height 21
click at [1121, 298] on link "Edit" at bounding box center [1141, 297] width 103 height 27
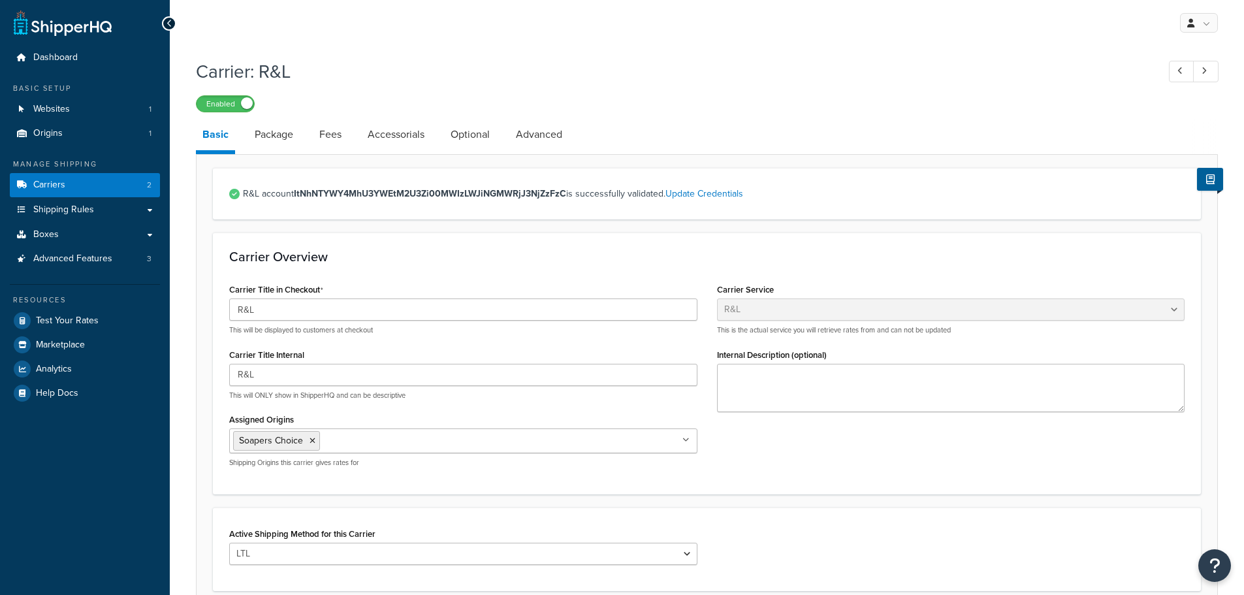
select select "rlFreight"
click at [401, 136] on link "Accessorials" at bounding box center [396, 134] width 70 height 31
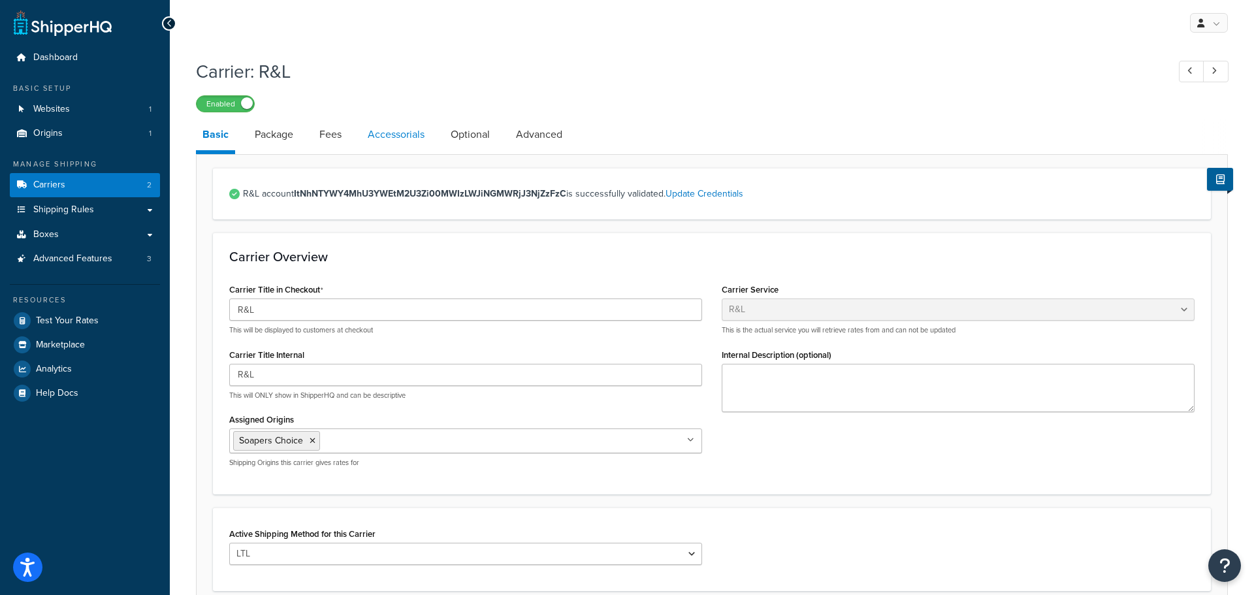
select select "residential"
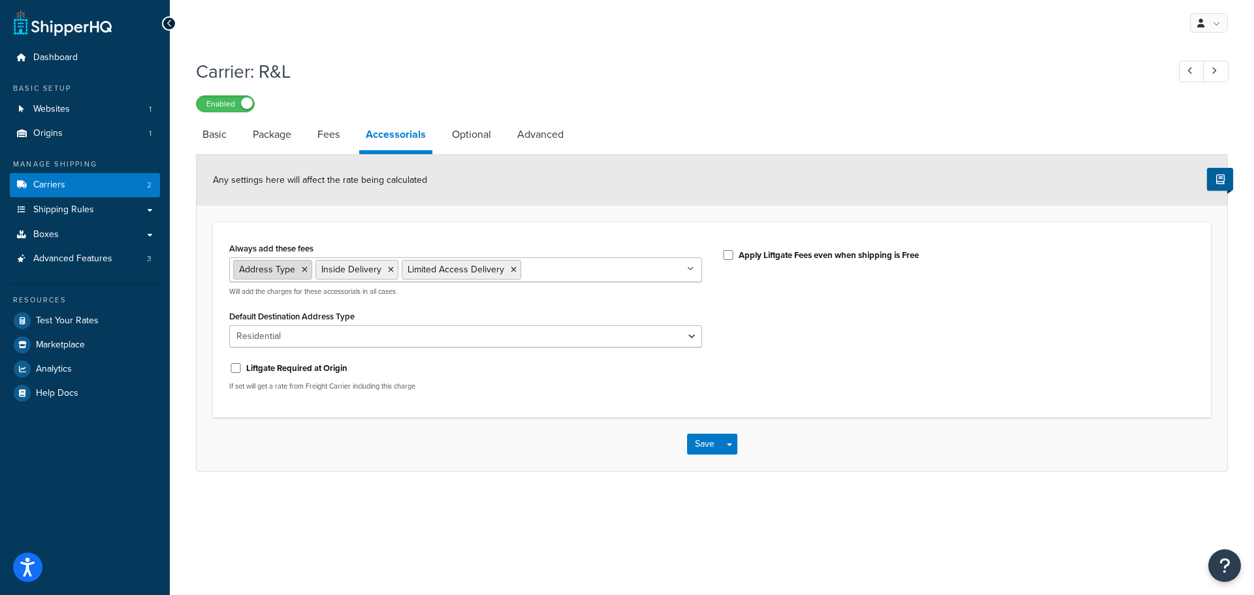
click at [304, 268] on icon at bounding box center [305, 270] width 6 height 8
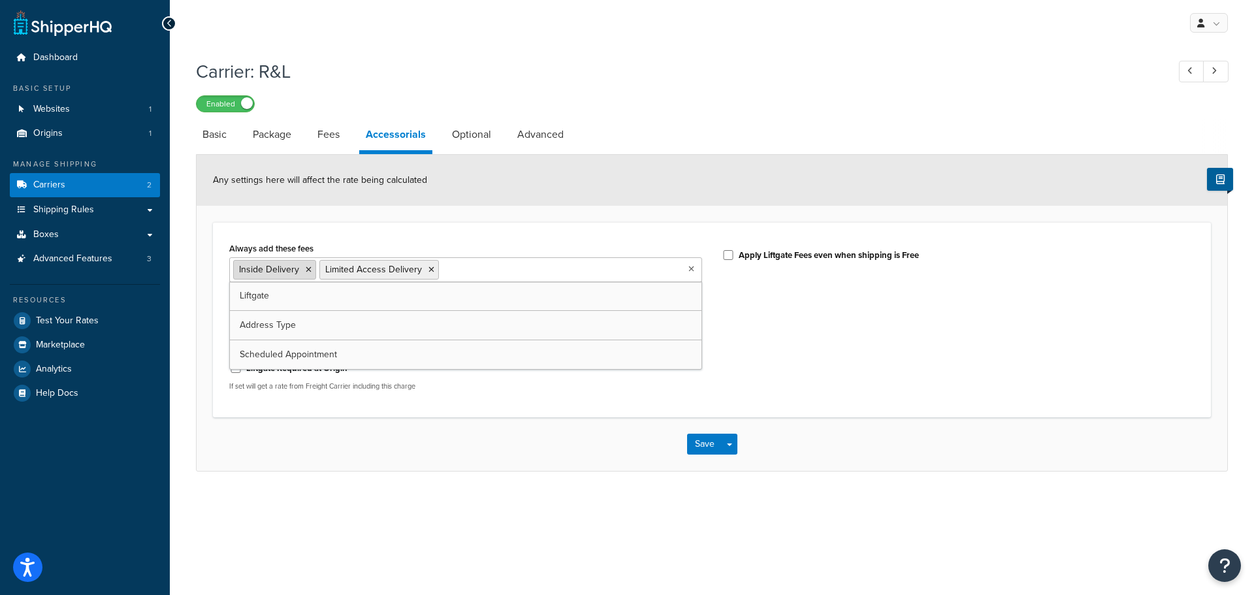
click at [304, 269] on li "Inside Delivery" at bounding box center [274, 270] width 83 height 20
click at [307, 271] on icon at bounding box center [309, 270] width 6 height 8
click at [345, 273] on icon at bounding box center [345, 270] width 6 height 8
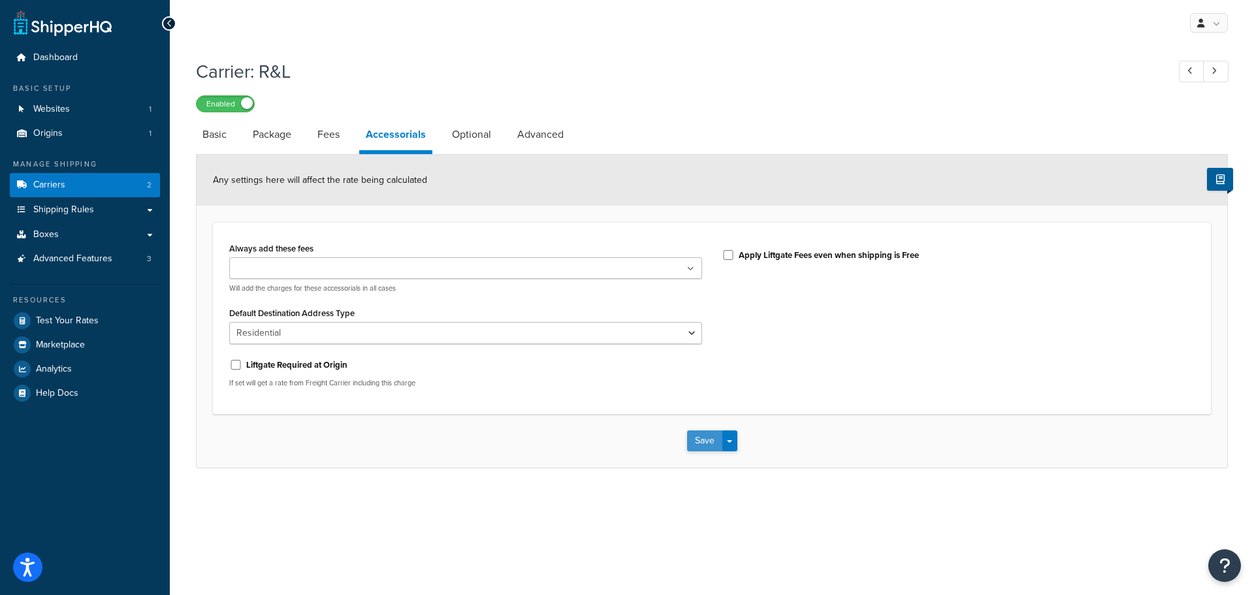
click at [692, 445] on button "Save" at bounding box center [704, 440] width 35 height 21
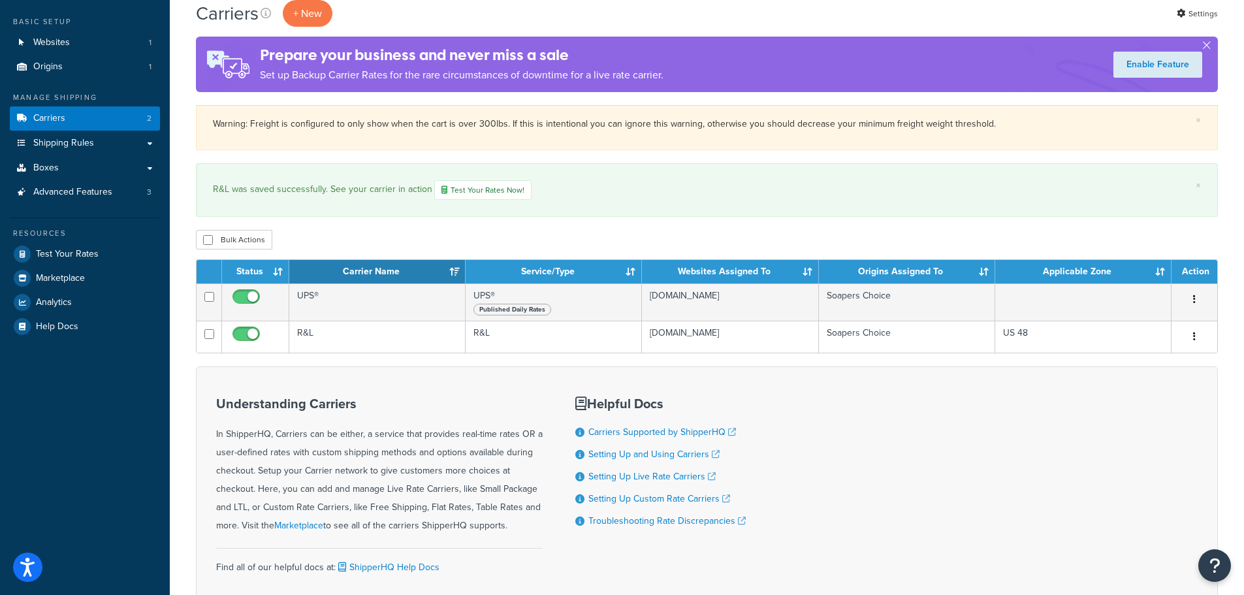
scroll to position [166, 0]
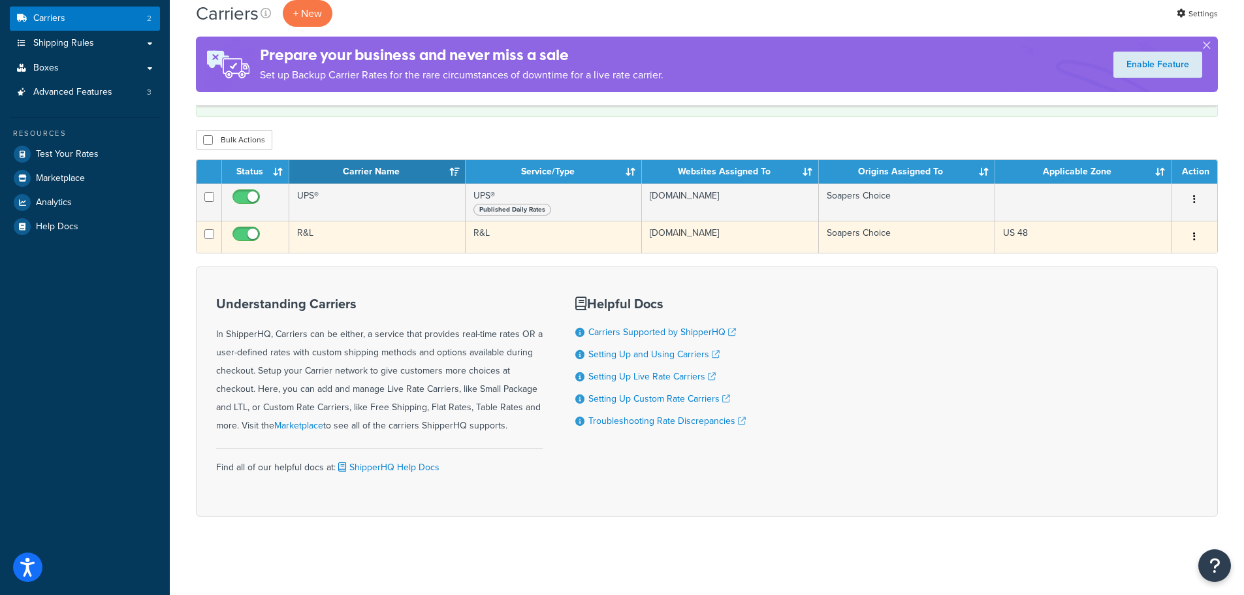
click at [1197, 236] on button "button" at bounding box center [1194, 237] width 18 height 21
click at [1139, 268] on link "Edit" at bounding box center [1141, 262] width 103 height 27
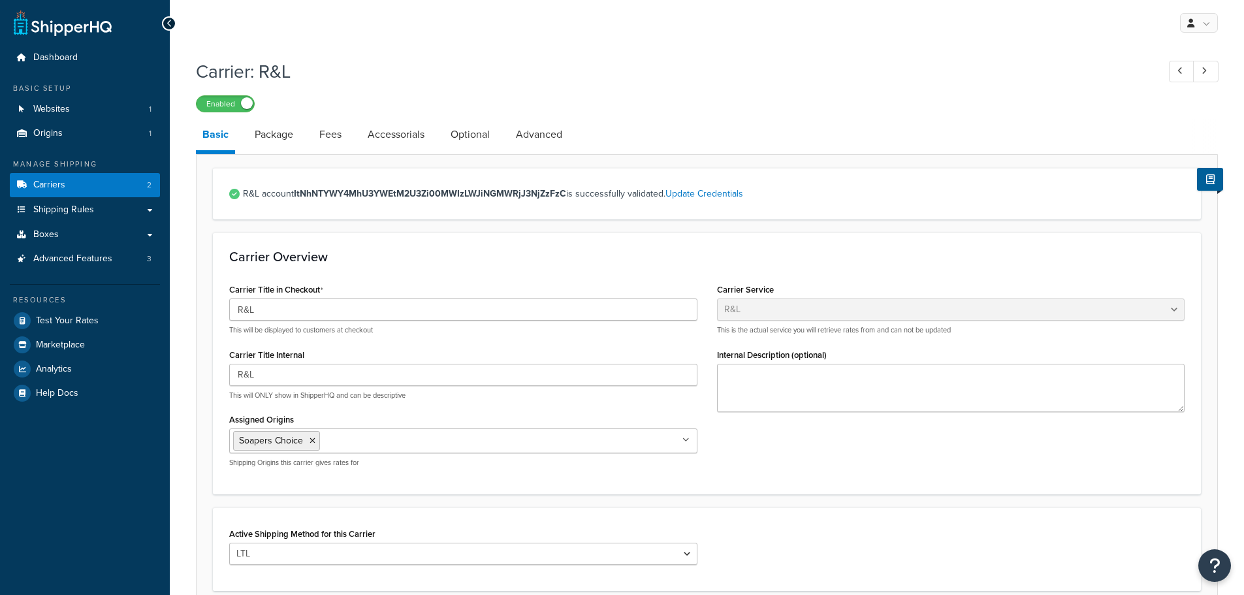
select select "rlFreight"
click at [377, 133] on link "Accessorials" at bounding box center [396, 134] width 70 height 31
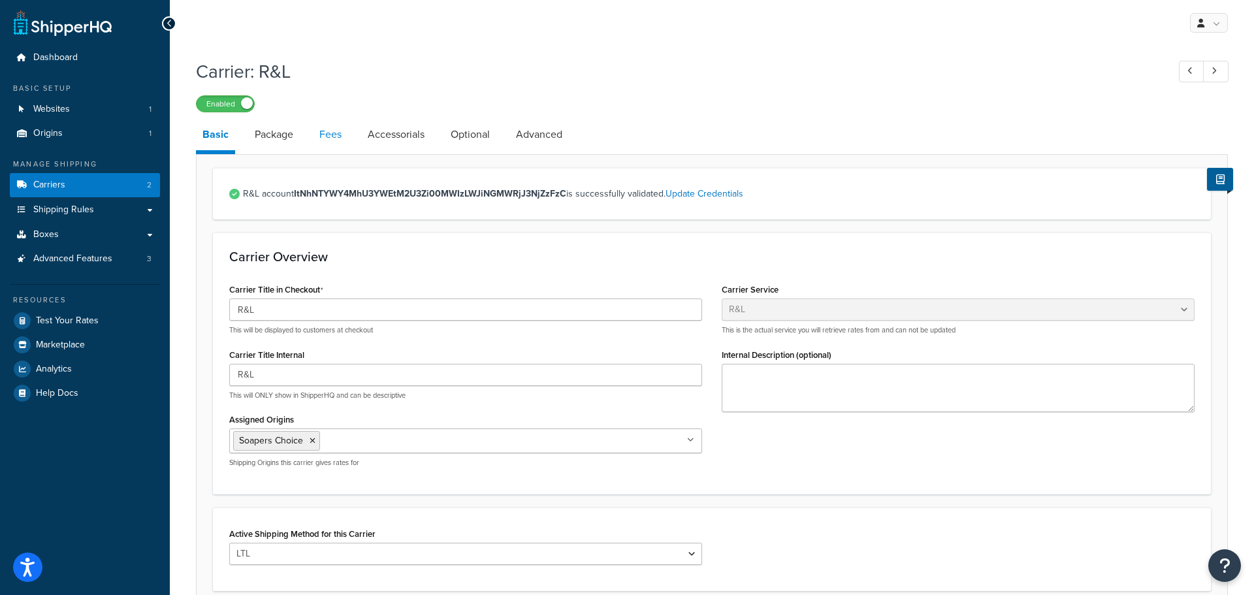
select select "residential"
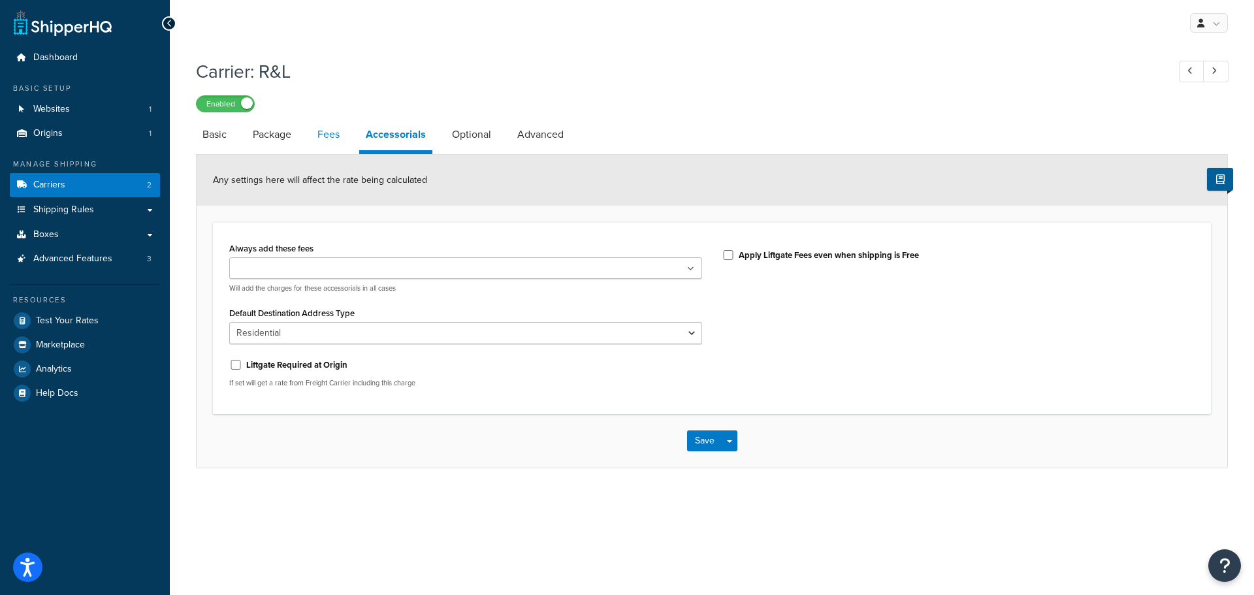
click at [332, 136] on link "Fees" at bounding box center [328, 134] width 35 height 31
select select "AFTER"
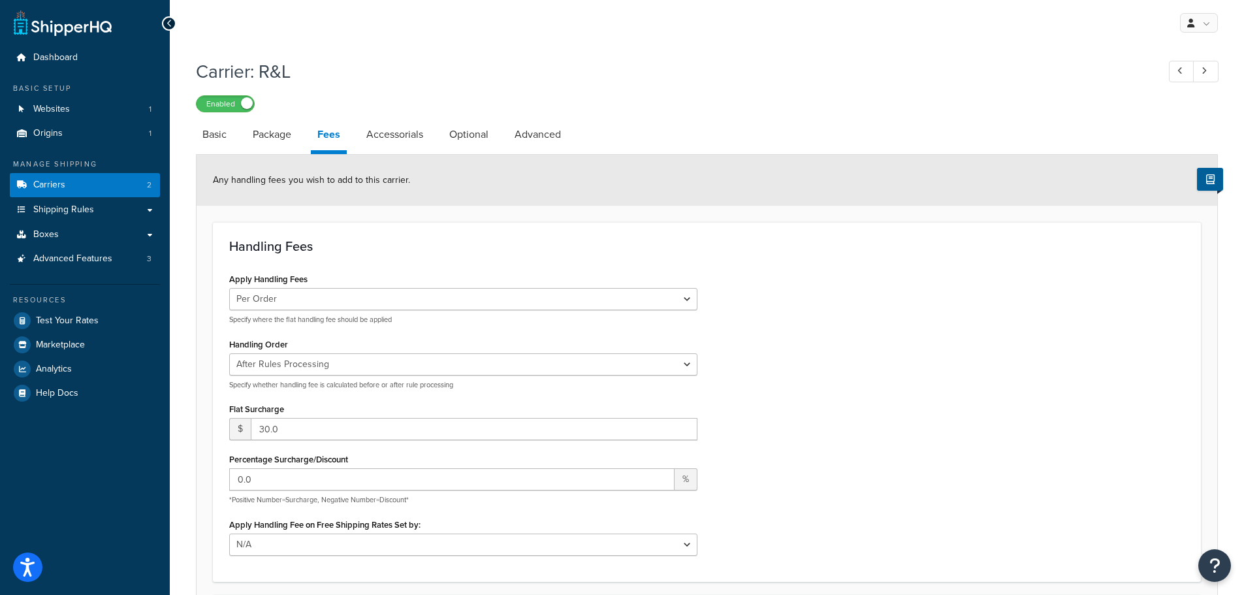
click at [240, 131] on li "Basic" at bounding box center [221, 134] width 50 height 31
click at [264, 132] on link "Package" at bounding box center [272, 134] width 52 height 31
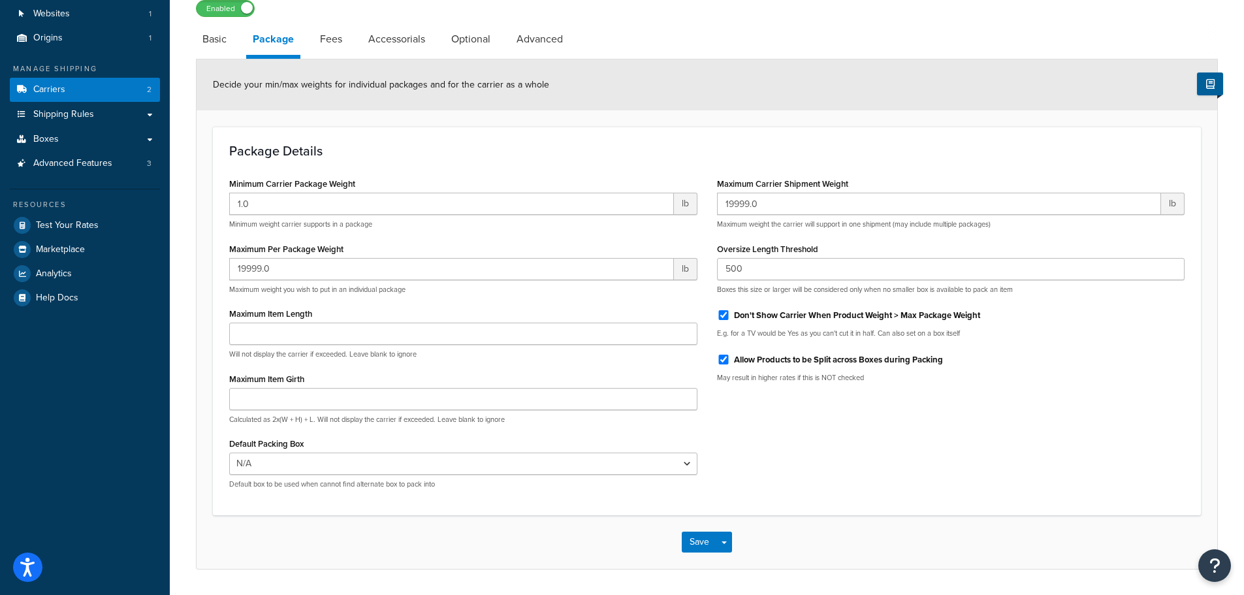
scroll to position [5, 0]
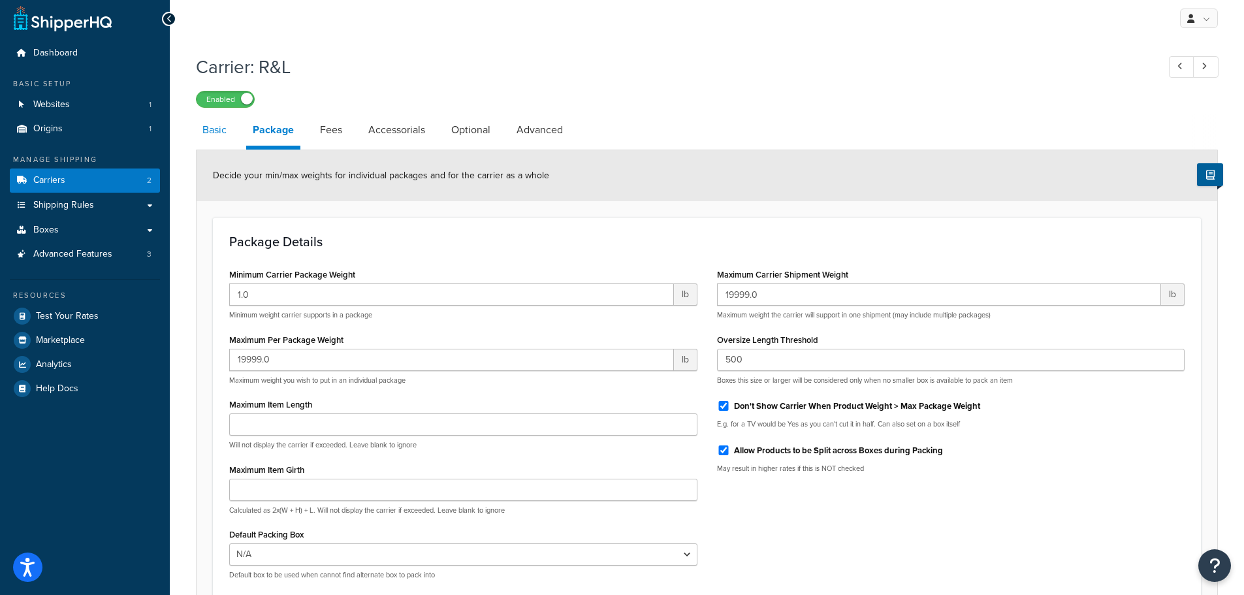
click at [230, 131] on link "Basic" at bounding box center [214, 129] width 37 height 31
select select "rlFreight"
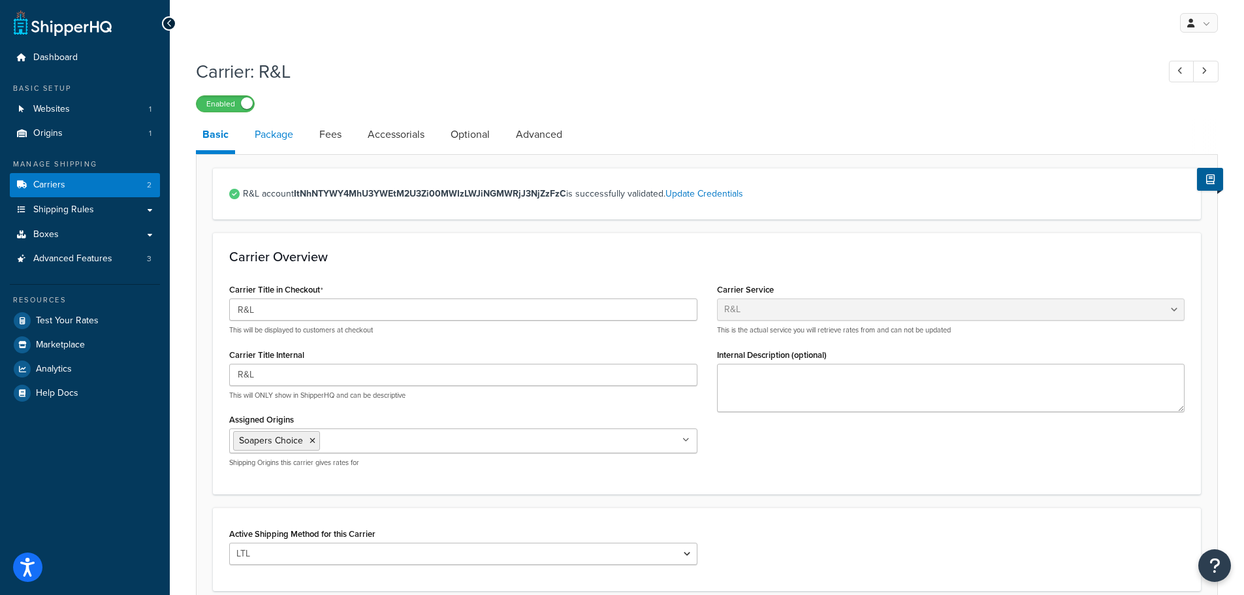
click at [292, 134] on link "Package" at bounding box center [274, 134] width 52 height 31
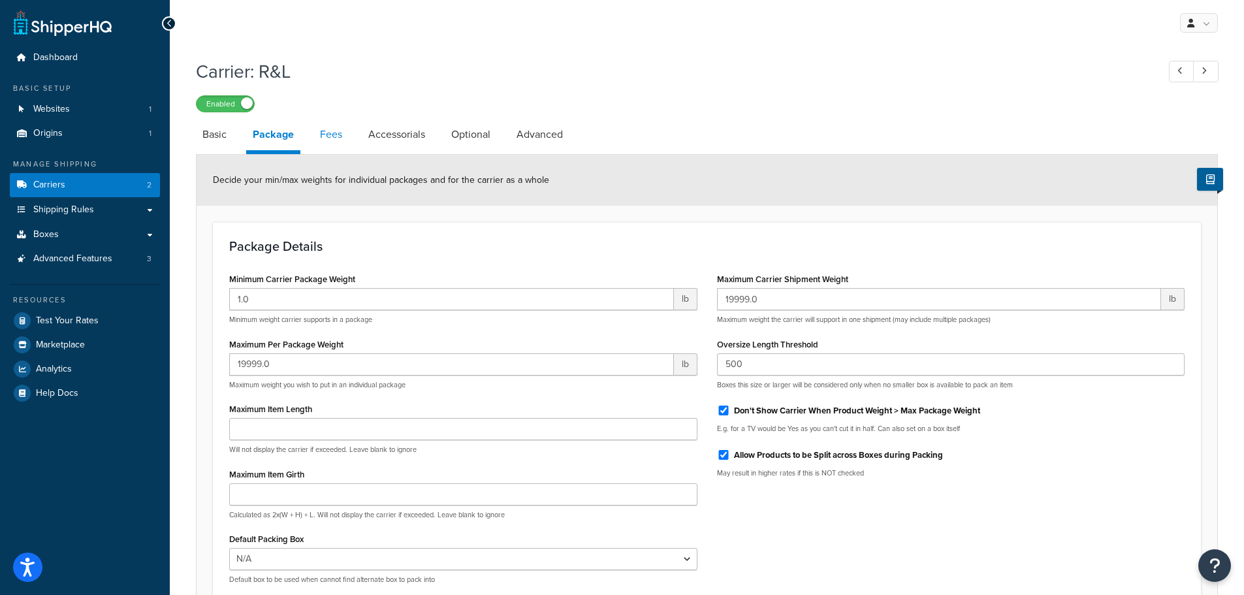
click at [337, 136] on link "Fees" at bounding box center [330, 134] width 35 height 31
select select "AFTER"
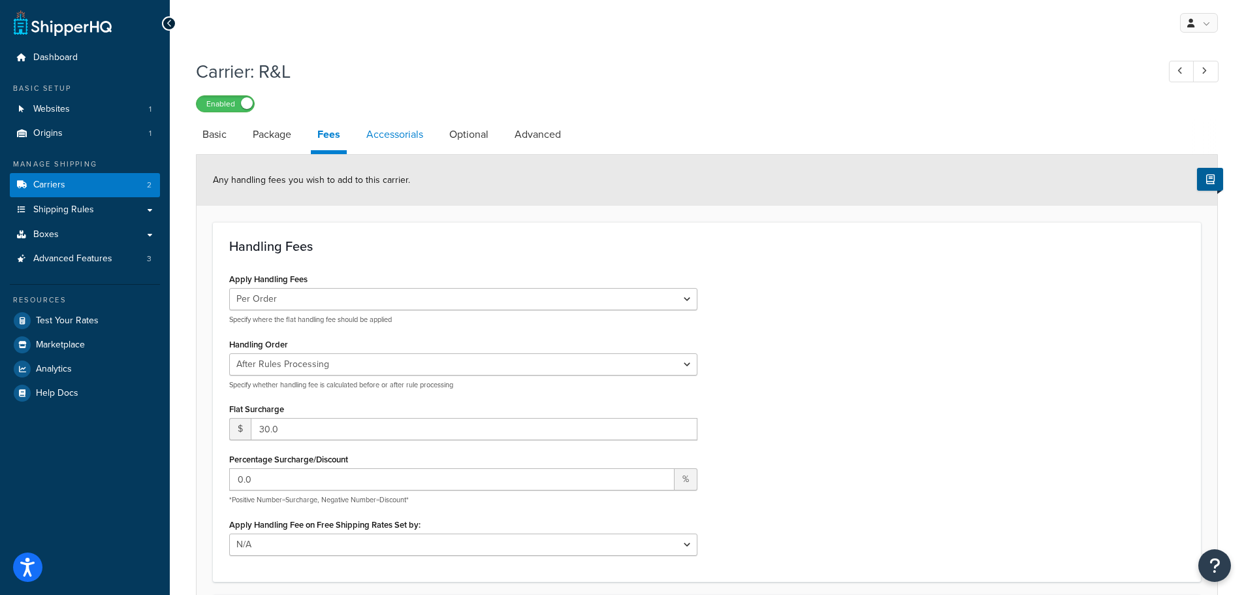
click at [404, 130] on link "Accessorials" at bounding box center [395, 134] width 70 height 31
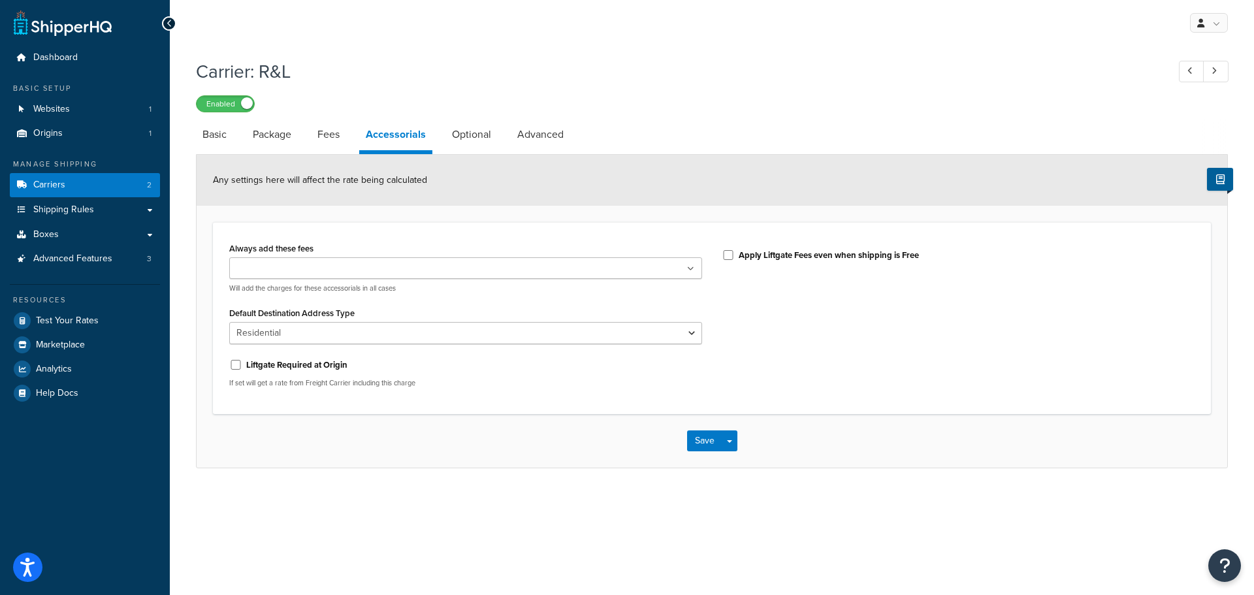
drag, startPoint x: 699, startPoint y: 268, endPoint x: 691, endPoint y: 267, distance: 7.9
click at [699, 267] on ul at bounding box center [465, 268] width 473 height 22
click at [786, 298] on div "Always add these fees Liftgate Address Type Scheduled Appointment Inside Delive…" at bounding box center [711, 320] width 985 height 162
click at [684, 334] on select "Business Residential" at bounding box center [465, 336] width 473 height 22
select select "business"
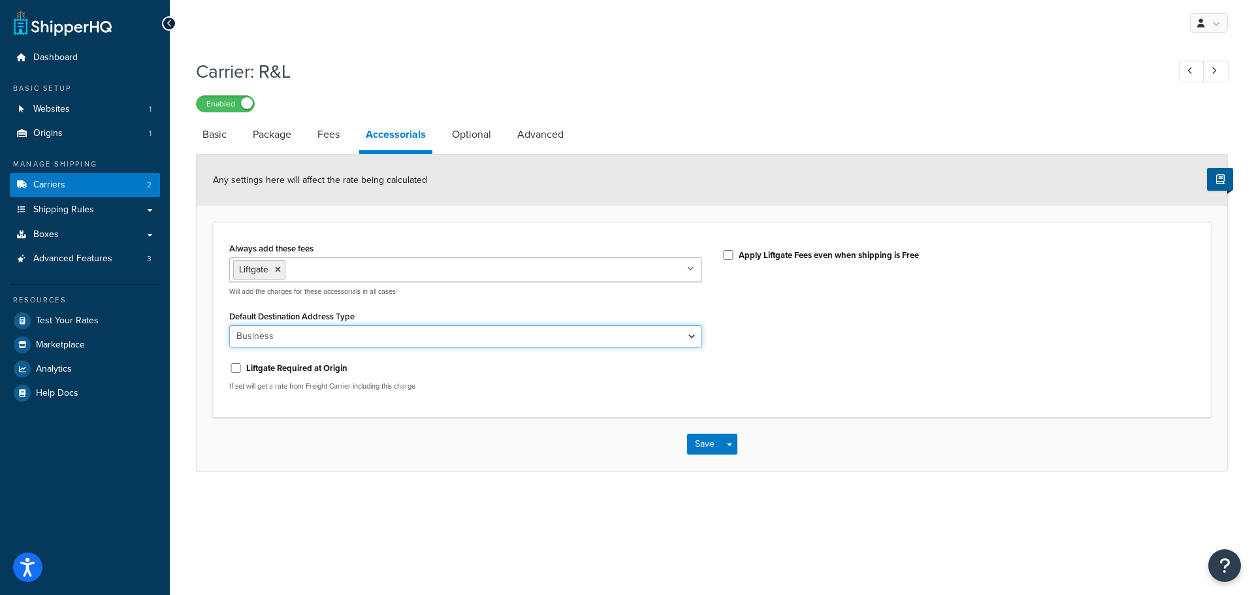
click at [229, 325] on select "Business Residential" at bounding box center [465, 336] width 473 height 22
click at [696, 447] on button "Save" at bounding box center [704, 444] width 35 height 21
